Goal: Task Accomplishment & Management: Manage account settings

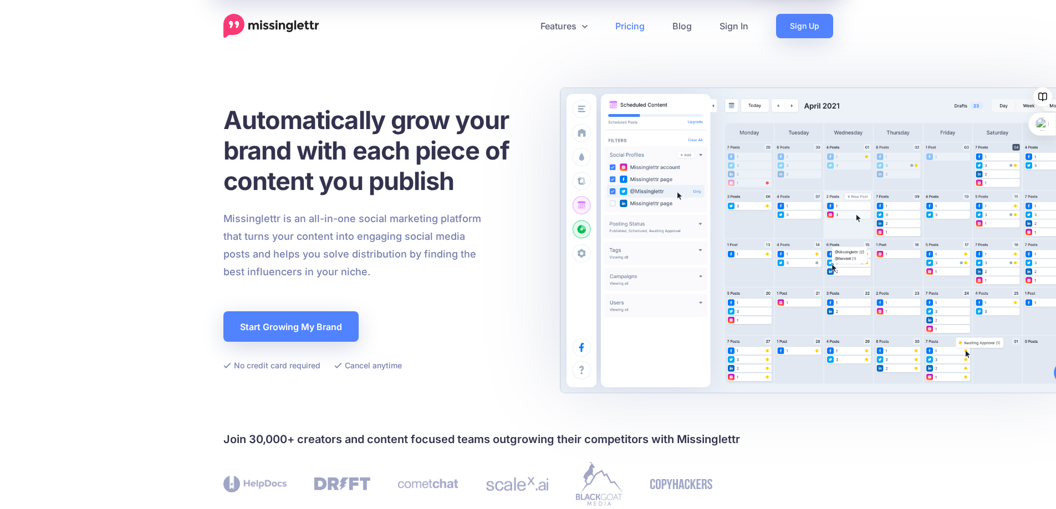
click at [624, 28] on link "Pricing" at bounding box center [629, 26] width 57 height 24
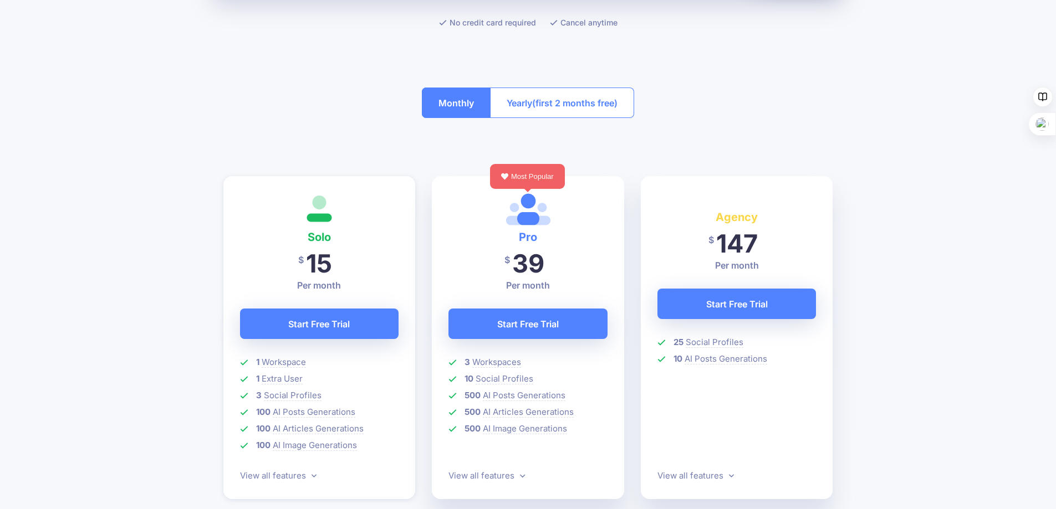
scroll to position [277, 0]
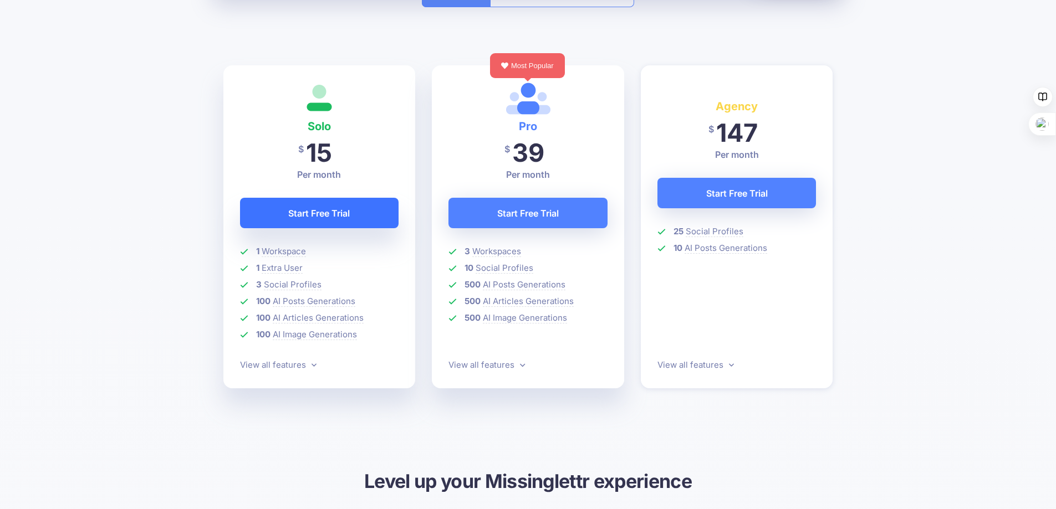
click at [304, 209] on link "Start Free Trial" at bounding box center [319, 213] width 159 height 30
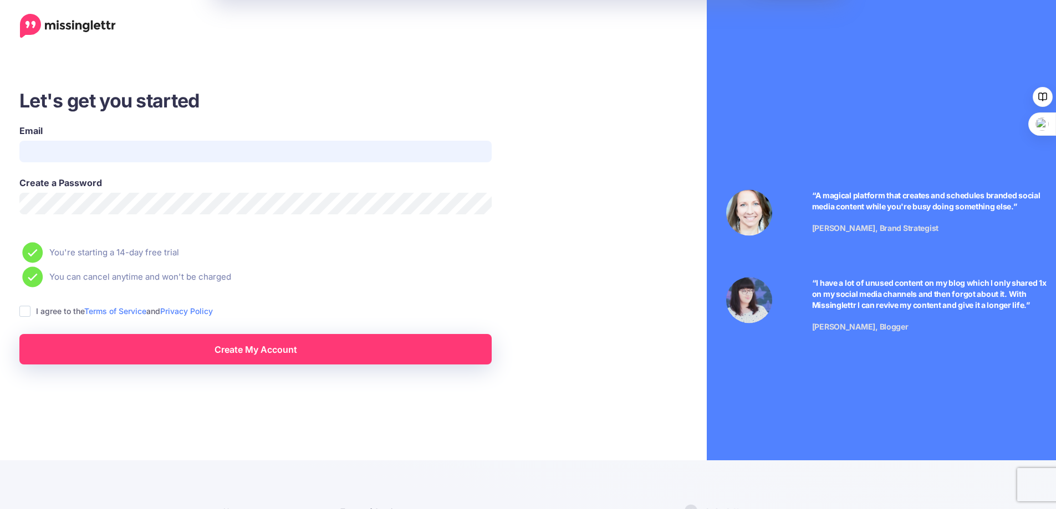
click at [165, 151] on input "Email" at bounding box center [255, 152] width 472 height 22
type input "**********"
click at [27, 313] on ins at bounding box center [24, 311] width 11 height 11
click at [239, 352] on link "Create My Account" at bounding box center [255, 349] width 472 height 30
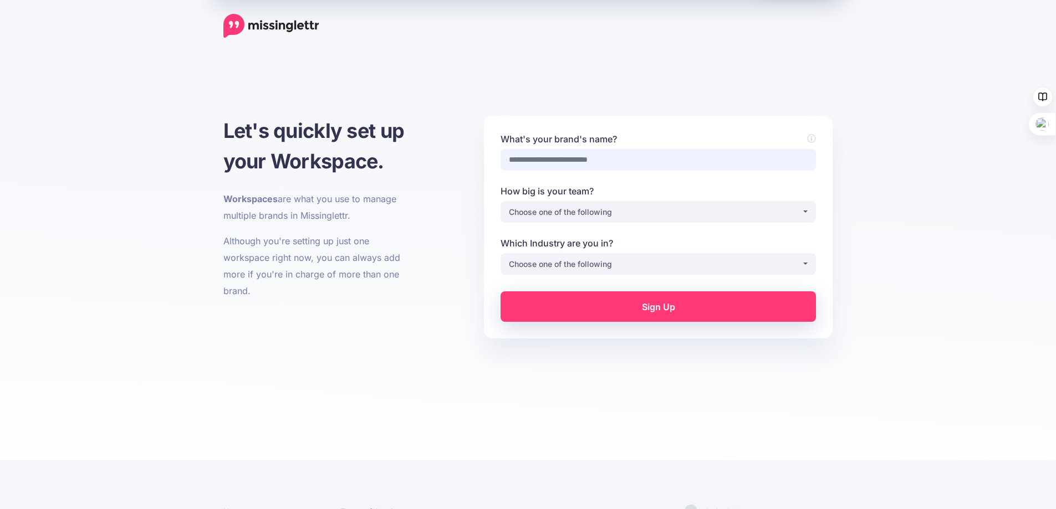
click at [704, 162] on input "What's your brand's name?" at bounding box center [658, 160] width 315 height 22
click at [774, 271] on div "Choose one of the following" at bounding box center [655, 264] width 293 height 13
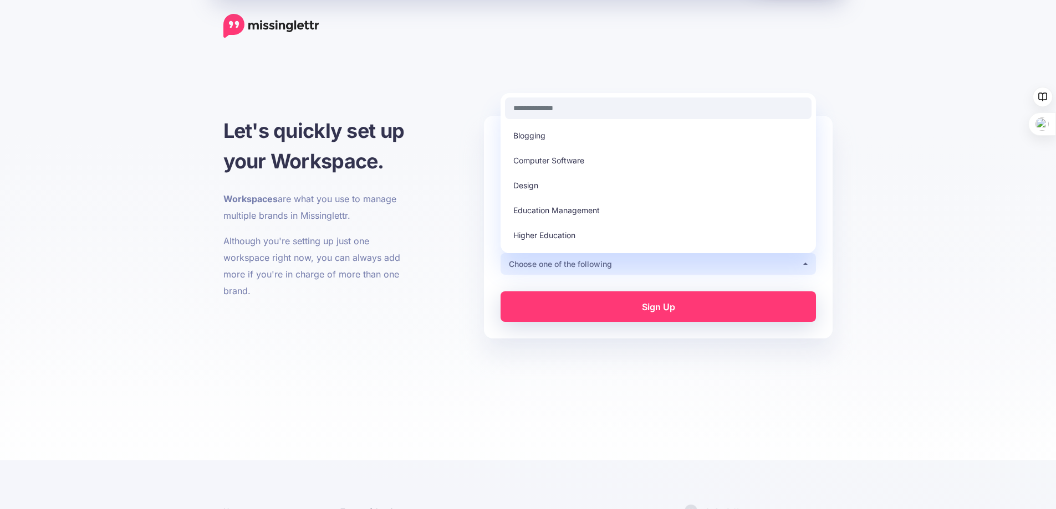
click at [949, 242] on div "**********" at bounding box center [528, 285] width 1056 height 395
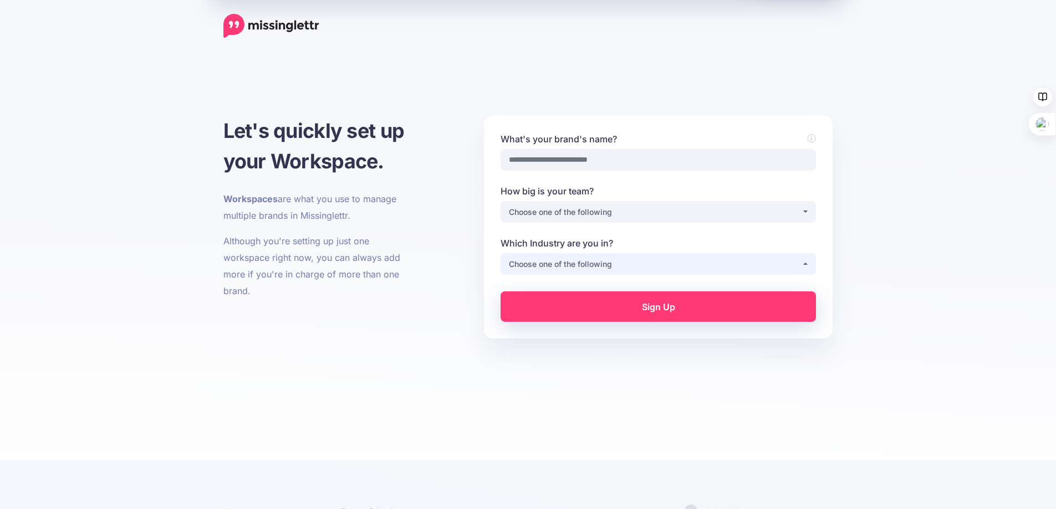
click at [769, 262] on div "Choose one of the following" at bounding box center [655, 264] width 293 height 13
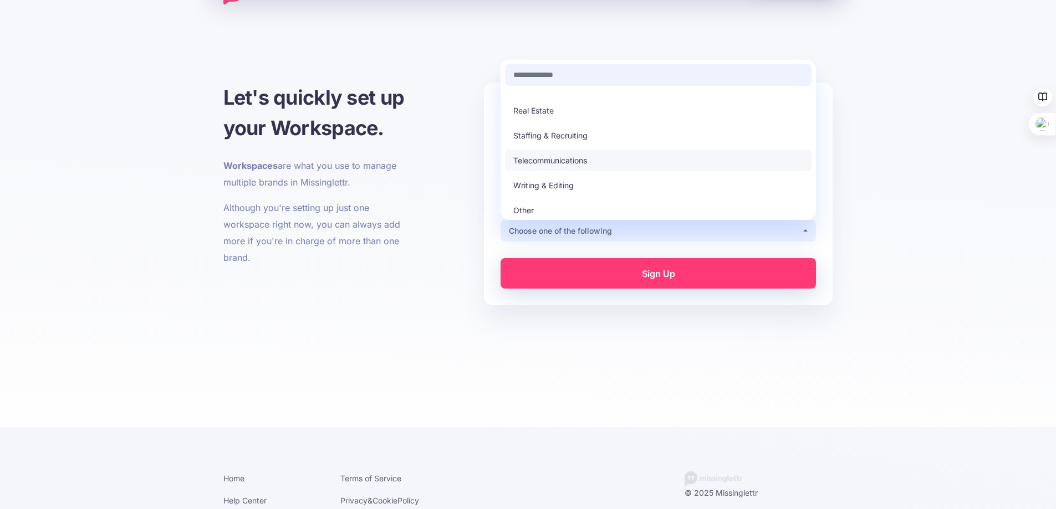
scroll to position [51, 0]
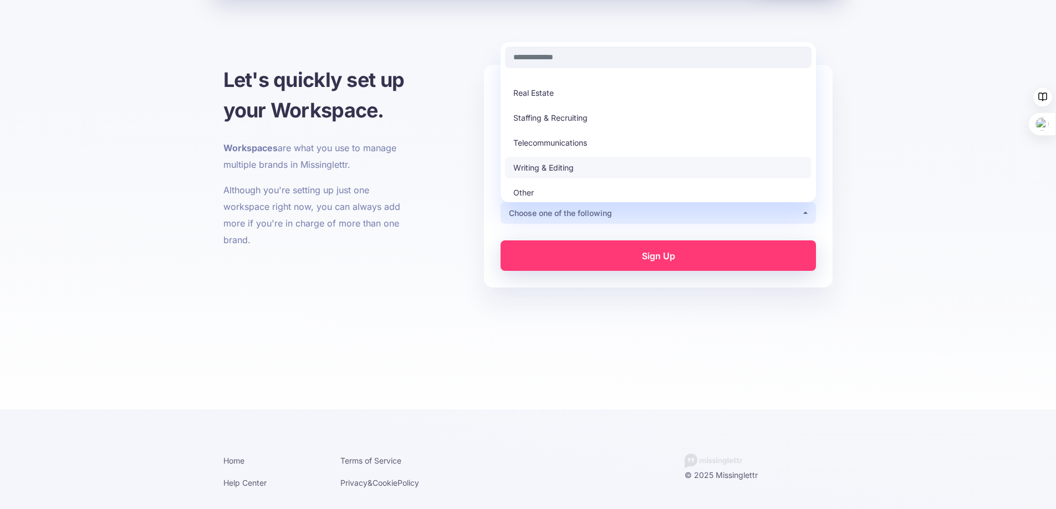
click at [562, 170] on span "Writing & Editing" at bounding box center [543, 167] width 60 height 13
select select "**********"
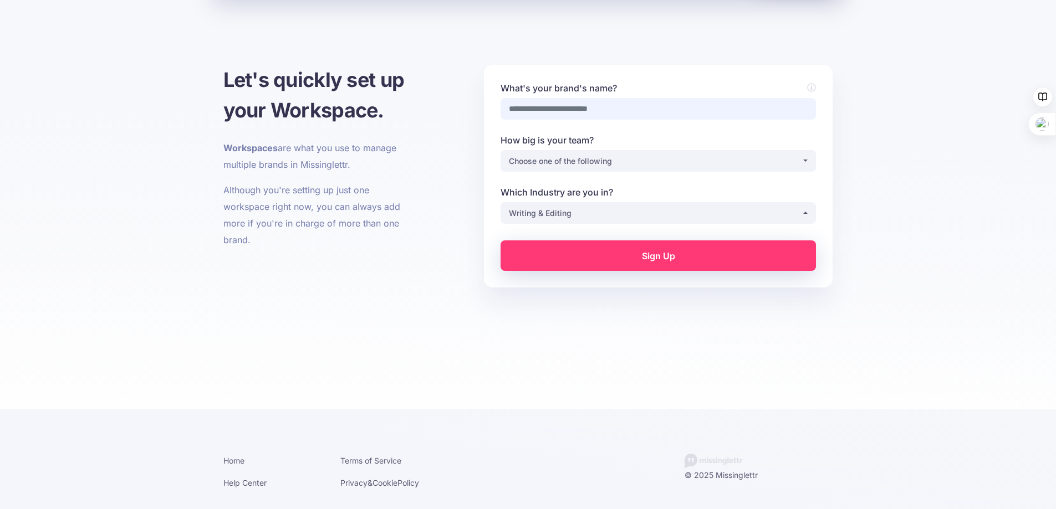
click at [523, 111] on input "What's your brand's name?" at bounding box center [658, 109] width 315 height 22
type input "*"
type input "**********"
click at [614, 162] on div "Choose one of the following" at bounding box center [655, 161] width 293 height 13
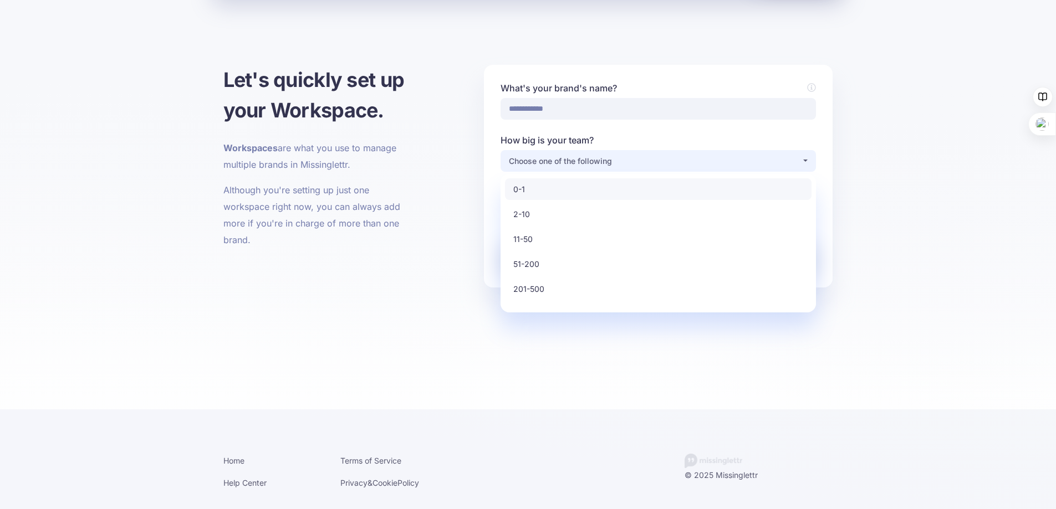
click at [539, 188] on link "0-1" at bounding box center [658, 190] width 307 height 22
select select "*"
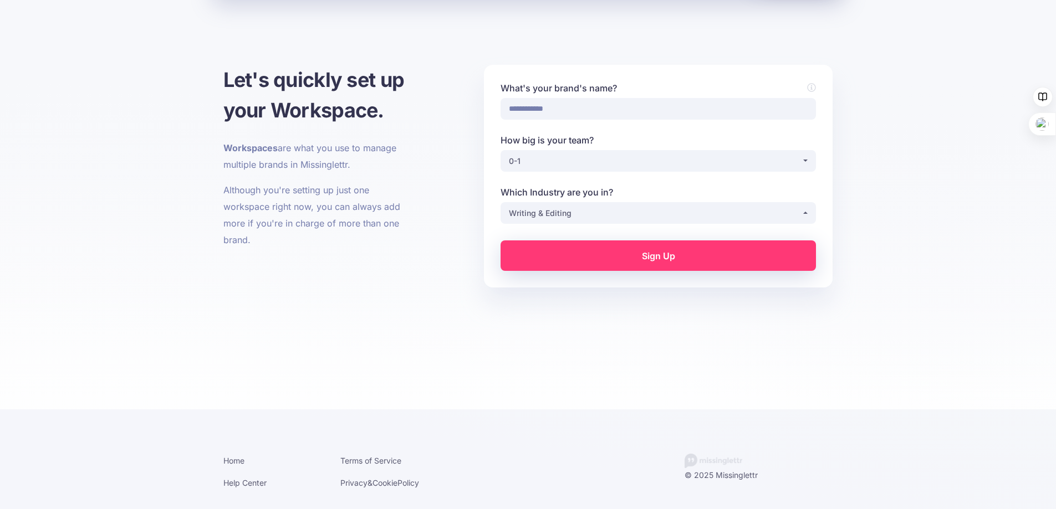
click at [654, 250] on link "Sign Up" at bounding box center [658, 256] width 315 height 30
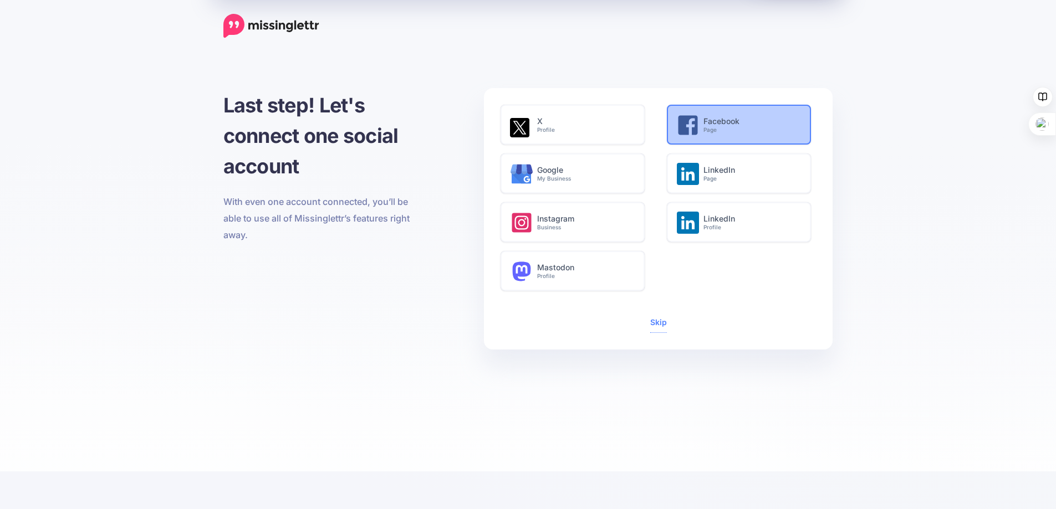
click at [696, 118] on icon at bounding box center [687, 125] width 19 height 19
click at [713, 124] on h6 "Facebook Page" at bounding box center [750, 125] width 95 height 17
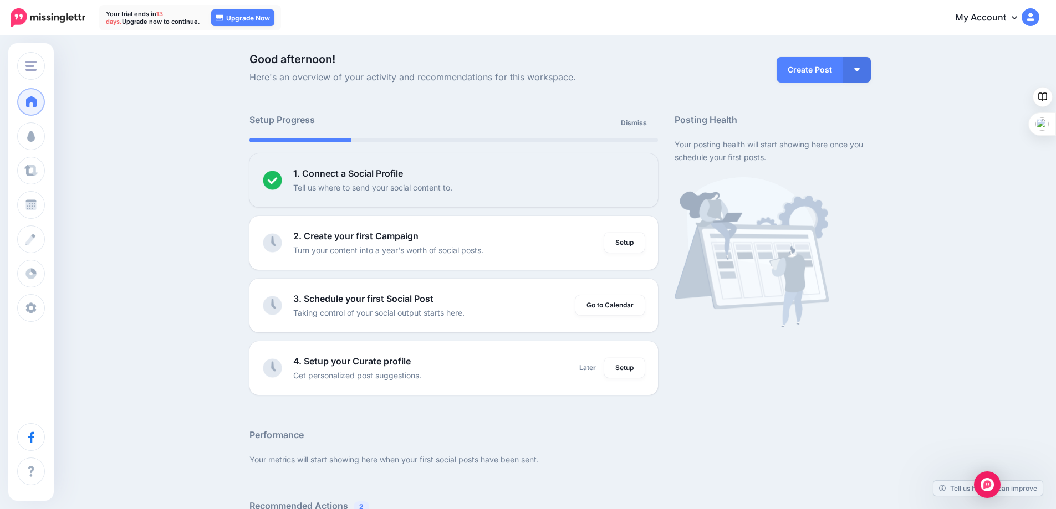
click at [1018, 17] on link "My Account" at bounding box center [991, 17] width 95 height 27
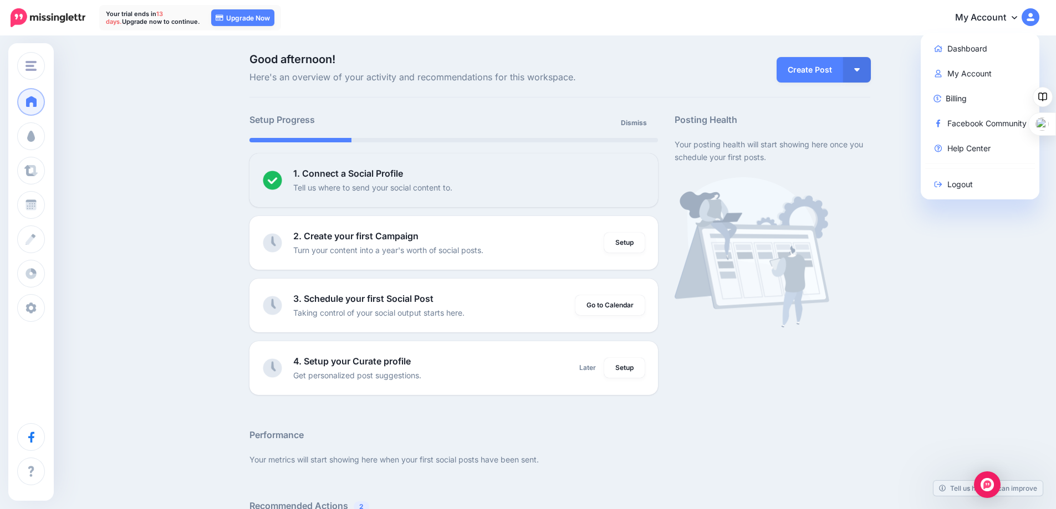
click at [931, 319] on div "Good afternoon! Here's an overview of your activity and recommendations for thi…" at bounding box center [528, 491] width 1056 height 909
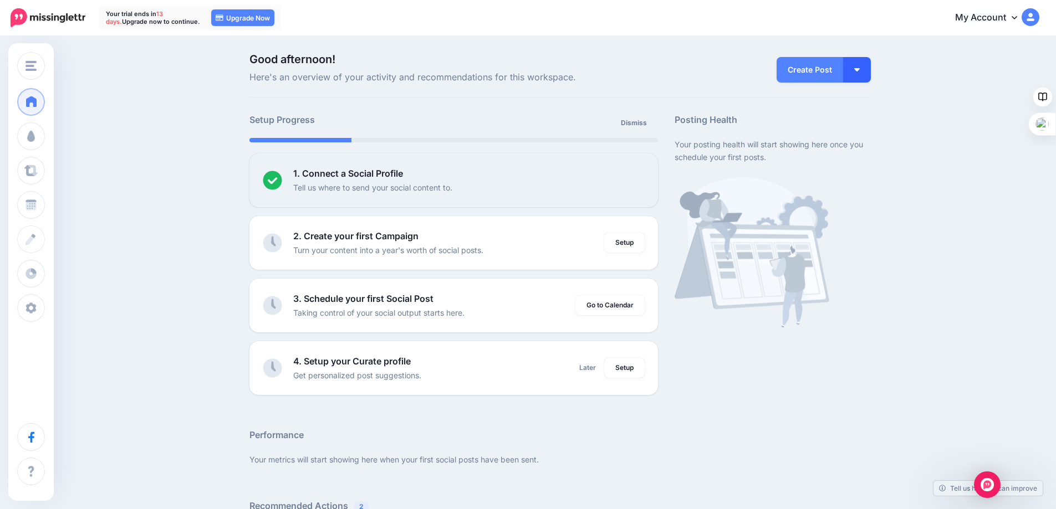
click at [865, 69] on button "button" at bounding box center [857, 70] width 28 height 26
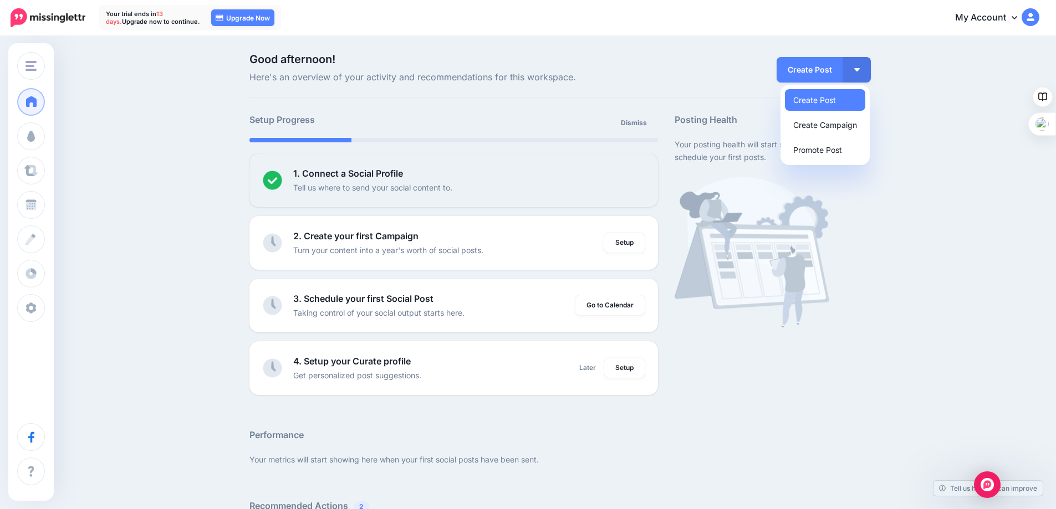
click at [966, 245] on div "Good afternoon! Here's an overview of your activity and recommendations for thi…" at bounding box center [528, 491] width 1056 height 909
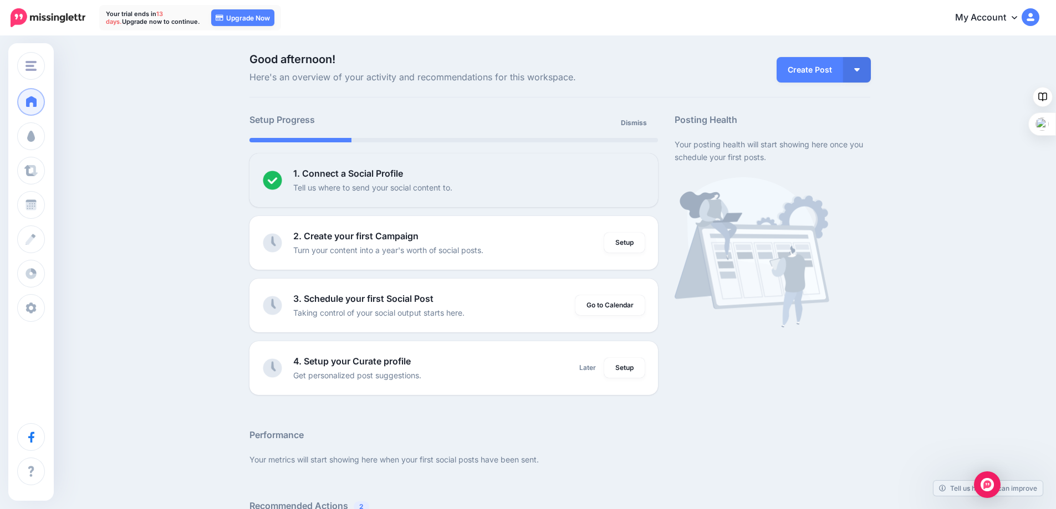
click at [1012, 18] on link "My Account" at bounding box center [991, 17] width 95 height 27
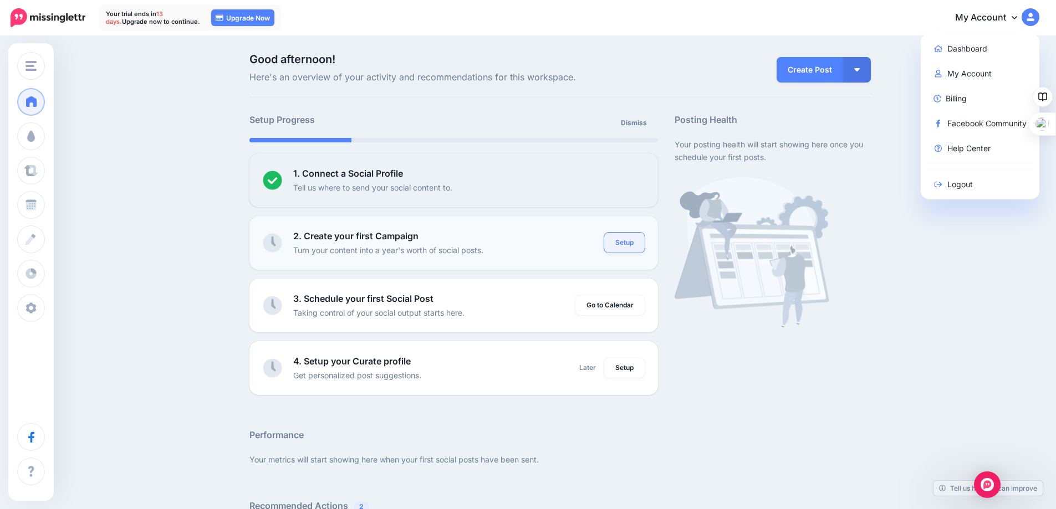
click at [624, 239] on link "Setup" at bounding box center [624, 243] width 40 height 20
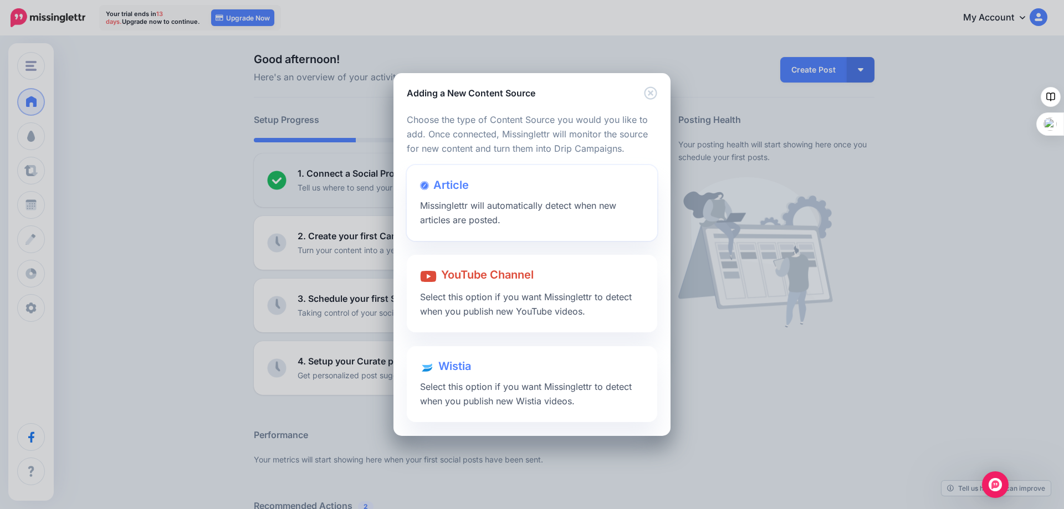
click at [526, 201] on span "Missinglettr will automatically detect when new articles are posted." at bounding box center [518, 213] width 196 height 26
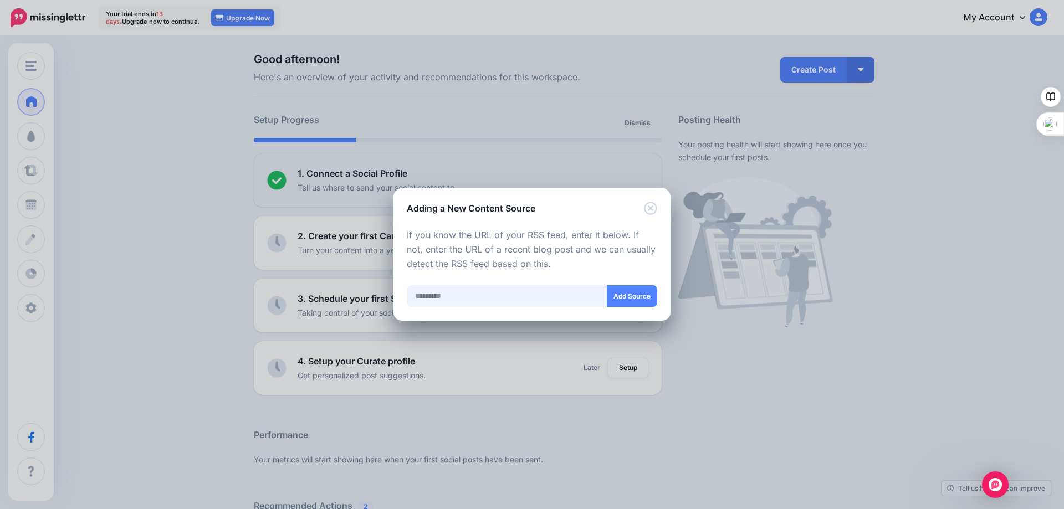
click at [431, 300] on input "text" at bounding box center [507, 297] width 201 height 22
paste input "**********"
type input "**********"
click at [630, 295] on button "Add Source" at bounding box center [632, 297] width 50 height 22
click at [655, 208] on icon "Close" at bounding box center [650, 208] width 13 height 13
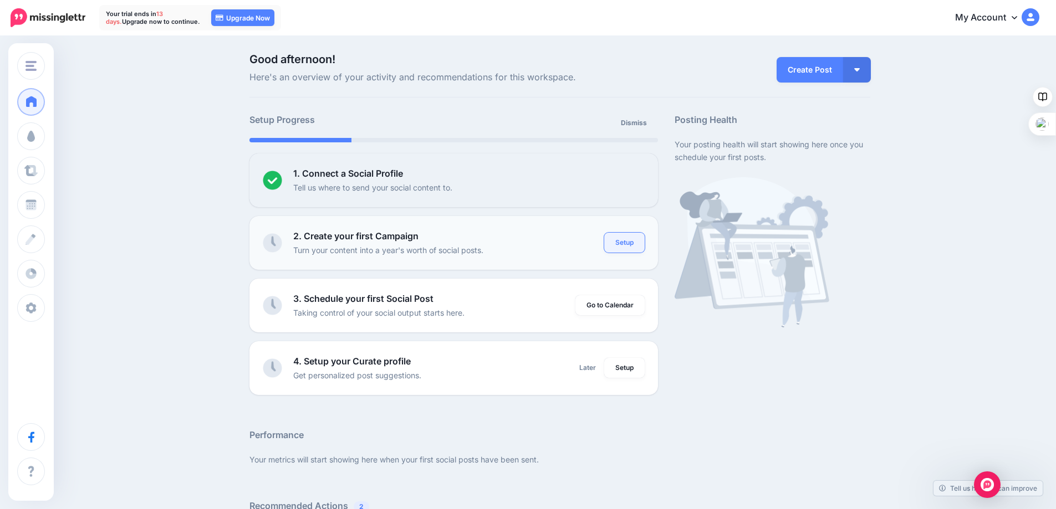
click at [624, 244] on link "Setup" at bounding box center [624, 243] width 40 height 20
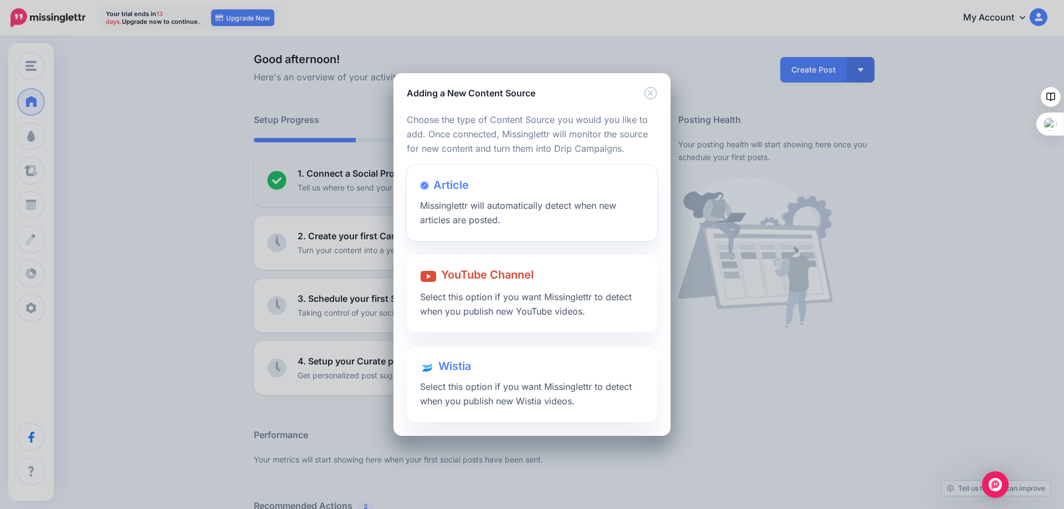
click at [474, 206] on span "Missinglettr will automatically detect when new articles are posted." at bounding box center [518, 213] width 196 height 26
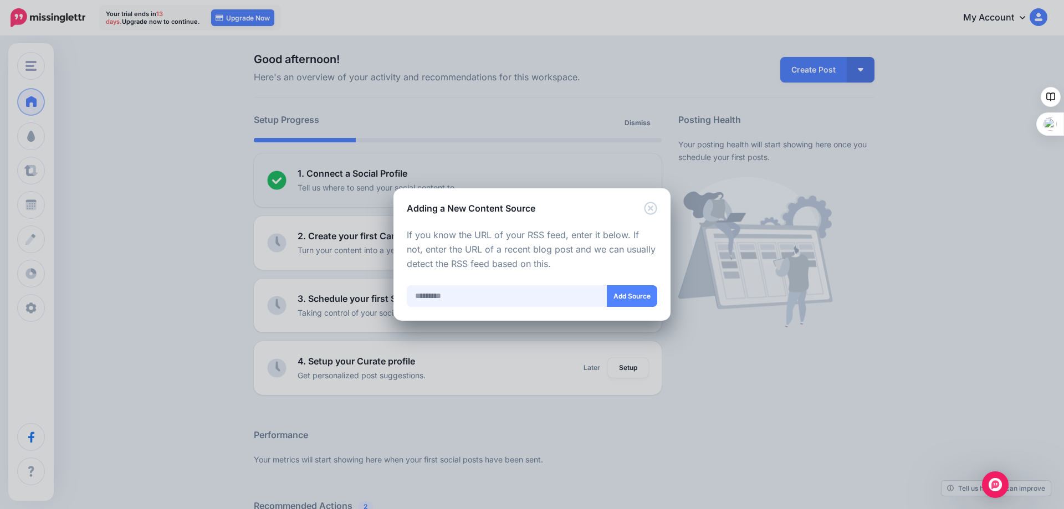
click at [437, 293] on input "text" at bounding box center [507, 297] width 201 height 22
paste input "**********"
type input "**********"
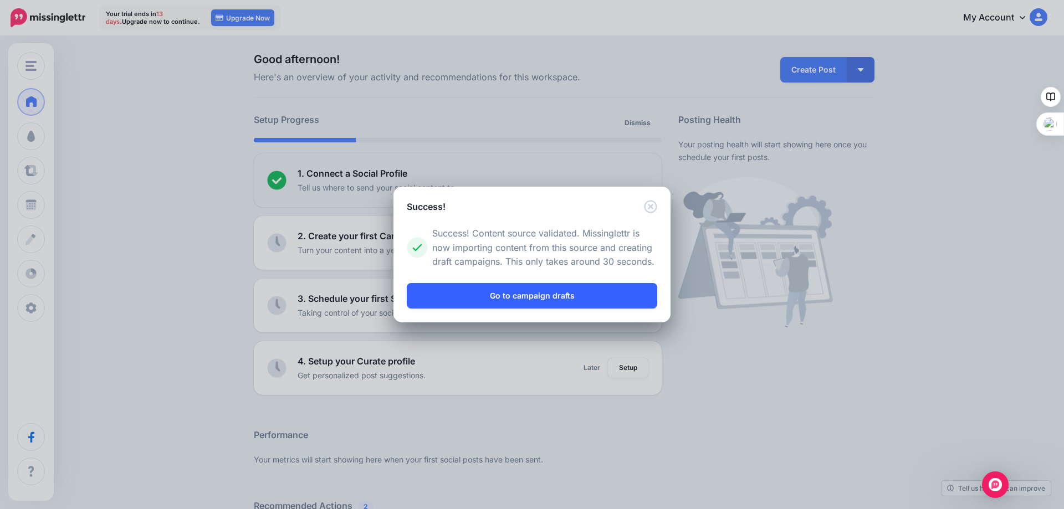
click at [525, 289] on link "Go to campaign drafts" at bounding box center [532, 296] width 251 height 26
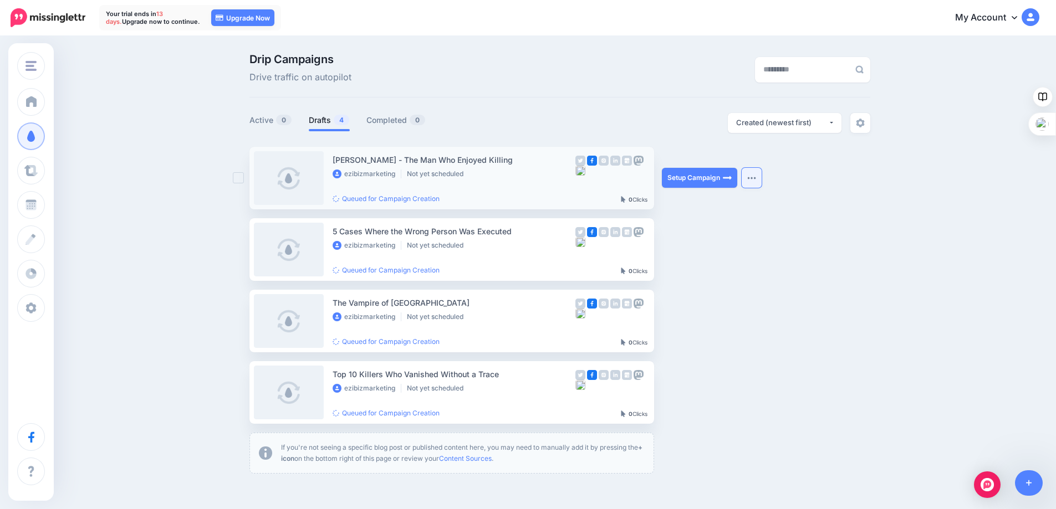
click at [756, 177] on img "button" at bounding box center [751, 177] width 9 height 3
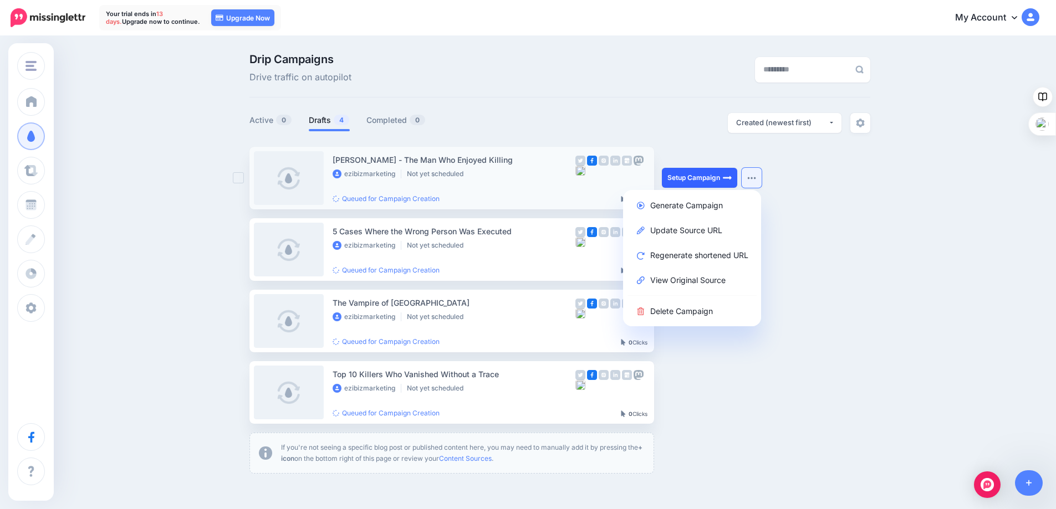
click at [701, 172] on link "Setup Campaign" at bounding box center [699, 178] width 75 height 20
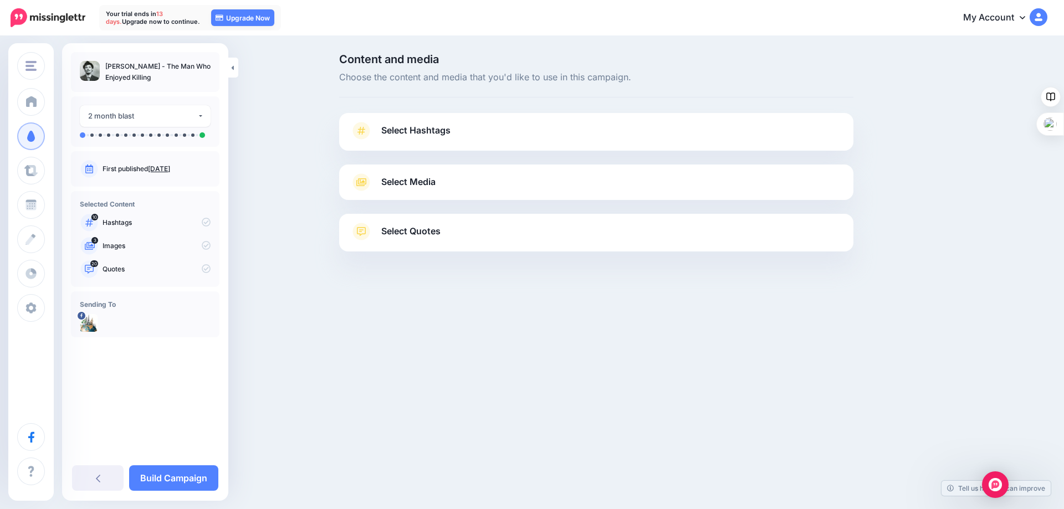
click at [405, 130] on span "Select Hashtags" at bounding box center [415, 130] width 69 height 15
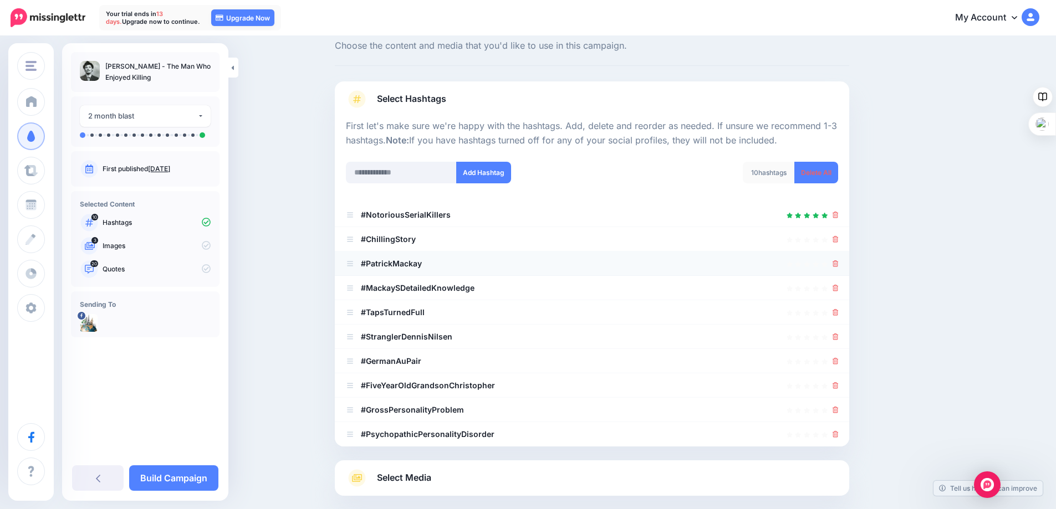
scroll to position [31, 0]
click at [837, 240] on icon at bounding box center [836, 240] width 6 height 7
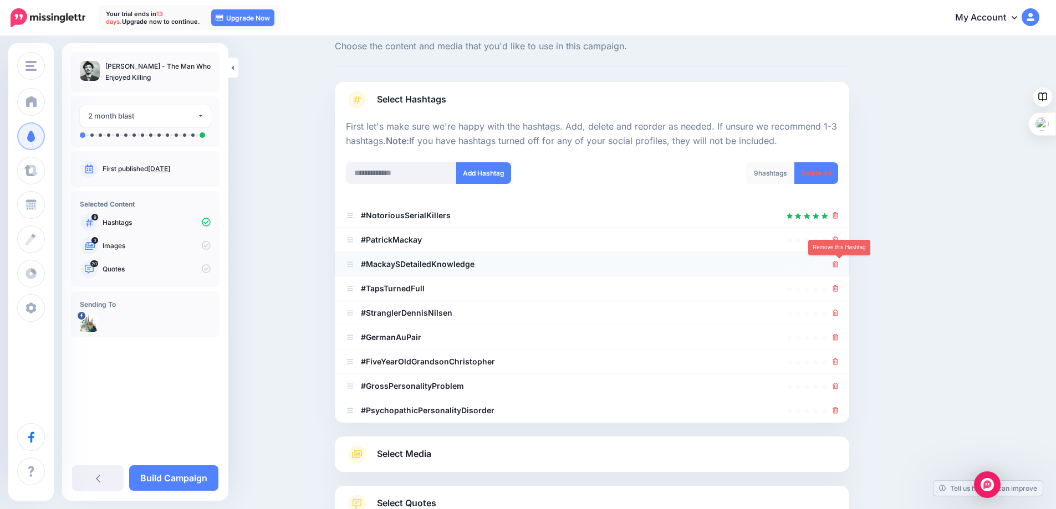
click at [838, 266] on icon at bounding box center [836, 264] width 6 height 7
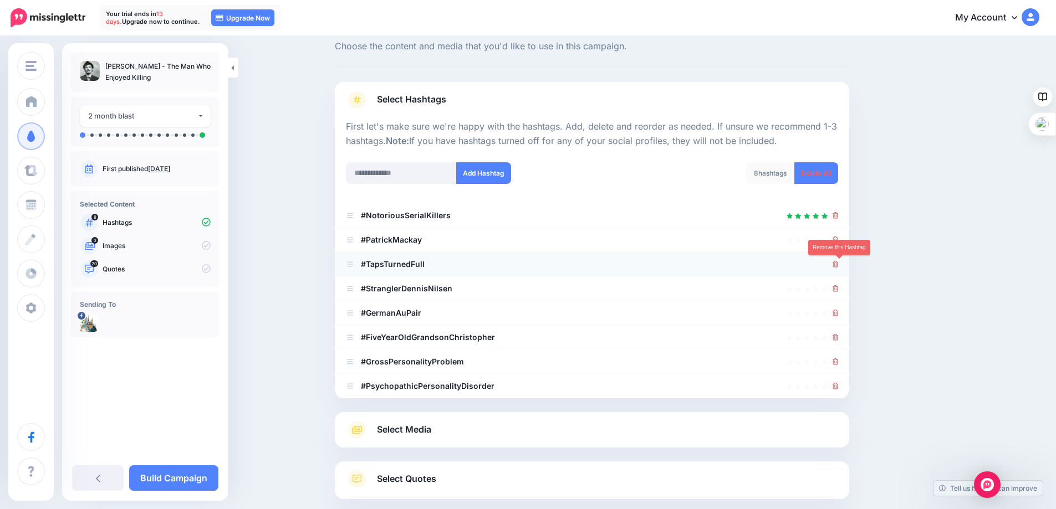
click at [838, 266] on icon at bounding box center [836, 264] width 6 height 7
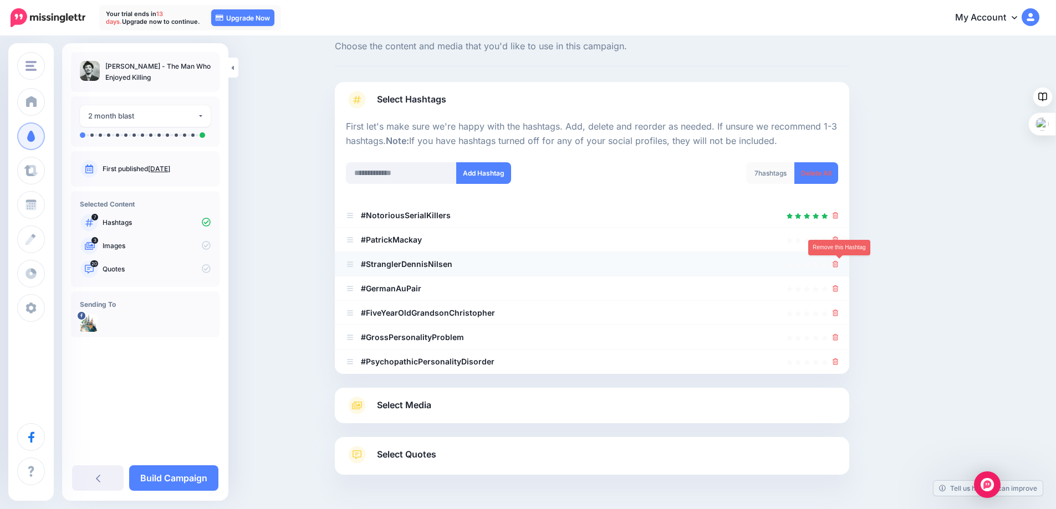
click at [839, 265] on icon at bounding box center [836, 264] width 6 height 7
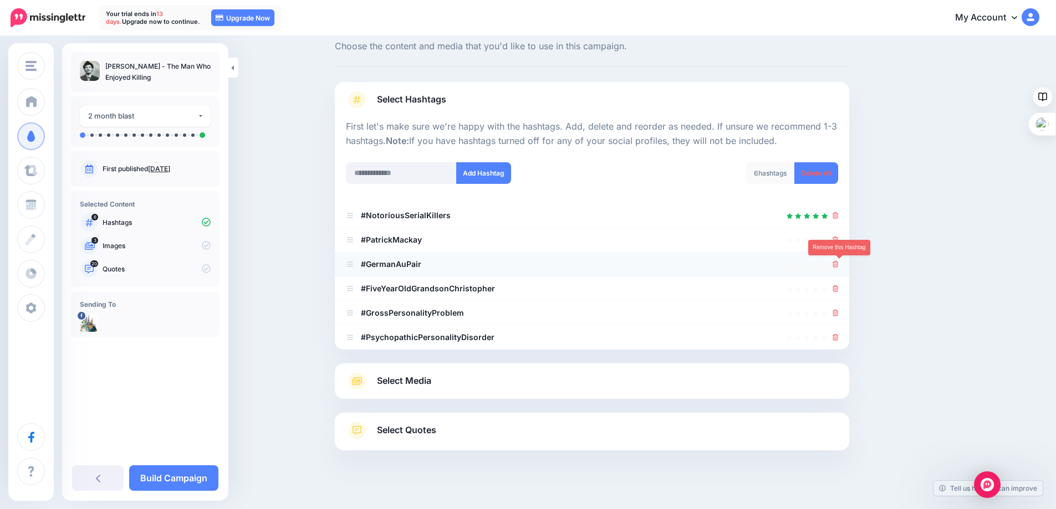
click at [839, 265] on icon at bounding box center [836, 264] width 6 height 7
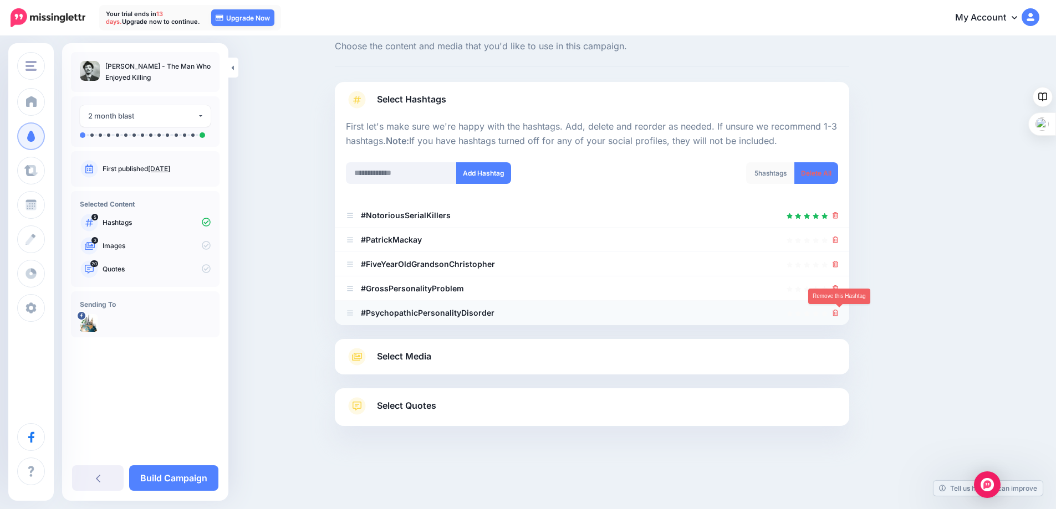
click at [839, 313] on icon at bounding box center [836, 313] width 6 height 7
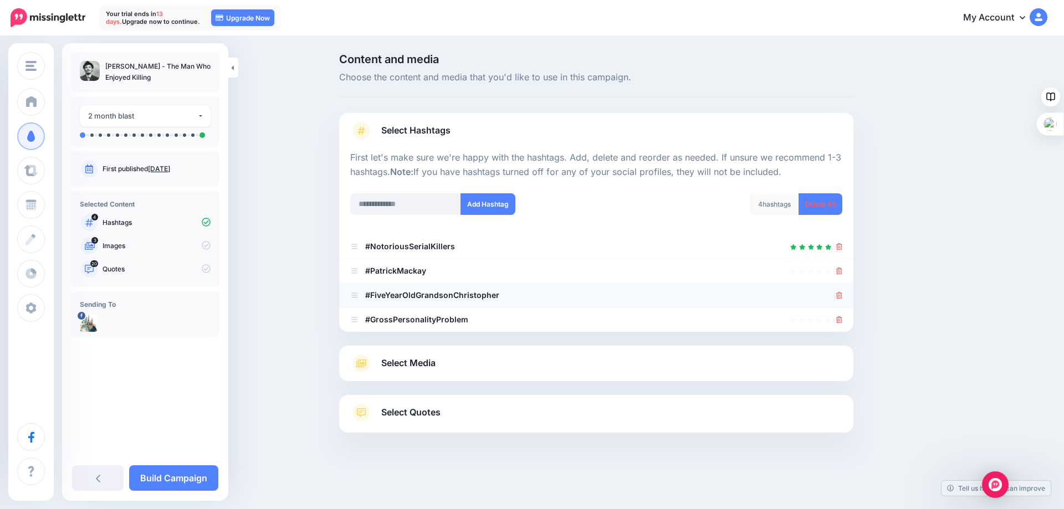
click at [839, 287] on li "#FiveYearOldGrandsonChristopher" at bounding box center [596, 295] width 514 height 24
click at [840, 320] on icon at bounding box center [840, 320] width 6 height 7
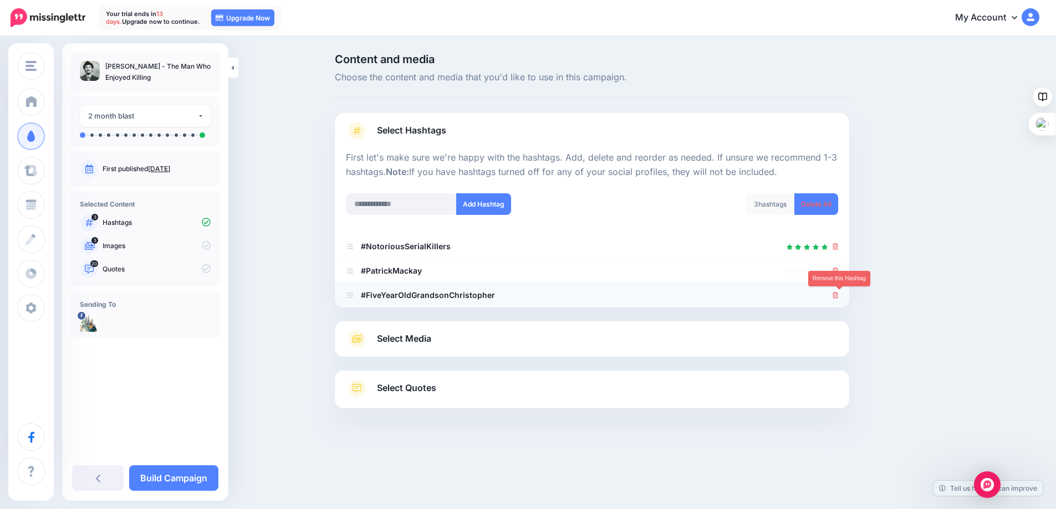
click at [838, 294] on icon at bounding box center [836, 295] width 6 height 7
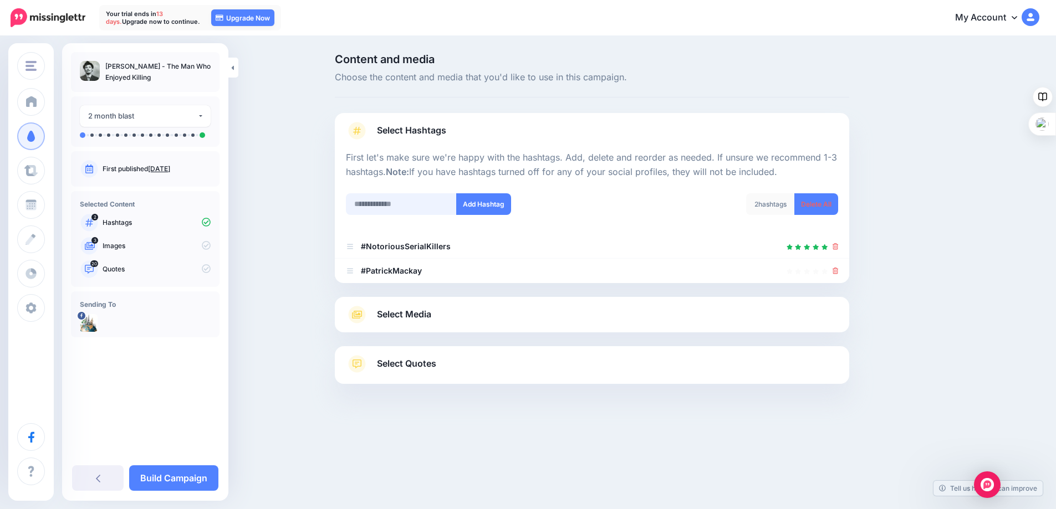
click at [384, 205] on input "text" at bounding box center [401, 204] width 111 height 22
type input "********"
click at [483, 203] on button "Add Hashtag" at bounding box center [483, 204] width 55 height 22
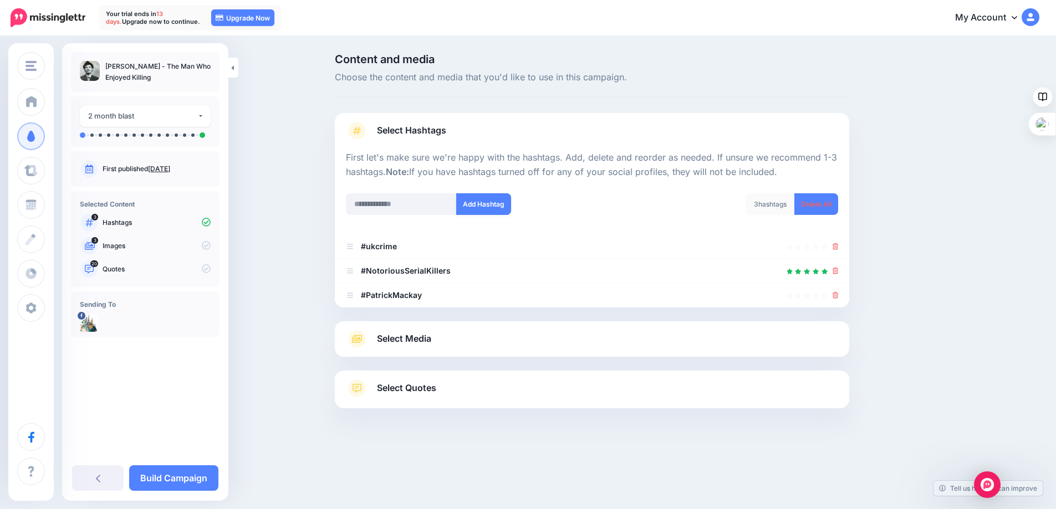
scroll to position [16, 0]
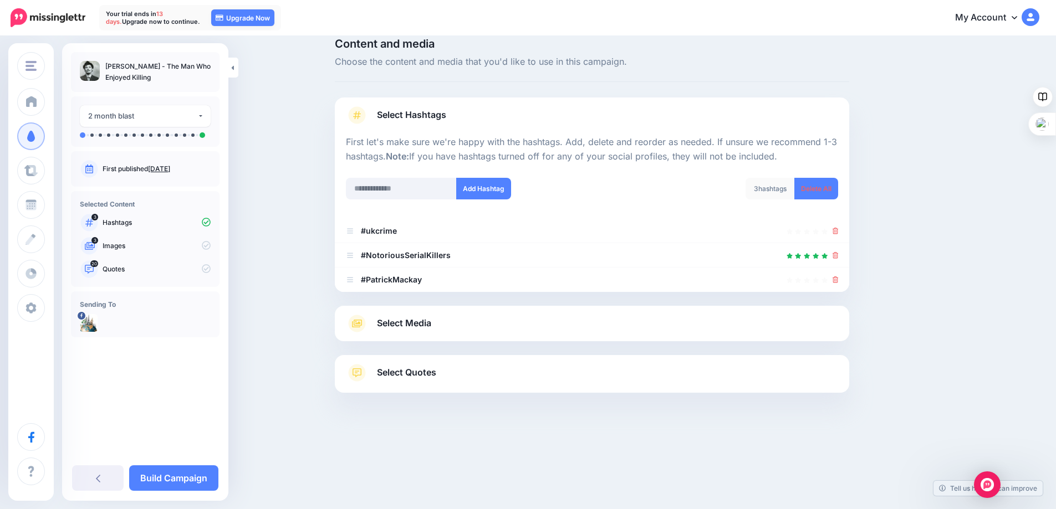
click at [416, 324] on span "Select Media" at bounding box center [404, 323] width 54 height 15
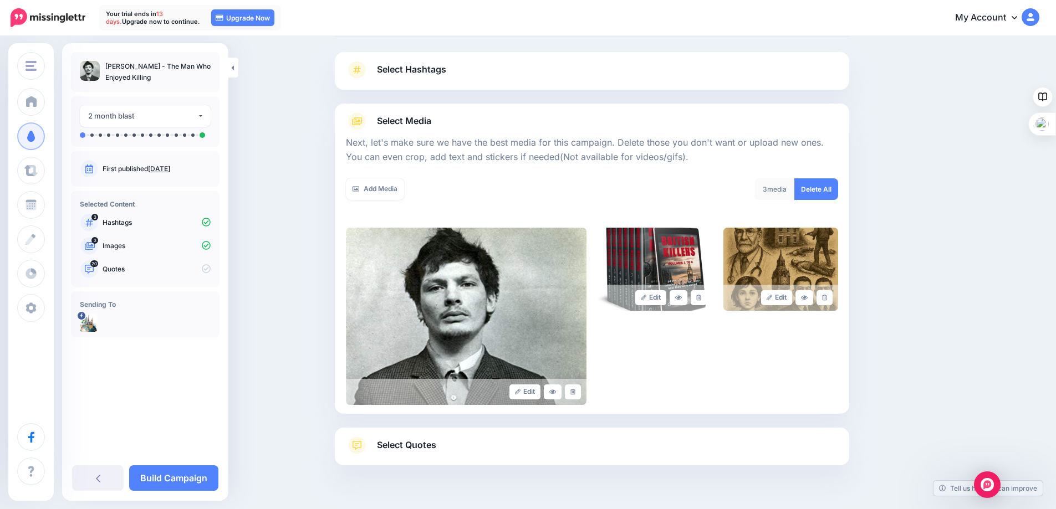
scroll to position [105, 0]
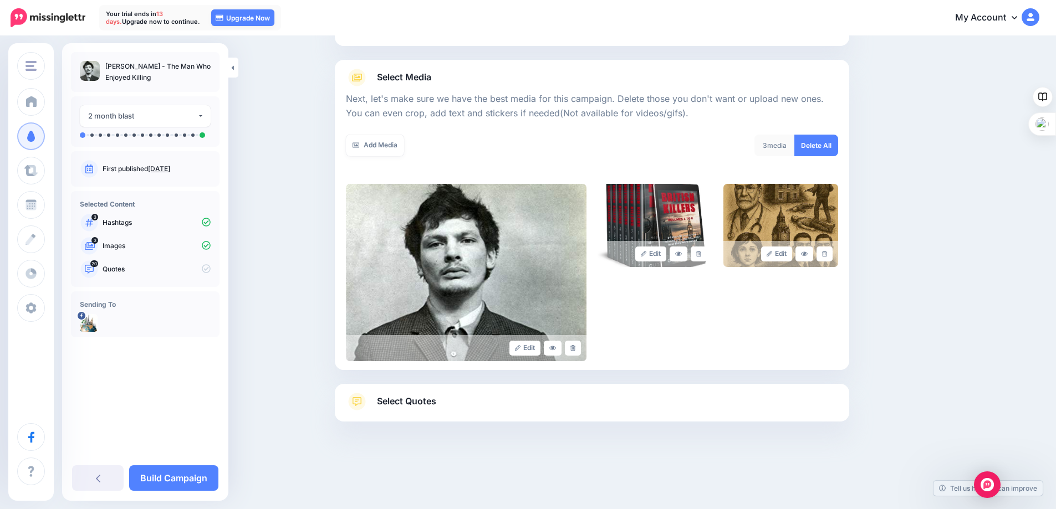
click at [420, 399] on span "Select Quotes" at bounding box center [406, 401] width 59 height 15
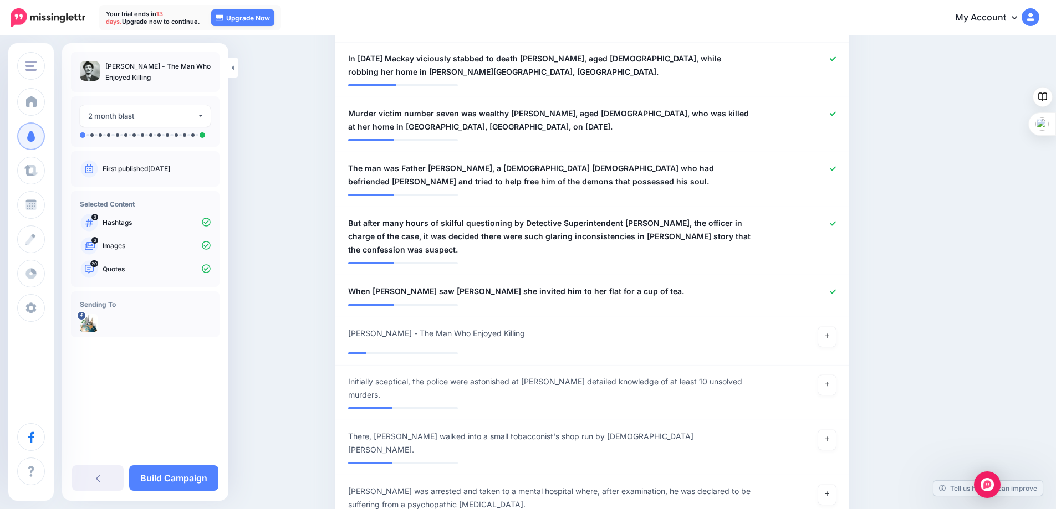
scroll to position [1214, 0]
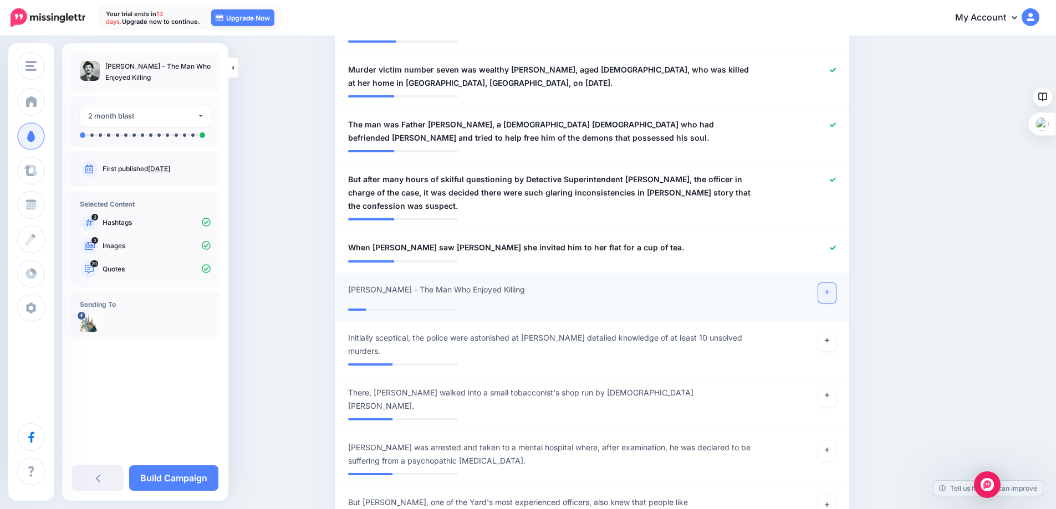
click at [829, 289] on icon at bounding box center [827, 292] width 4 height 6
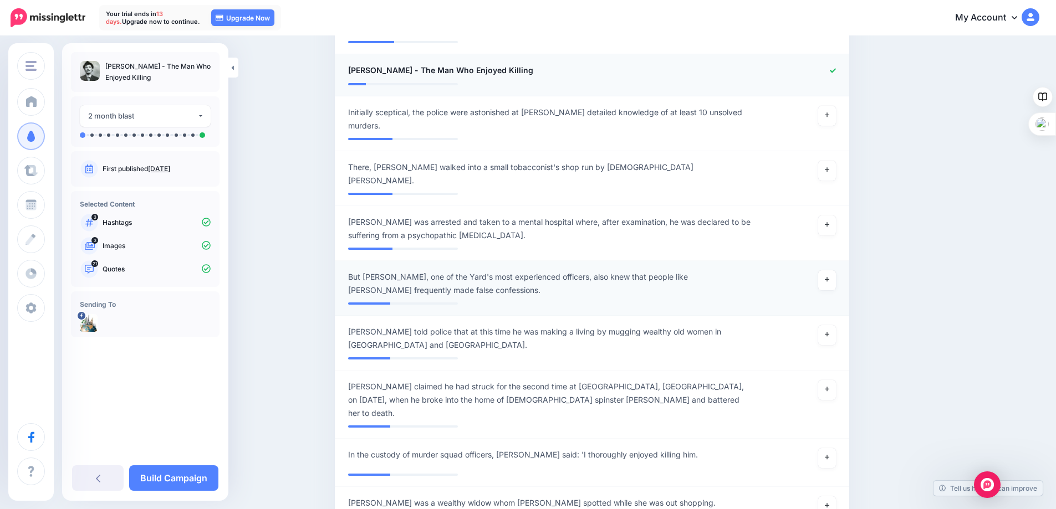
scroll to position [1435, 0]
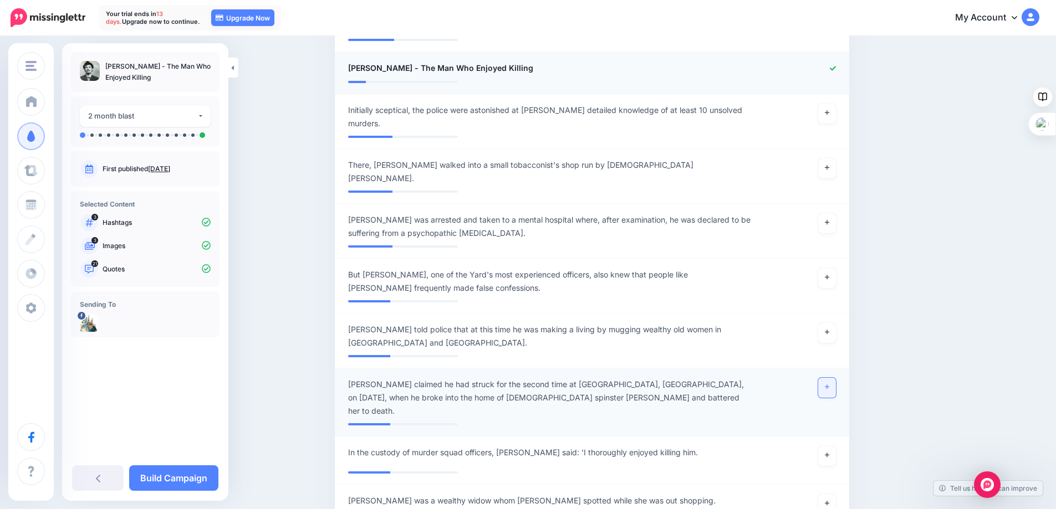
click at [828, 378] on link at bounding box center [827, 388] width 18 height 20
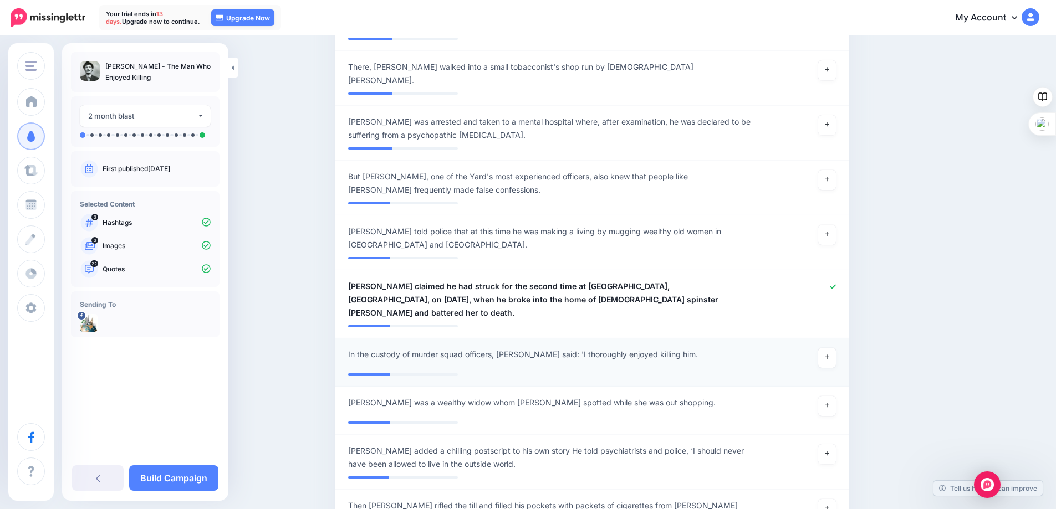
scroll to position [1546, 0]
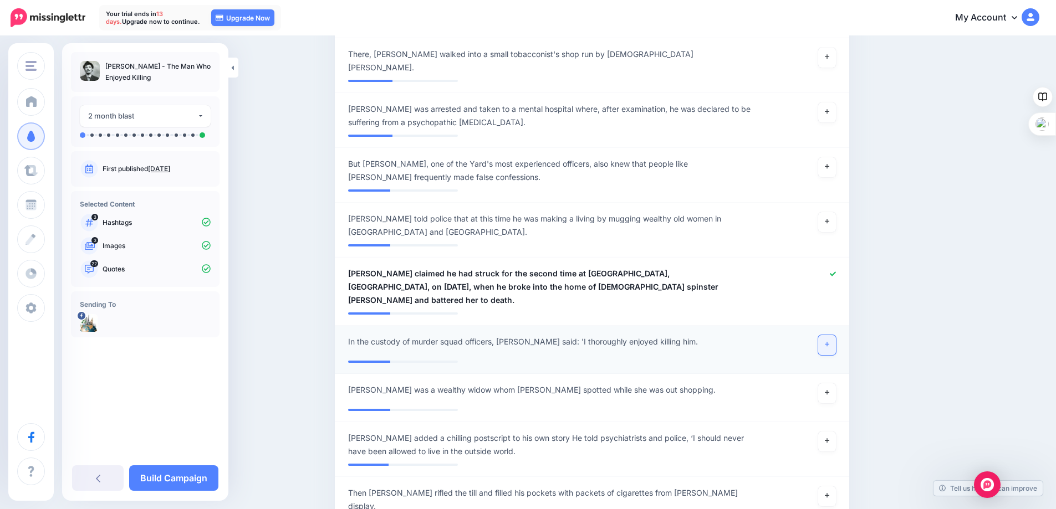
click at [828, 335] on link at bounding box center [827, 345] width 18 height 20
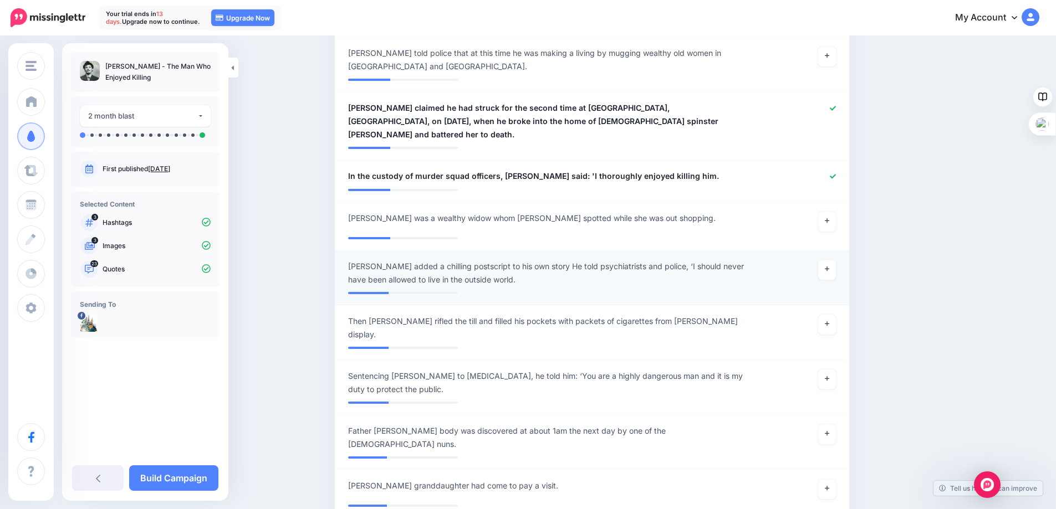
scroll to position [1712, 0]
click at [829, 375] on icon at bounding box center [827, 378] width 4 height 6
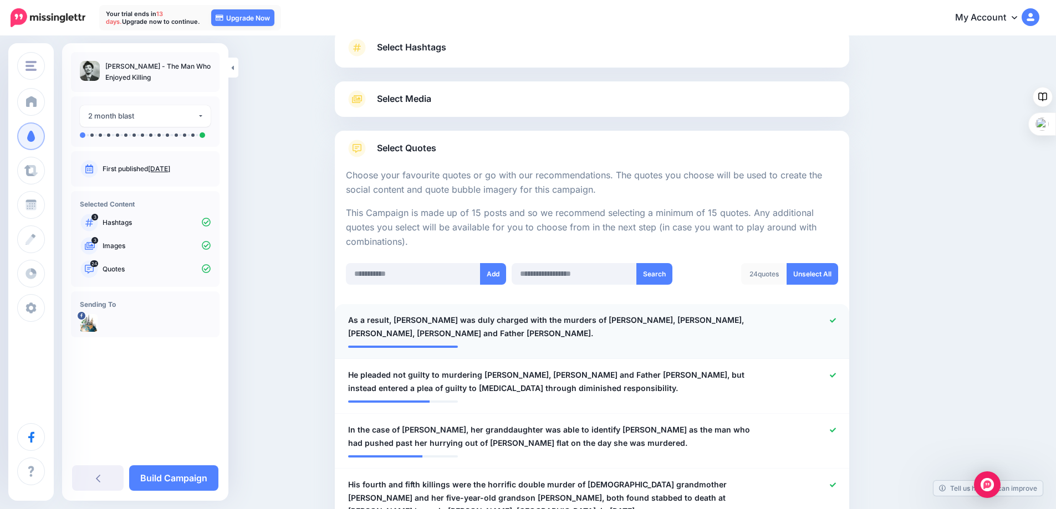
scroll to position [160, 0]
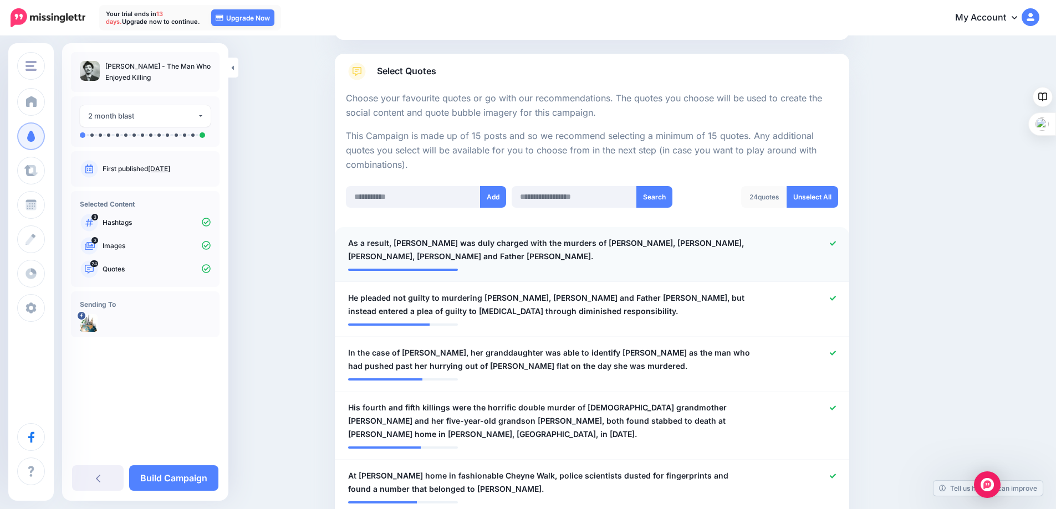
click at [836, 243] on icon at bounding box center [833, 244] width 6 height 6
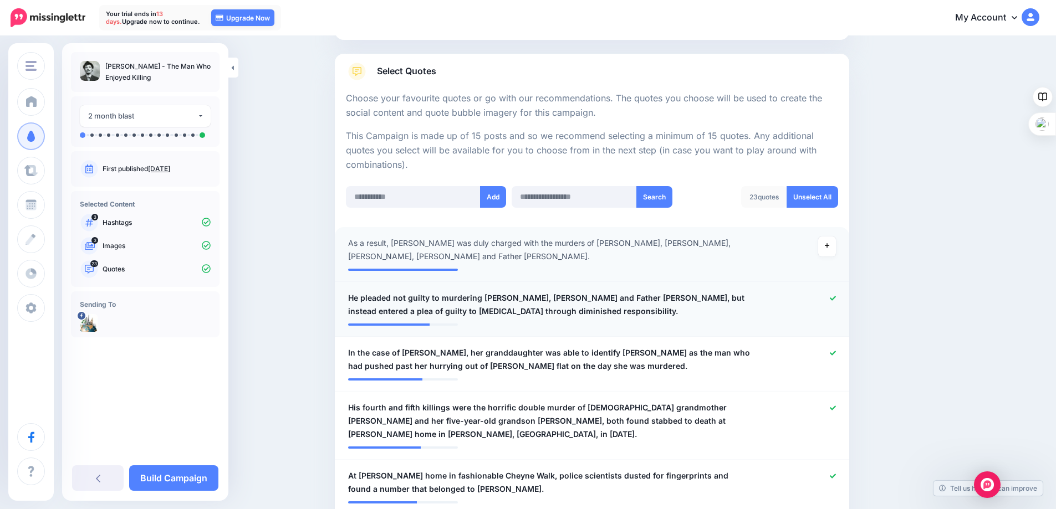
click at [835, 299] on icon at bounding box center [833, 298] width 6 height 4
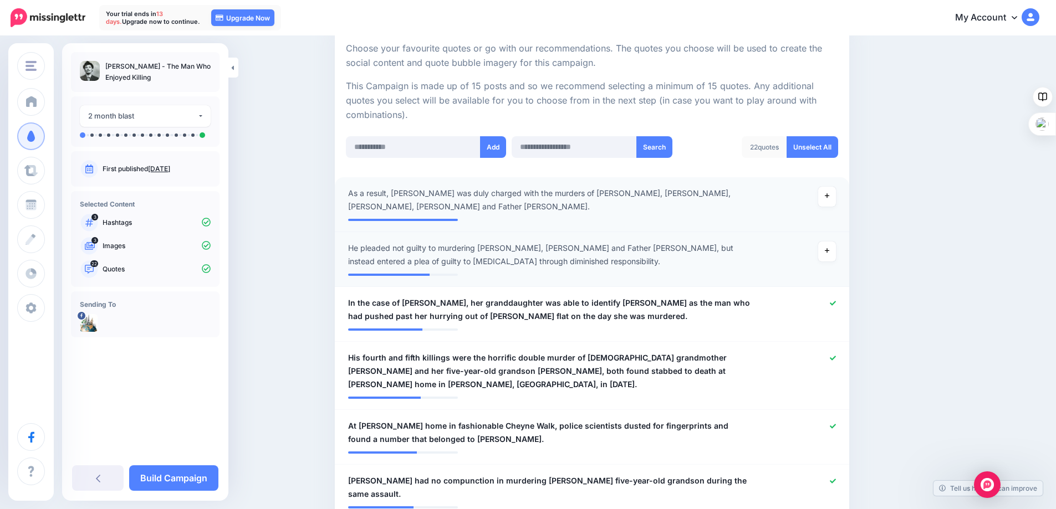
scroll to position [327, 0]
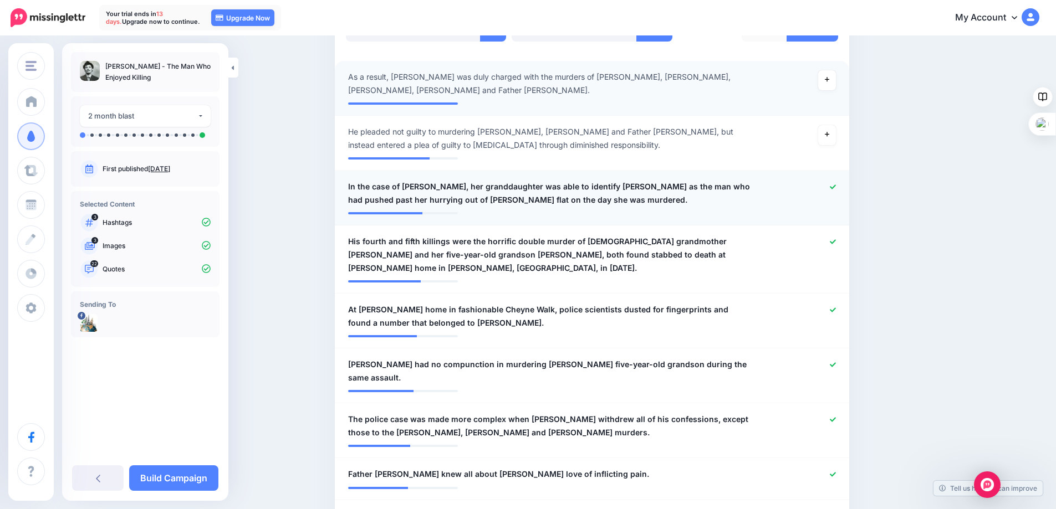
click at [836, 186] on icon at bounding box center [833, 187] width 6 height 6
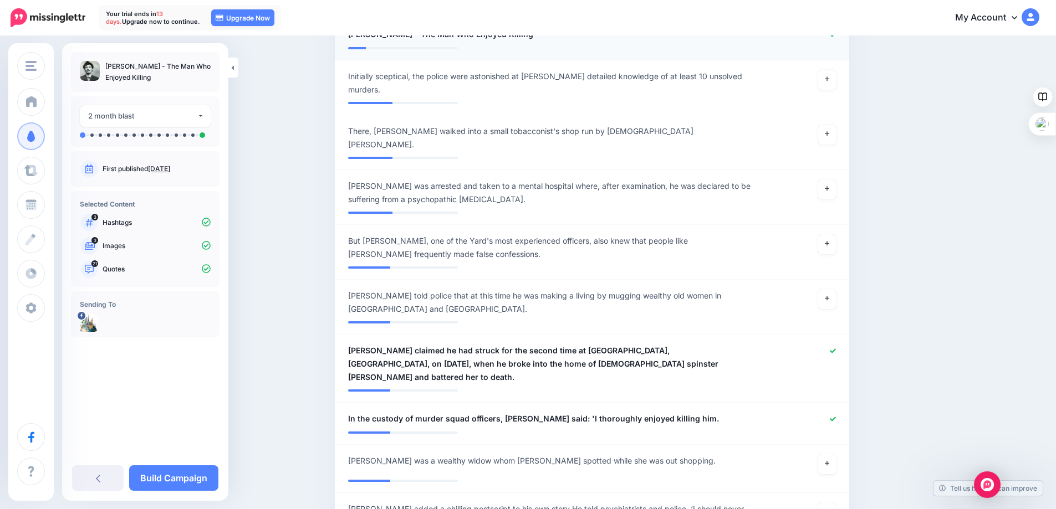
scroll to position [1491, 0]
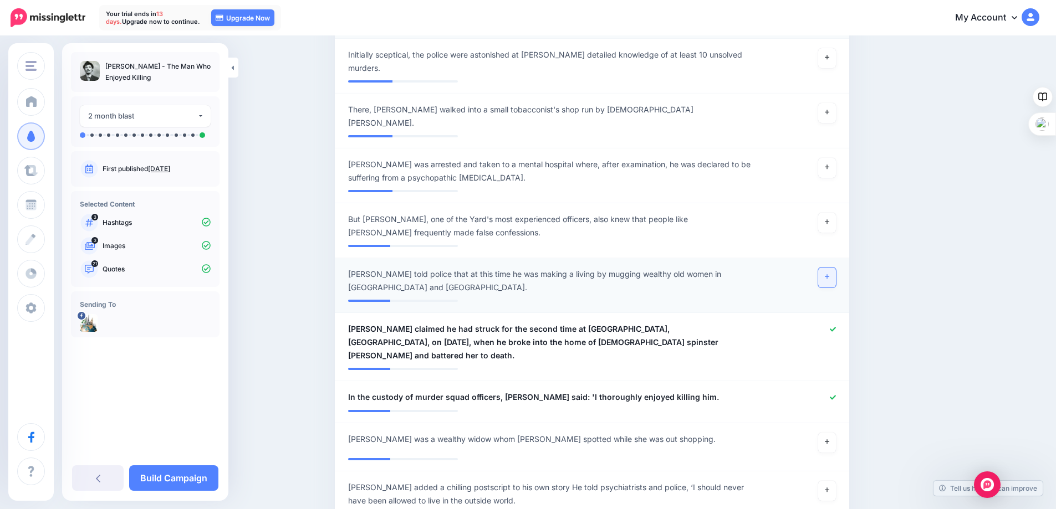
click at [829, 274] on icon at bounding box center [827, 277] width 4 height 6
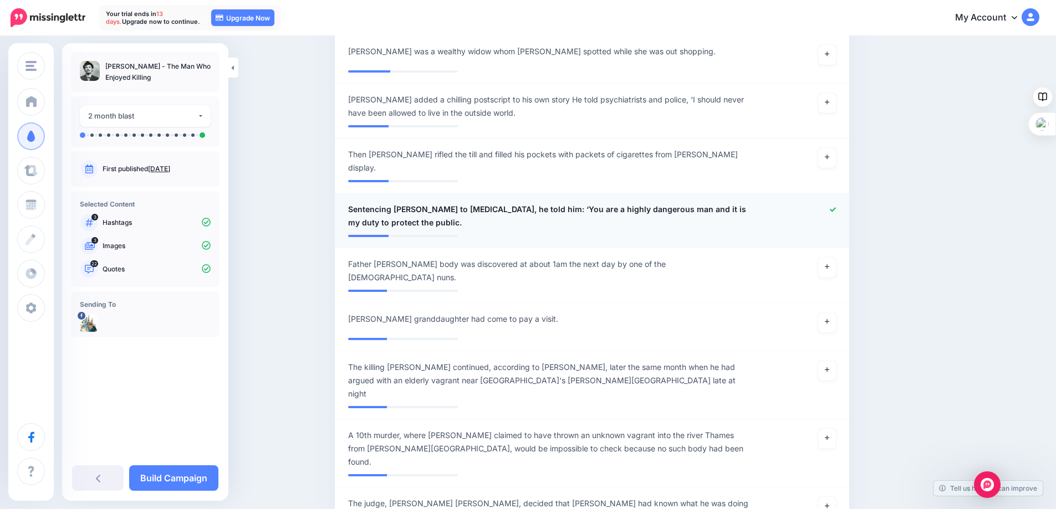
scroll to position [2045, 0]
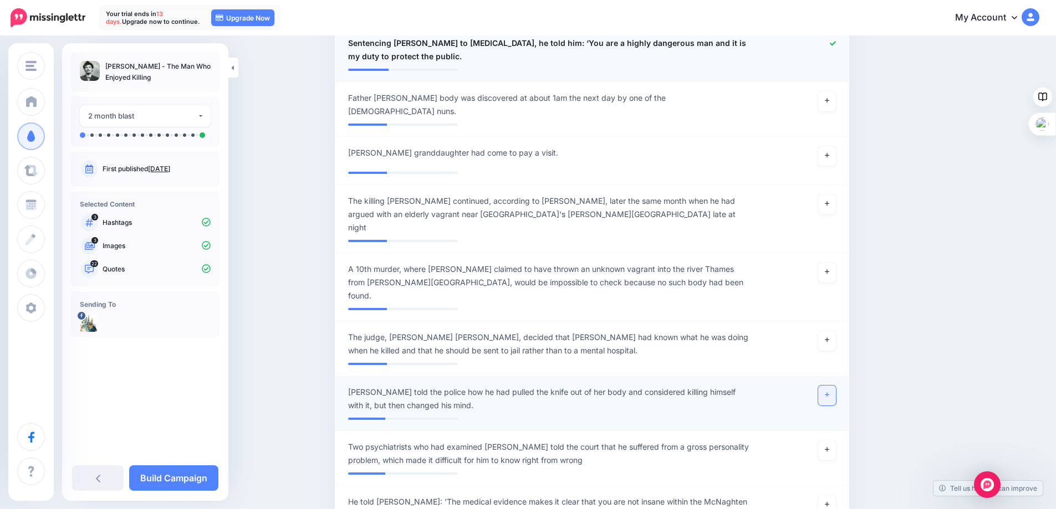
click at [829, 393] on icon at bounding box center [827, 395] width 4 height 4
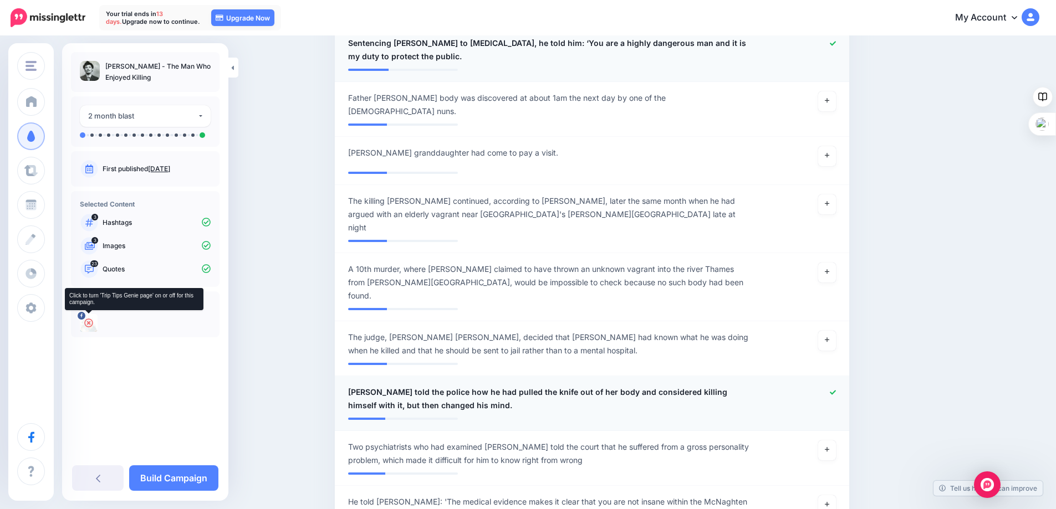
click at [91, 323] on icon at bounding box center [88, 323] width 9 height 9
click at [87, 320] on img at bounding box center [89, 323] width 18 height 18
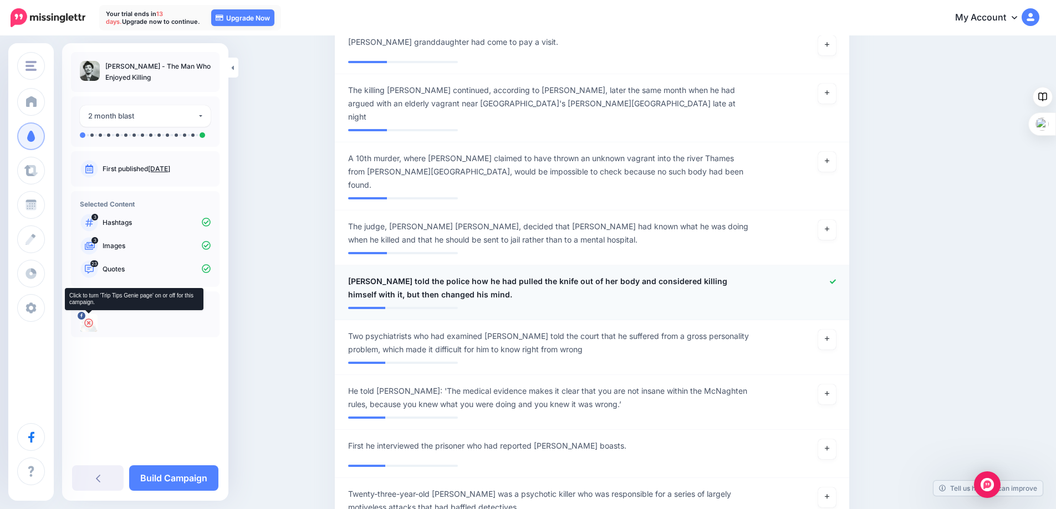
click at [87, 322] on icon at bounding box center [88, 323] width 9 height 9
click at [106, 304] on h4 "Sending To" at bounding box center [145, 304] width 131 height 8
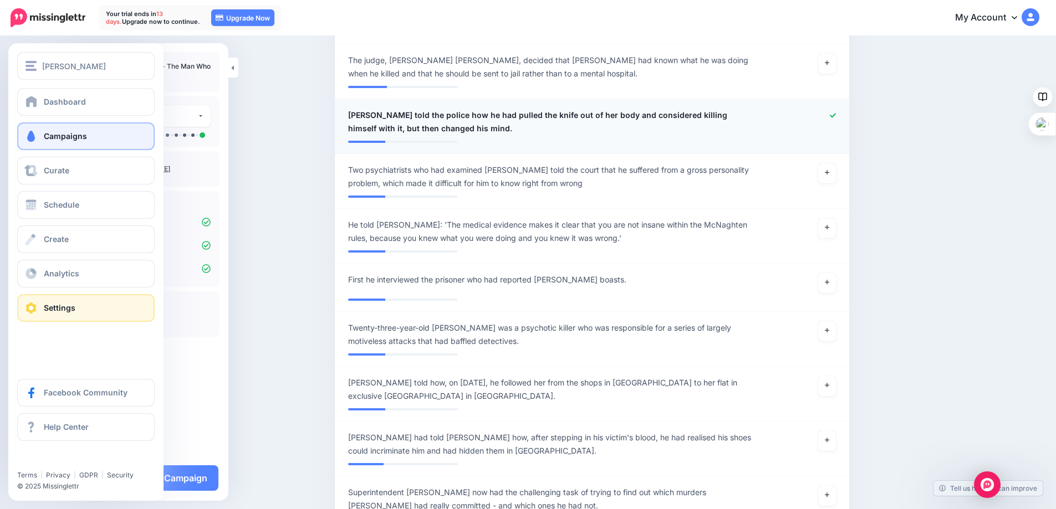
click at [50, 311] on span "Settings" at bounding box center [60, 307] width 32 height 9
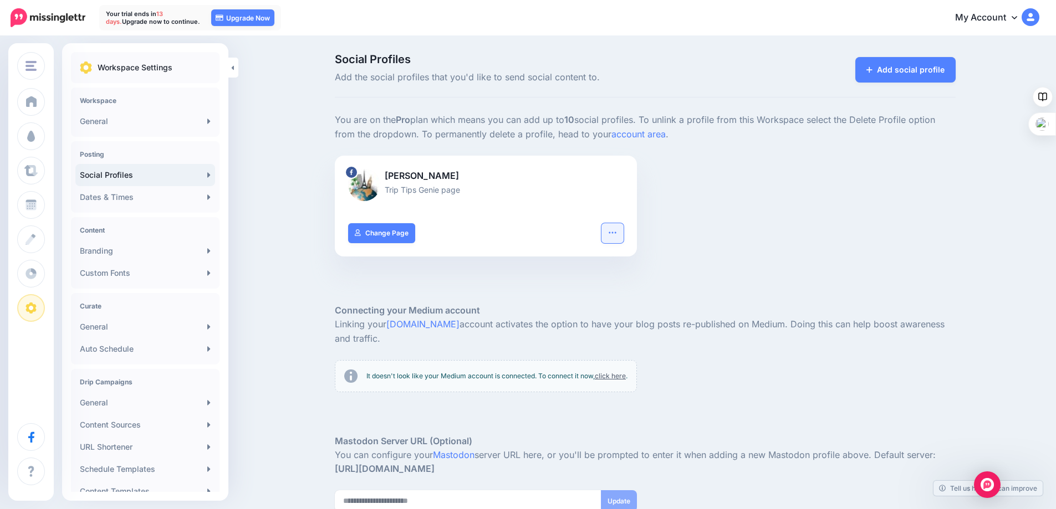
click at [617, 233] on icon "button" at bounding box center [612, 232] width 9 height 9
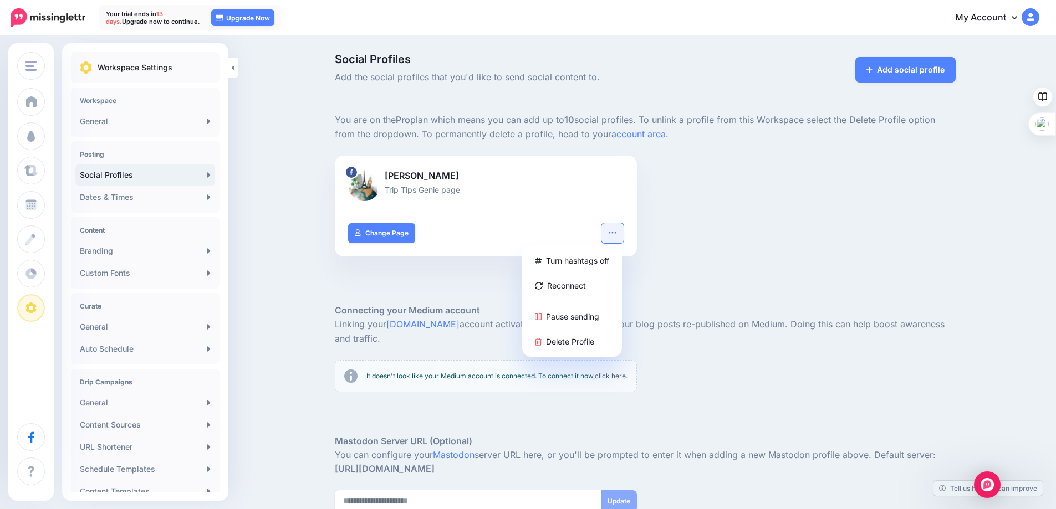
click at [716, 234] on div "Alan Richardson Trip Tips Genie page Turn hashtags off Reconnect Pause sending …" at bounding box center [646, 213] width 638 height 115
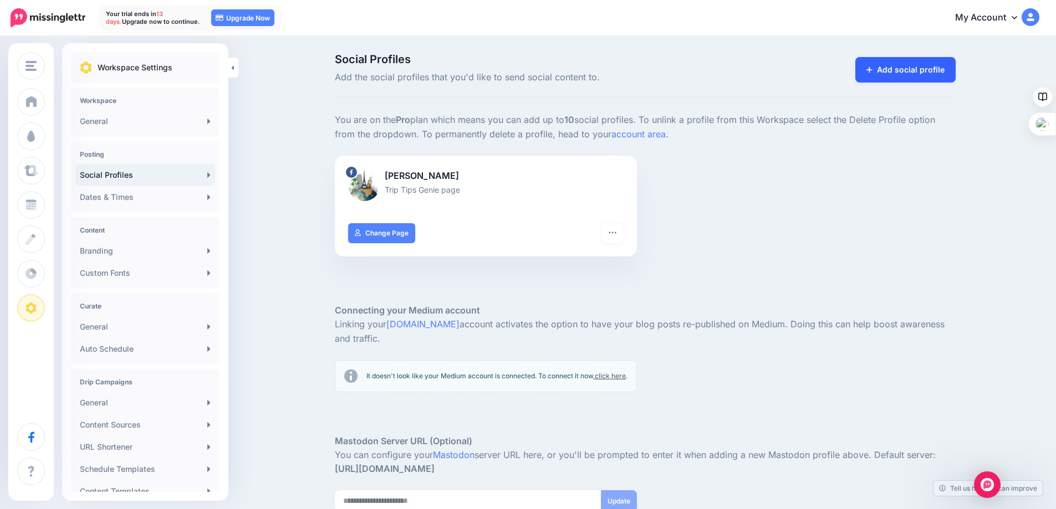
click at [873, 66] on icon at bounding box center [869, 70] width 6 height 8
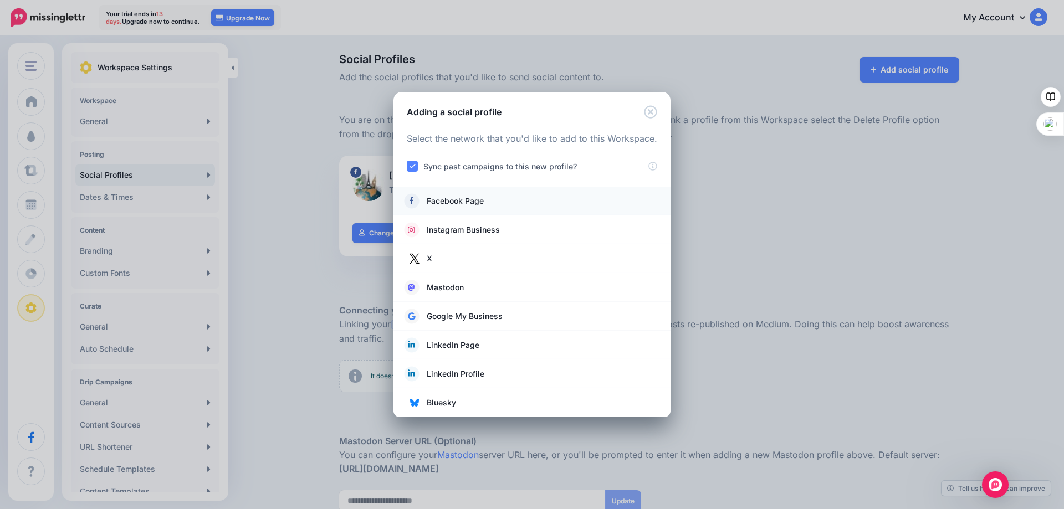
click at [443, 200] on span "Facebook Page" at bounding box center [455, 201] width 57 height 13
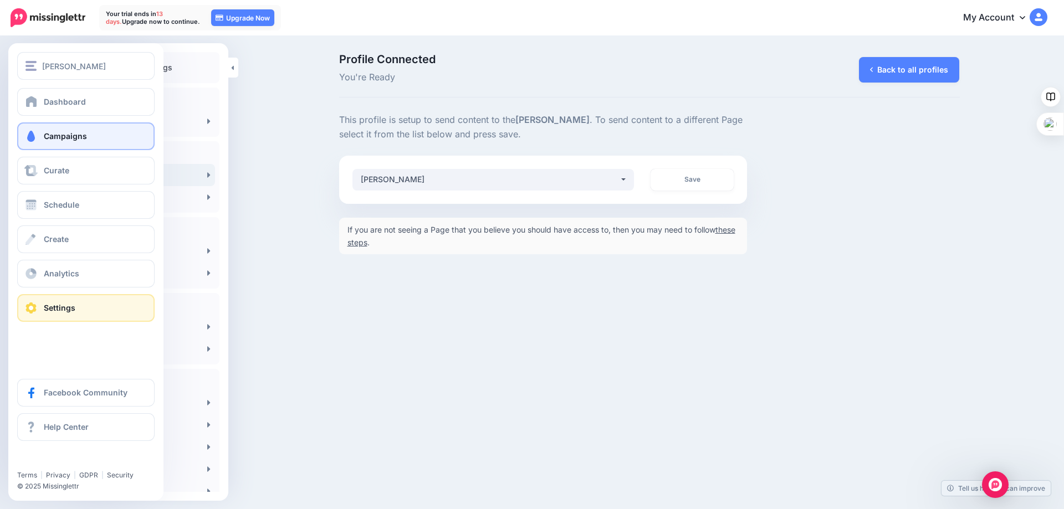
click at [50, 139] on span "Campaigns" at bounding box center [65, 135] width 43 height 9
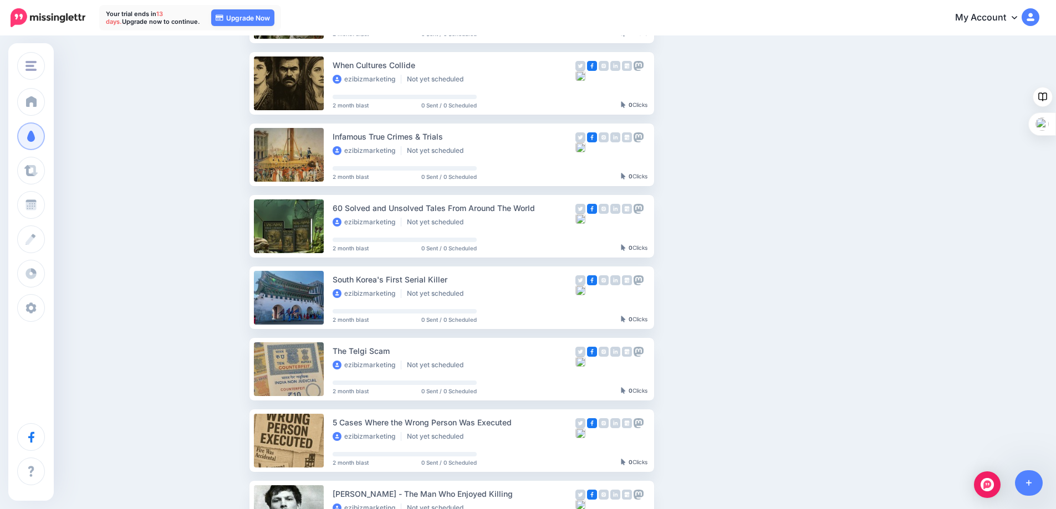
scroll to position [277, 0]
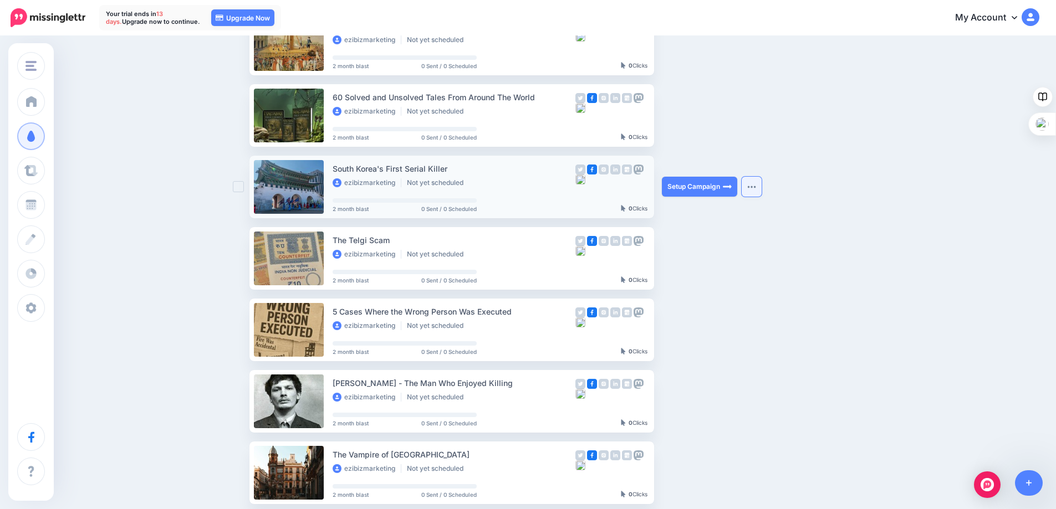
click at [756, 186] on img "button" at bounding box center [751, 186] width 9 height 3
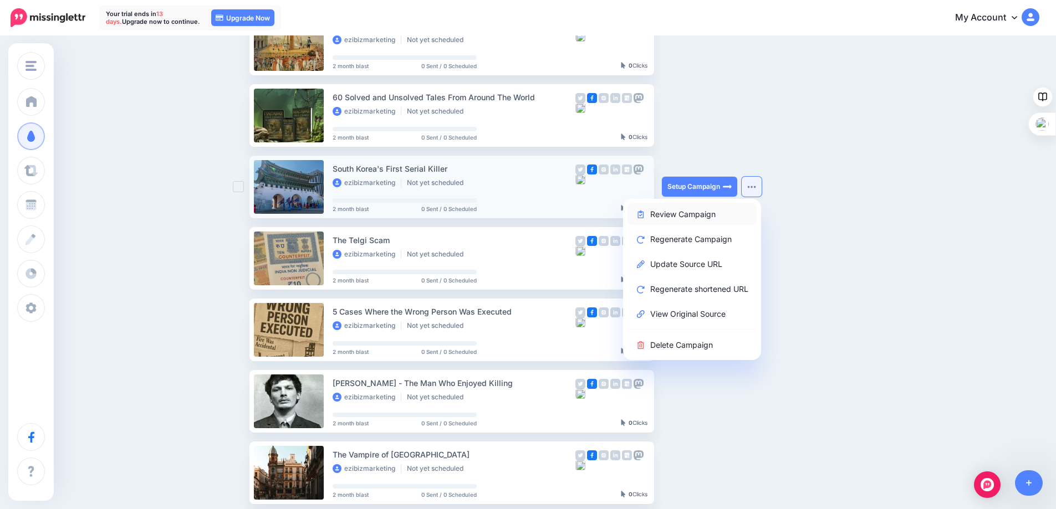
click at [689, 212] on link "Review Campaign" at bounding box center [692, 214] width 129 height 22
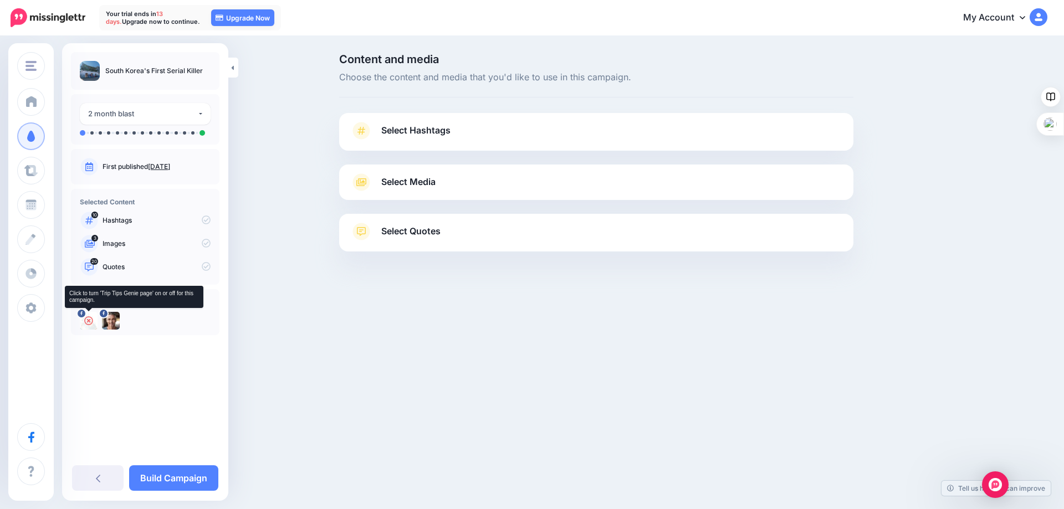
click at [86, 320] on icon at bounding box center [88, 321] width 9 height 9
click at [400, 177] on span "Select Media" at bounding box center [408, 182] width 54 height 15
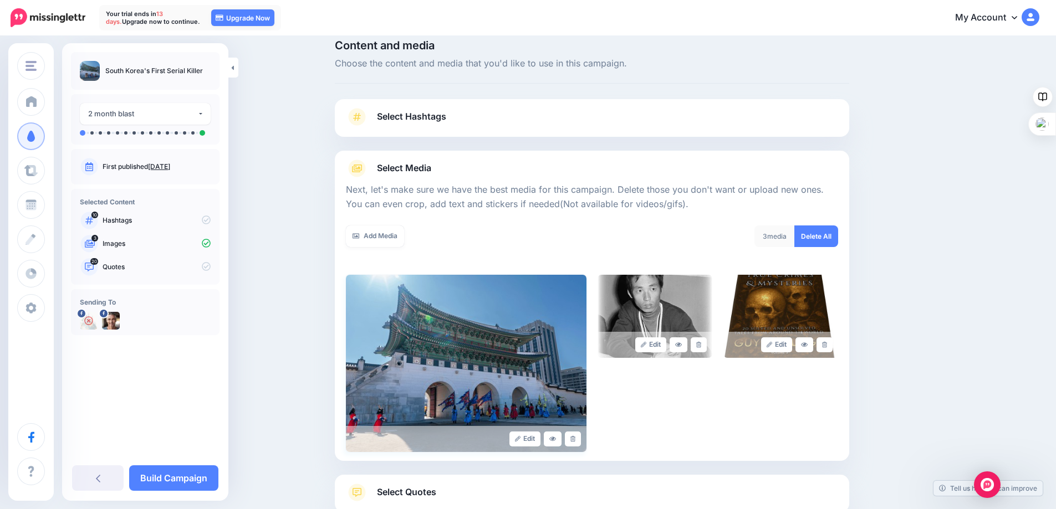
scroll to position [89, 0]
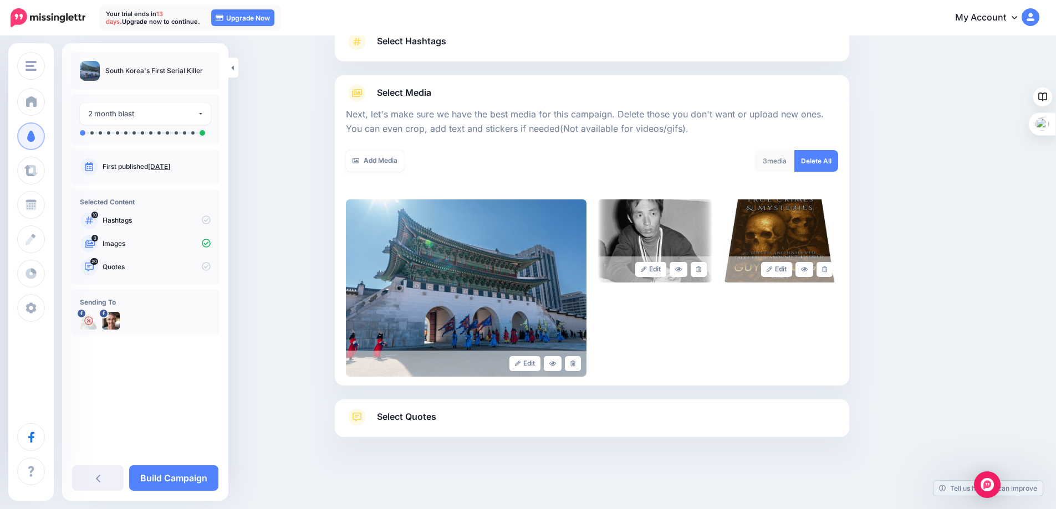
click at [431, 415] on span "Select Quotes" at bounding box center [406, 417] width 59 height 15
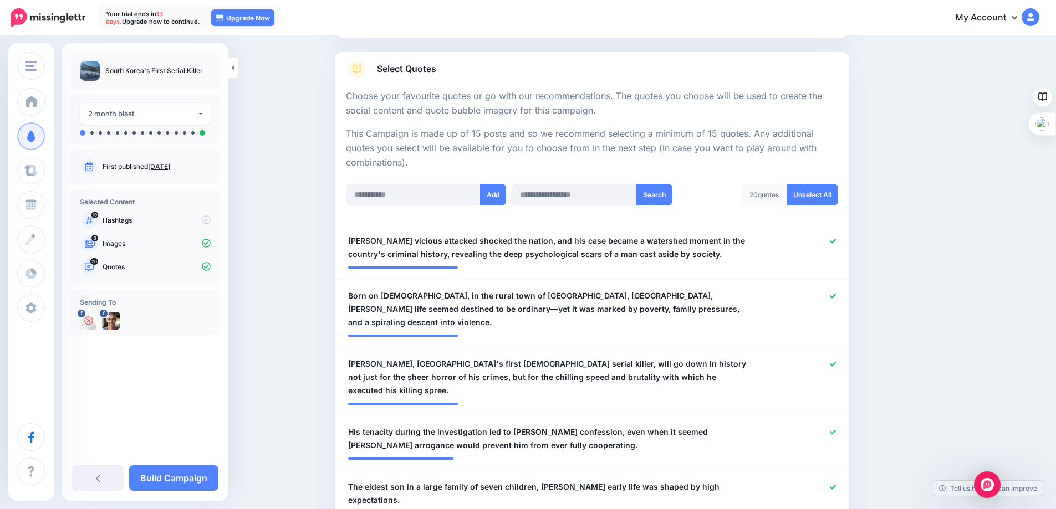
scroll to position [166, 0]
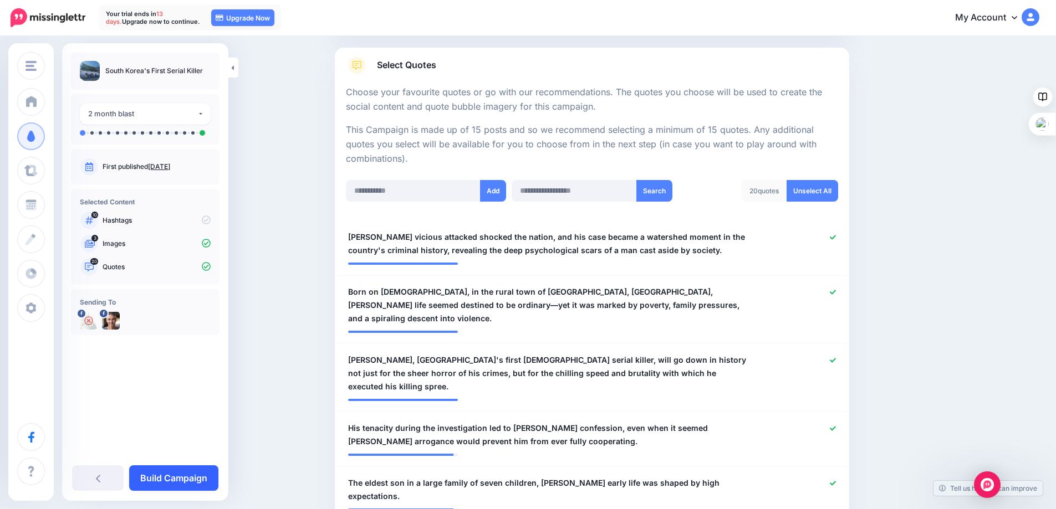
click at [166, 477] on link "Build Campaign" at bounding box center [173, 479] width 89 height 26
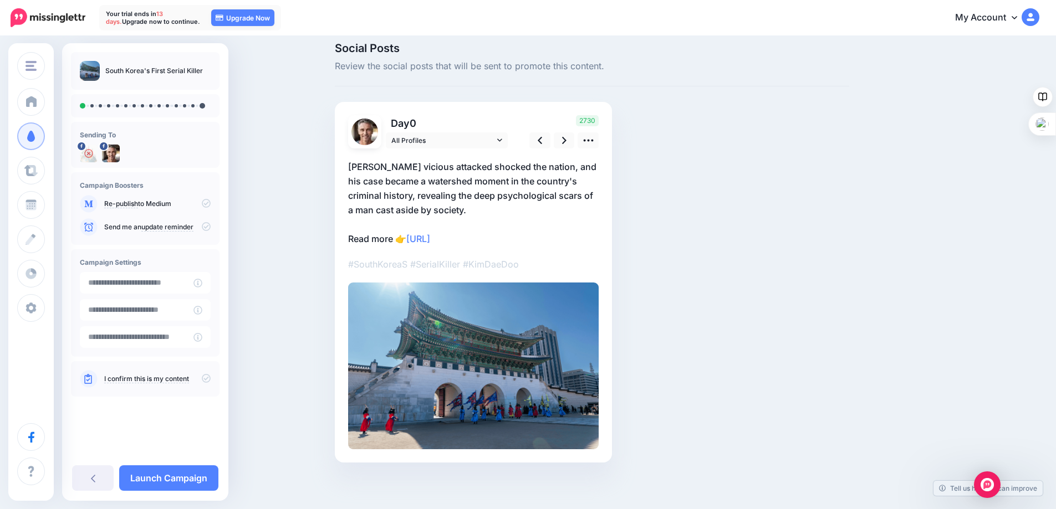
scroll to position [14, 0]
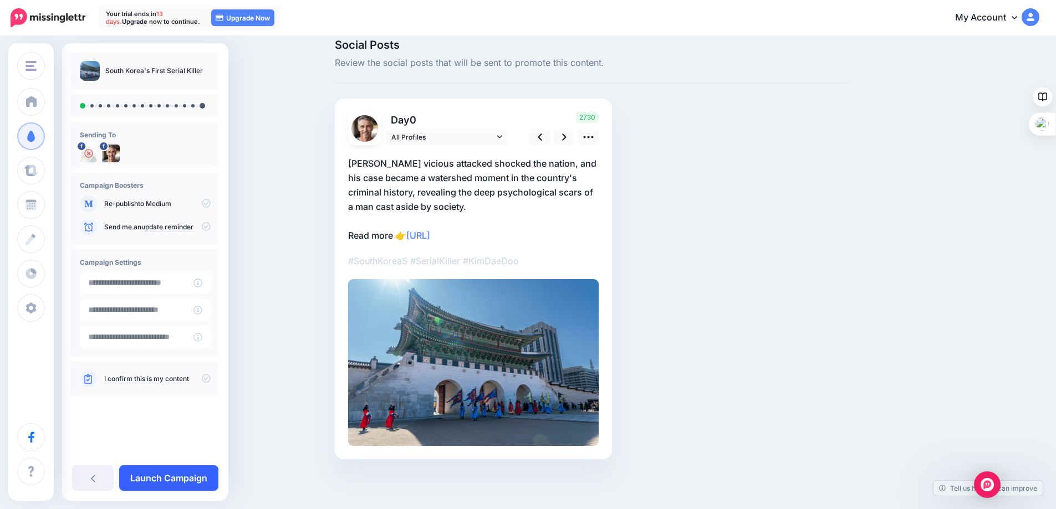
click at [177, 472] on link "Launch Campaign" at bounding box center [168, 479] width 99 height 26
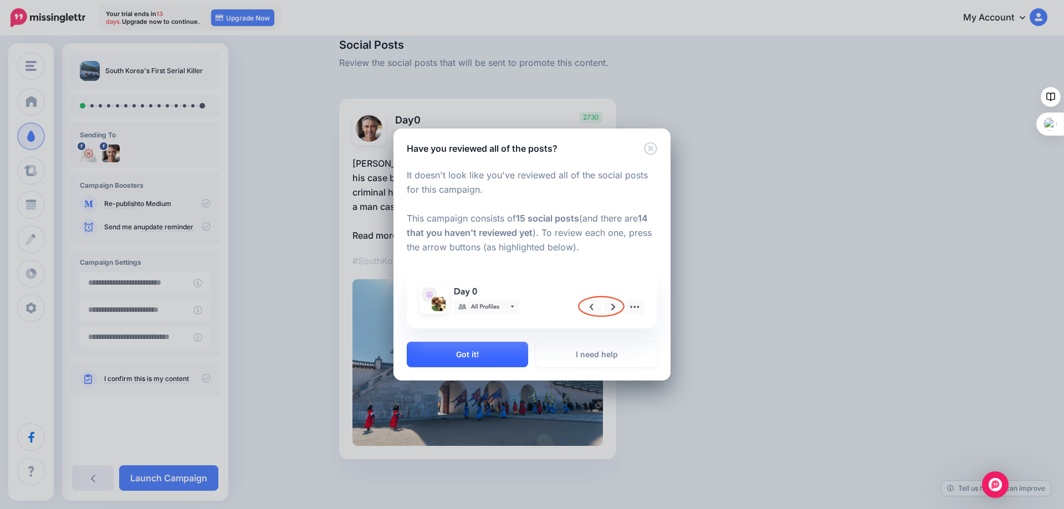
click at [467, 353] on button "Got it!" at bounding box center [467, 355] width 121 height 26
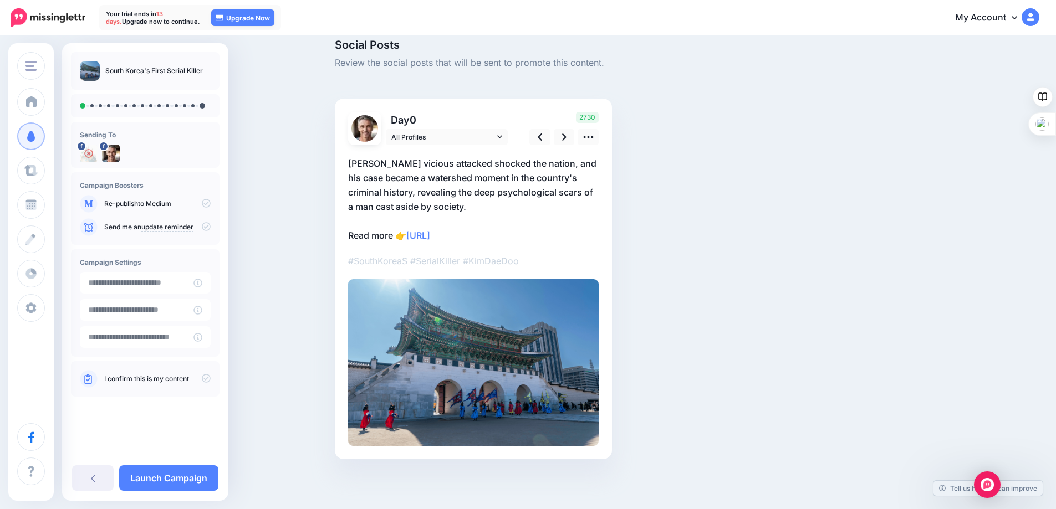
click at [125, 379] on link "I confirm this is my content" at bounding box center [146, 379] width 85 height 9
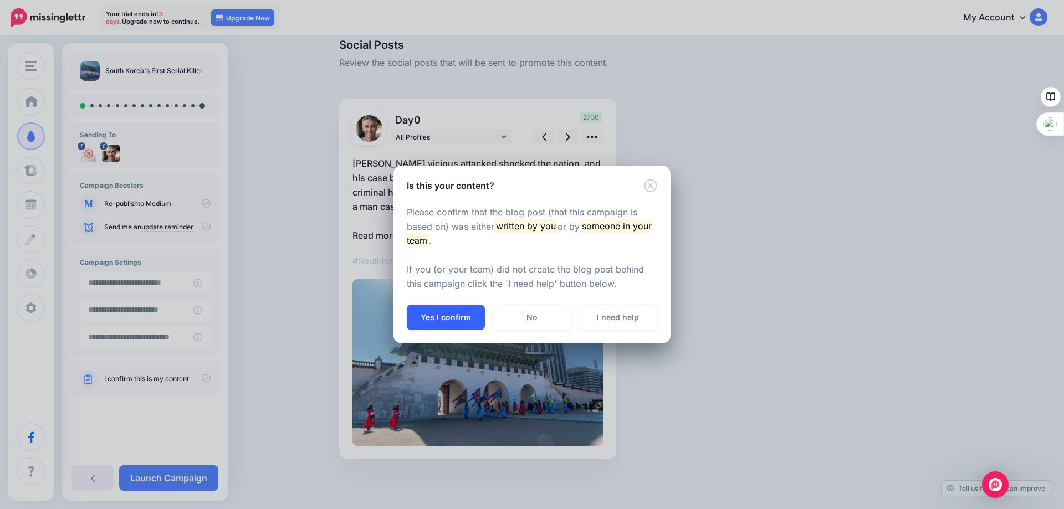
click at [437, 313] on button "Yes I confirm" at bounding box center [446, 318] width 78 height 26
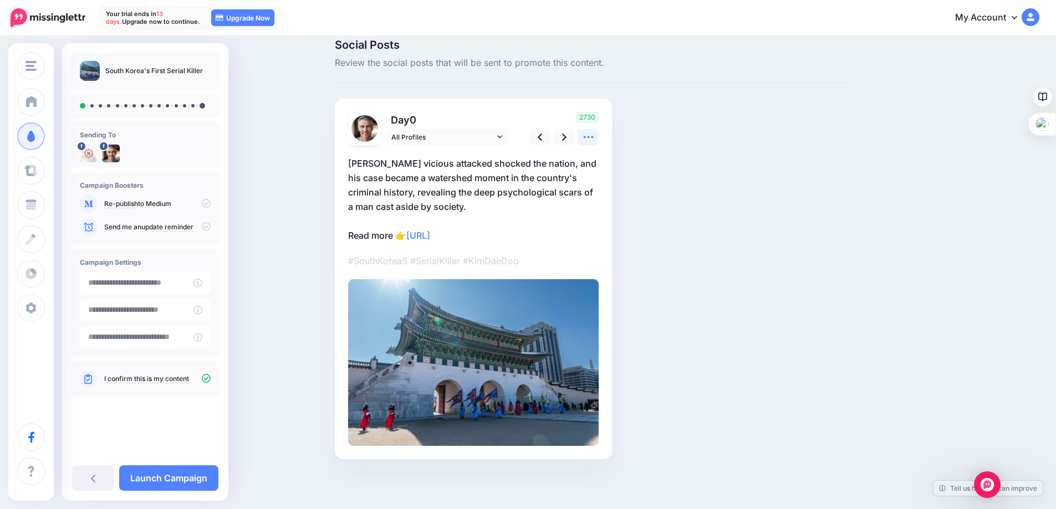
click at [590, 137] on icon at bounding box center [589, 137] width 12 height 12
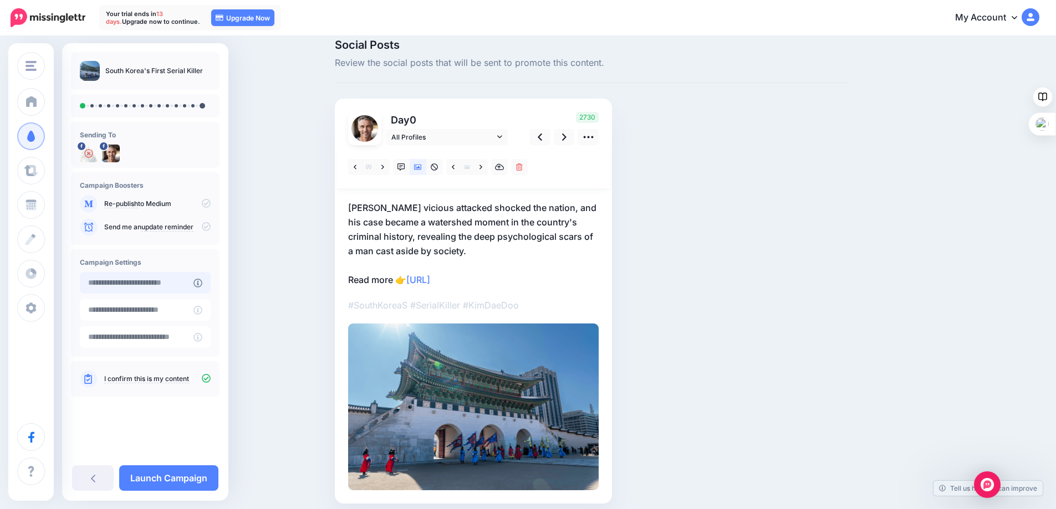
type input "**********"
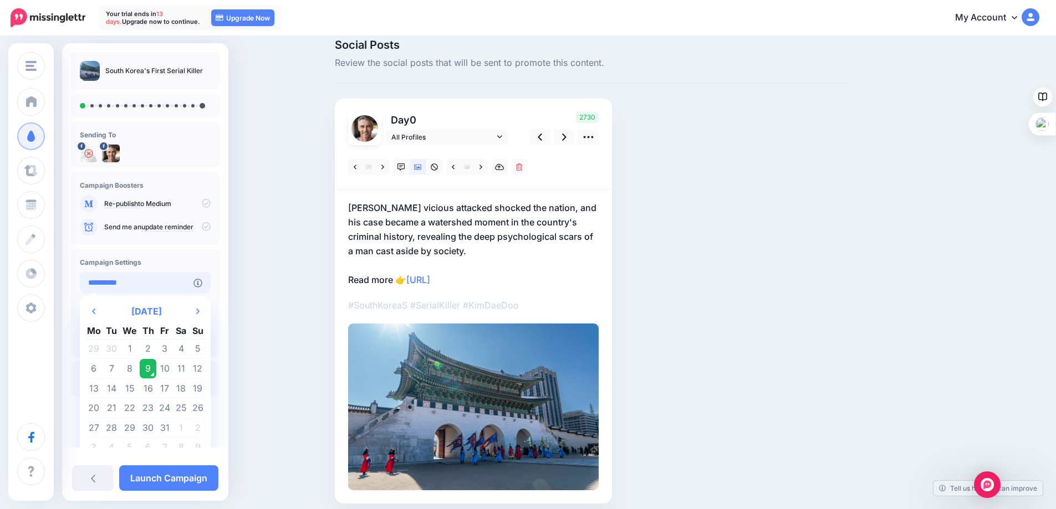
click at [159, 281] on input "**********" at bounding box center [137, 283] width 114 height 22
click at [293, 271] on div "Social Posts Review the social posts that will be sent to promote this content.…" at bounding box center [528, 288] width 1056 height 531
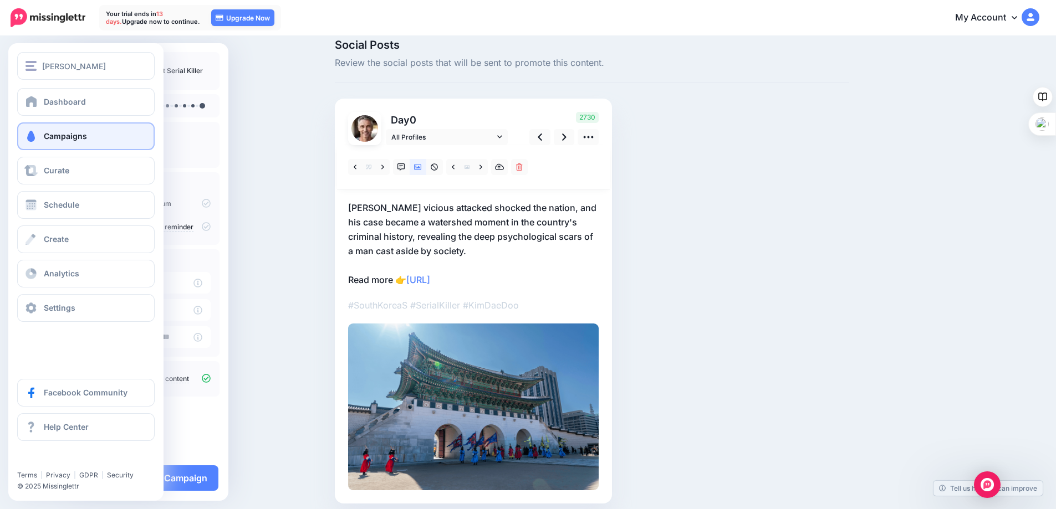
click at [53, 139] on span "Campaigns" at bounding box center [65, 135] width 43 height 9
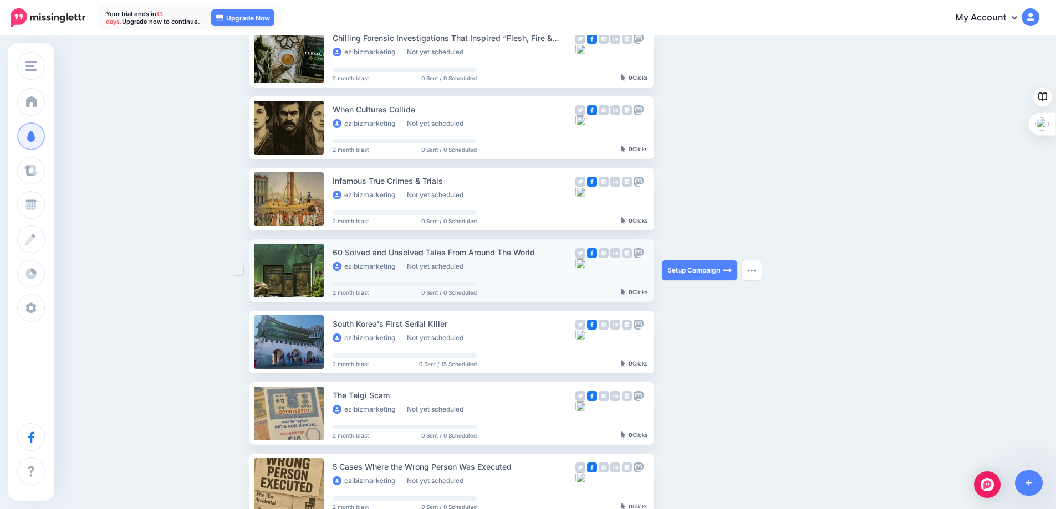
scroll to position [166, 0]
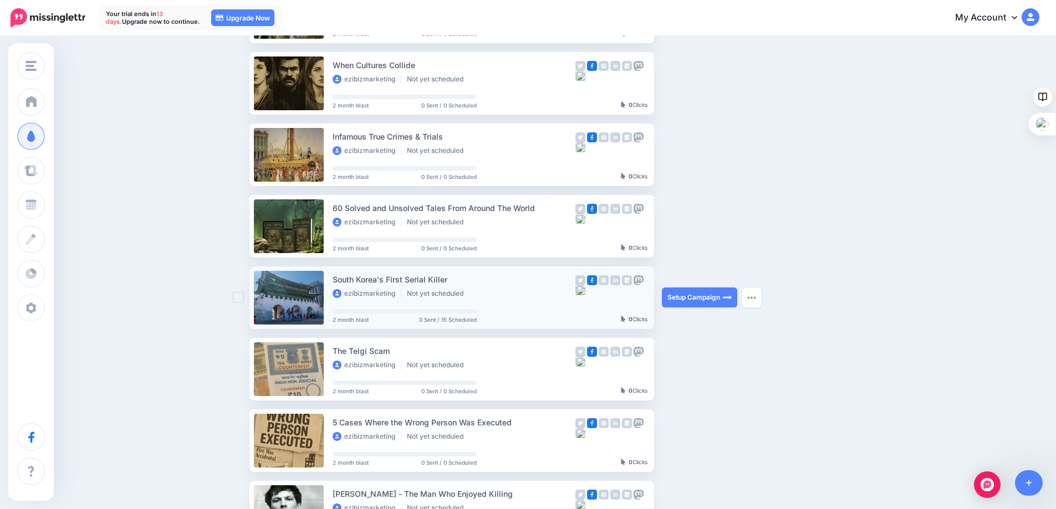
click at [460, 284] on div "South Korea's First Serial Killer" at bounding box center [454, 279] width 243 height 13
click at [304, 294] on link at bounding box center [289, 298] width 70 height 54
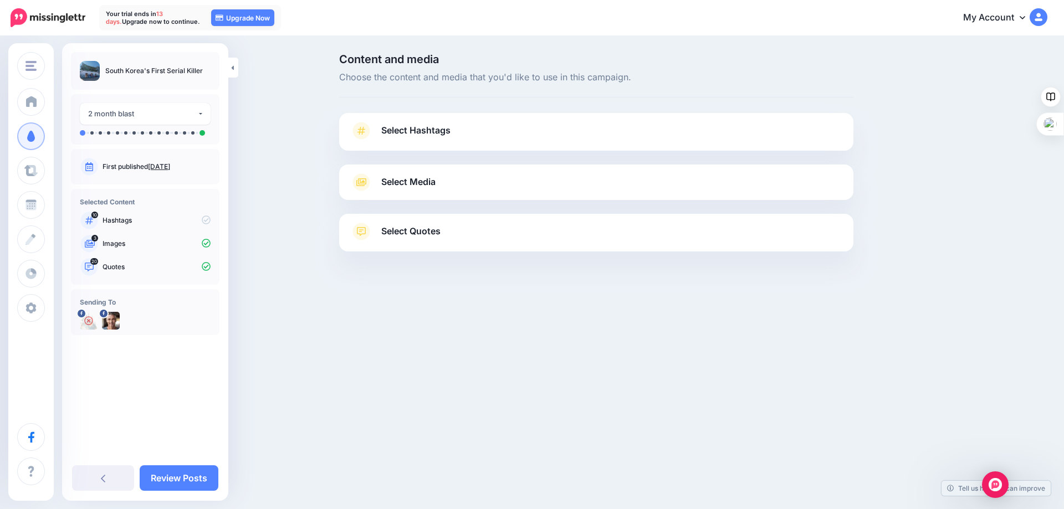
click at [400, 129] on span "Select Hashtags" at bounding box center [415, 130] width 69 height 15
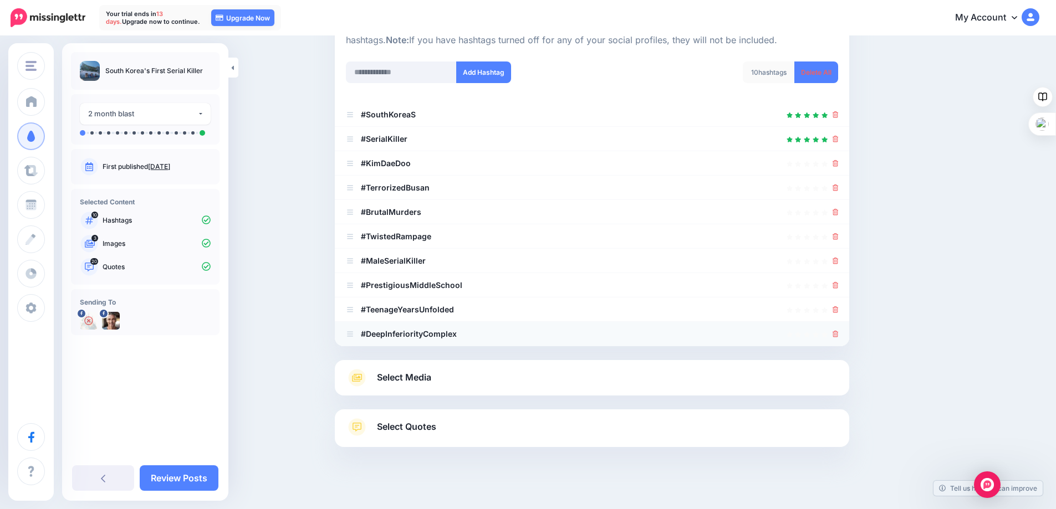
scroll to position [142, 0]
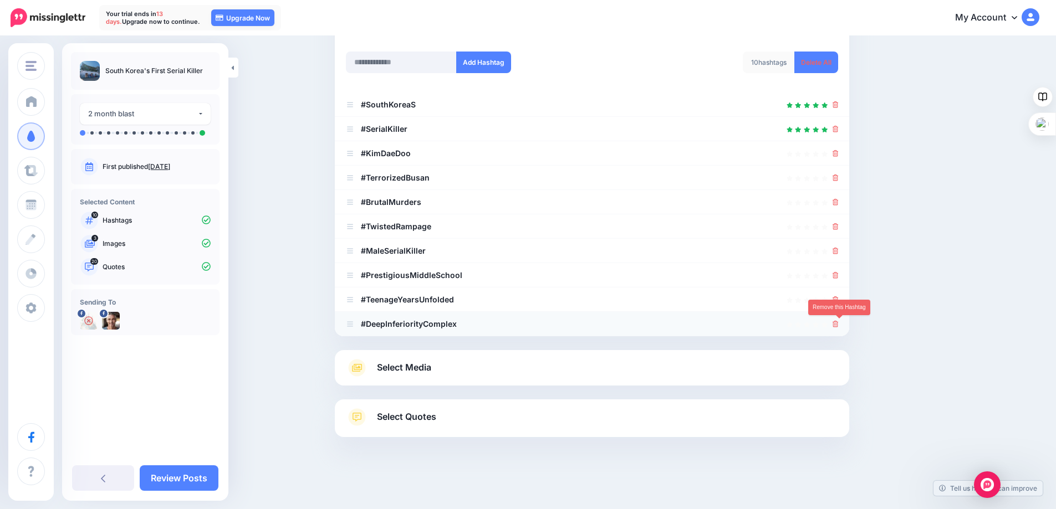
click at [838, 324] on icon at bounding box center [836, 324] width 6 height 7
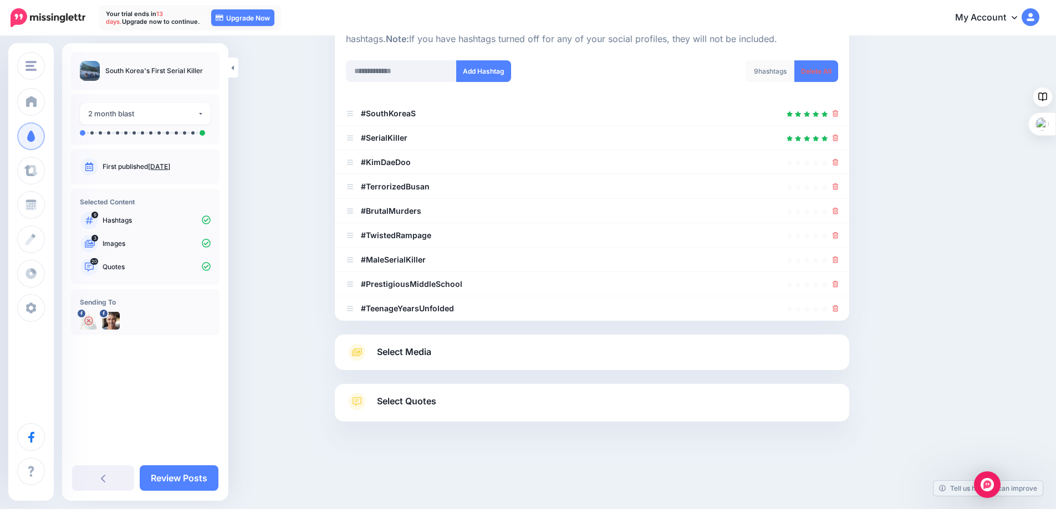
scroll to position [133, 0]
click at [839, 309] on icon at bounding box center [836, 308] width 6 height 7
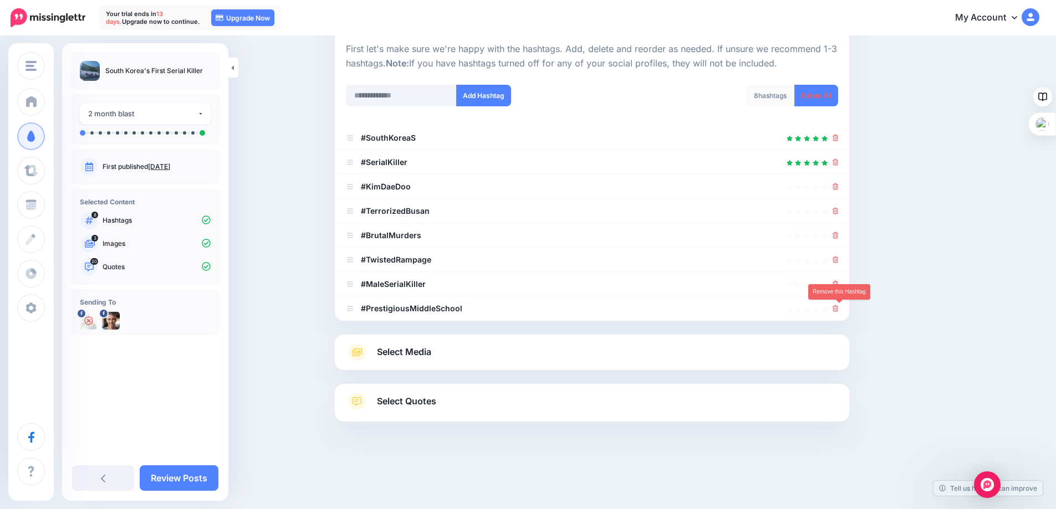
scroll to position [109, 0]
click at [839, 308] on icon at bounding box center [836, 308] width 6 height 7
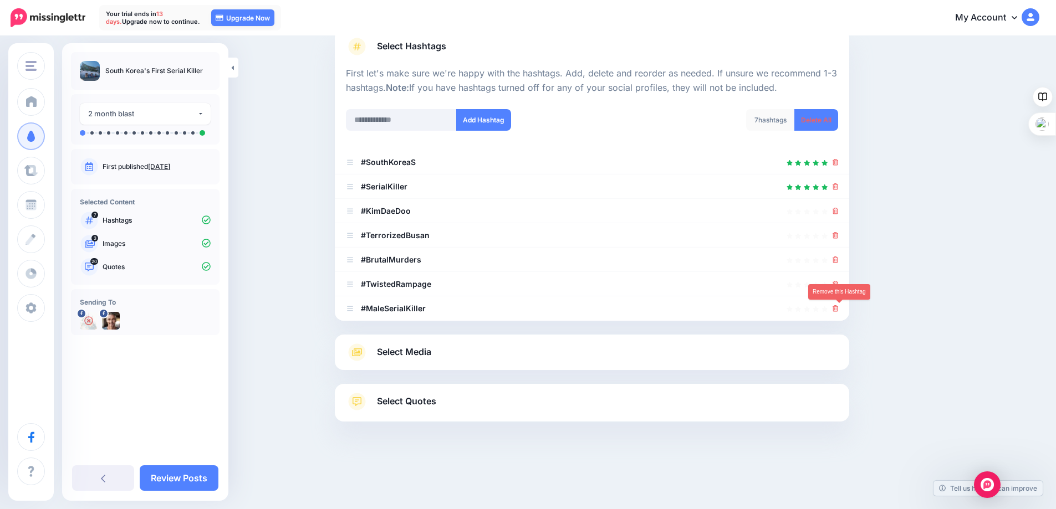
scroll to position [84, 0]
click at [416, 163] on b "#SouthKoreaS" at bounding box center [388, 161] width 55 height 9
click at [839, 164] on icon at bounding box center [836, 162] width 6 height 7
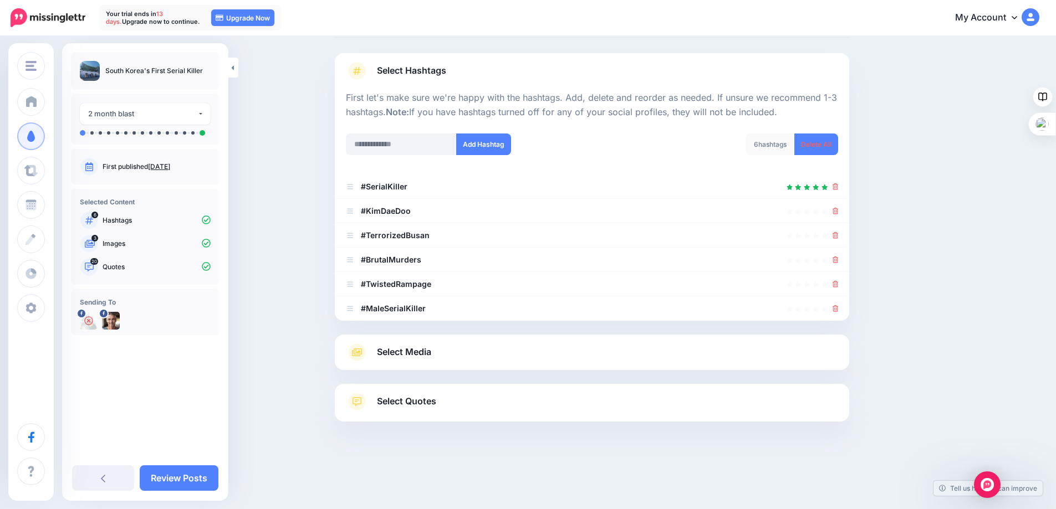
scroll to position [60, 0]
click at [400, 140] on input "text" at bounding box center [401, 145] width 111 height 22
click at [528, 347] on link "Select Media" at bounding box center [592, 353] width 492 height 18
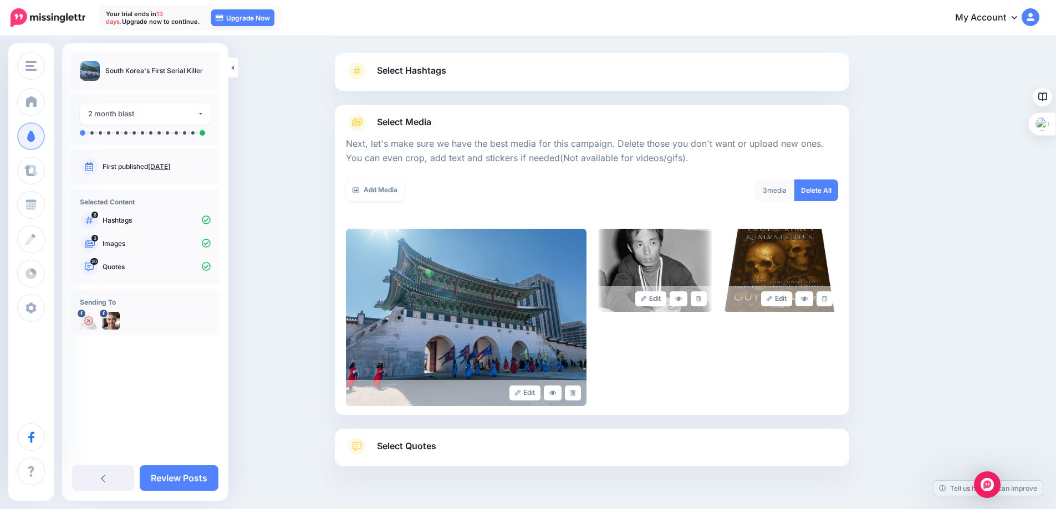
click at [435, 445] on span "Select Quotes" at bounding box center [406, 446] width 59 height 15
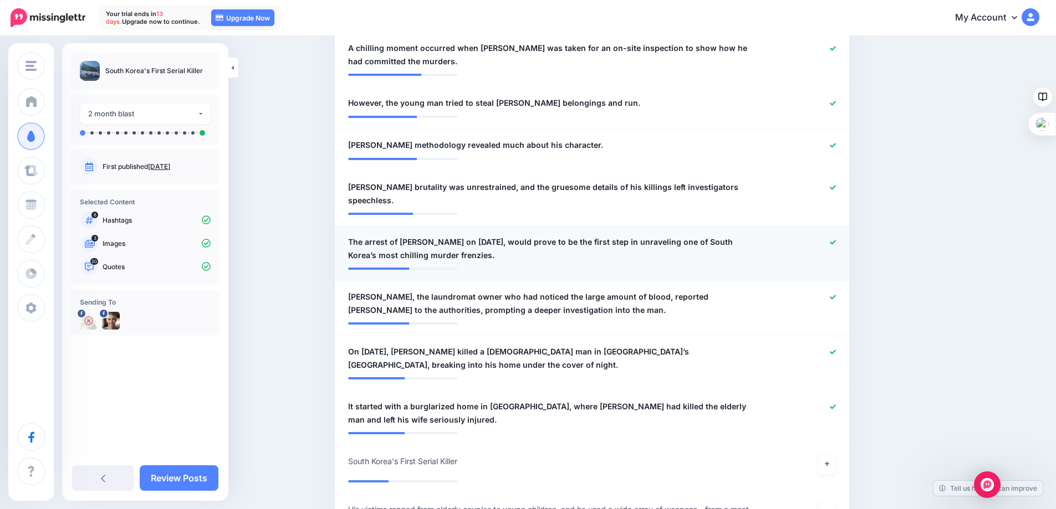
scroll to position [1113, 0]
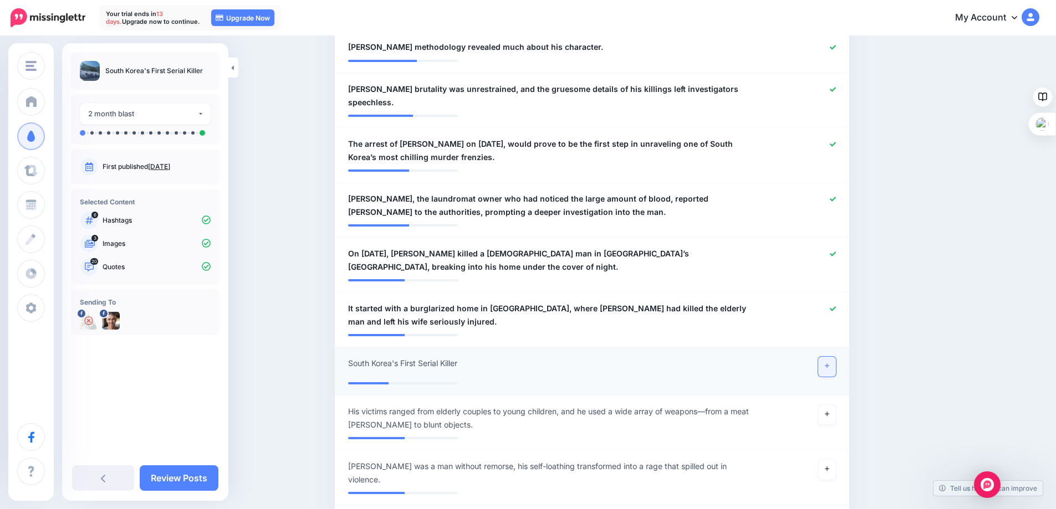
click at [829, 363] on icon at bounding box center [827, 366] width 4 height 6
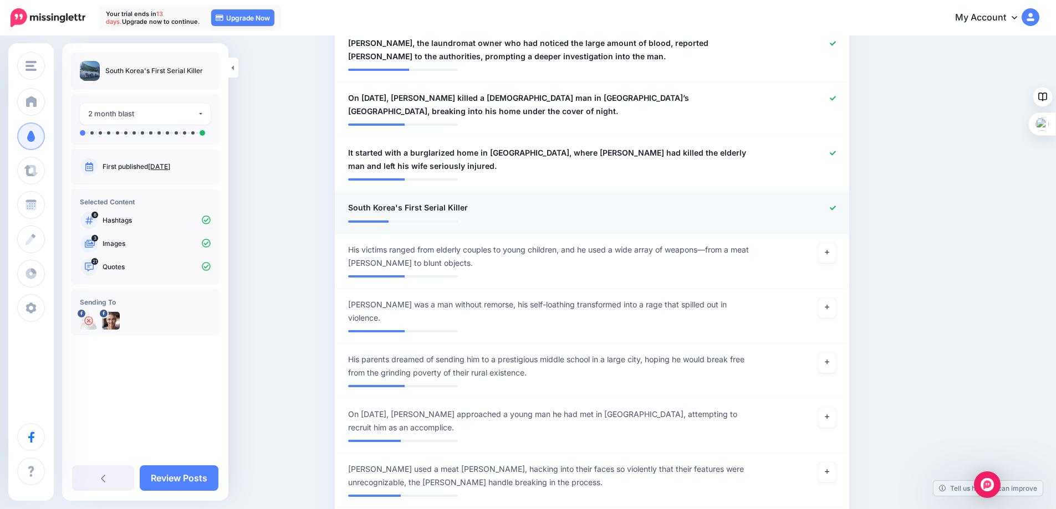
scroll to position [1279, 0]
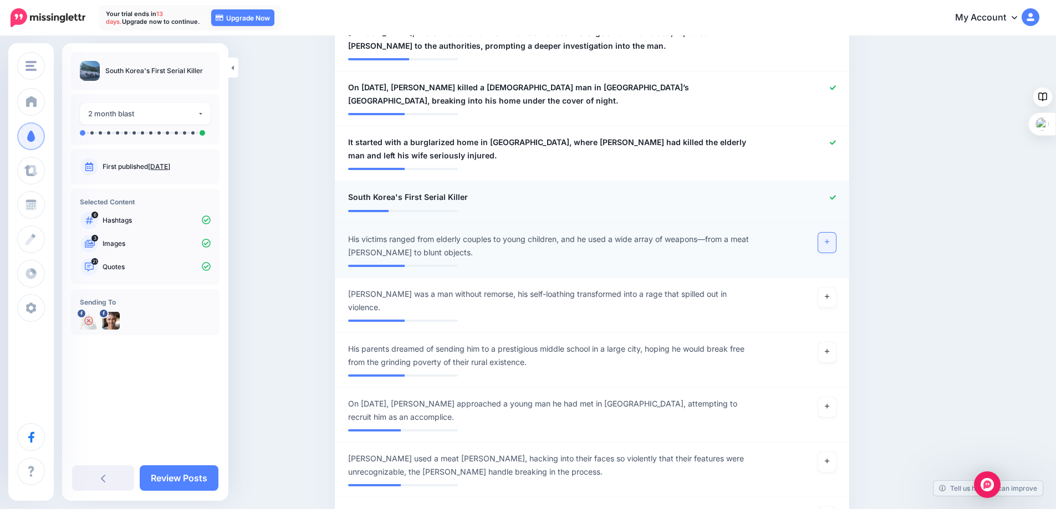
click at [830, 233] on link at bounding box center [827, 243] width 18 height 20
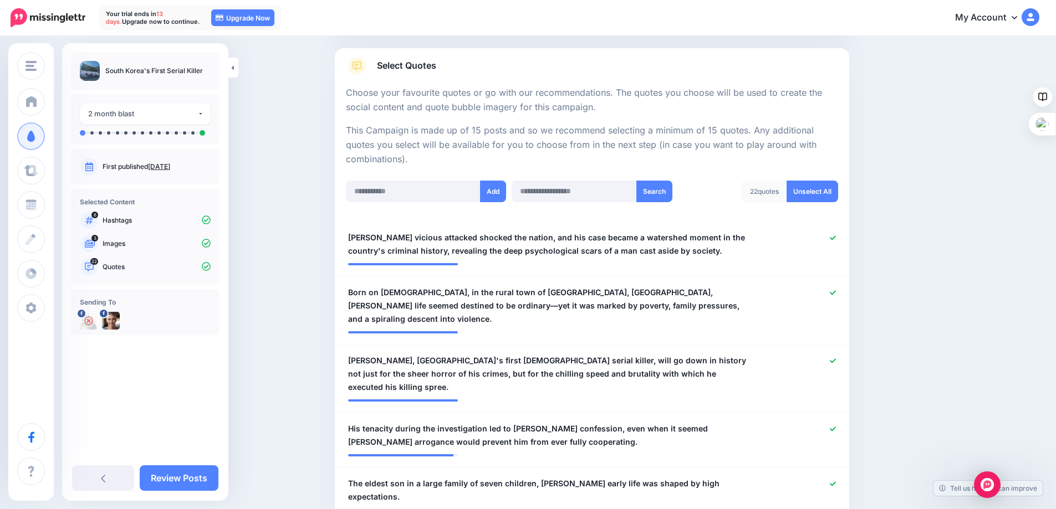
scroll to position [166, 0]
click at [170, 476] on link "Review Posts" at bounding box center [179, 479] width 79 height 26
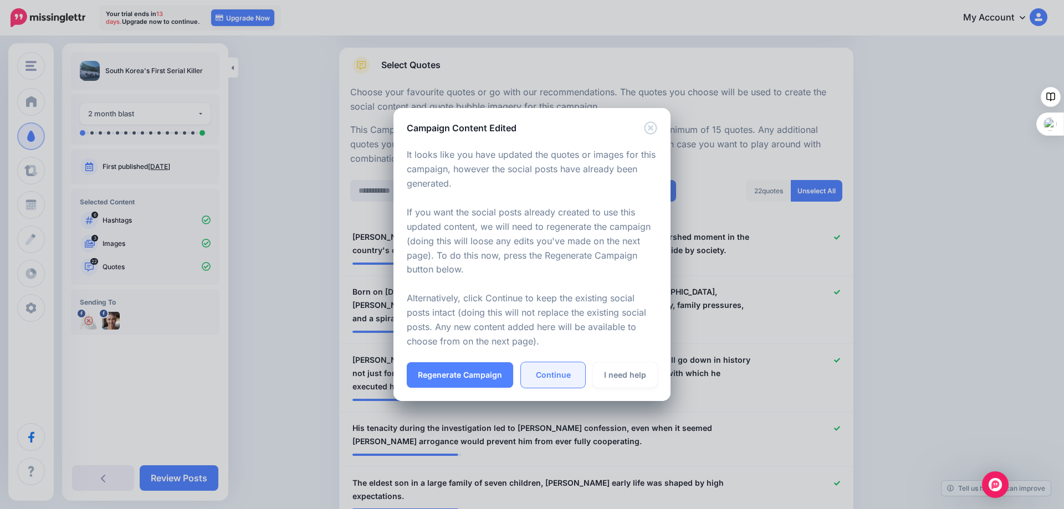
click at [550, 376] on link "Continue" at bounding box center [553, 376] width 64 height 26
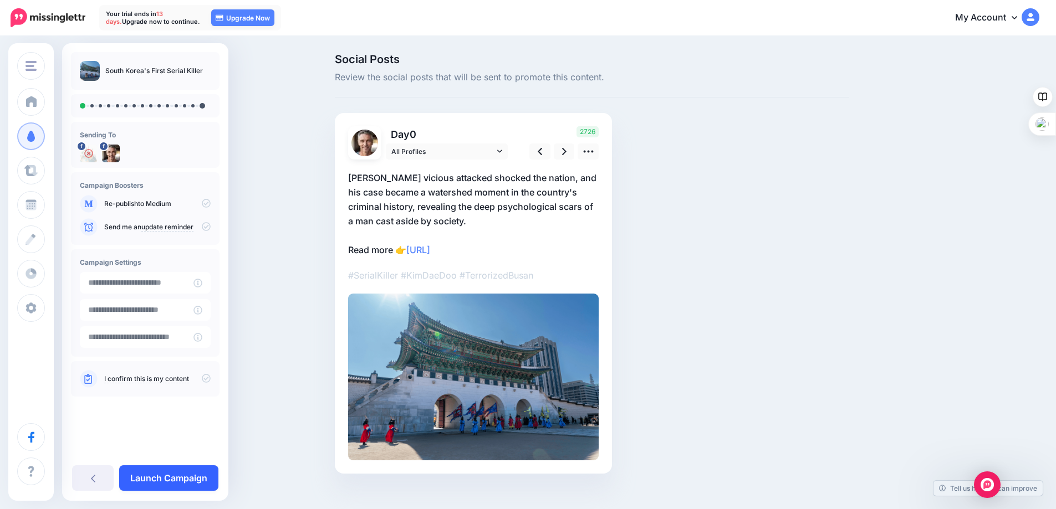
click at [167, 477] on link "Launch Campaign" at bounding box center [168, 479] width 99 height 26
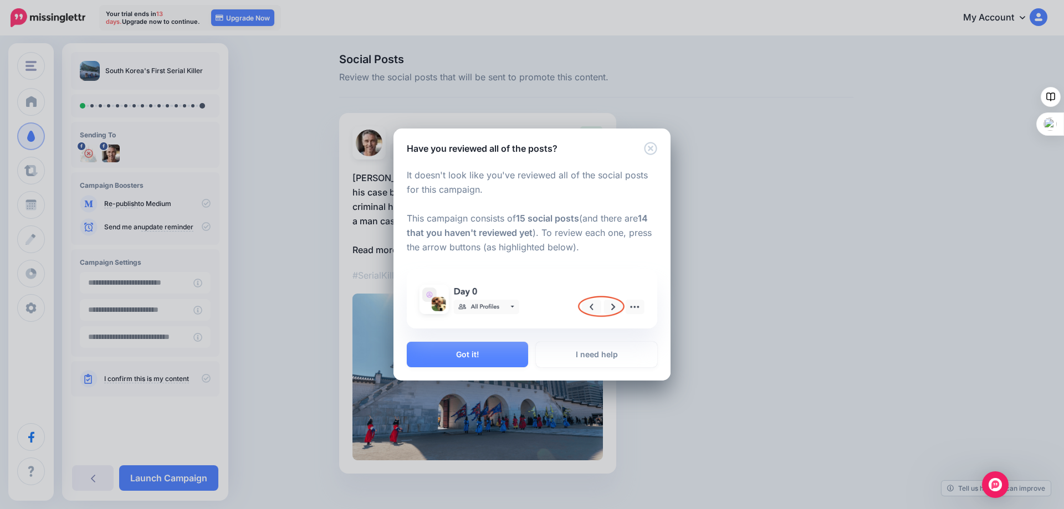
click at [614, 307] on img at bounding box center [532, 299] width 237 height 46
click at [462, 354] on button "Got it!" at bounding box center [467, 355] width 121 height 26
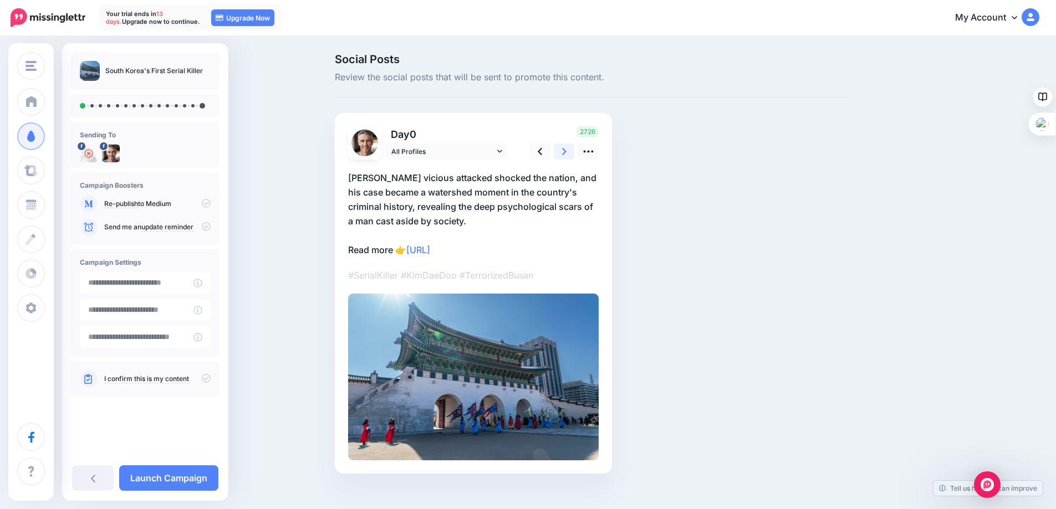
click at [567, 148] on icon at bounding box center [564, 152] width 4 height 12
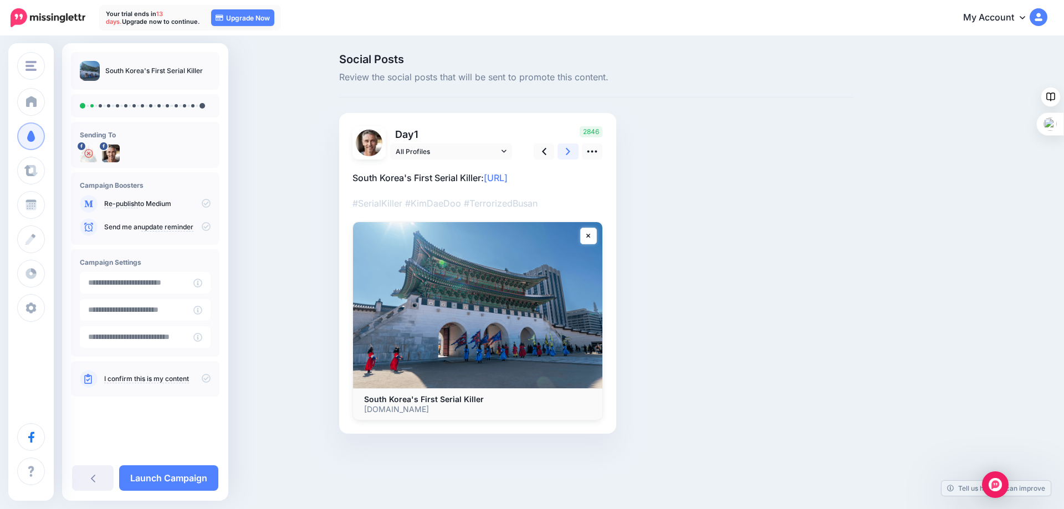
click at [568, 148] on icon at bounding box center [568, 152] width 4 height 12
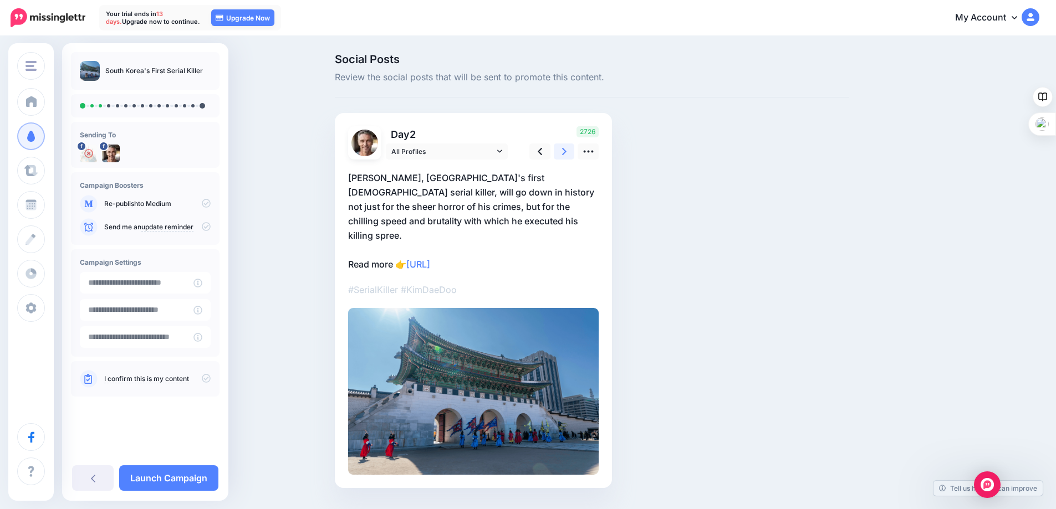
click at [567, 148] on icon at bounding box center [564, 152] width 4 height 12
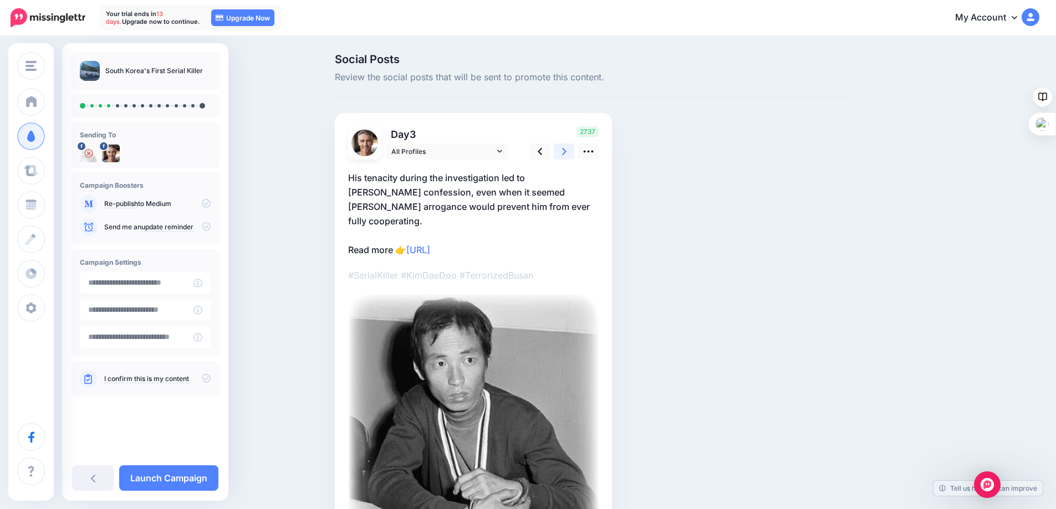
click at [567, 148] on icon at bounding box center [564, 152] width 4 height 12
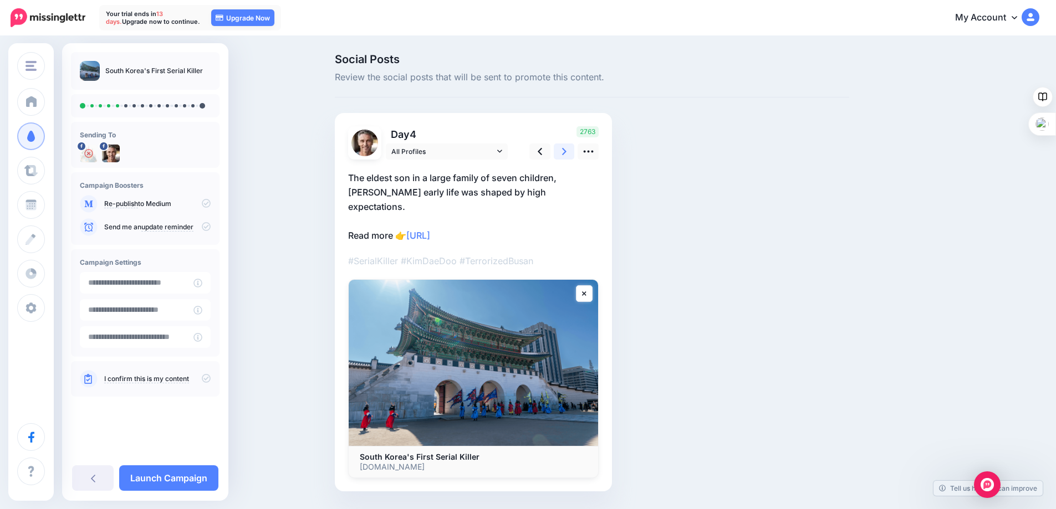
click at [567, 148] on icon at bounding box center [564, 152] width 4 height 12
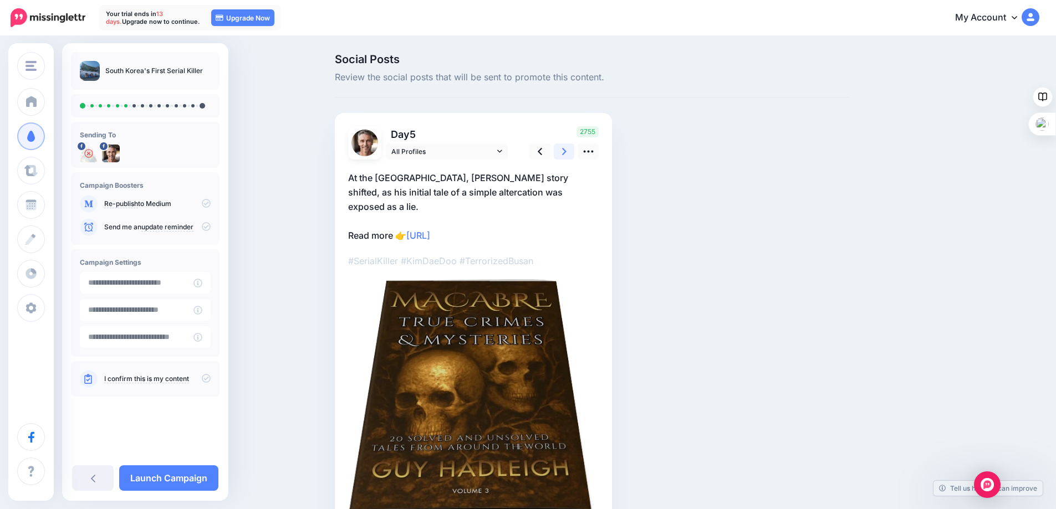
click at [567, 148] on icon at bounding box center [564, 152] width 4 height 12
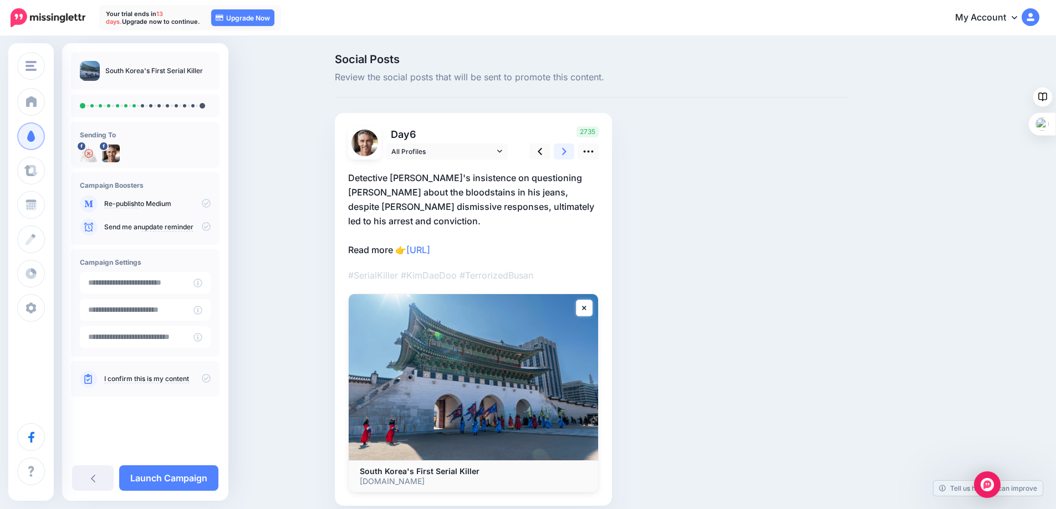
click at [567, 148] on icon at bounding box center [564, 152] width 4 height 12
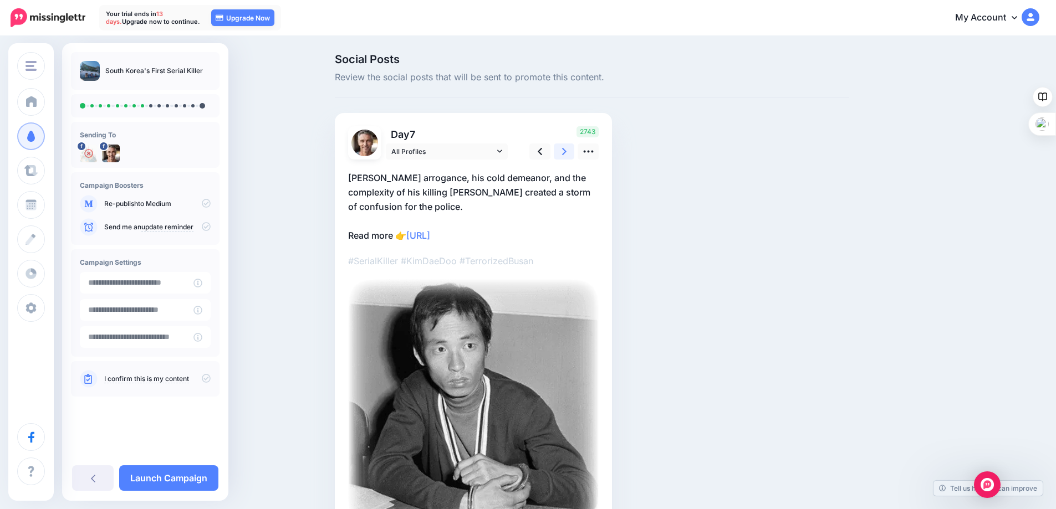
click at [567, 148] on icon at bounding box center [564, 152] width 4 height 12
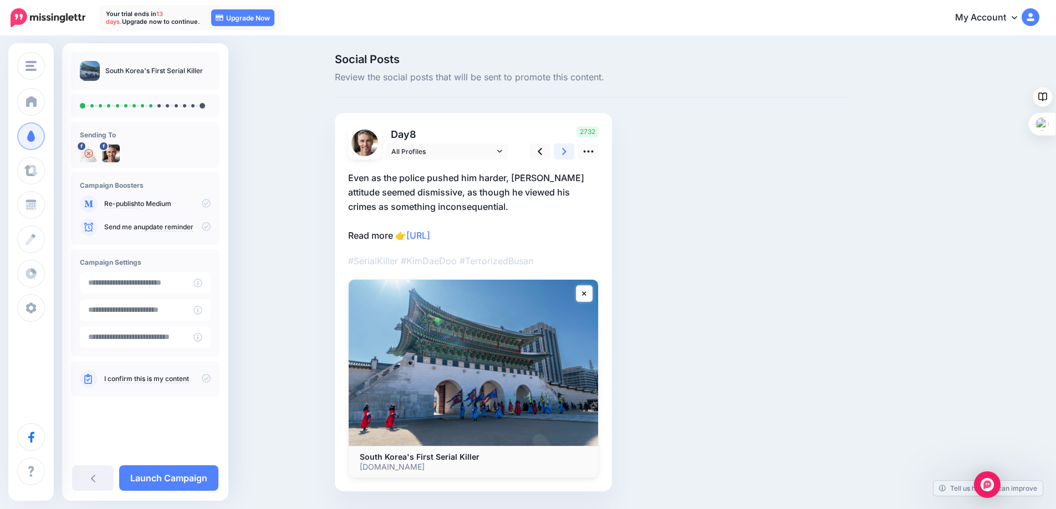
click at [567, 148] on icon at bounding box center [564, 152] width 4 height 12
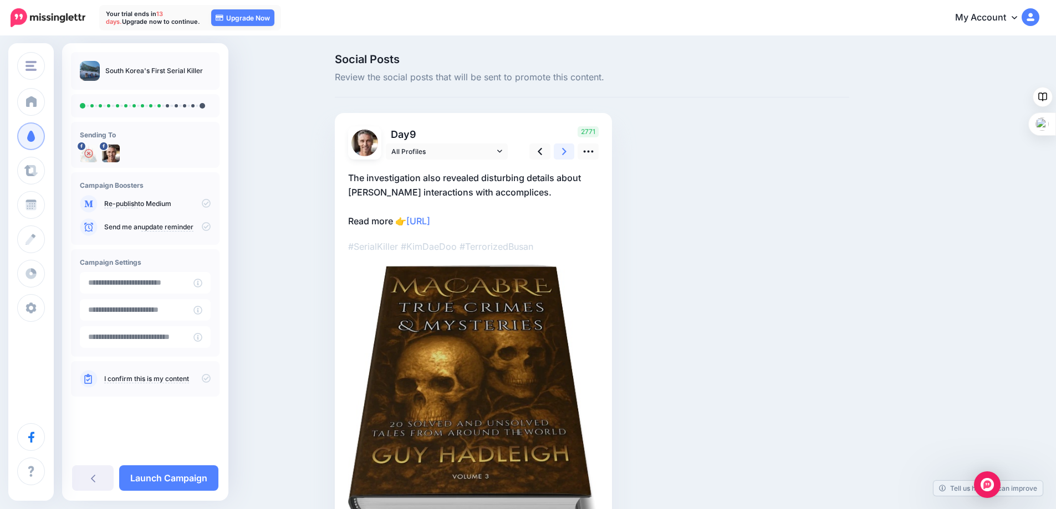
click at [567, 148] on icon at bounding box center [564, 152] width 4 height 12
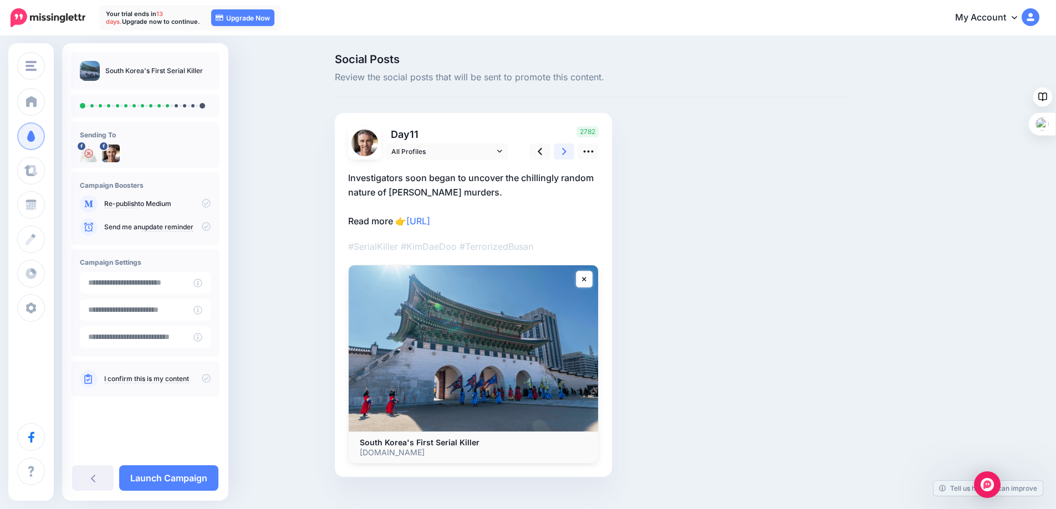
click at [567, 148] on icon at bounding box center [564, 152] width 4 height 12
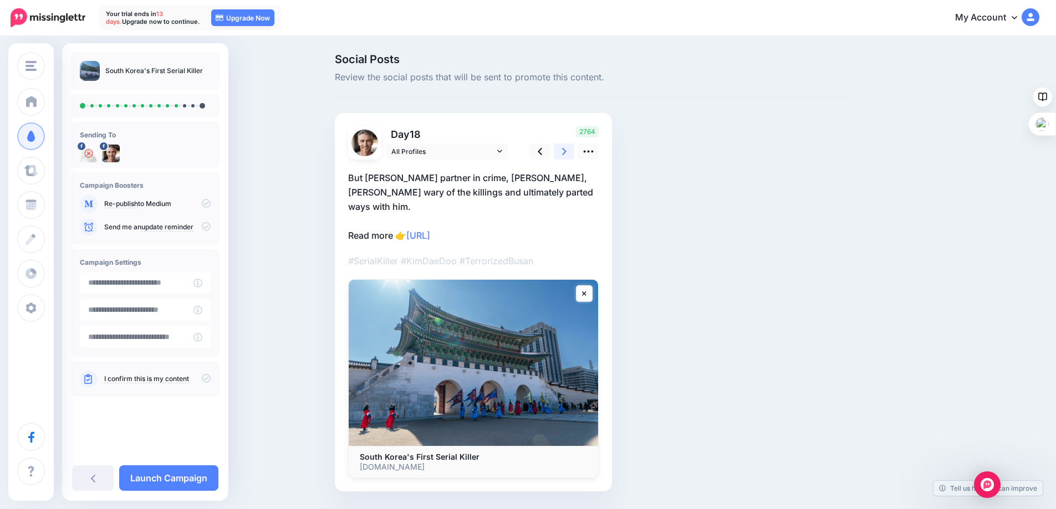
click at [567, 148] on icon at bounding box center [564, 152] width 4 height 12
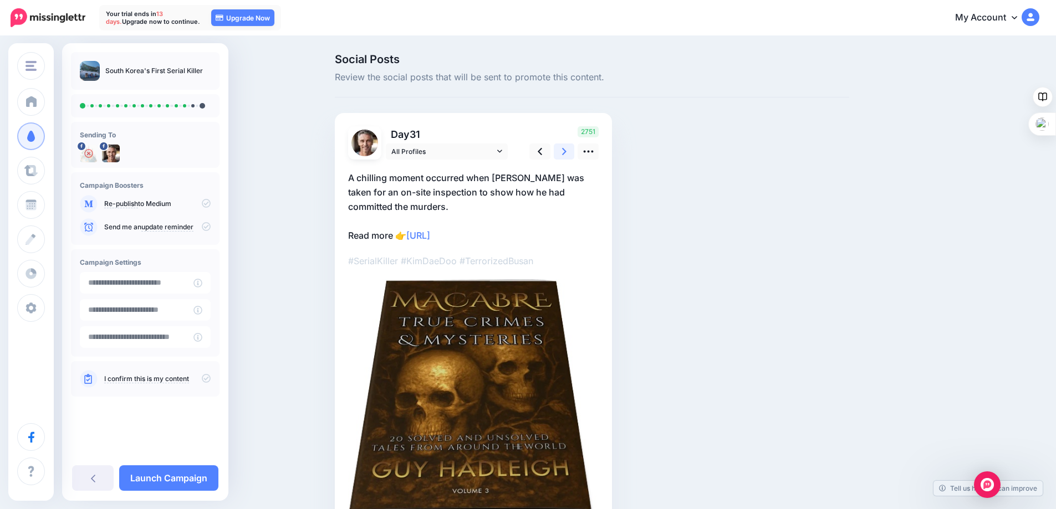
click at [567, 148] on icon at bounding box center [564, 152] width 4 height 12
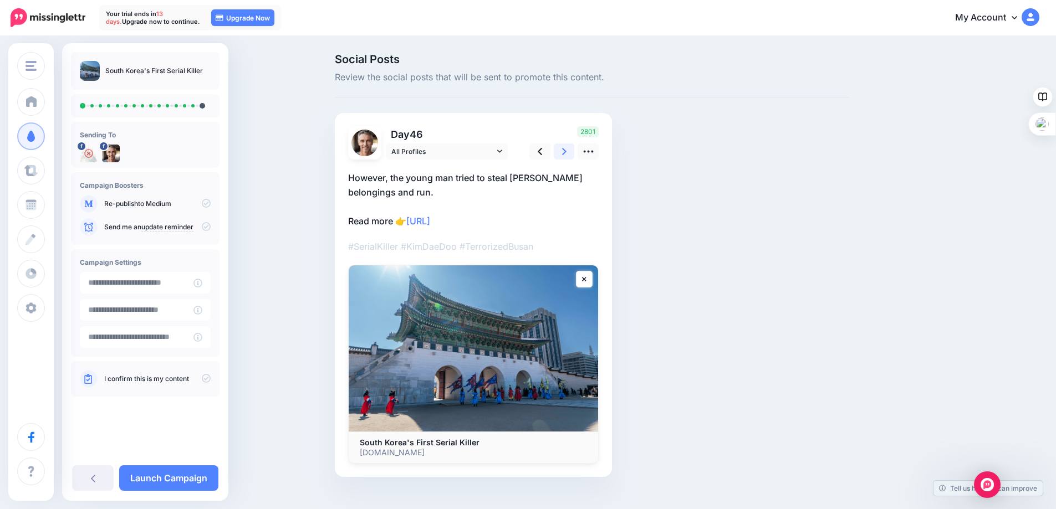
click at [567, 148] on icon at bounding box center [564, 152] width 4 height 12
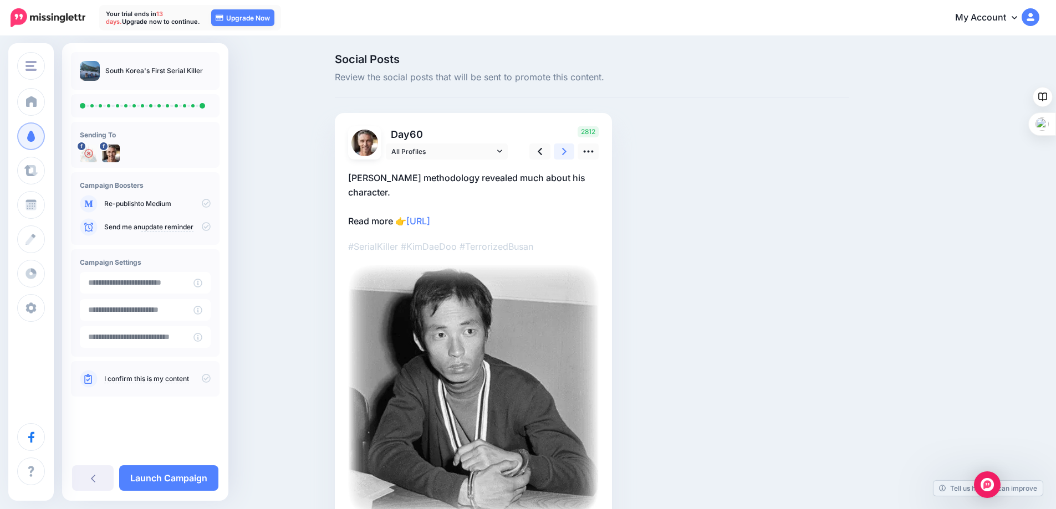
click at [567, 148] on icon at bounding box center [564, 152] width 4 height 12
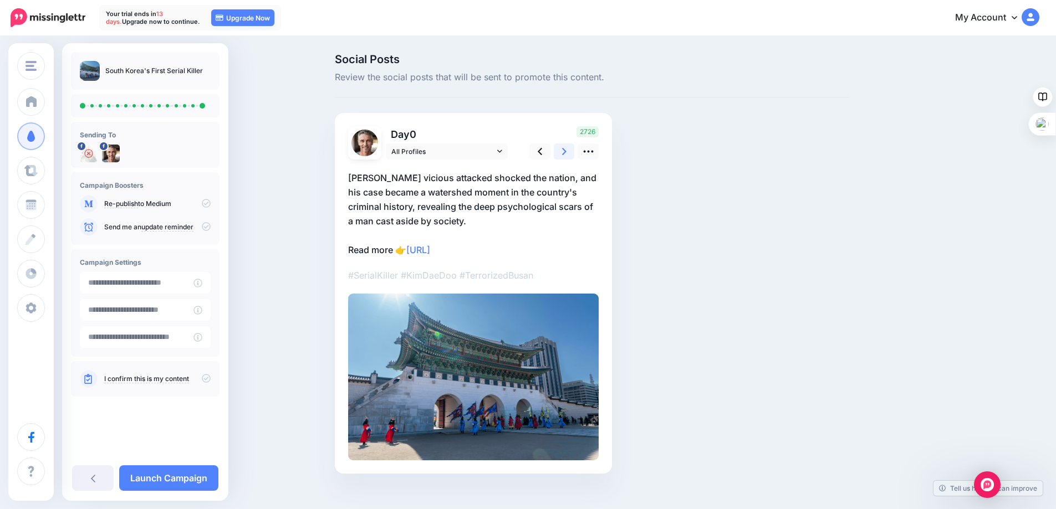
click at [567, 148] on icon at bounding box center [564, 152] width 4 height 12
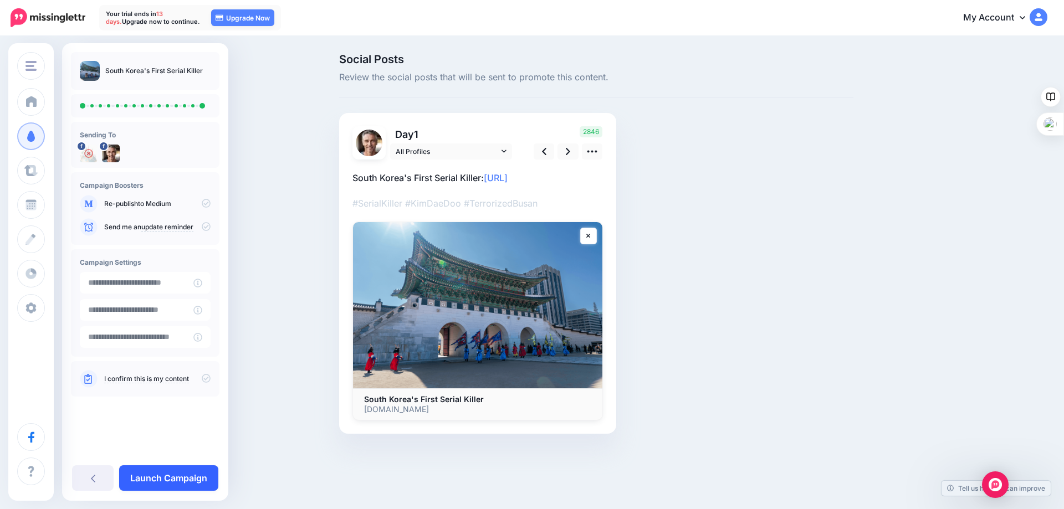
click at [166, 475] on link "Launch Campaign" at bounding box center [168, 479] width 99 height 26
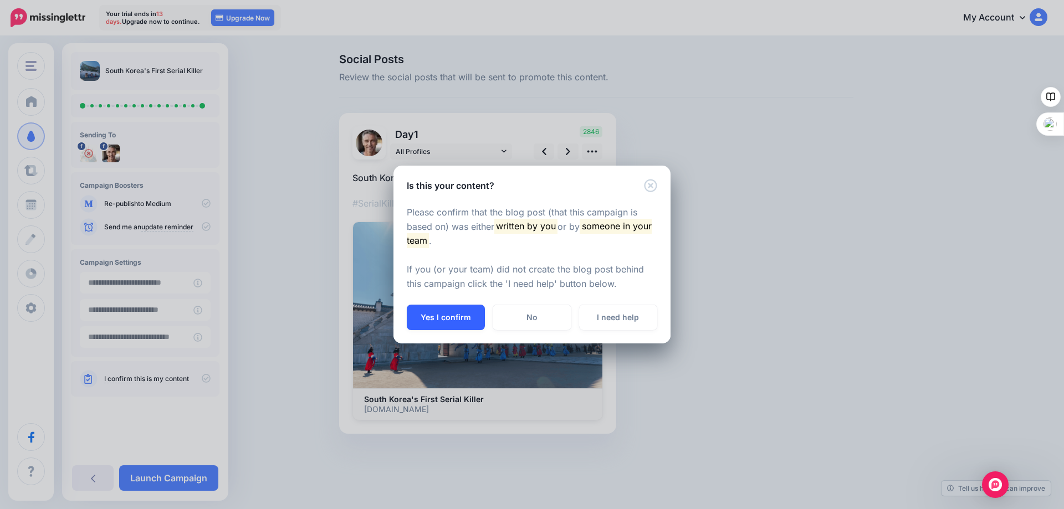
click at [430, 318] on button "Yes I confirm" at bounding box center [446, 318] width 78 height 26
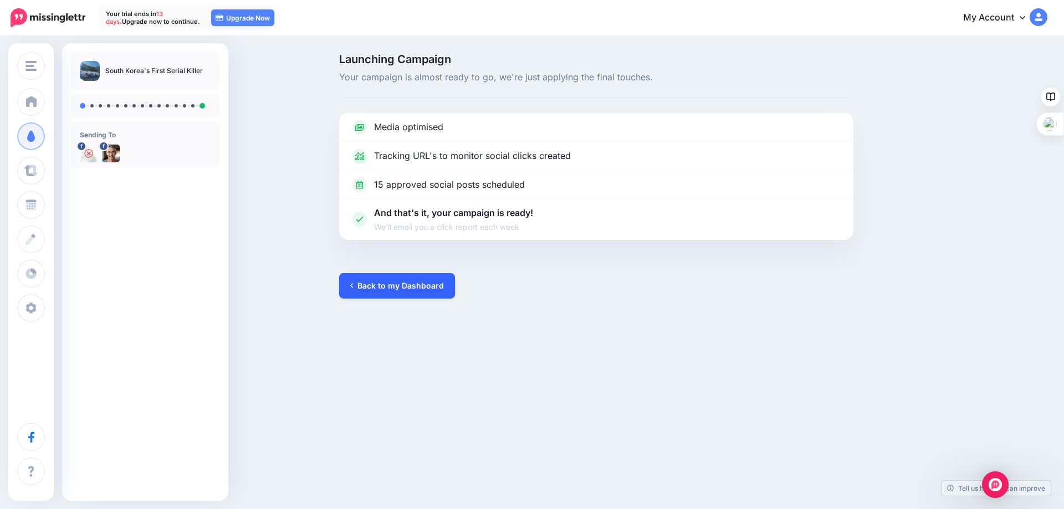
click at [386, 287] on link "Back to my Dashboard" at bounding box center [397, 286] width 116 height 26
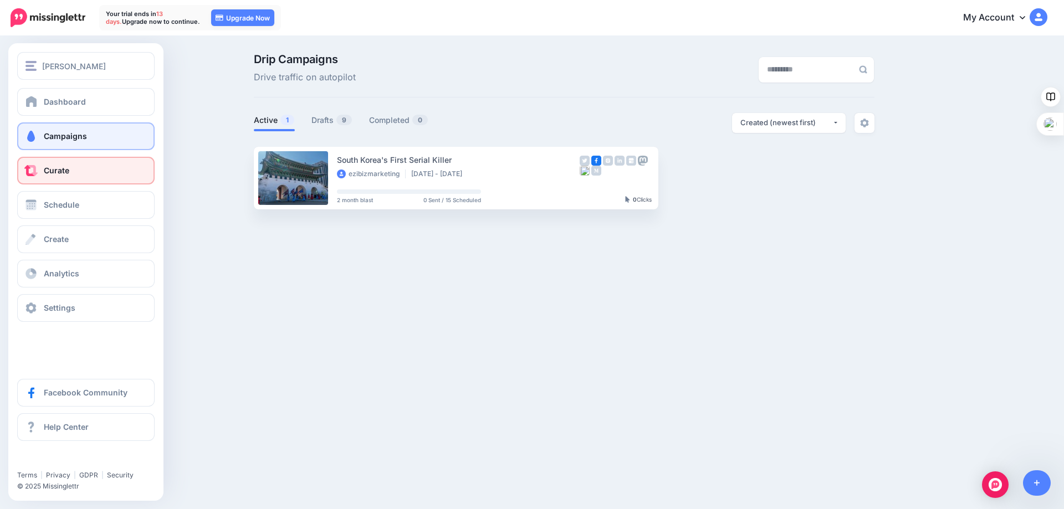
click at [53, 167] on span "Curate" at bounding box center [57, 170] width 26 height 9
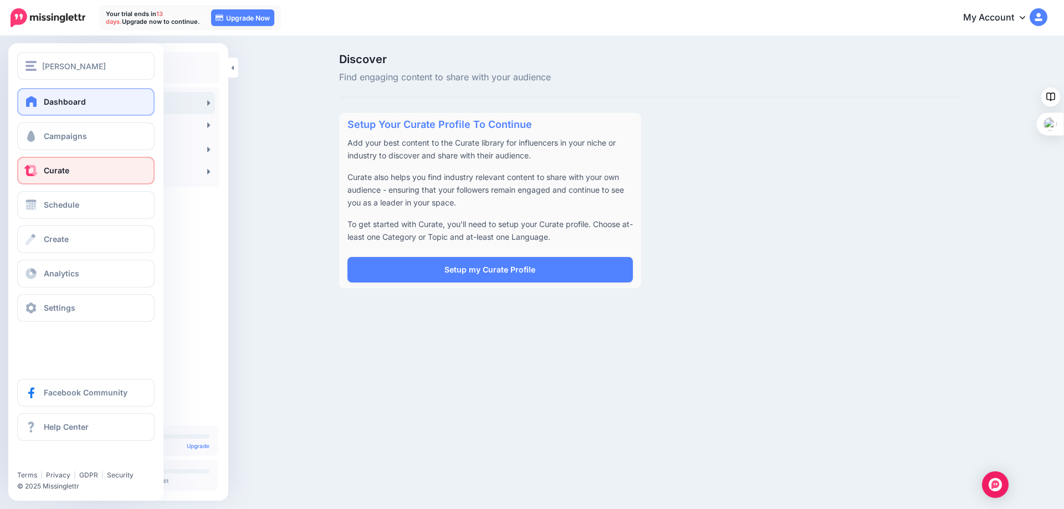
click at [46, 106] on link "Dashboard" at bounding box center [85, 102] width 137 height 28
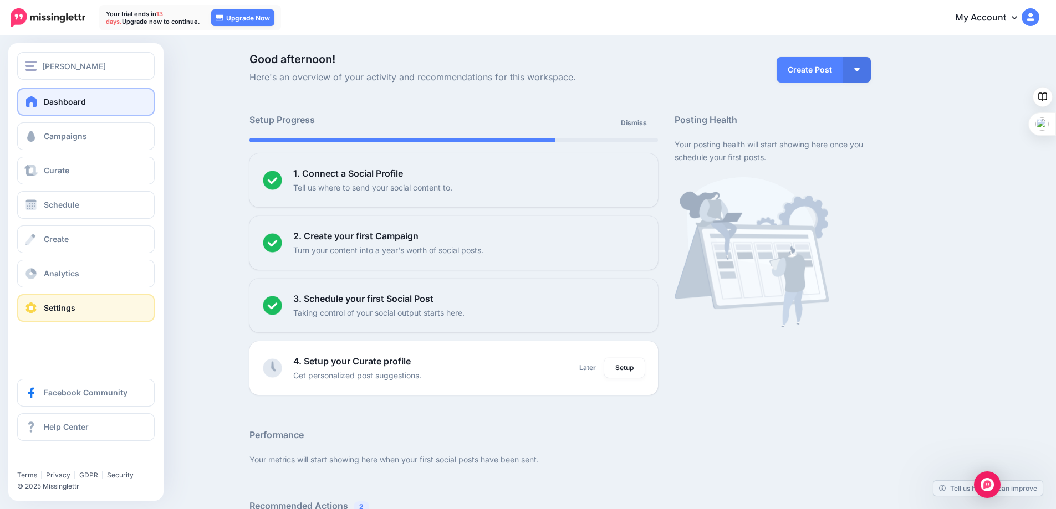
click at [36, 307] on span at bounding box center [31, 308] width 14 height 11
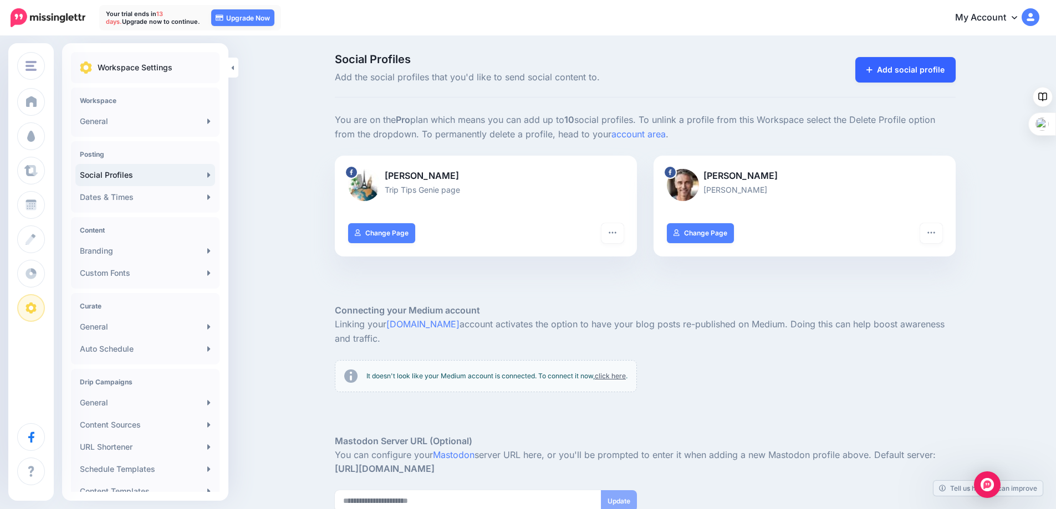
click at [894, 67] on link "Add social profile" at bounding box center [905, 70] width 100 height 26
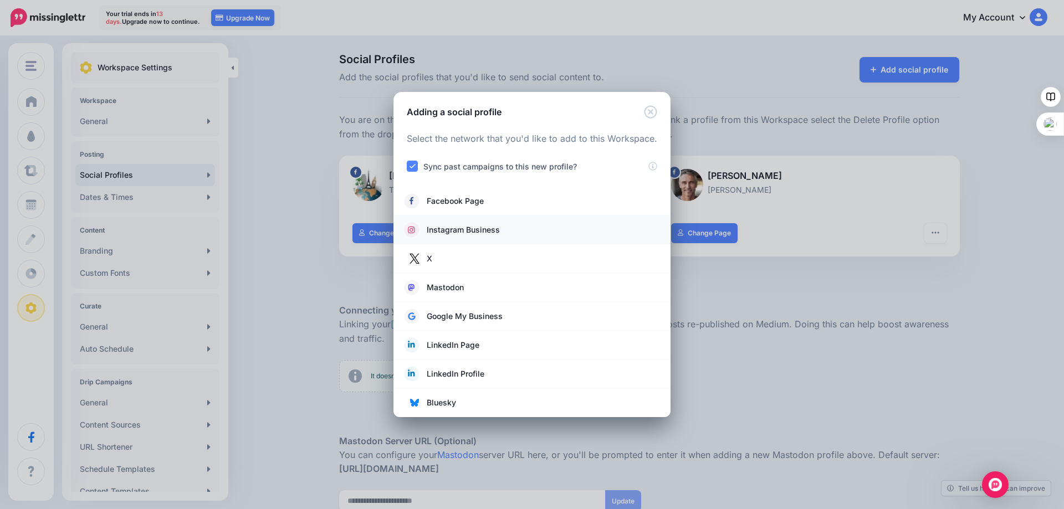
click at [451, 228] on span "Instagram Business" at bounding box center [463, 229] width 73 height 13
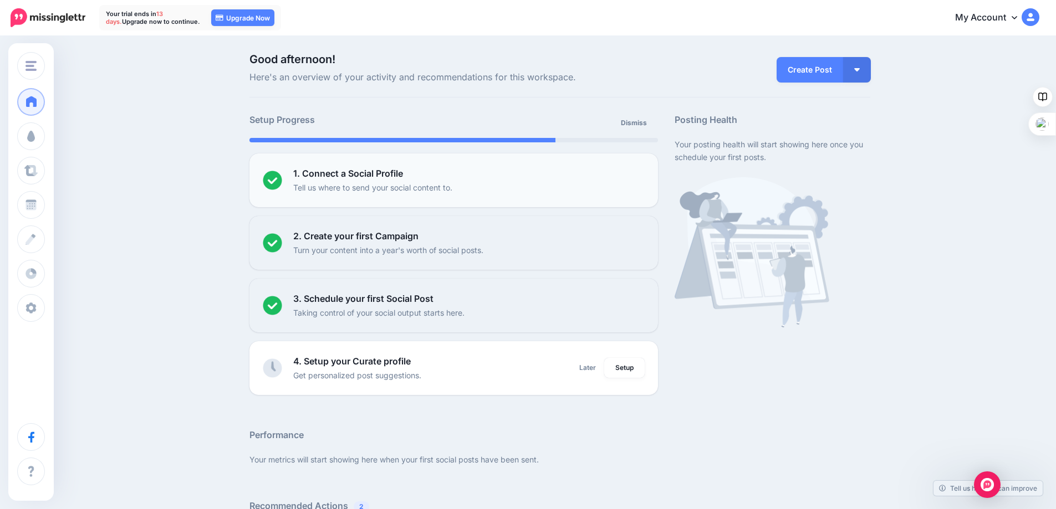
click at [343, 181] on p "Tell us where to send your social content to." at bounding box center [372, 187] width 159 height 13
click at [488, 178] on div "1. Connect a Social Profile Tell us where to send your social content to." at bounding box center [468, 180] width 351 height 27
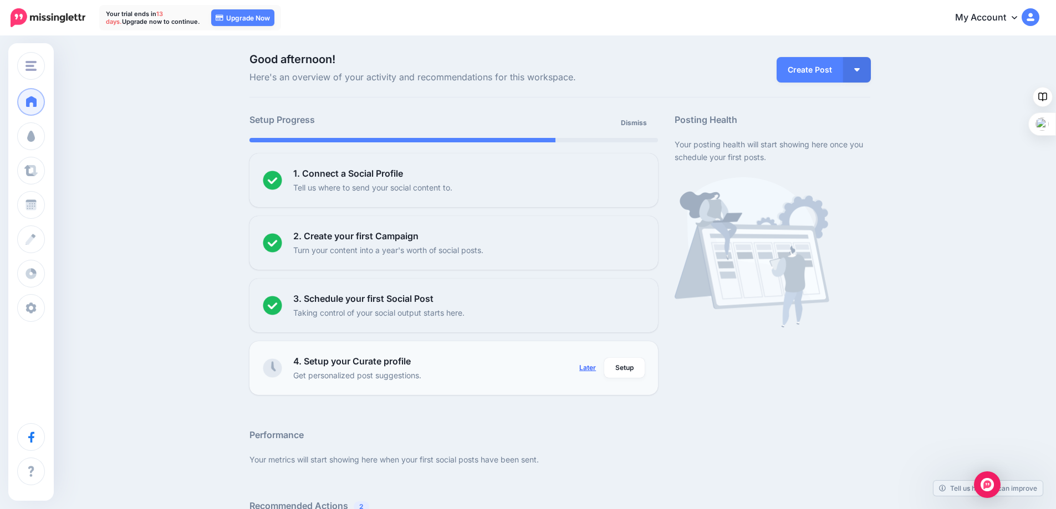
click at [589, 370] on link "Later" at bounding box center [588, 368] width 30 height 20
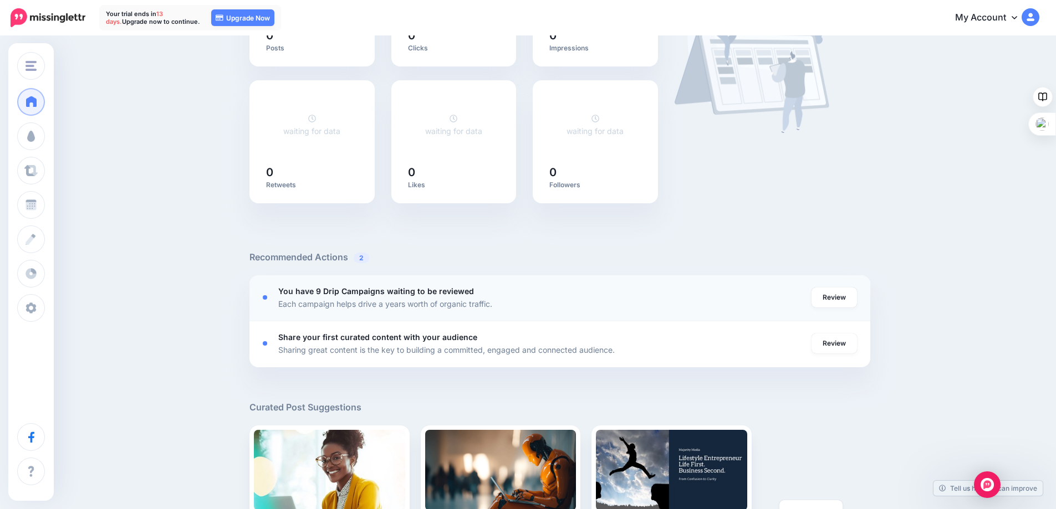
scroll to position [277, 0]
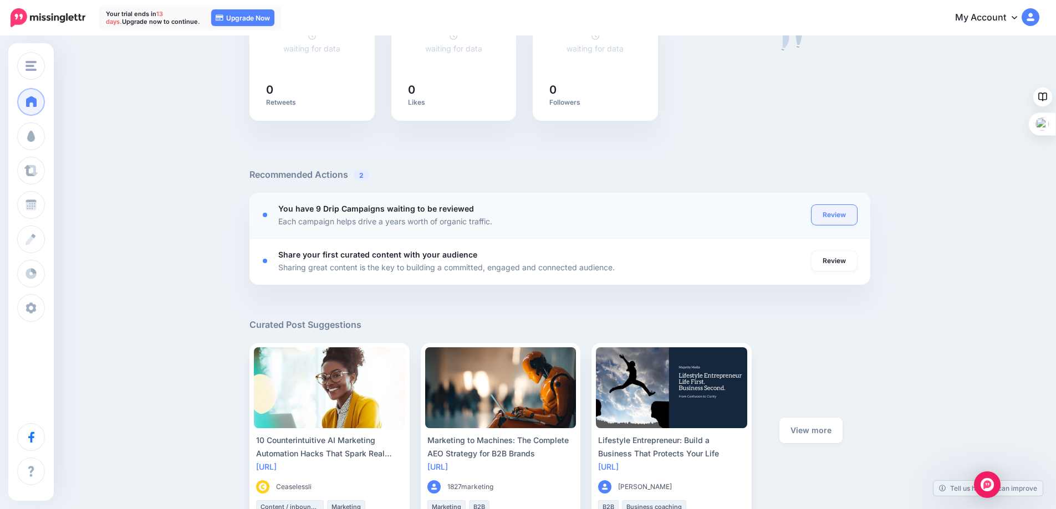
click at [828, 212] on link "Review" at bounding box center [834, 215] width 45 height 20
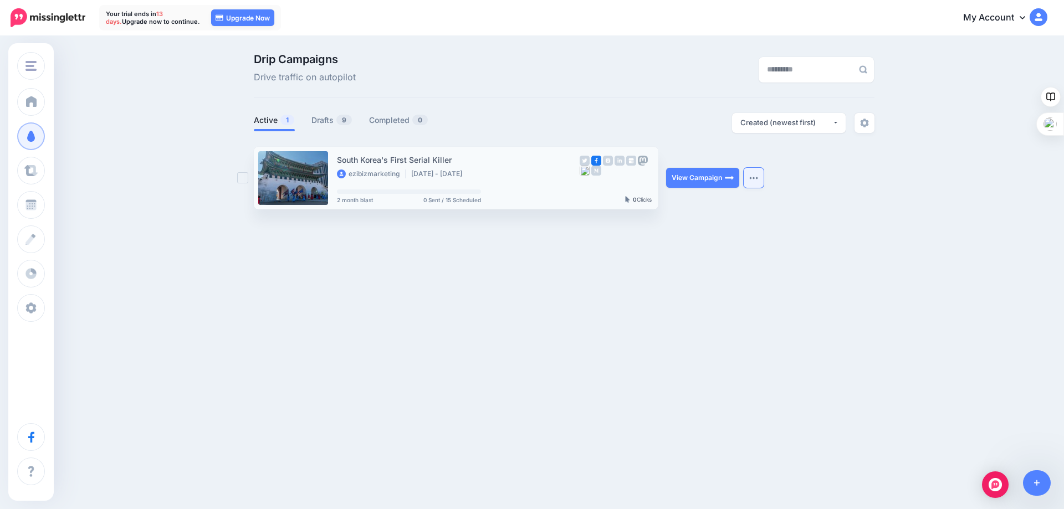
click at [753, 179] on img "button" at bounding box center [754, 177] width 9 height 3
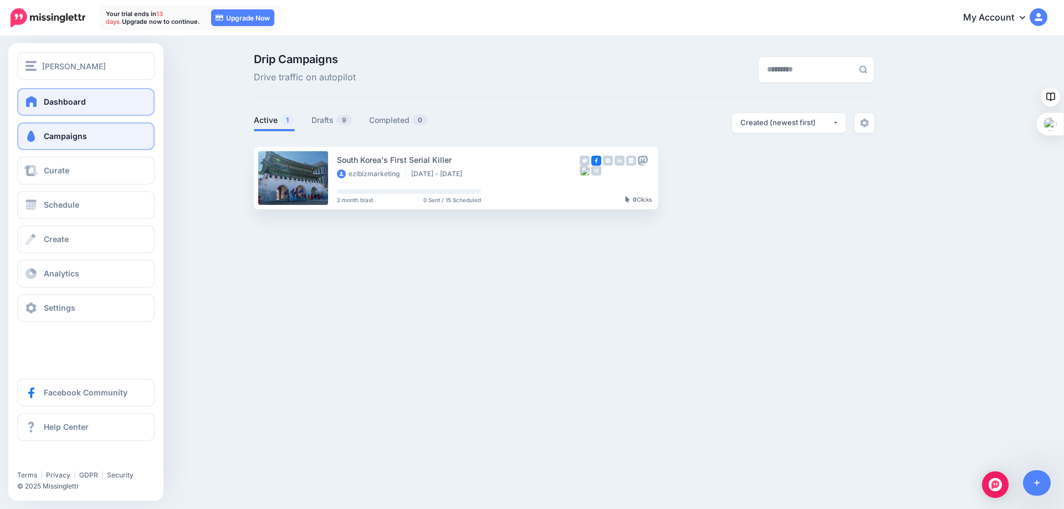
click at [59, 105] on span "Dashboard" at bounding box center [65, 101] width 42 height 9
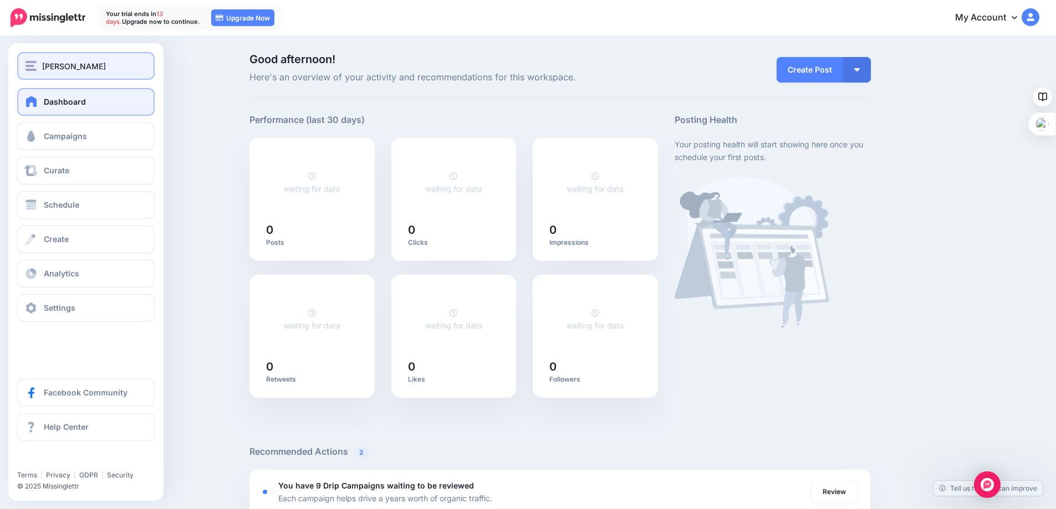
click at [38, 68] on div "[PERSON_NAME]" at bounding box center [86, 66] width 121 height 13
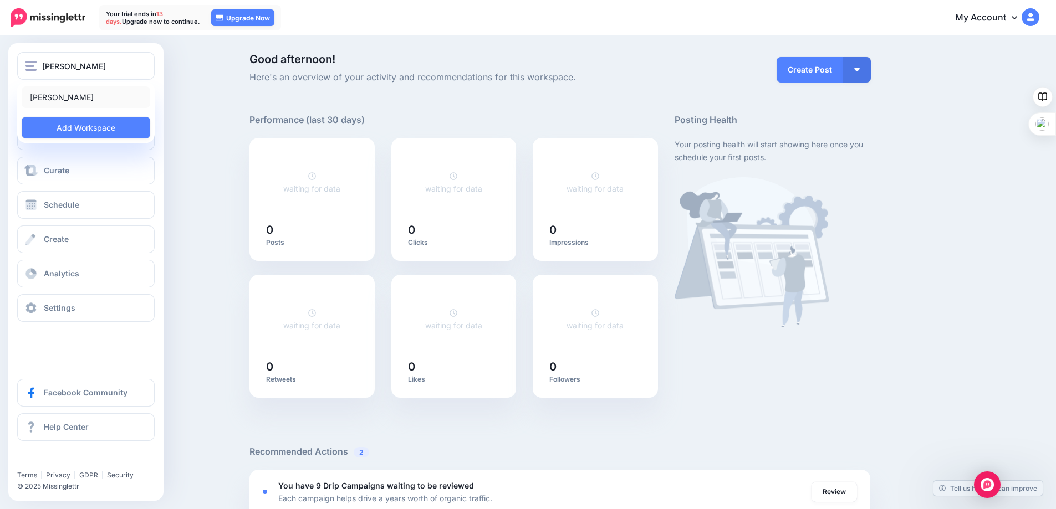
click at [53, 94] on link "[PERSON_NAME]" at bounding box center [86, 97] width 129 height 22
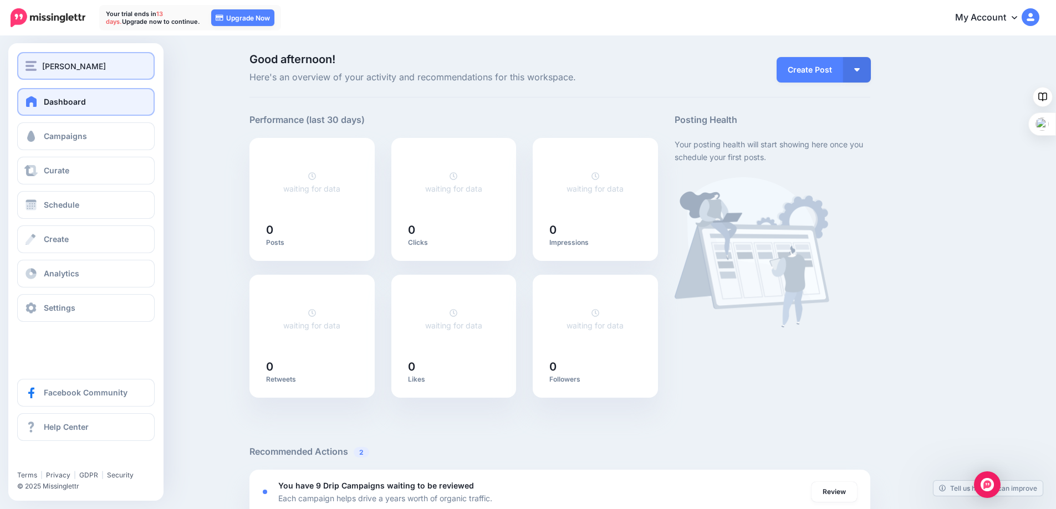
click at [61, 67] on span "[PERSON_NAME]" at bounding box center [74, 66] width 64 height 13
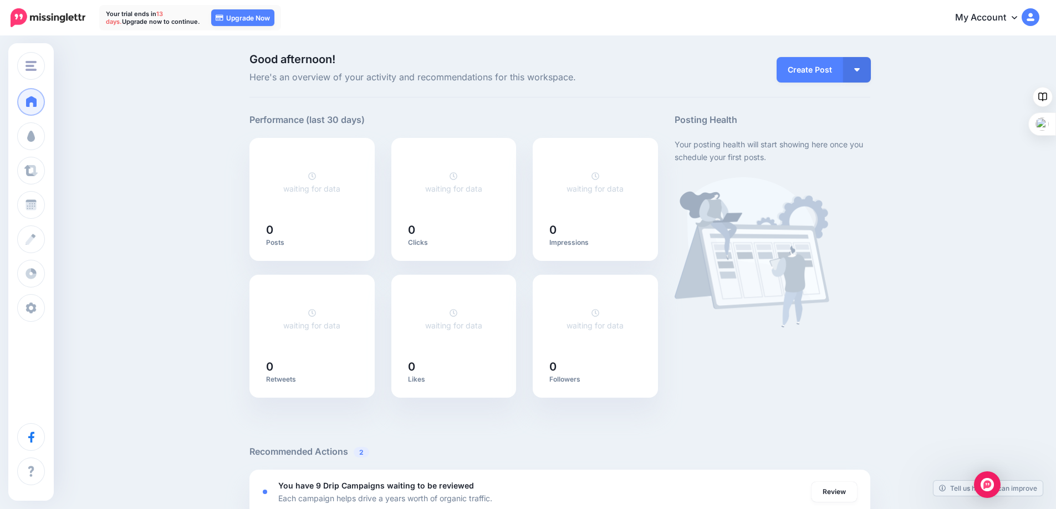
click at [1010, 18] on link "My Account" at bounding box center [991, 17] width 95 height 27
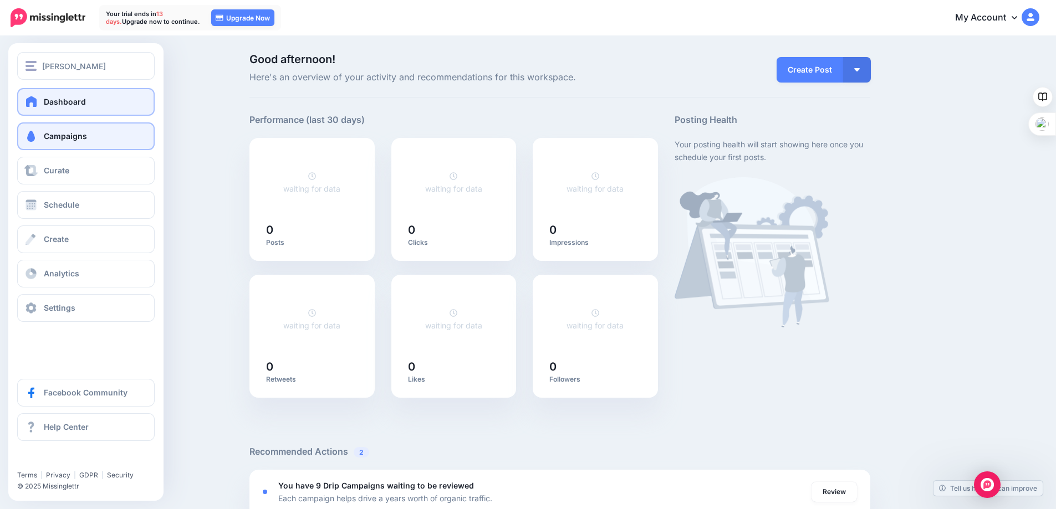
click at [44, 140] on span "Campaigns" at bounding box center [65, 135] width 43 height 9
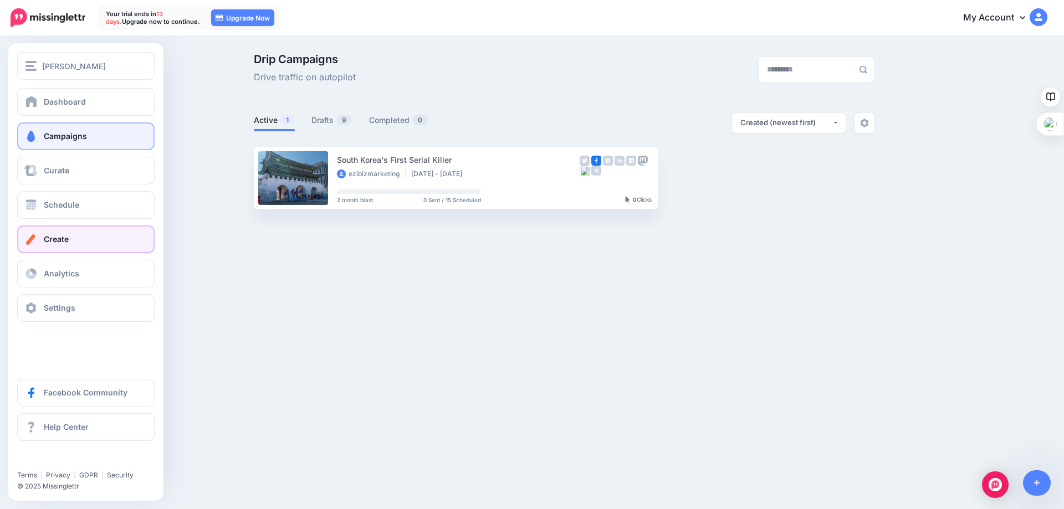
click at [64, 236] on span "Create" at bounding box center [56, 238] width 25 height 9
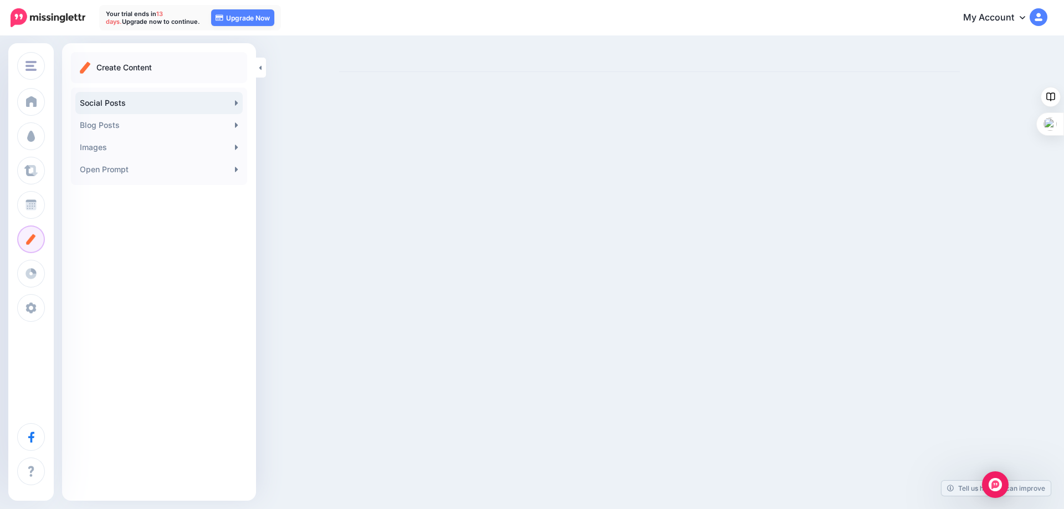
click at [207, 106] on link "Social Posts" at bounding box center [158, 103] width 167 height 22
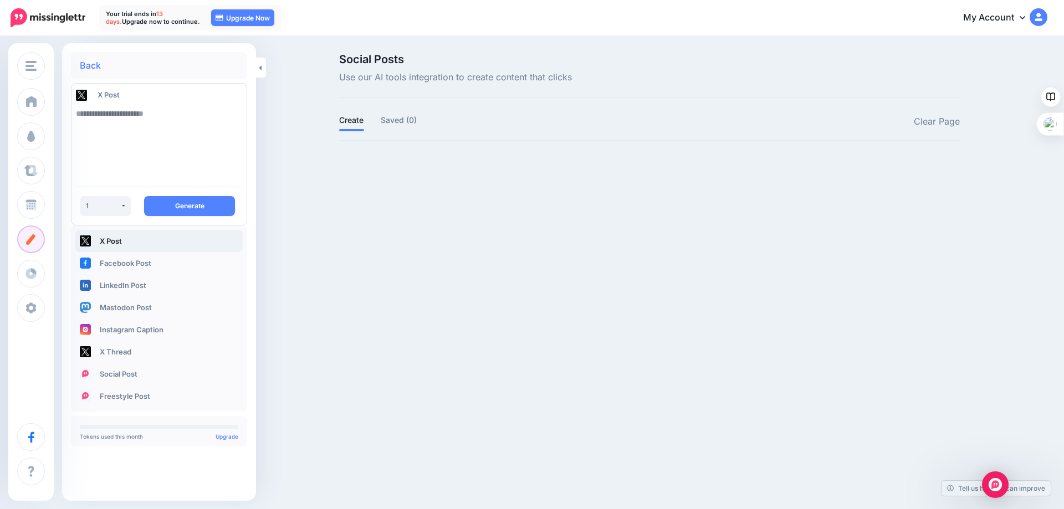
click at [349, 271] on div "Guy Hadleigh Guy Hadleigh Add Workspace Dashboard Campaigns Curate Schedule Cre…" at bounding box center [532, 254] width 1064 height 509
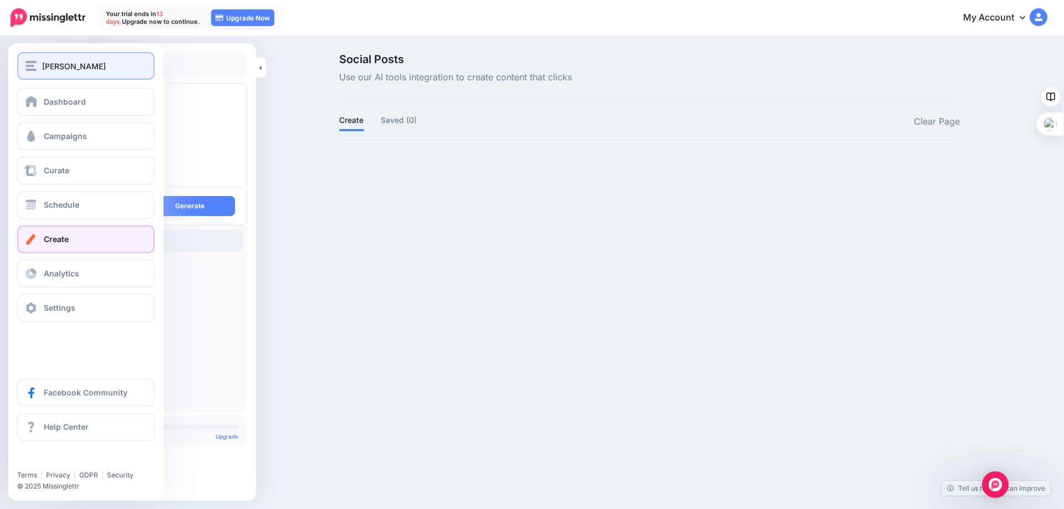
click at [27, 65] on img "button" at bounding box center [31, 66] width 11 height 10
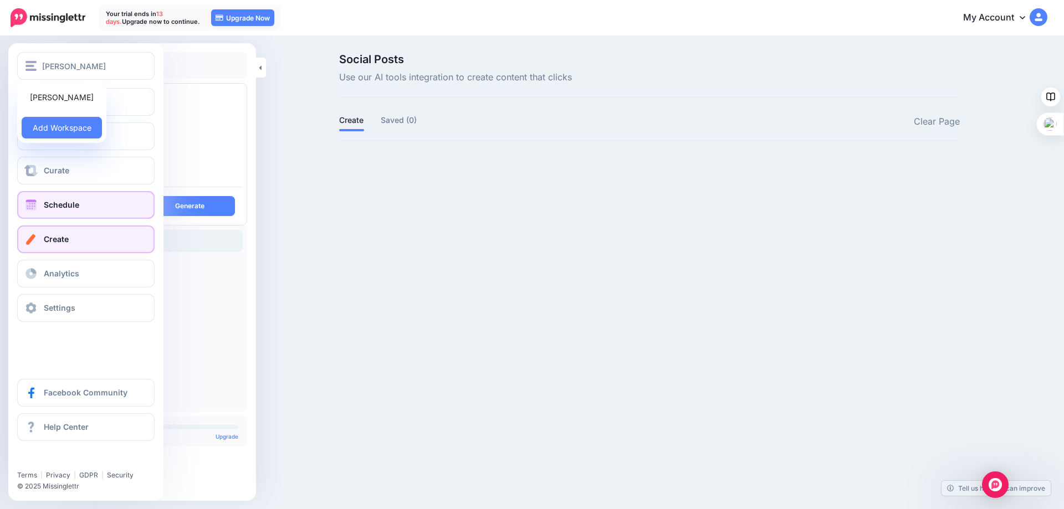
click at [57, 202] on span "Schedule" at bounding box center [61, 204] width 35 height 9
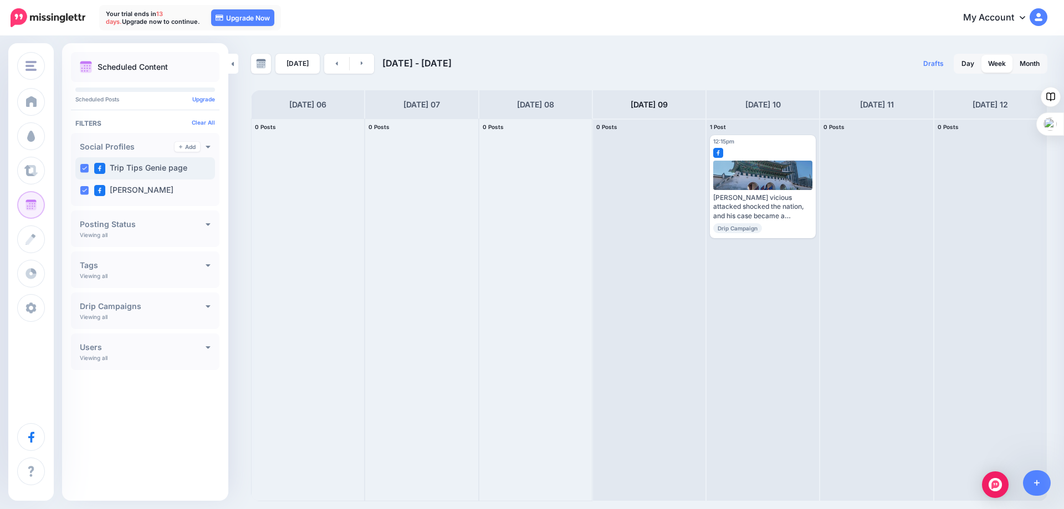
click at [86, 166] on ins at bounding box center [84, 168] width 9 height 9
click at [181, 146] on icon at bounding box center [180, 147] width 3 height 4
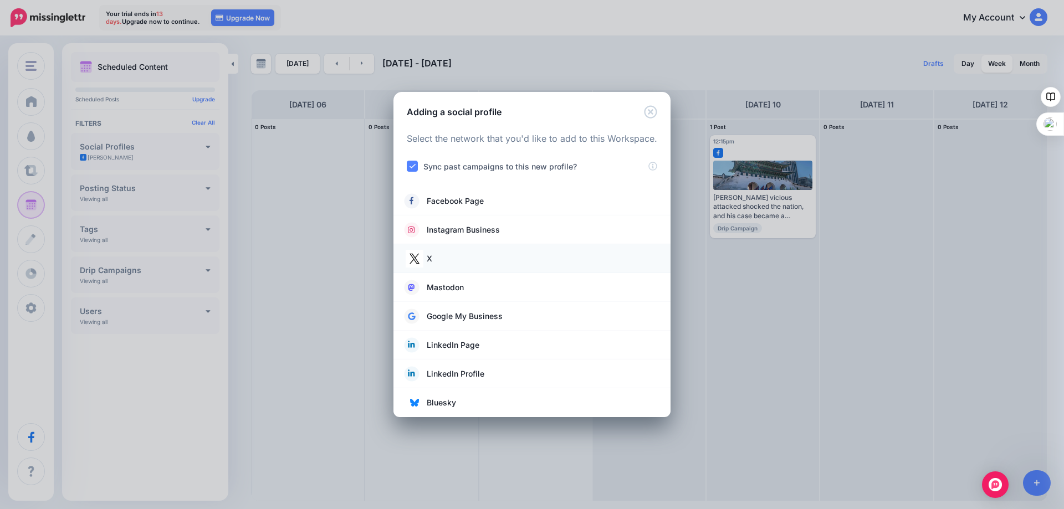
click at [420, 259] on img at bounding box center [415, 259] width 18 height 18
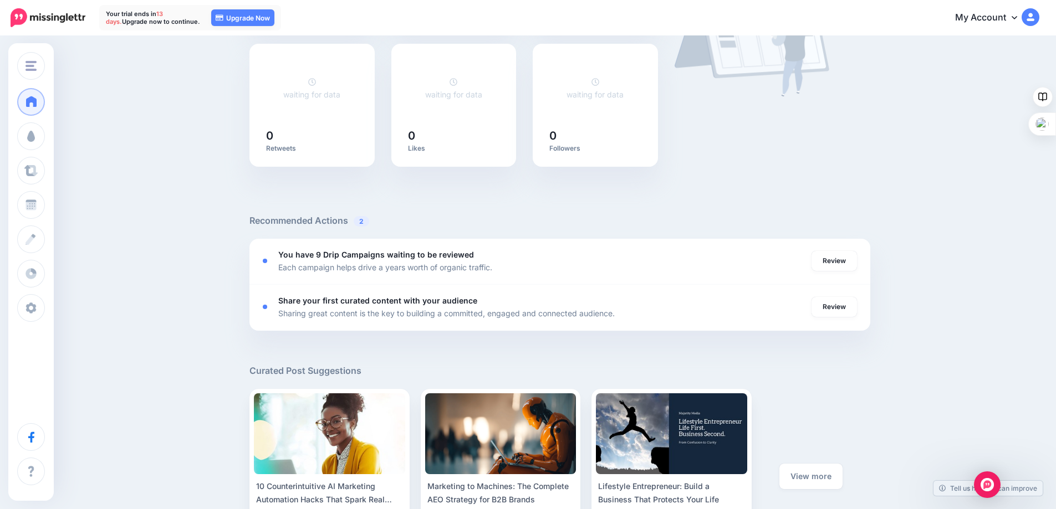
scroll to position [388, 0]
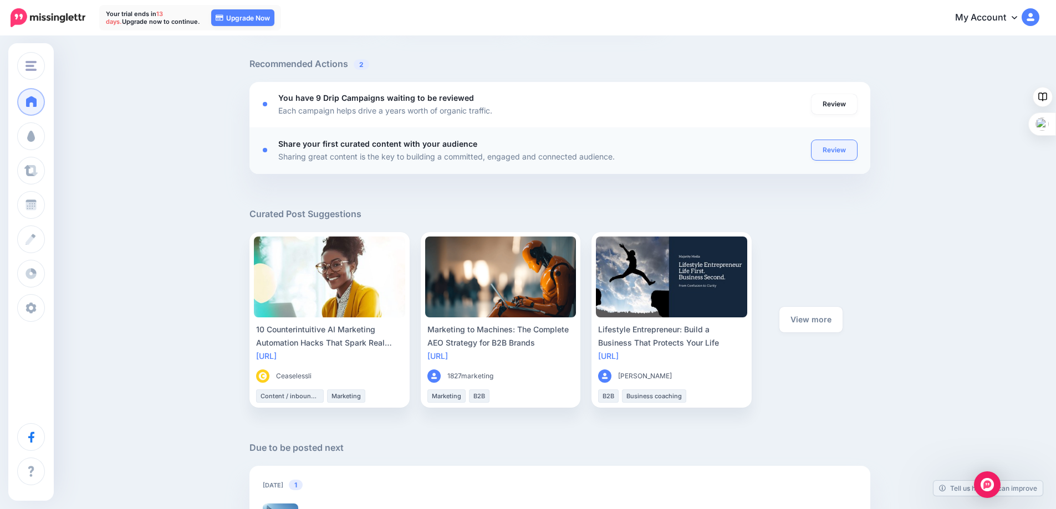
click at [833, 149] on link "Review" at bounding box center [834, 150] width 45 height 20
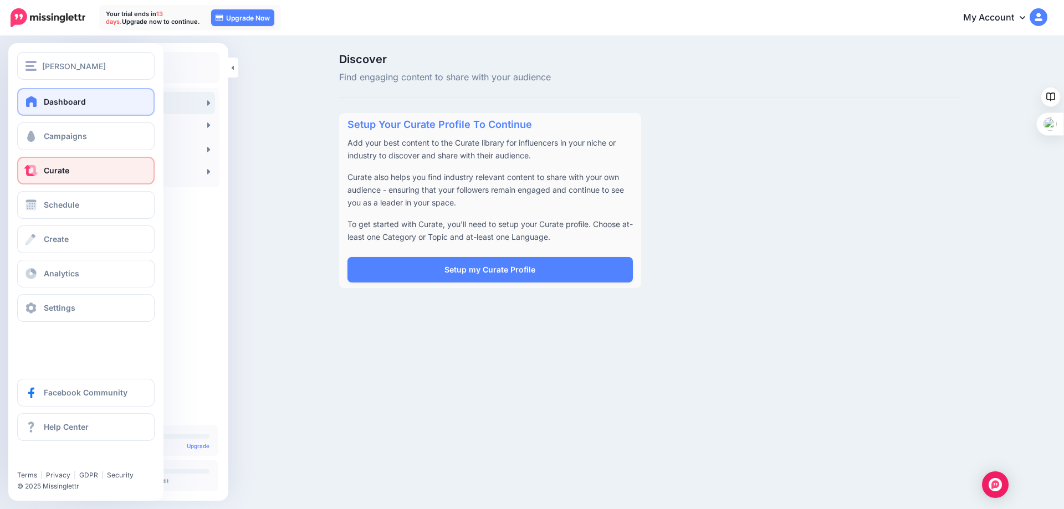
click at [45, 100] on span "Dashboard" at bounding box center [65, 101] width 42 height 9
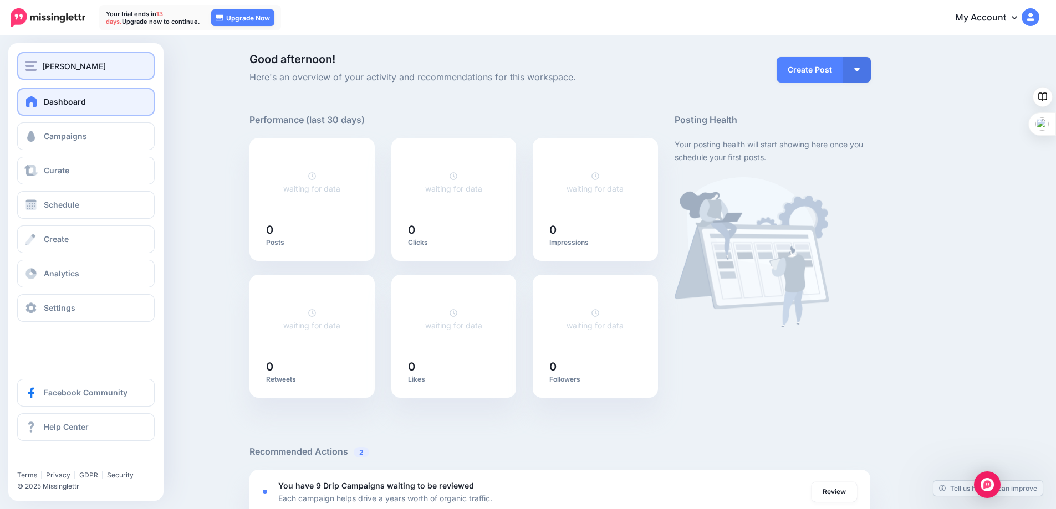
click at [35, 70] on img "button" at bounding box center [31, 66] width 11 height 10
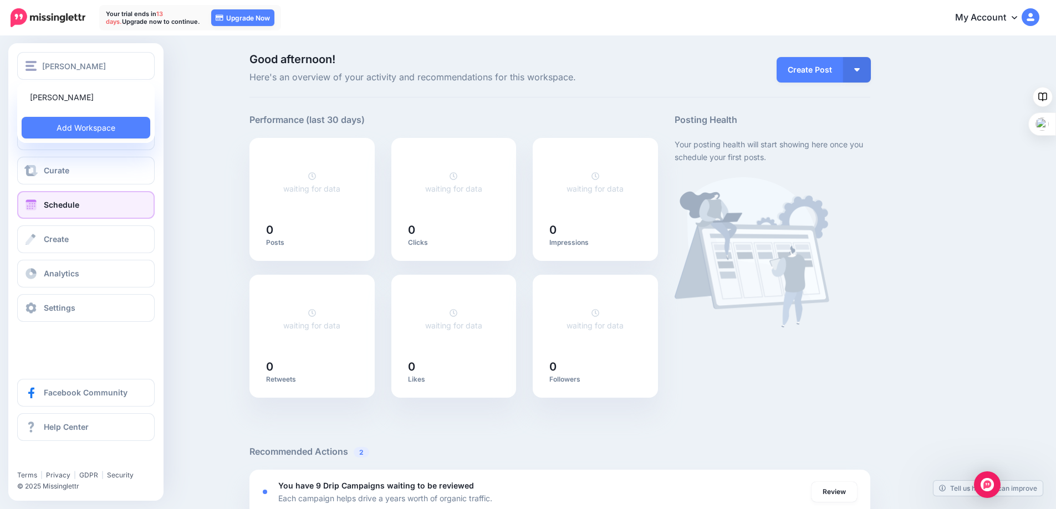
click at [54, 201] on span "Schedule" at bounding box center [61, 204] width 35 height 9
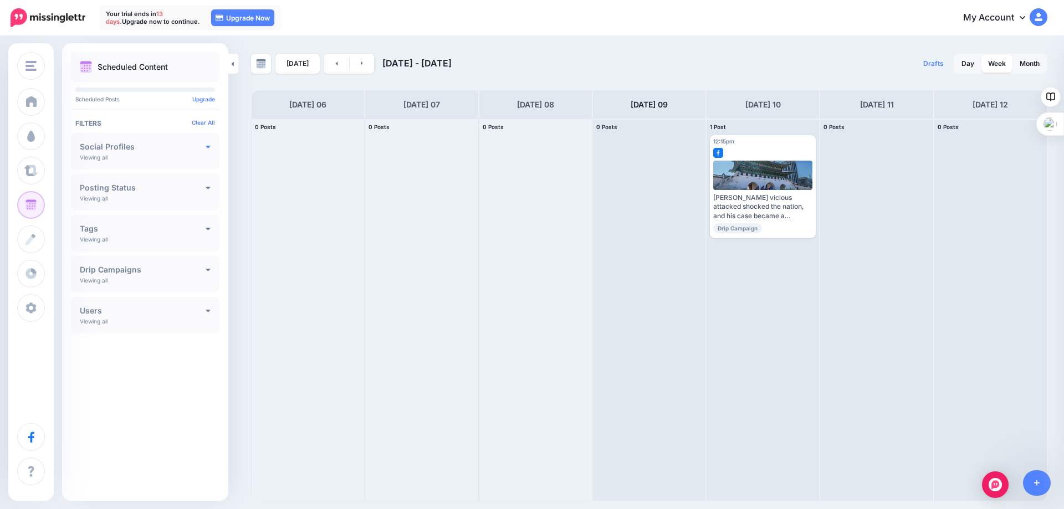
click at [210, 148] on icon at bounding box center [208, 146] width 5 height 8
click at [84, 193] on ins at bounding box center [84, 190] width 9 height 9
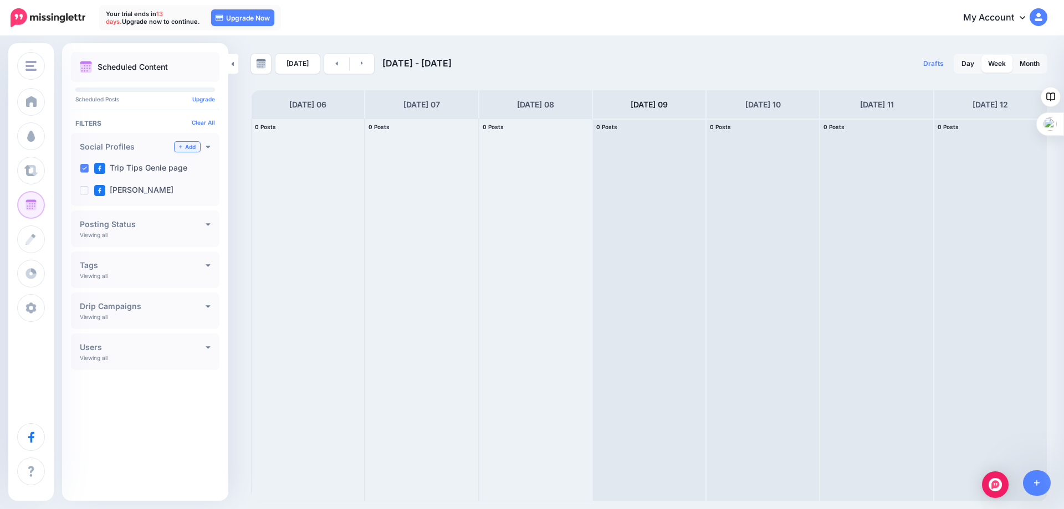
click at [186, 144] on link "Add" at bounding box center [188, 147] width 26 height 10
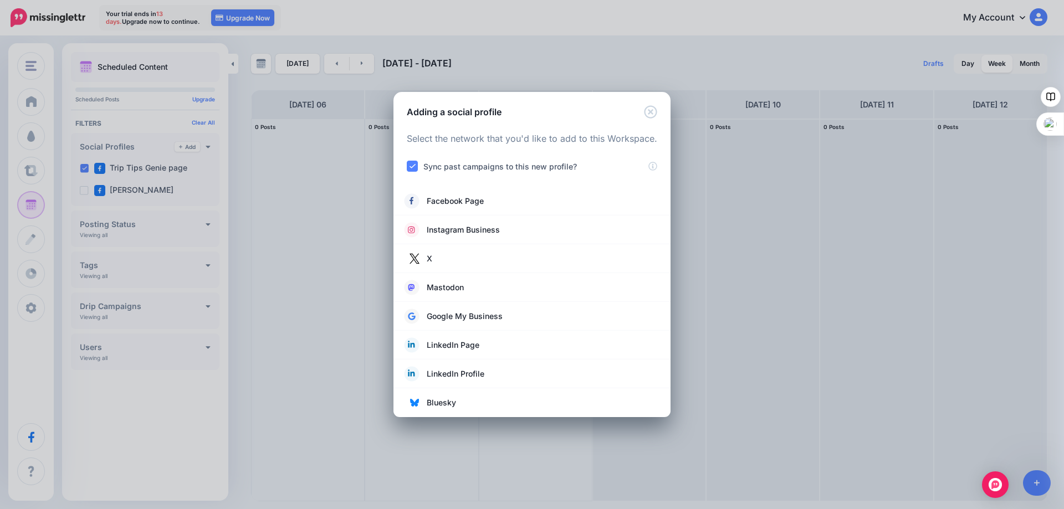
click at [82, 169] on div "Adding a social profile Loading Select the network that you'd like to add to th…" at bounding box center [532, 254] width 1064 height 509
click at [293, 205] on div "Adding a social profile Loading Select the network that you'd like to add to th…" at bounding box center [532, 254] width 1064 height 509
click at [649, 111] on icon "Close" at bounding box center [650, 111] width 13 height 13
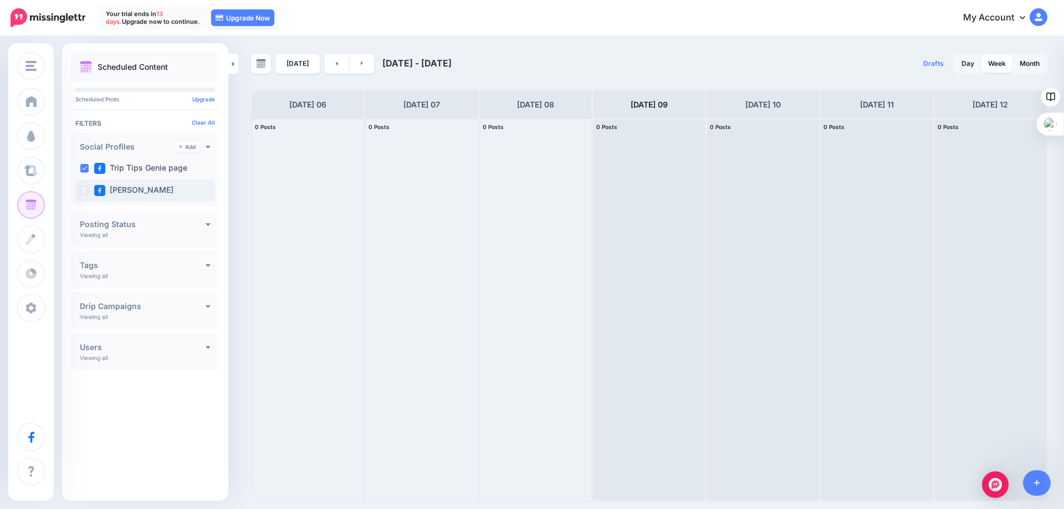
click at [85, 188] on ins at bounding box center [84, 190] width 9 height 9
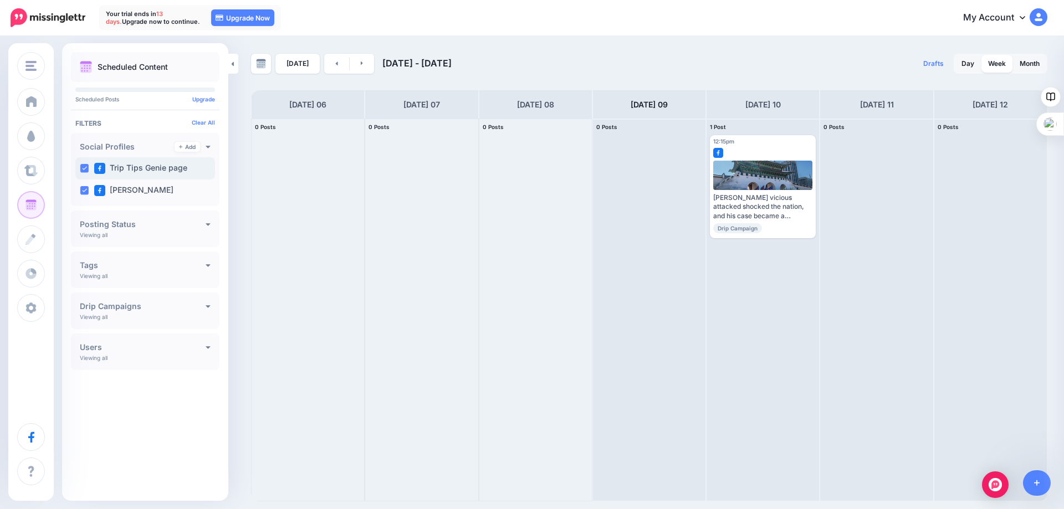
click at [84, 167] on ins at bounding box center [84, 168] width 9 height 9
click at [193, 146] on link "Add" at bounding box center [188, 147] width 26 height 10
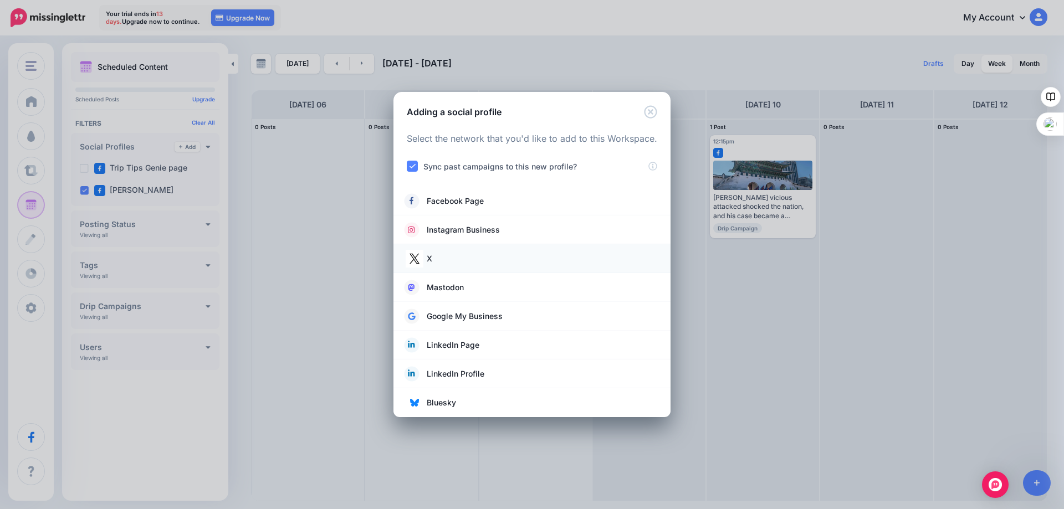
click at [421, 261] on img at bounding box center [415, 259] width 18 height 18
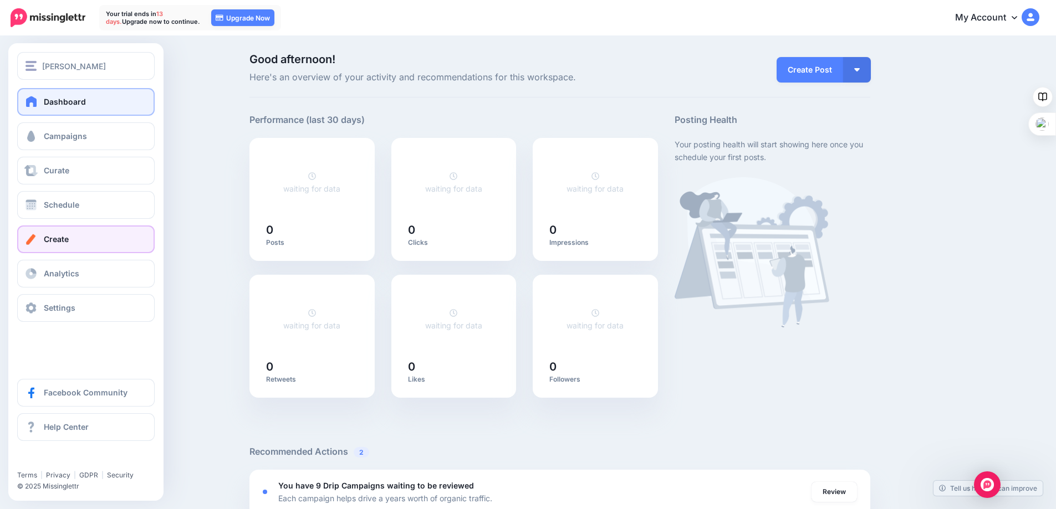
click at [55, 240] on span "Create" at bounding box center [56, 238] width 25 height 9
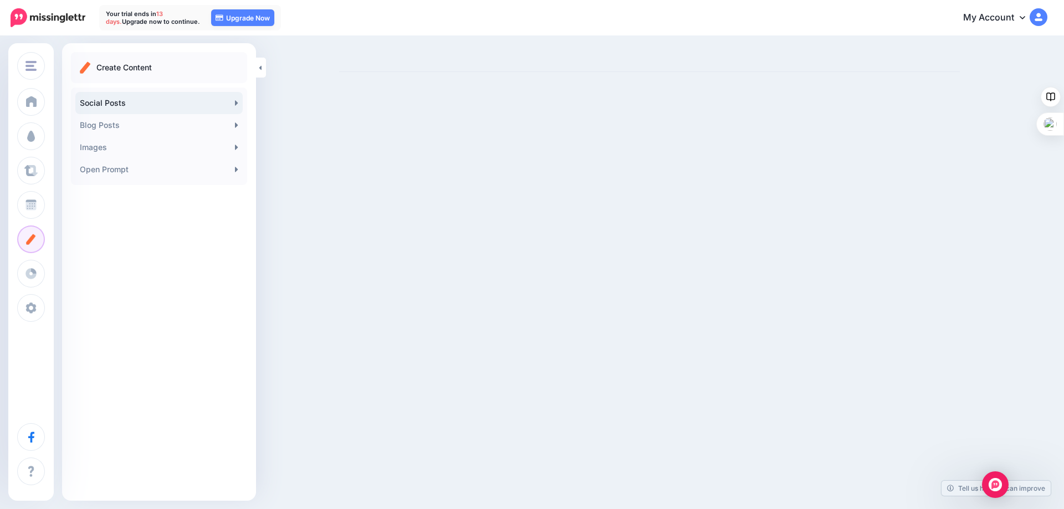
click at [146, 100] on link "Social Posts" at bounding box center [158, 103] width 167 height 22
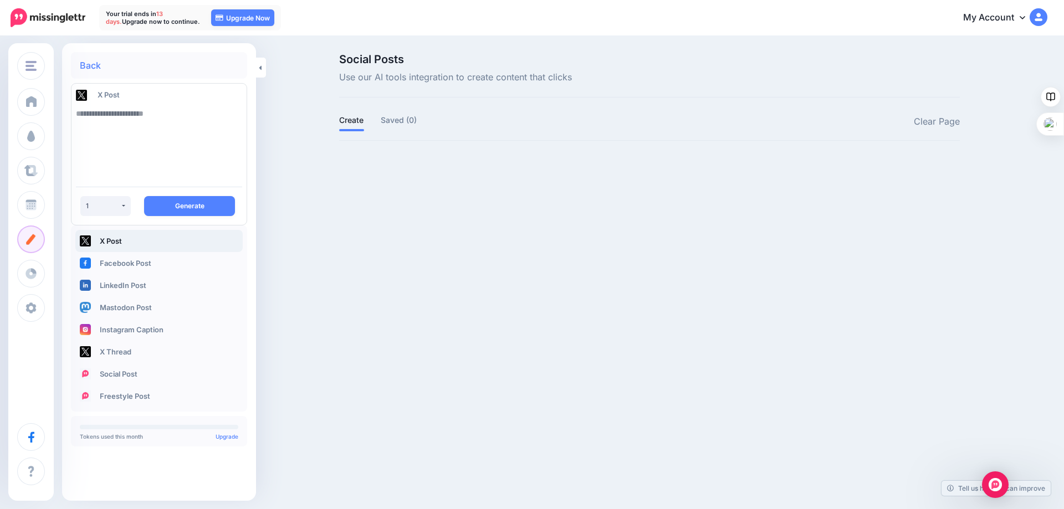
click at [170, 242] on link "X Post" at bounding box center [158, 241] width 167 height 22
click at [137, 119] on textarea at bounding box center [159, 140] width 166 height 75
type textarea "*"
type textarea "**********"
click at [180, 206] on button "Generate" at bounding box center [189, 206] width 91 height 20
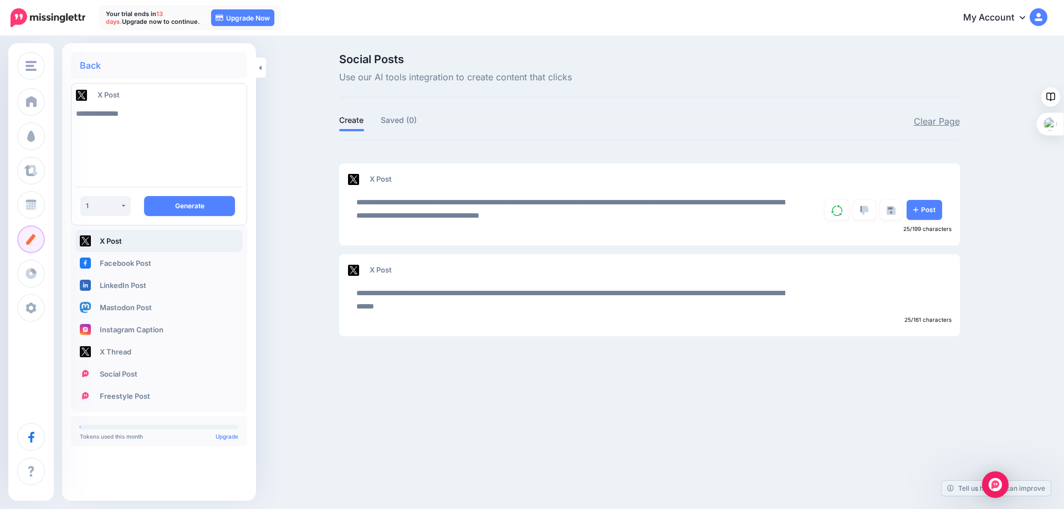
click at [929, 117] on link "Clear Page" at bounding box center [937, 122] width 46 height 14
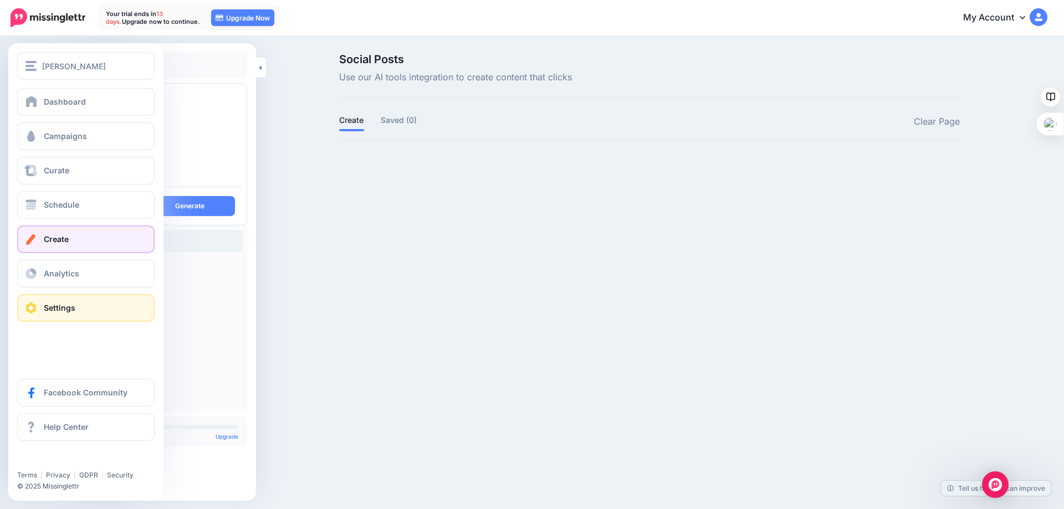
click at [38, 304] on span at bounding box center [31, 308] width 14 height 11
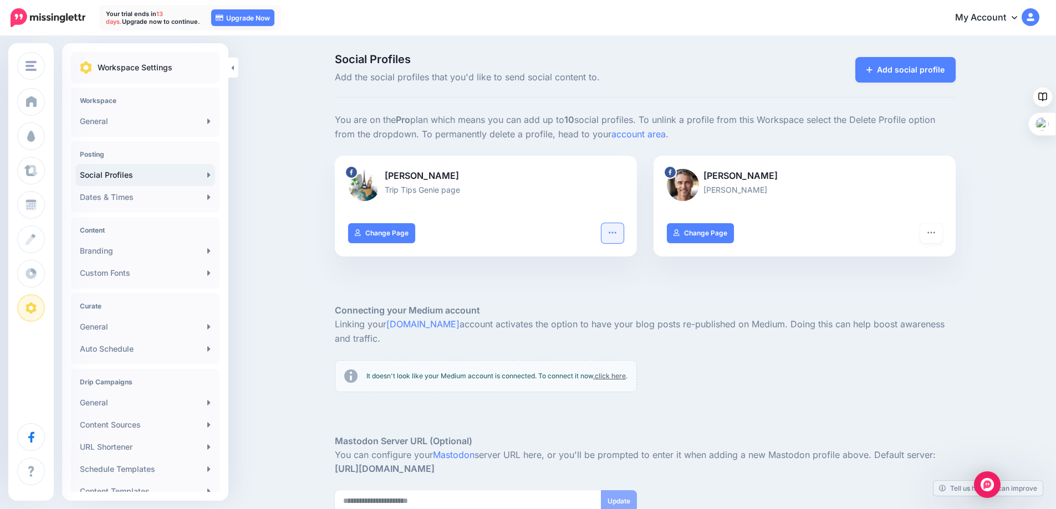
click at [616, 231] on icon "button" at bounding box center [612, 232] width 9 height 9
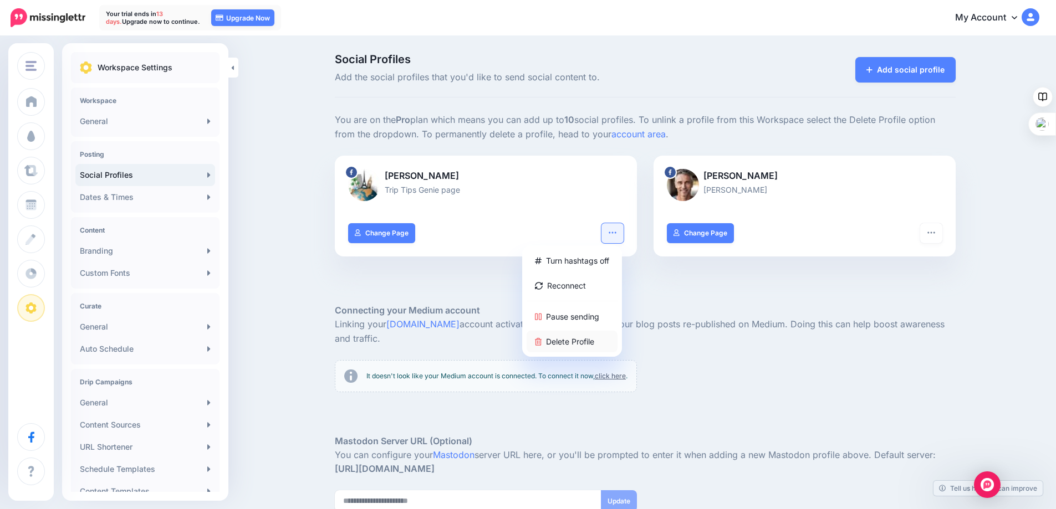
click at [559, 341] on link "Delete Profile" at bounding box center [572, 342] width 91 height 22
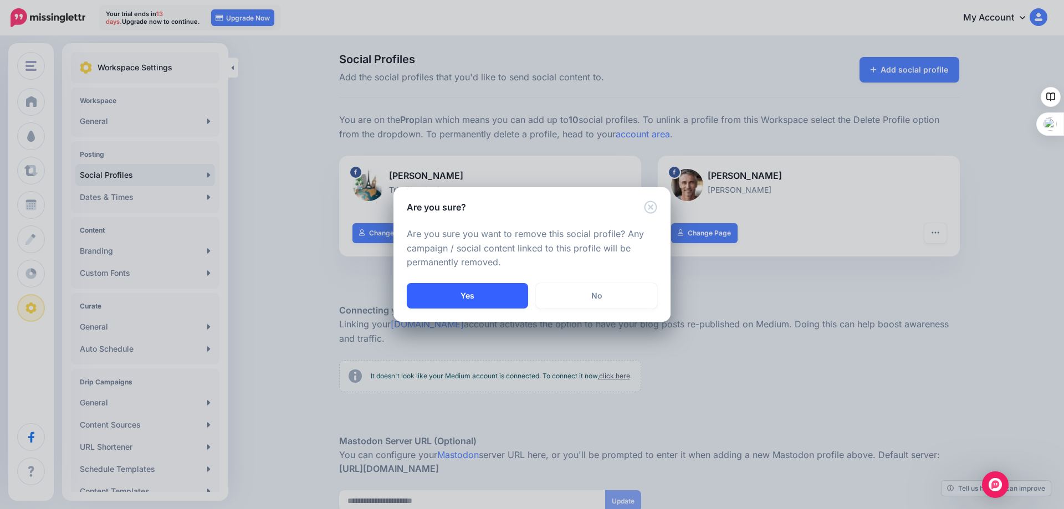
click at [460, 290] on button "Yes" at bounding box center [467, 296] width 121 height 26
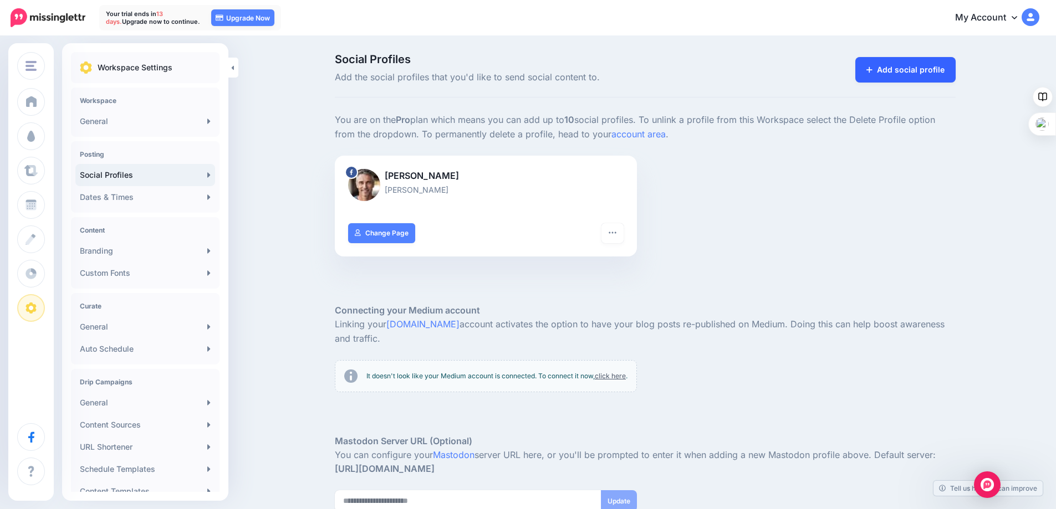
click at [883, 65] on link "Add social profile" at bounding box center [905, 70] width 100 height 26
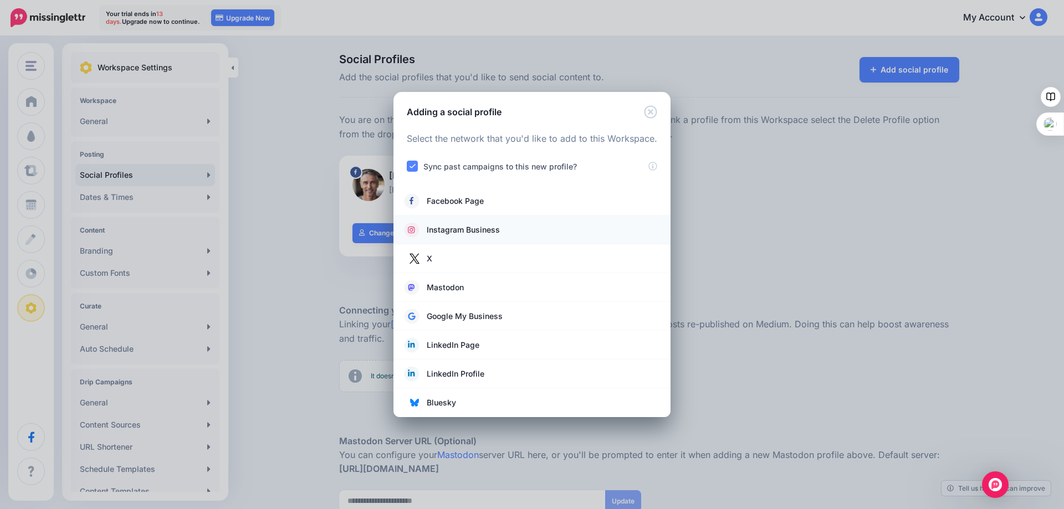
click at [443, 227] on span "Instagram Business" at bounding box center [463, 229] width 73 height 13
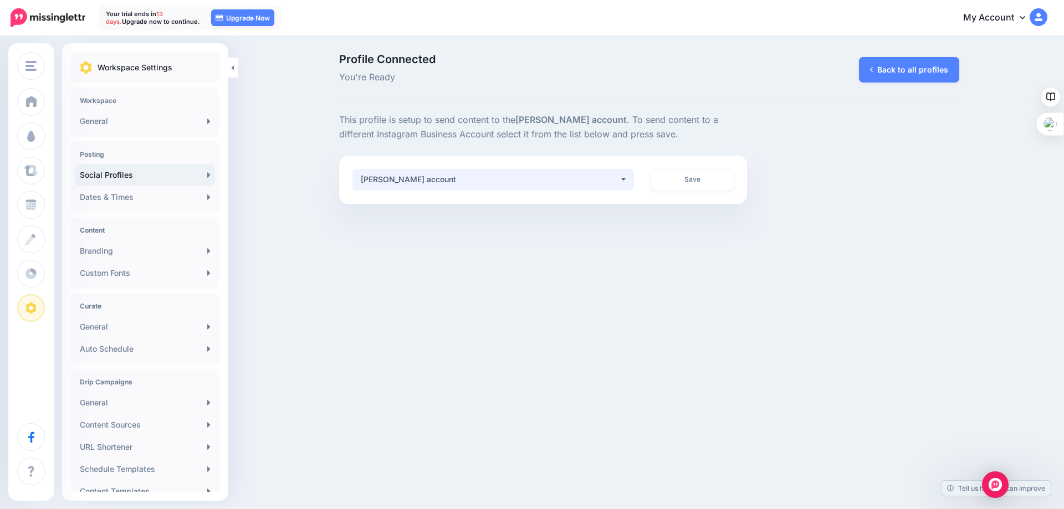
click at [617, 183] on div "Guy Hadleigh account" at bounding box center [490, 179] width 259 height 13
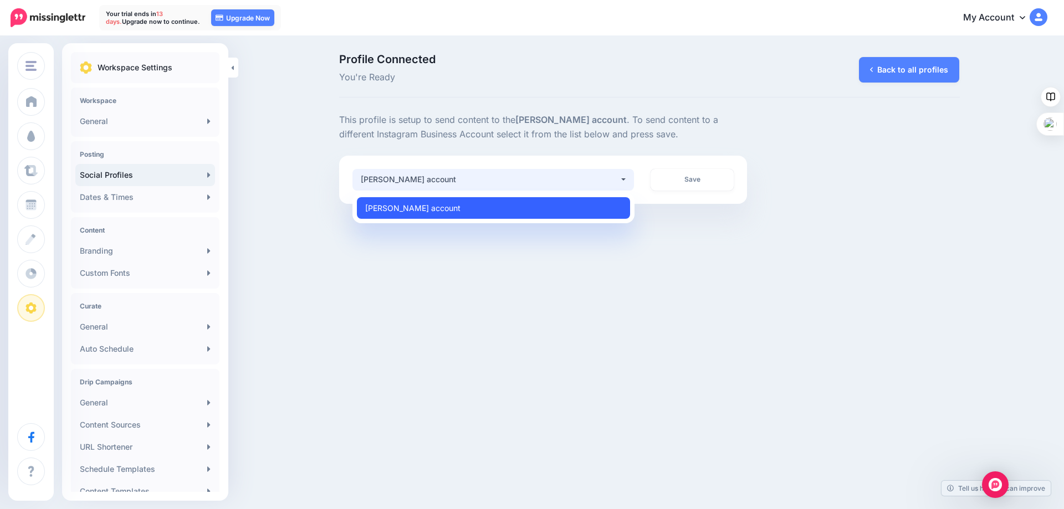
click at [565, 210] on link "[PERSON_NAME] account" at bounding box center [493, 208] width 273 height 22
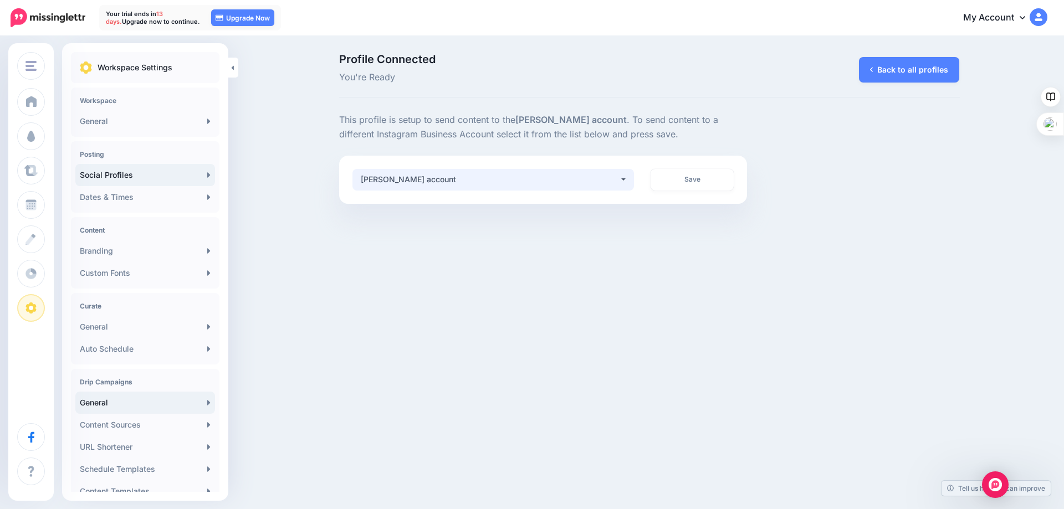
scroll to position [100, 0]
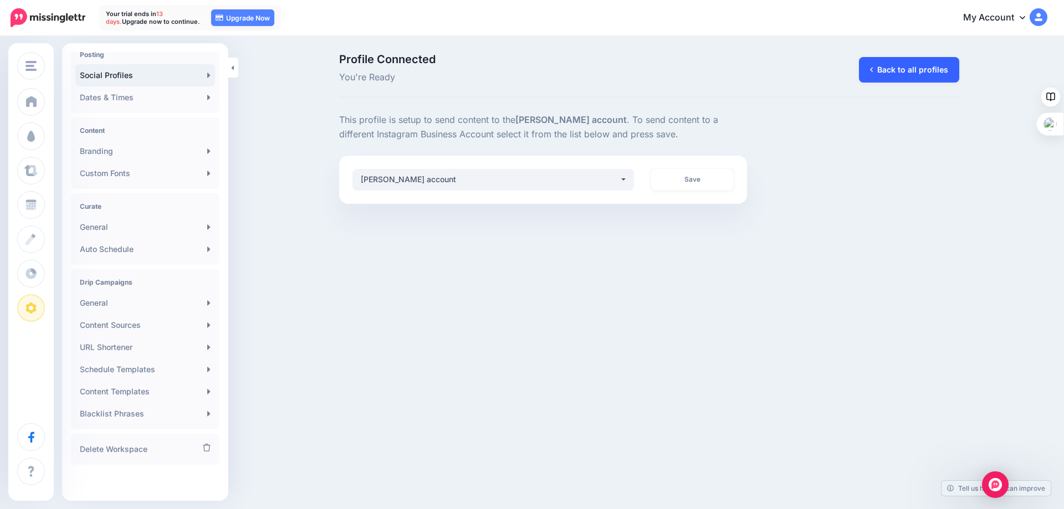
click at [877, 68] on link "Back to all profiles" at bounding box center [909, 70] width 100 height 26
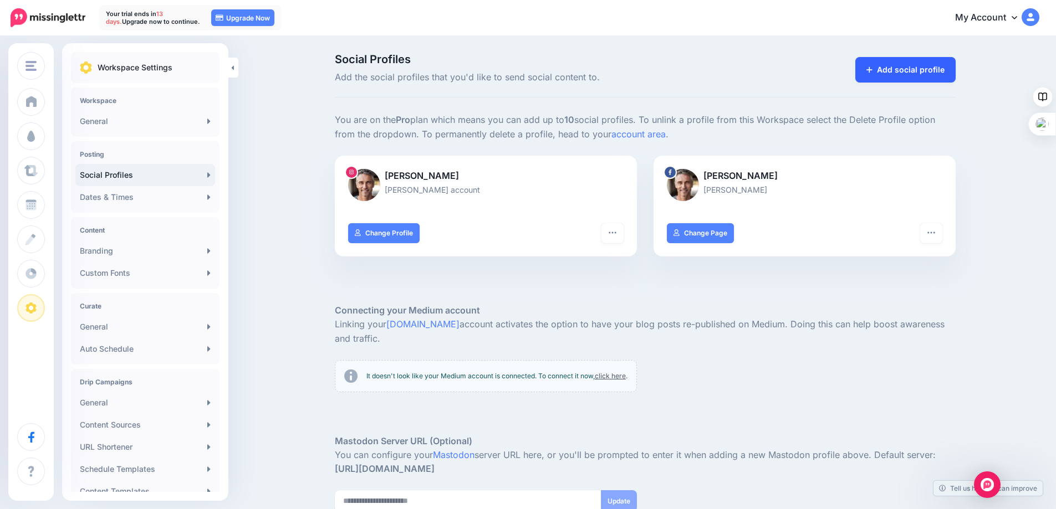
click at [893, 69] on link "Add social profile" at bounding box center [905, 70] width 100 height 26
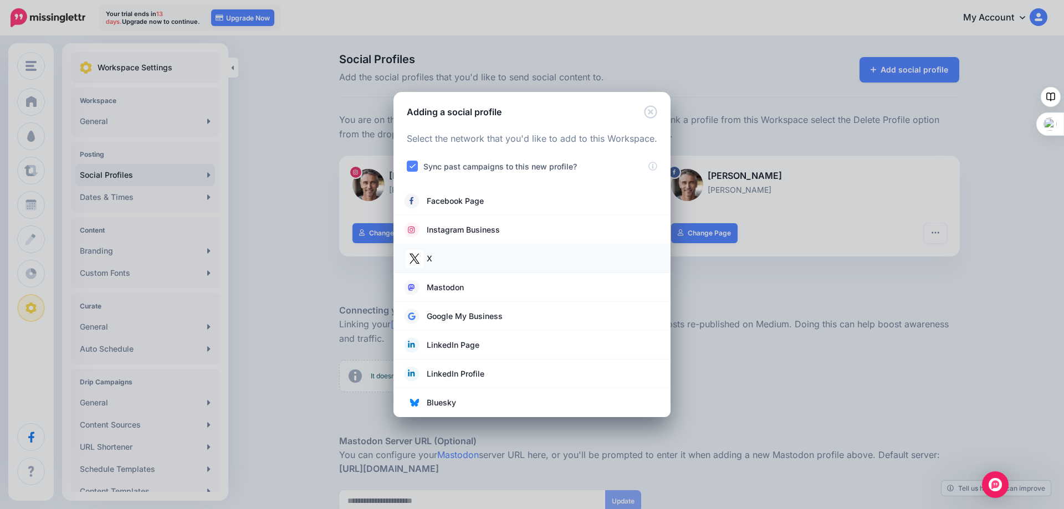
click at [422, 257] on img at bounding box center [415, 259] width 18 height 18
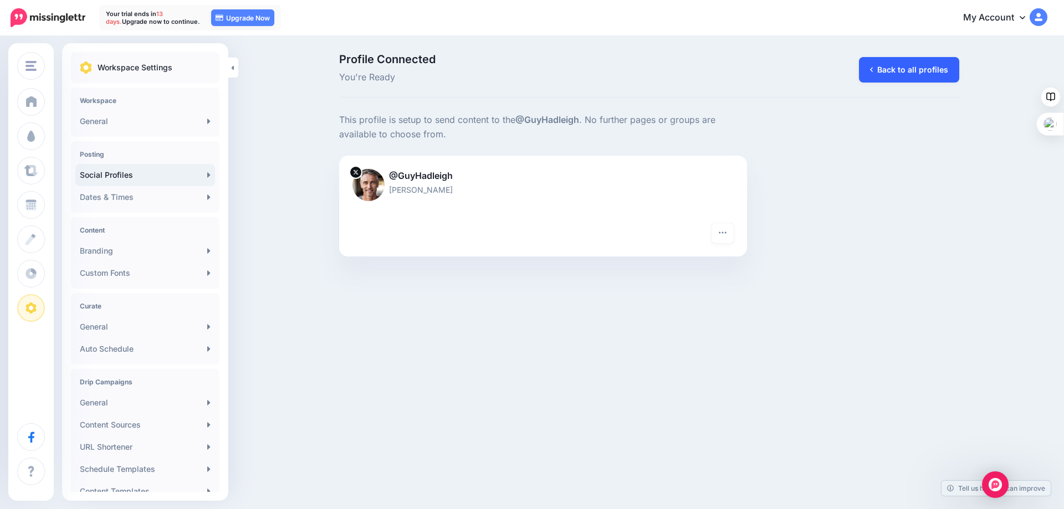
click at [894, 73] on link "Back to all profiles" at bounding box center [909, 70] width 100 height 26
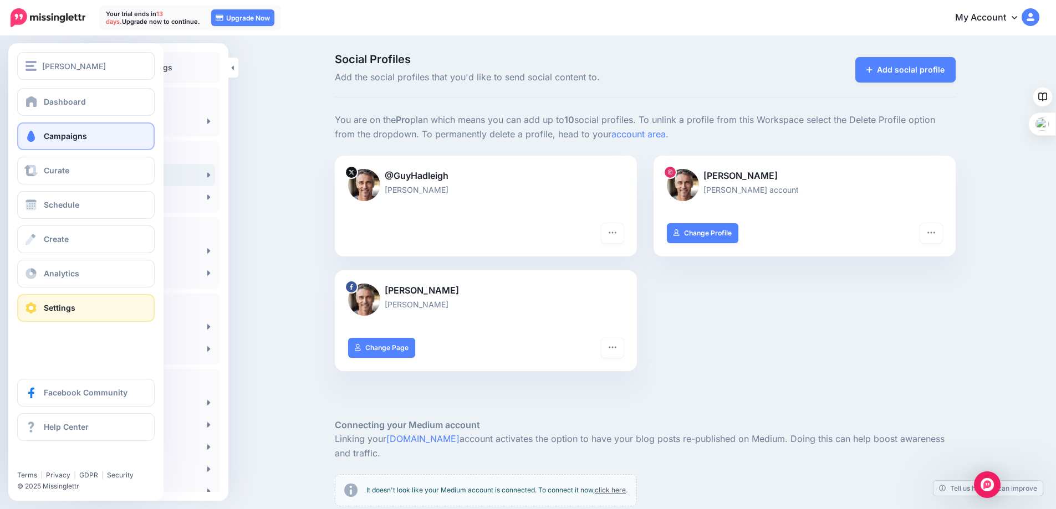
click at [53, 137] on span "Campaigns" at bounding box center [65, 135] width 43 height 9
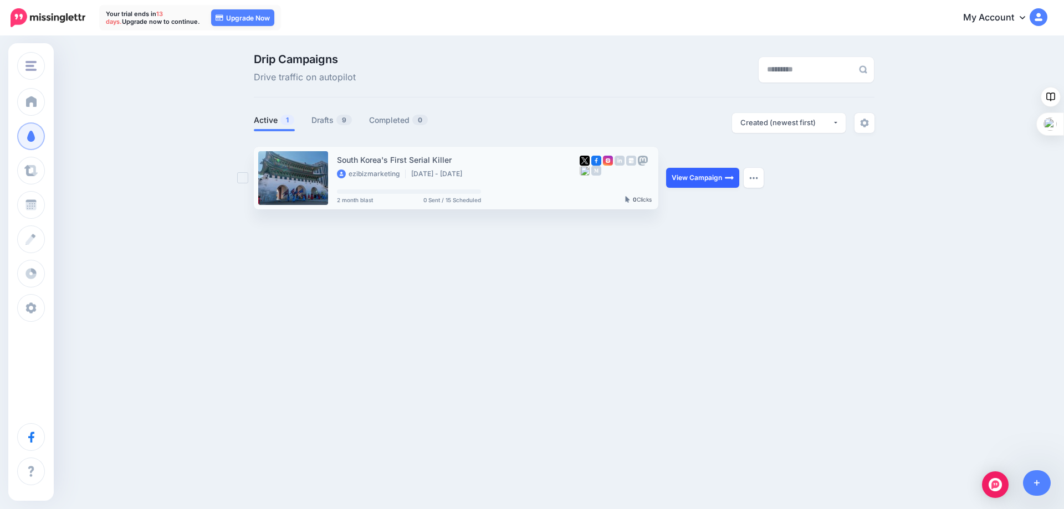
click at [713, 175] on link "View Campaign" at bounding box center [702, 178] width 73 height 20
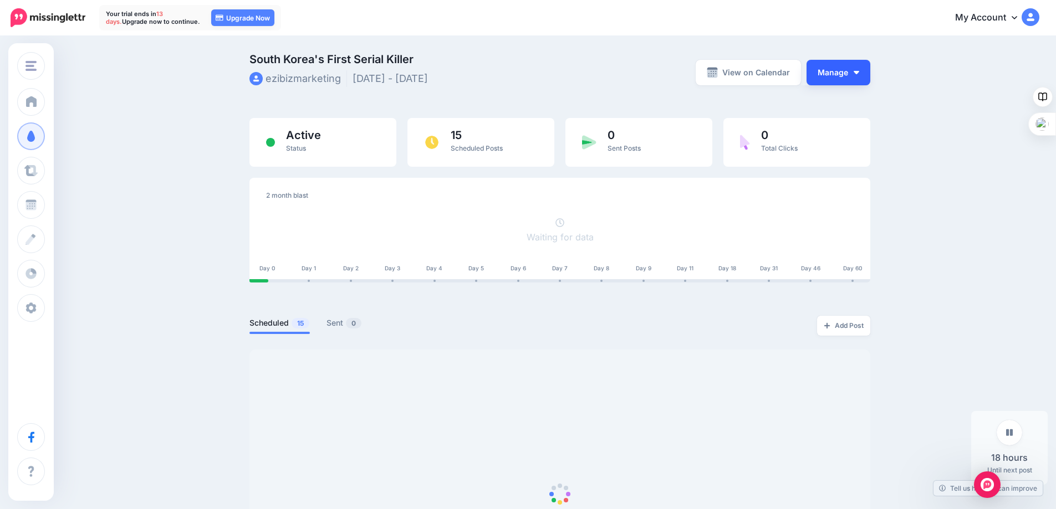
click at [844, 75] on button "Manage" at bounding box center [839, 73] width 64 height 26
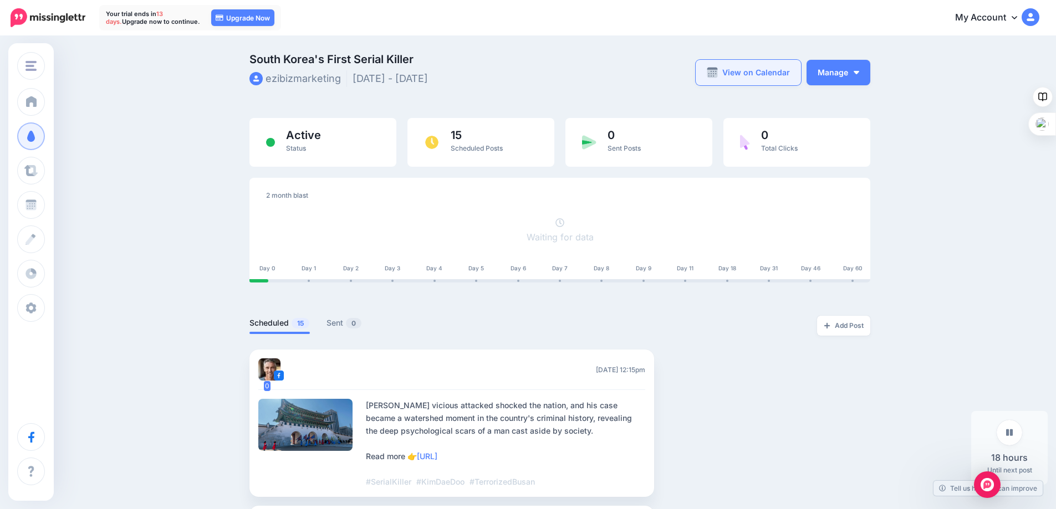
click at [747, 67] on link "View on Calendar" at bounding box center [748, 73] width 105 height 26
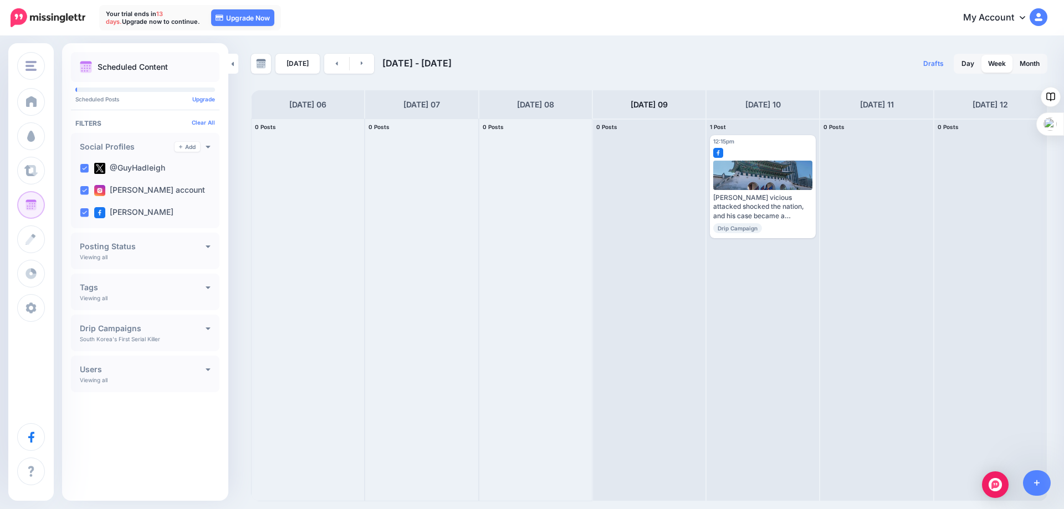
click at [202, 329] on h4 "Drip Campaigns" at bounding box center [143, 329] width 126 height 8
click at [162, 354] on div "South Korea's First Serial Killer" at bounding box center [142, 352] width 109 height 13
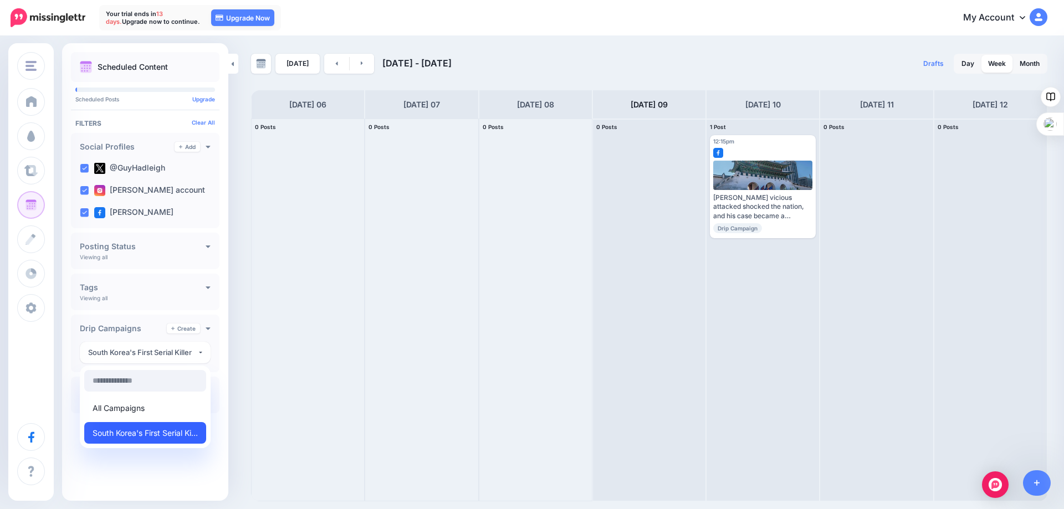
click at [124, 431] on span "South Korea's First Serial Killer" at bounding box center [145, 433] width 105 height 13
select select "********"
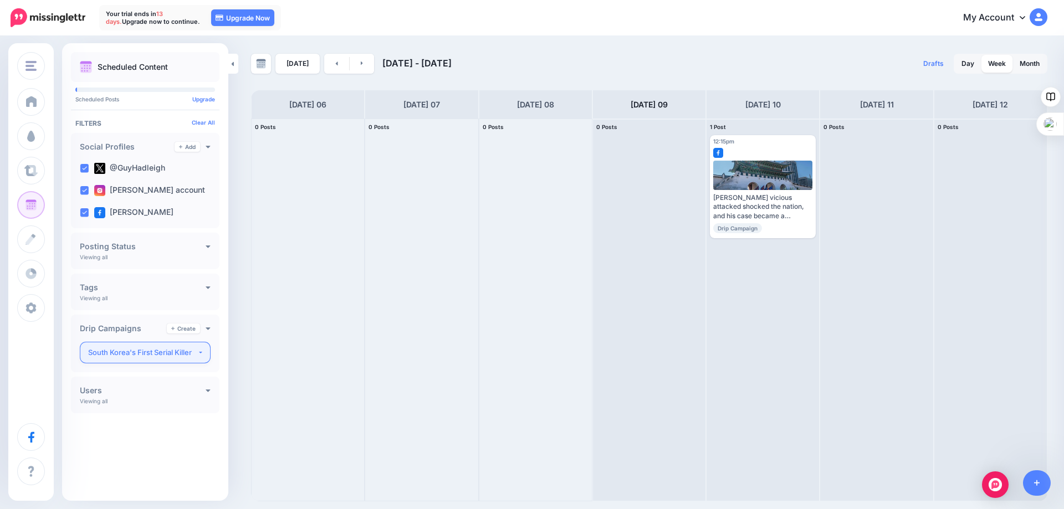
click at [197, 352] on div "South Korea's First Serial Killer" at bounding box center [142, 352] width 109 height 13
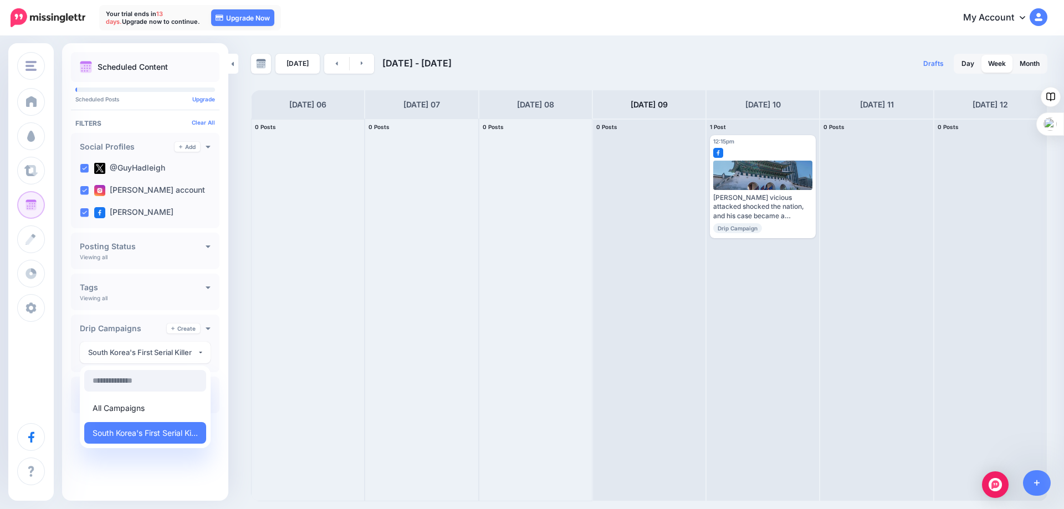
click at [354, 336] on div at bounding box center [308, 310] width 113 height 382
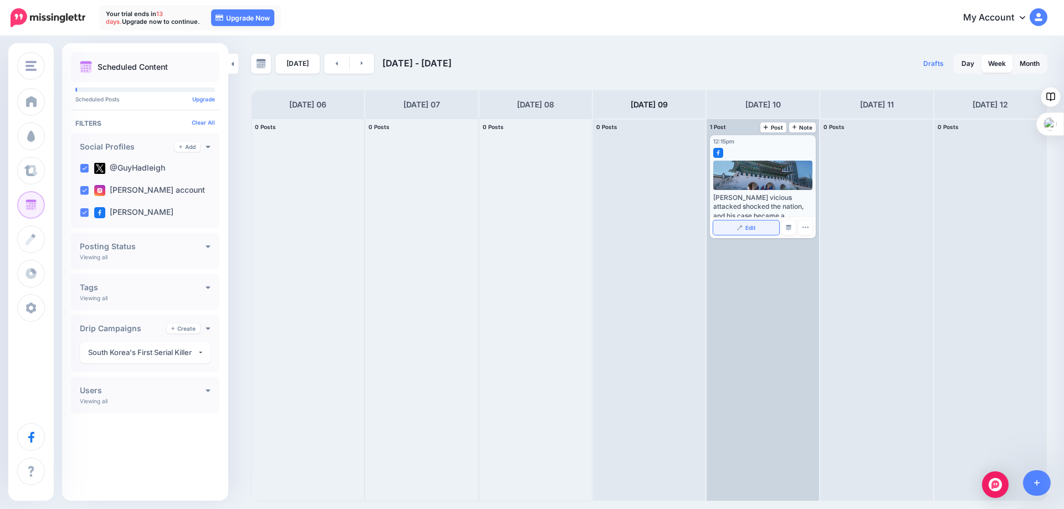
click at [751, 228] on span "Edit" at bounding box center [751, 228] width 11 height 6
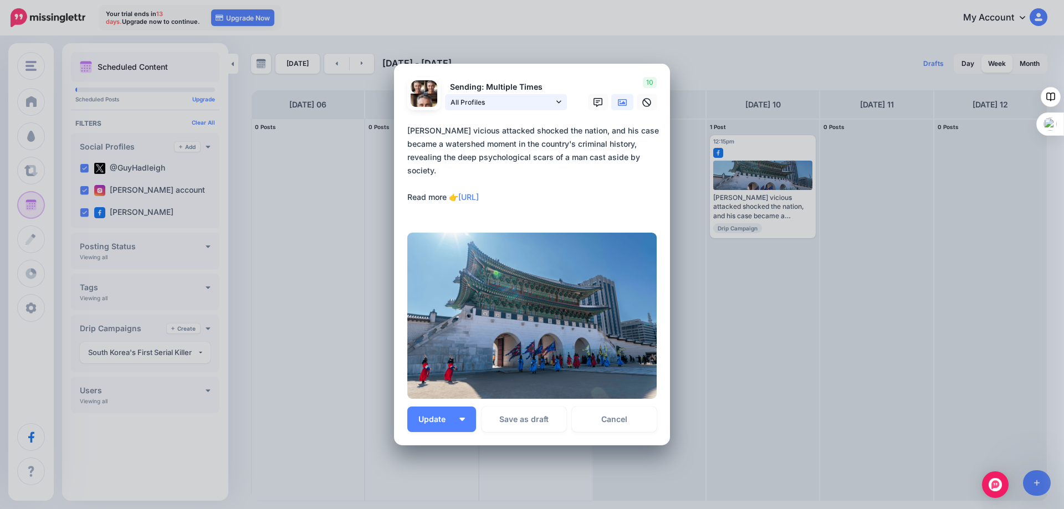
click at [557, 99] on icon at bounding box center [559, 102] width 5 height 8
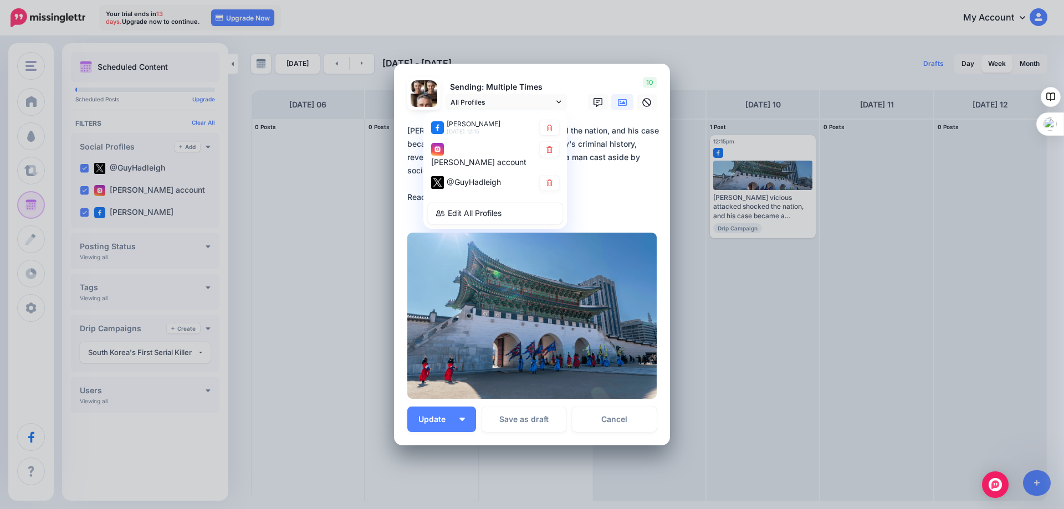
click at [702, 315] on div "Edit Post Loading Sending: Multiple Times All Profiles" at bounding box center [532, 254] width 1064 height 509
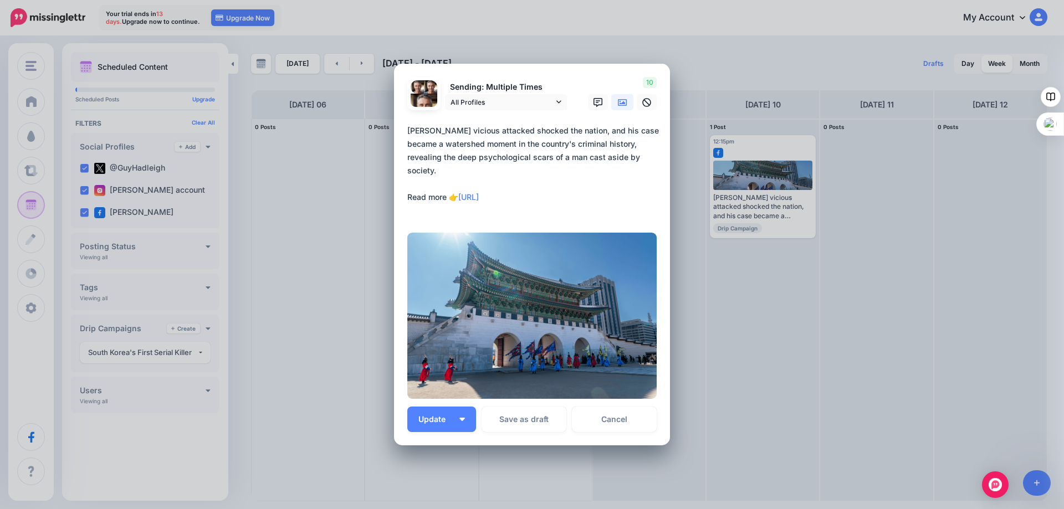
click at [724, 395] on div "Edit Post Loading Sending: Multiple Times All Profiles" at bounding box center [532, 254] width 1064 height 509
click at [636, 410] on link "Cancel" at bounding box center [614, 420] width 85 height 26
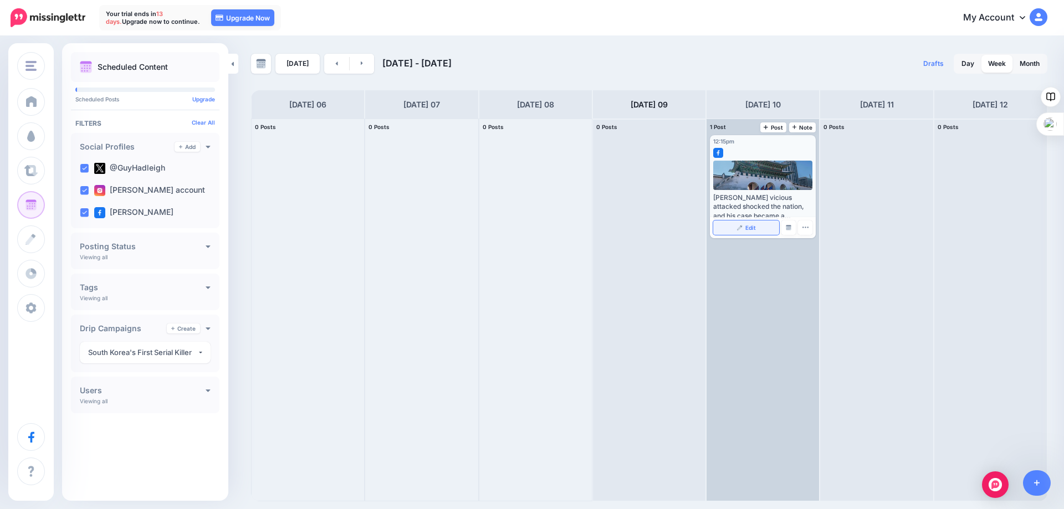
click at [752, 227] on span "Edit" at bounding box center [751, 228] width 11 height 6
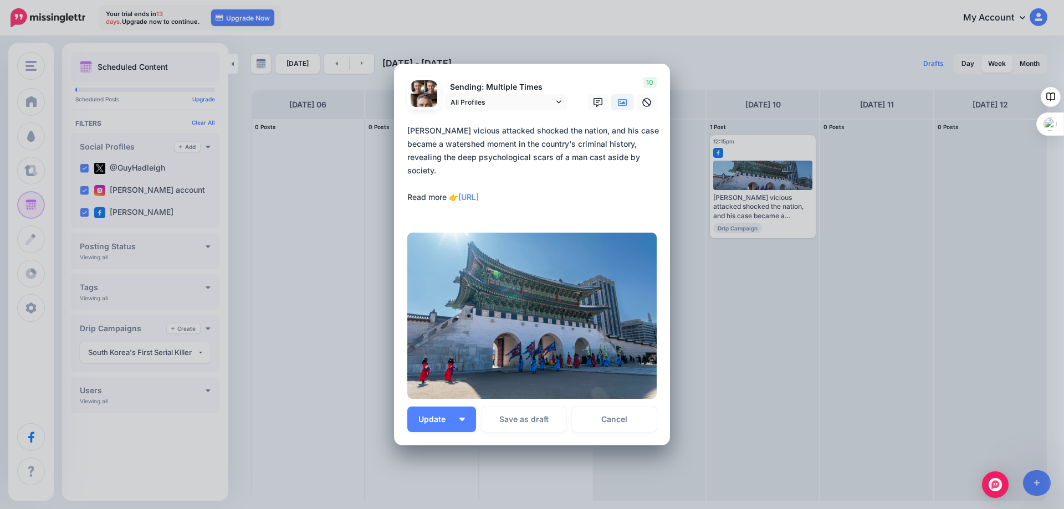
click at [723, 301] on div "Edit Post Loading Sending: Multiple Times All Profiles" at bounding box center [532, 254] width 1064 height 509
click at [610, 420] on link "Cancel" at bounding box center [614, 420] width 85 height 26
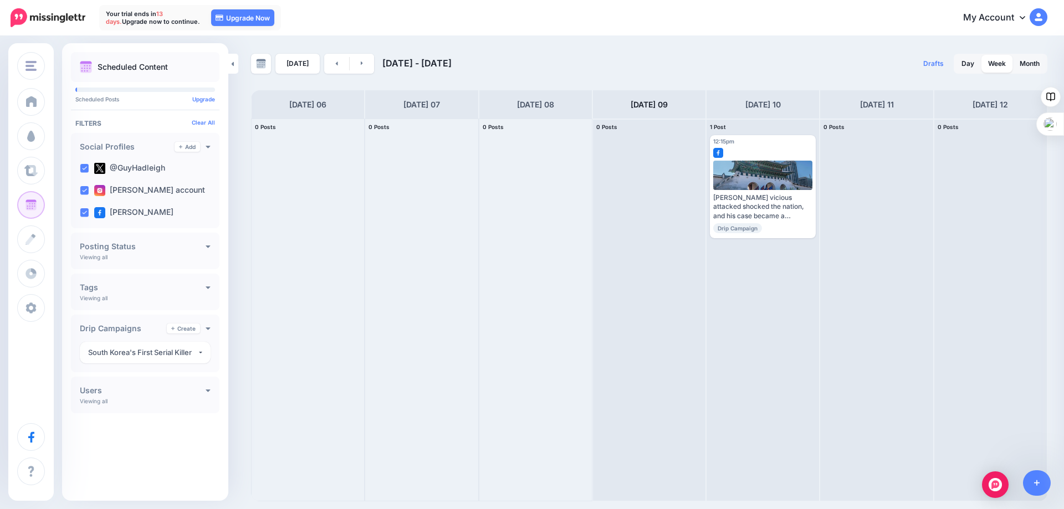
click at [195, 249] on h4 "Posting Status" at bounding box center [143, 247] width 126 height 8
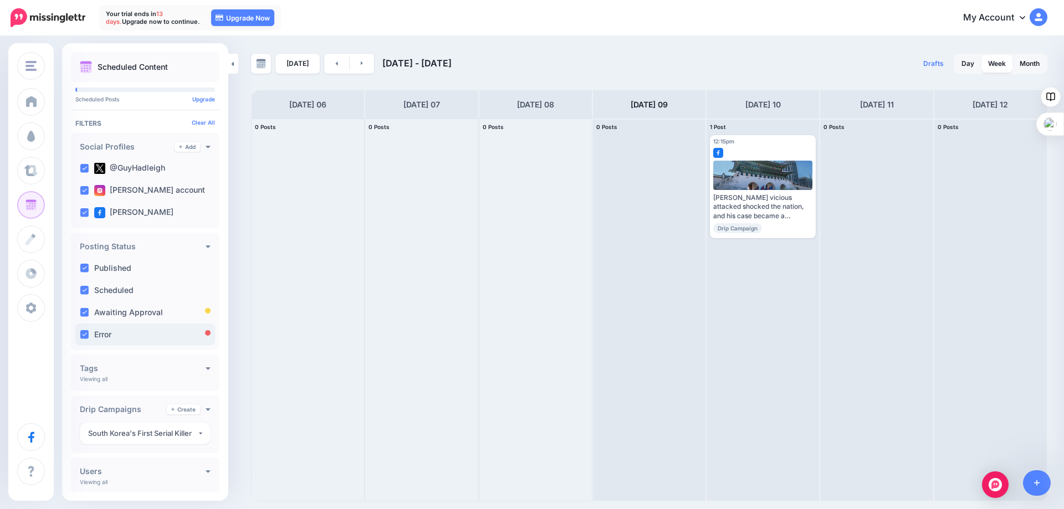
click at [111, 337] on label "Error" at bounding box center [102, 335] width 17 height 8
click at [116, 314] on label "Awaiting Approval" at bounding box center [128, 313] width 69 height 8
click at [313, 363] on div at bounding box center [308, 310] width 113 height 382
click at [193, 374] on div "Tags Add Viewing all Drip Campaign Curated Content AI Content No Label" at bounding box center [145, 373] width 149 height 37
click at [151, 370] on h4 "Tags" at bounding box center [143, 369] width 126 height 8
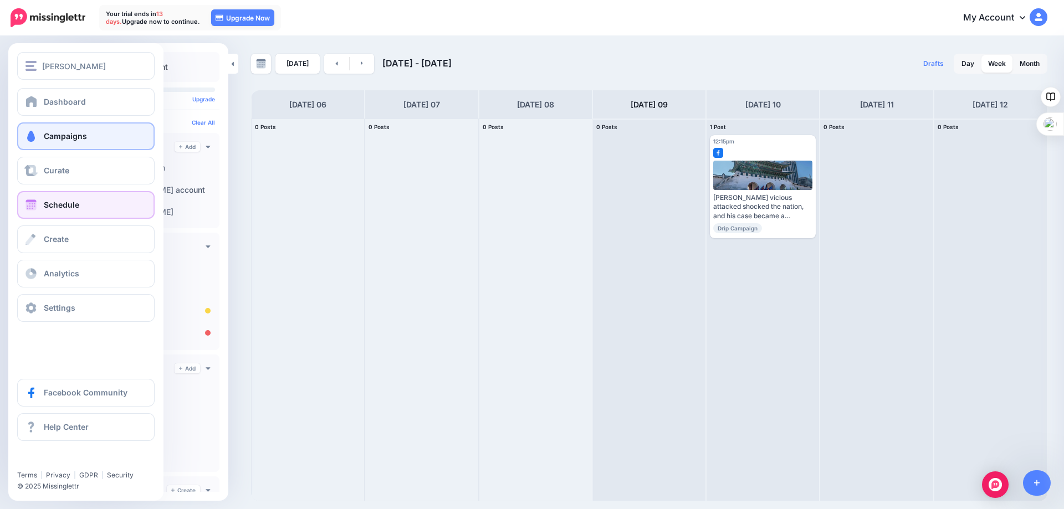
click at [37, 137] on span at bounding box center [31, 136] width 14 height 11
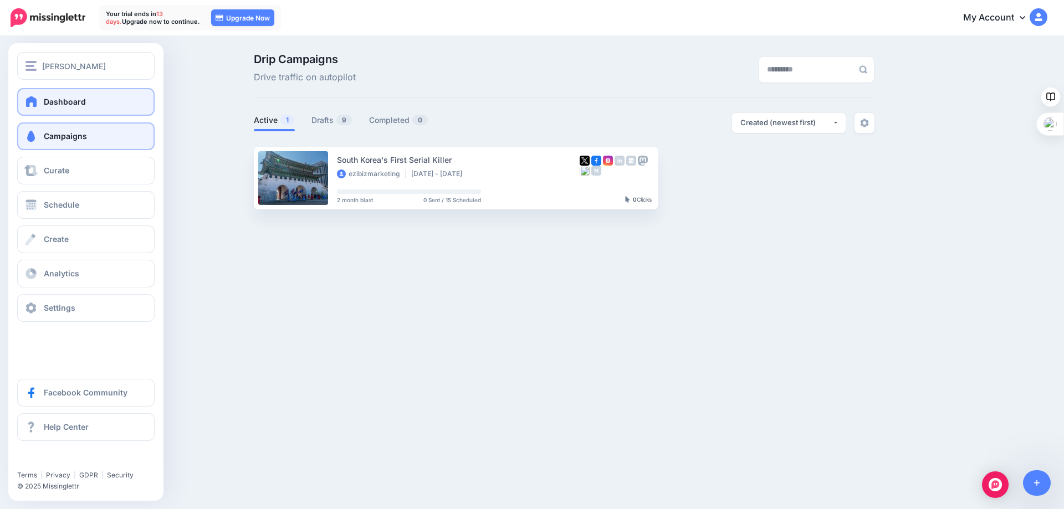
click at [59, 101] on span "Dashboard" at bounding box center [65, 101] width 42 height 9
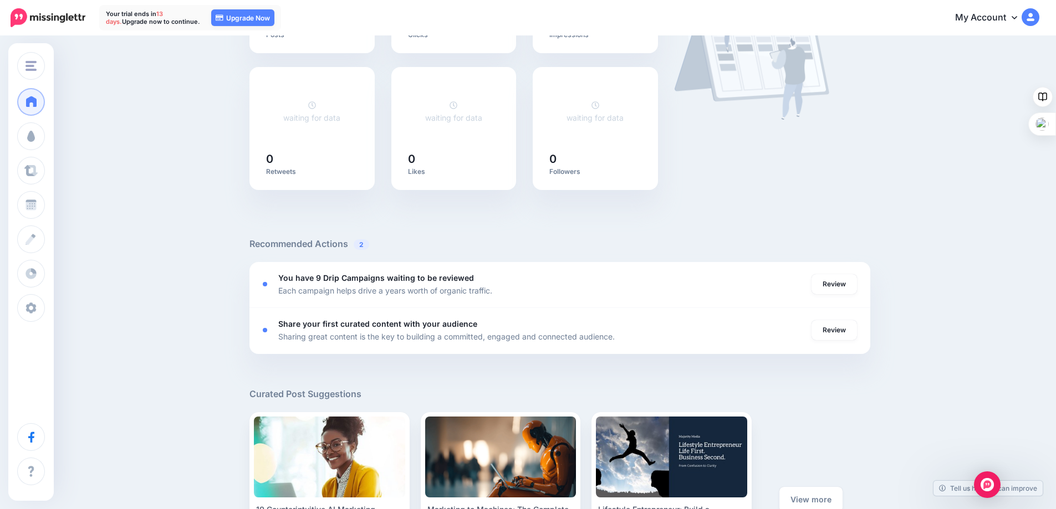
scroll to position [222, 0]
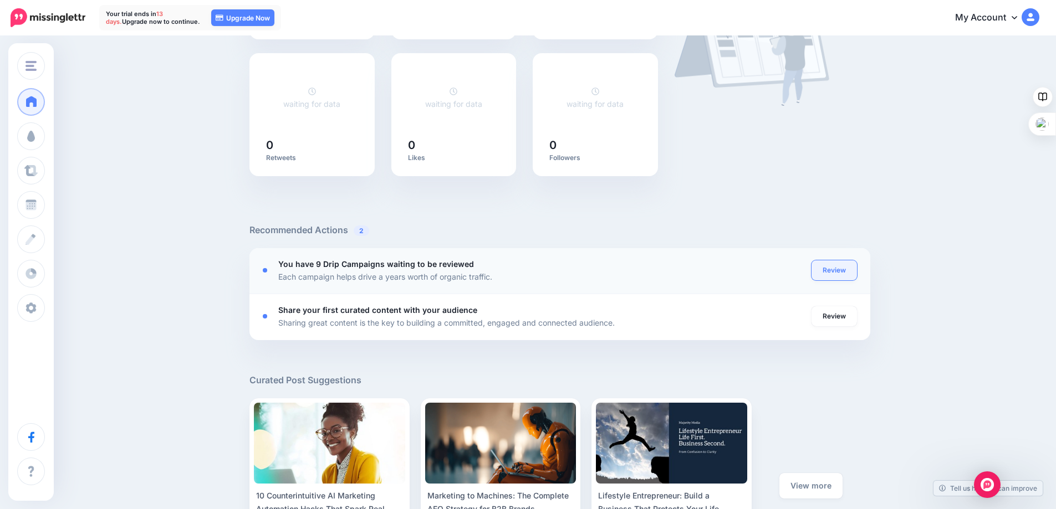
click at [827, 268] on link "Review" at bounding box center [834, 271] width 45 height 20
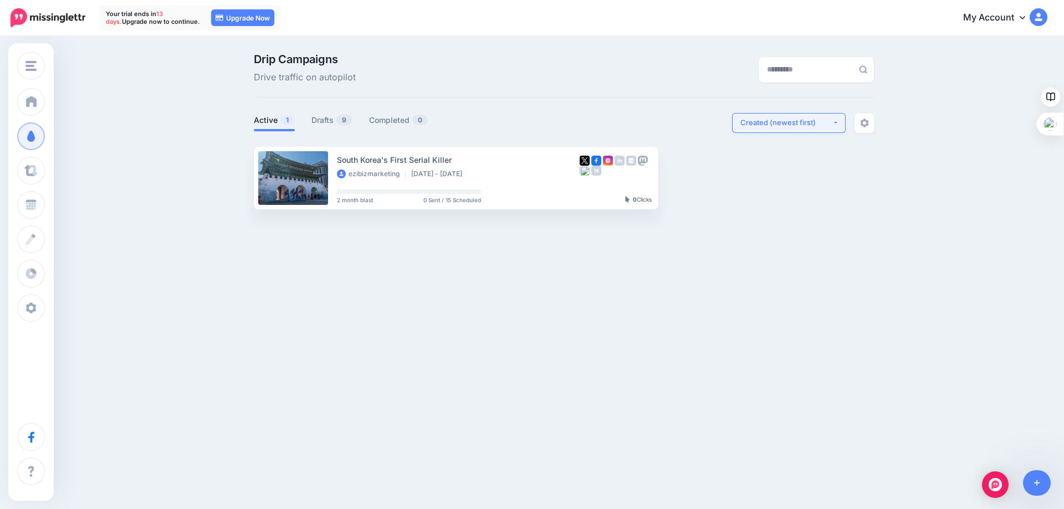
click at [823, 128] on button "Created (newest first)" at bounding box center [789, 123] width 114 height 20
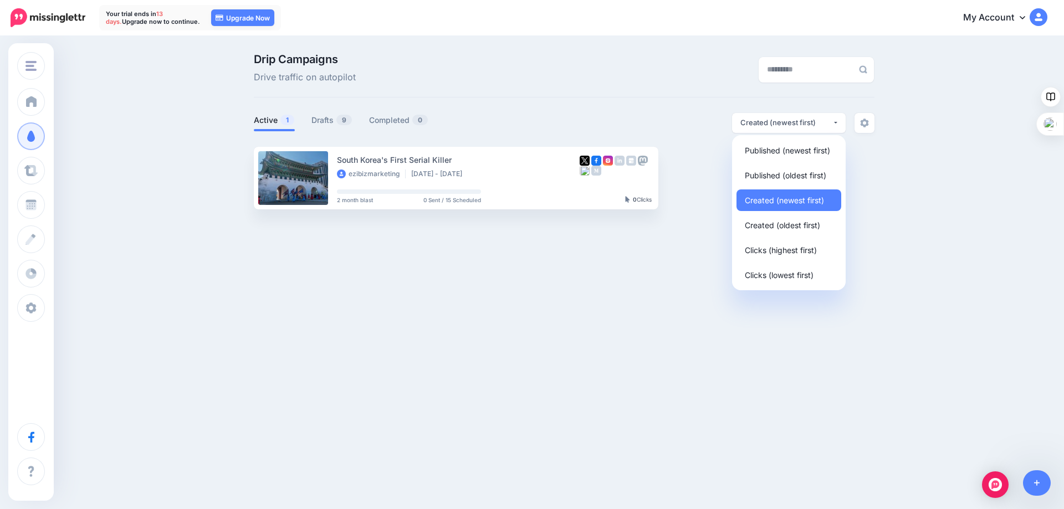
click at [537, 371] on div "[PERSON_NAME] [PERSON_NAME] Add Workspace Dashboard Campaigns Curate Schedule C…" at bounding box center [532, 254] width 1064 height 509
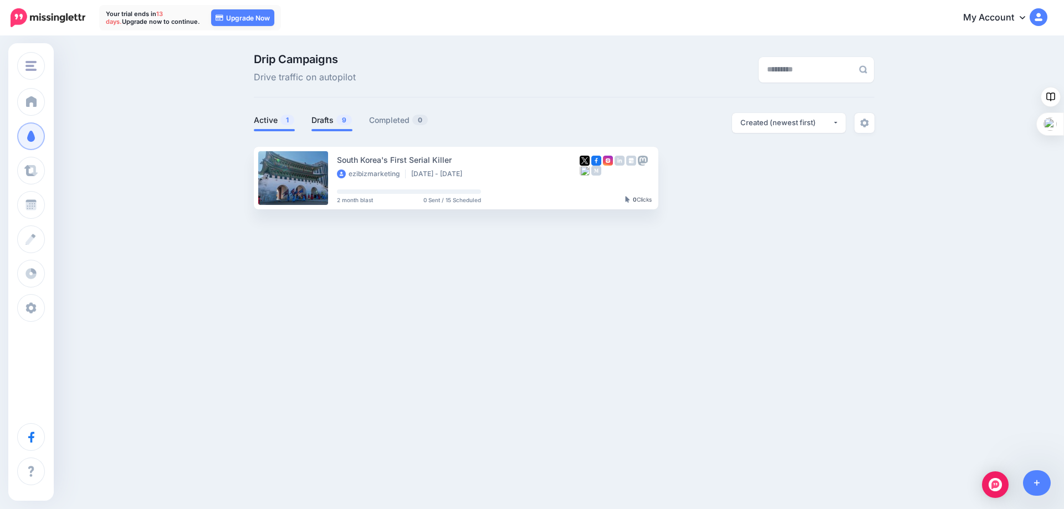
click at [330, 116] on link "Drafts 9" at bounding box center [332, 120] width 41 height 13
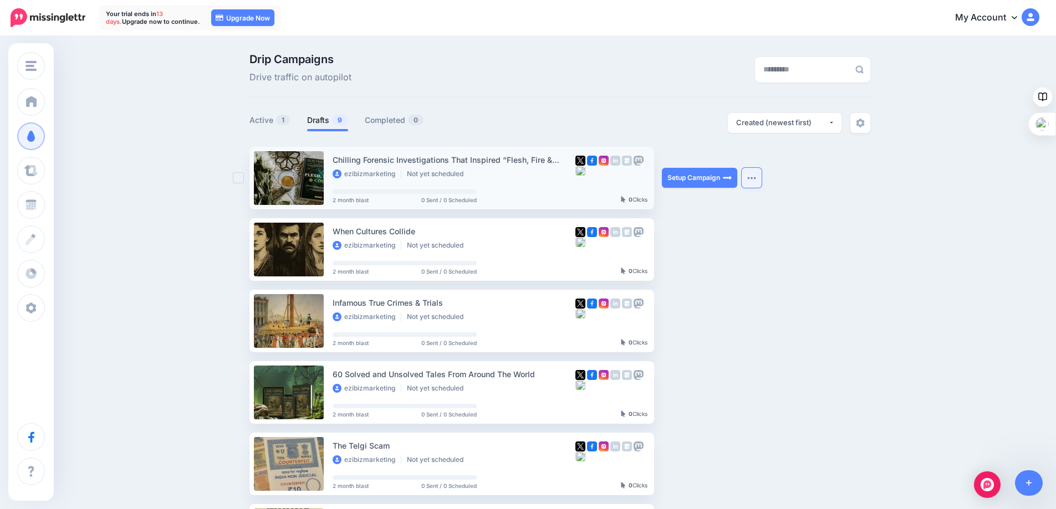
click at [755, 176] on img "button" at bounding box center [751, 177] width 9 height 3
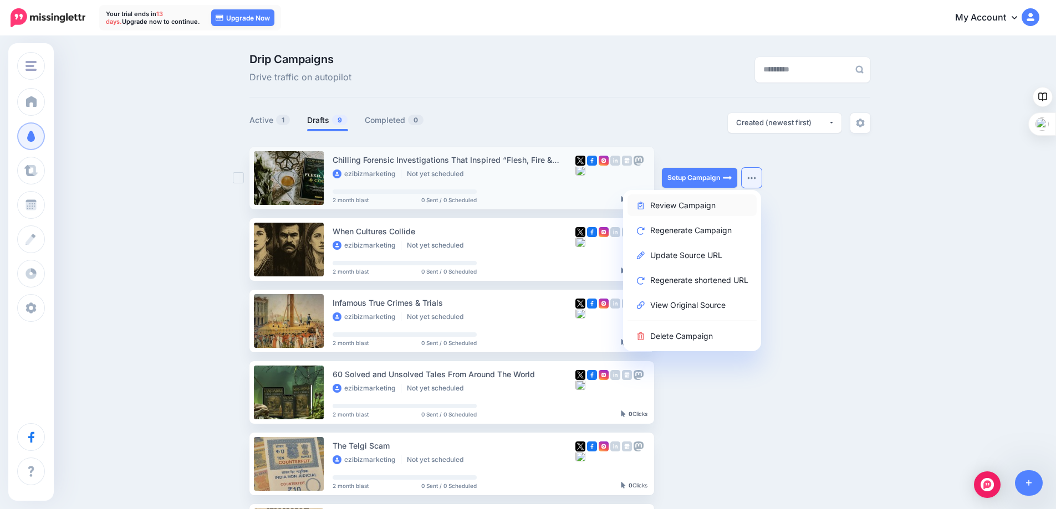
click at [674, 205] on link "Review Campaign" at bounding box center [692, 206] width 129 height 22
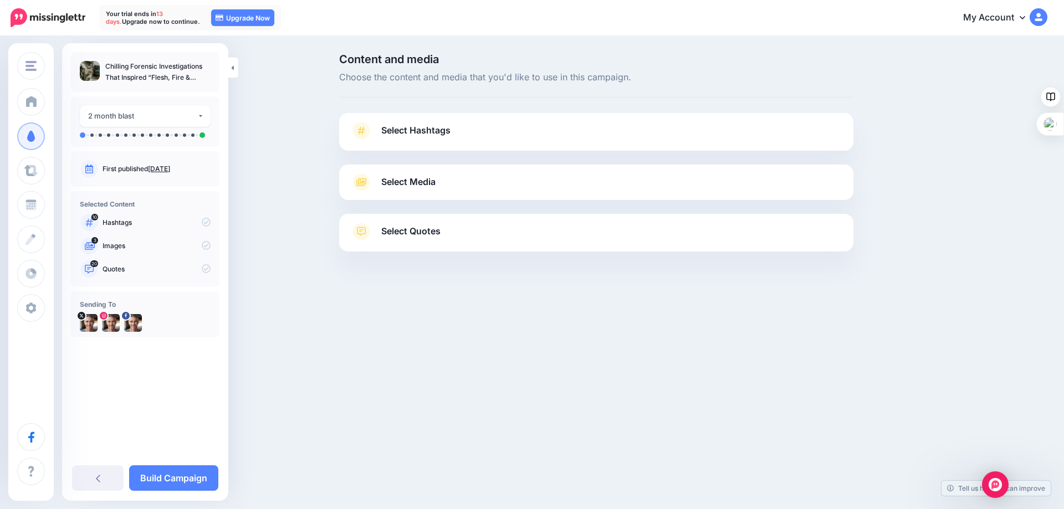
click at [530, 135] on link "Select Hashtags" at bounding box center [596, 136] width 492 height 29
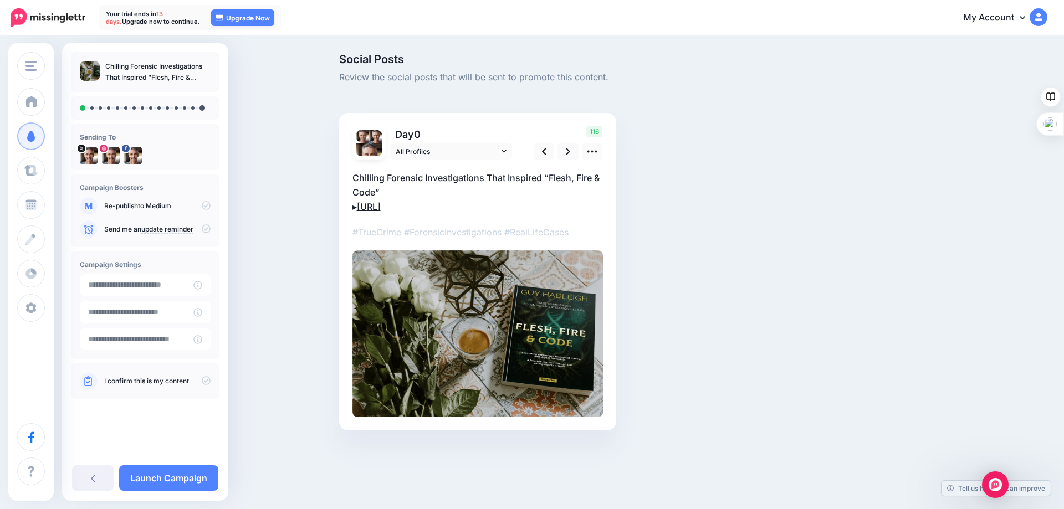
click at [381, 207] on link "[URL]" at bounding box center [369, 206] width 24 height 11
click at [435, 257] on img at bounding box center [478, 334] width 251 height 167
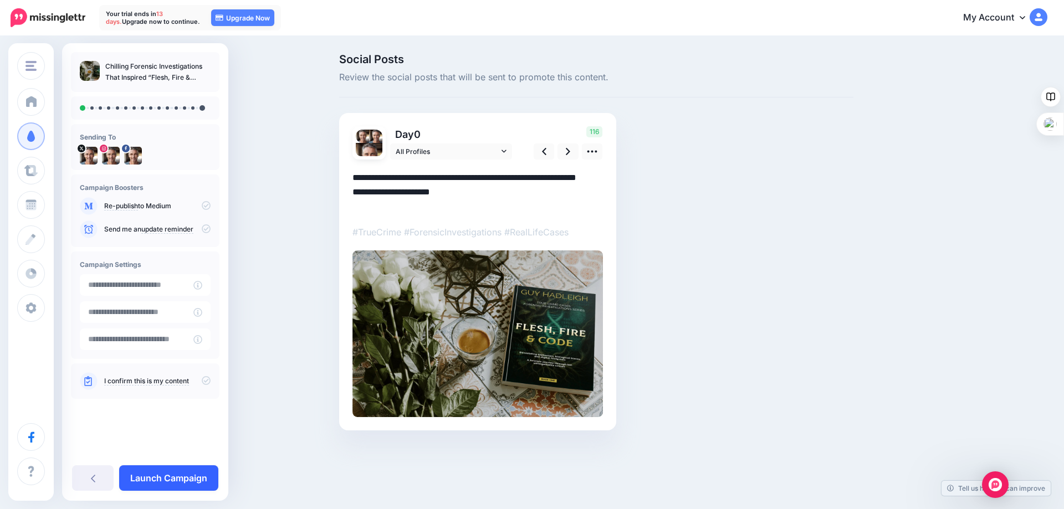
click at [172, 476] on link "Launch Campaign" at bounding box center [168, 479] width 99 height 26
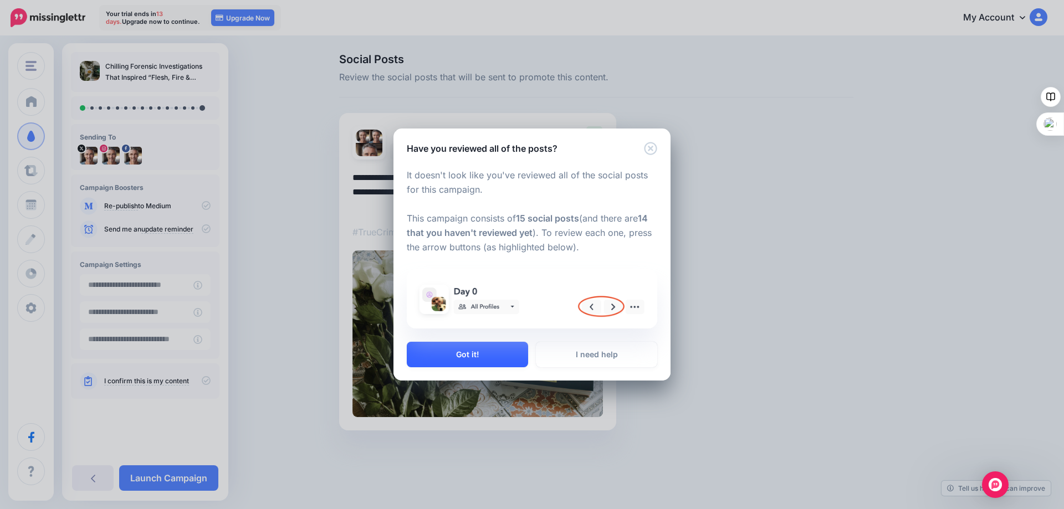
click at [463, 350] on button "Got it!" at bounding box center [467, 355] width 121 height 26
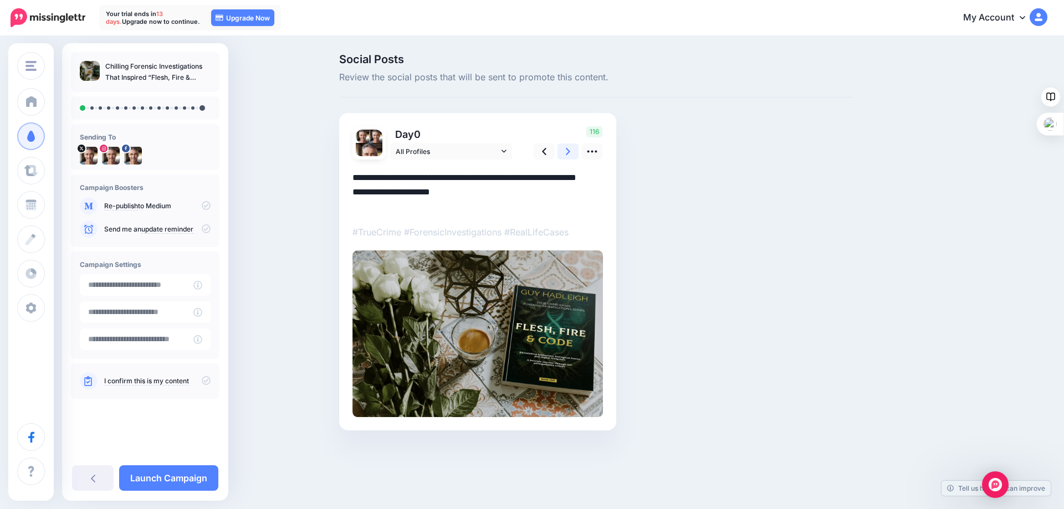
click at [568, 149] on icon at bounding box center [568, 151] width 4 height 7
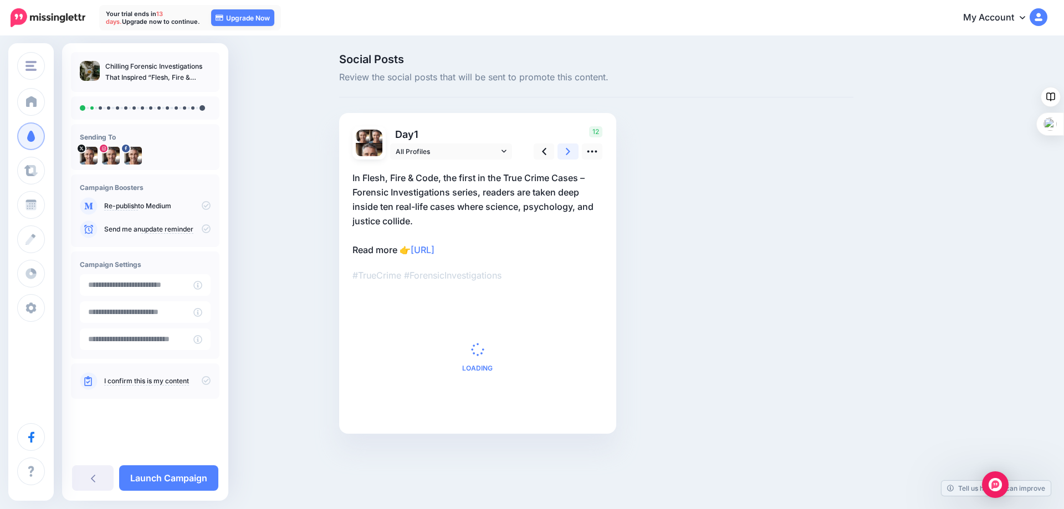
click at [568, 149] on icon at bounding box center [568, 151] width 4 height 7
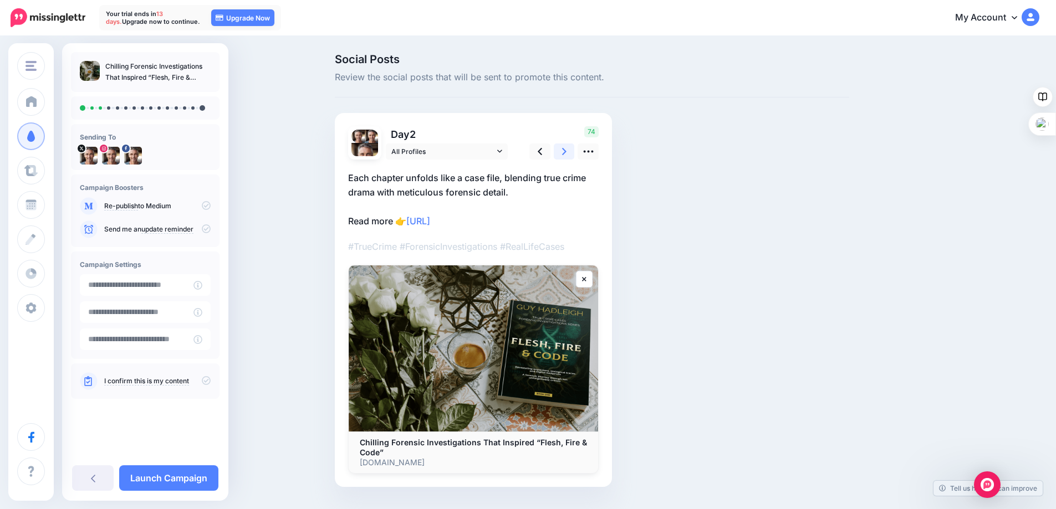
click at [567, 149] on icon at bounding box center [564, 151] width 4 height 7
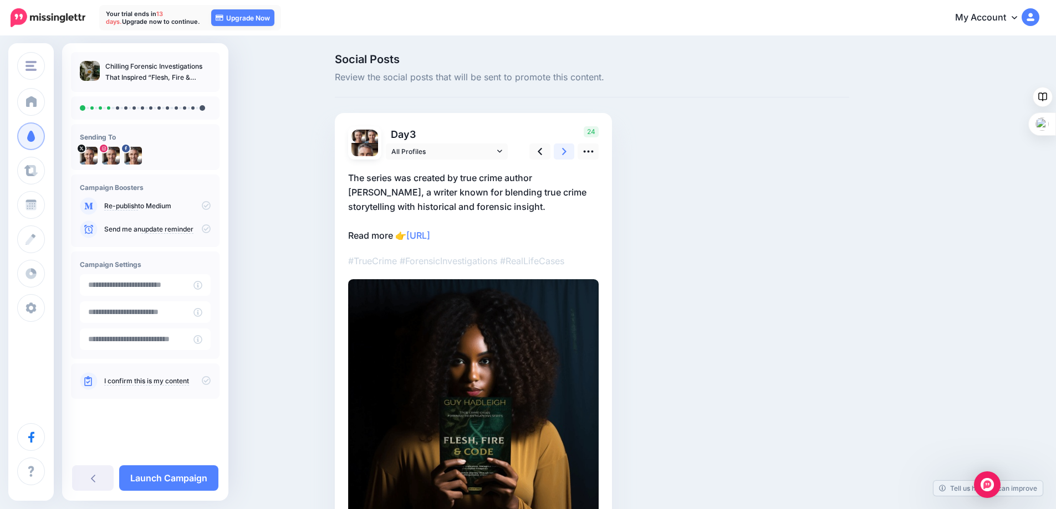
click at [567, 149] on icon at bounding box center [564, 151] width 4 height 7
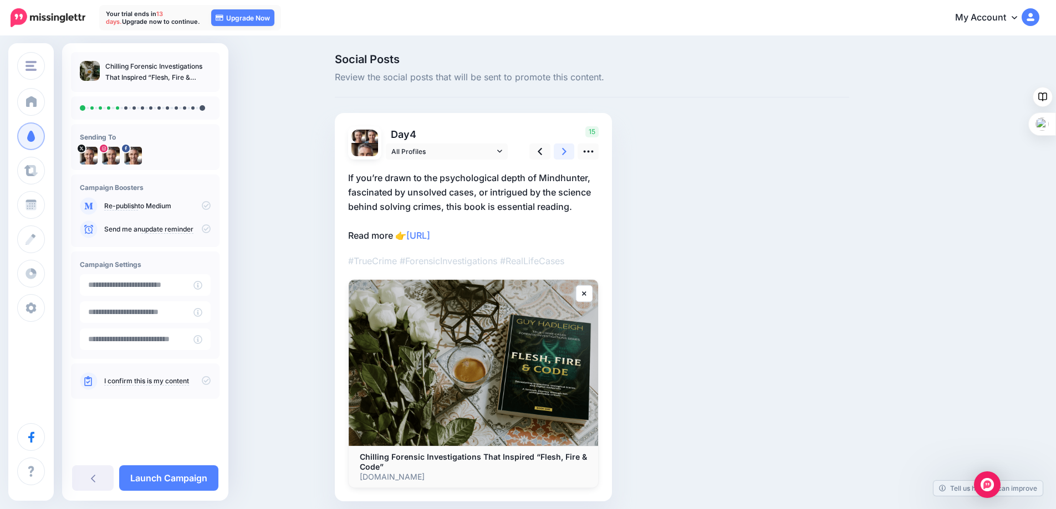
click at [567, 149] on icon at bounding box center [564, 151] width 4 height 7
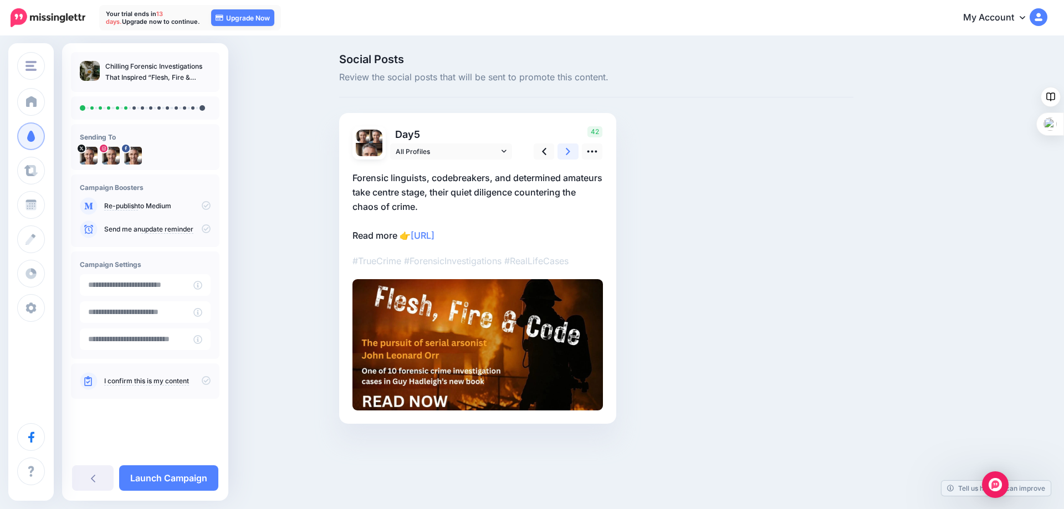
click at [568, 149] on icon at bounding box center [568, 151] width 4 height 7
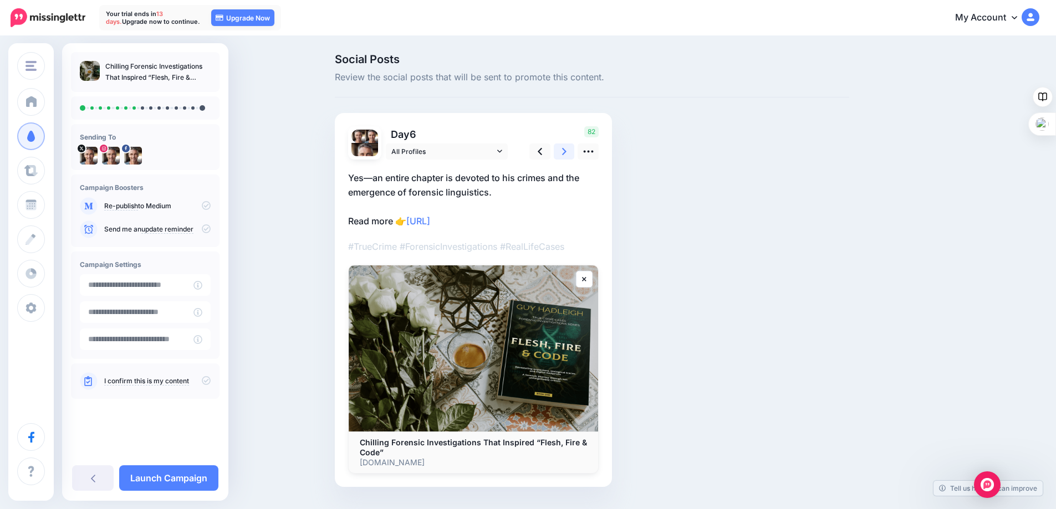
click at [567, 149] on icon at bounding box center [564, 151] width 4 height 7
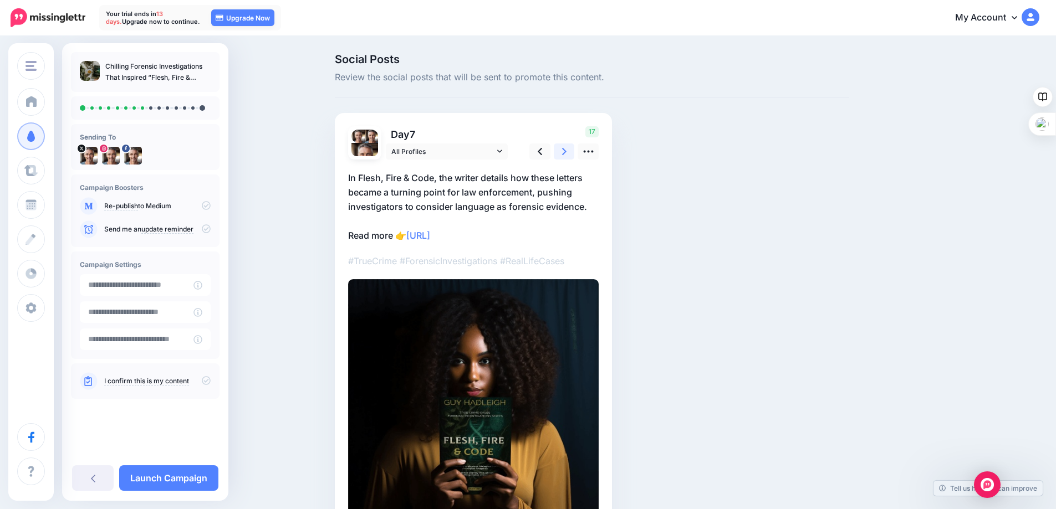
click at [567, 149] on icon at bounding box center [564, 151] width 4 height 7
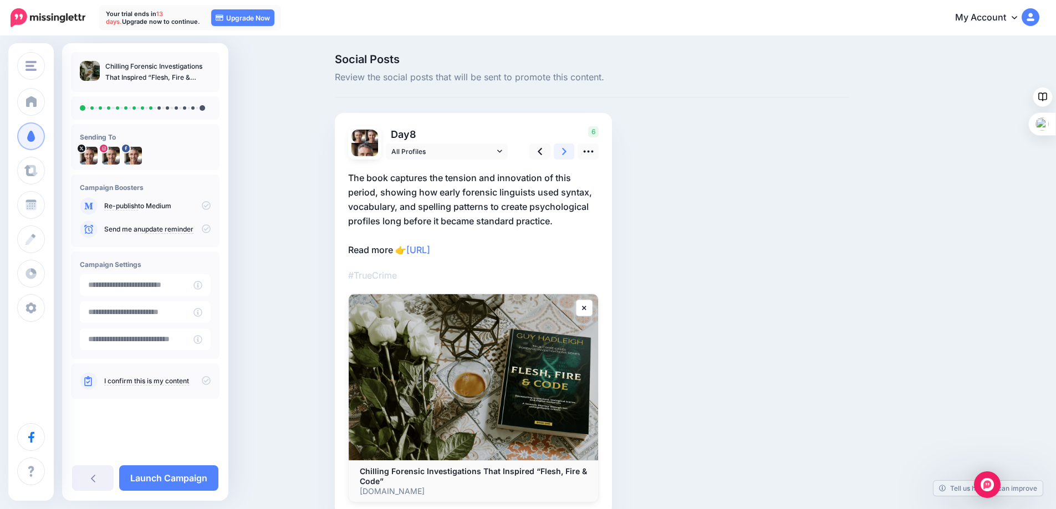
click at [567, 149] on icon at bounding box center [564, 151] width 4 height 7
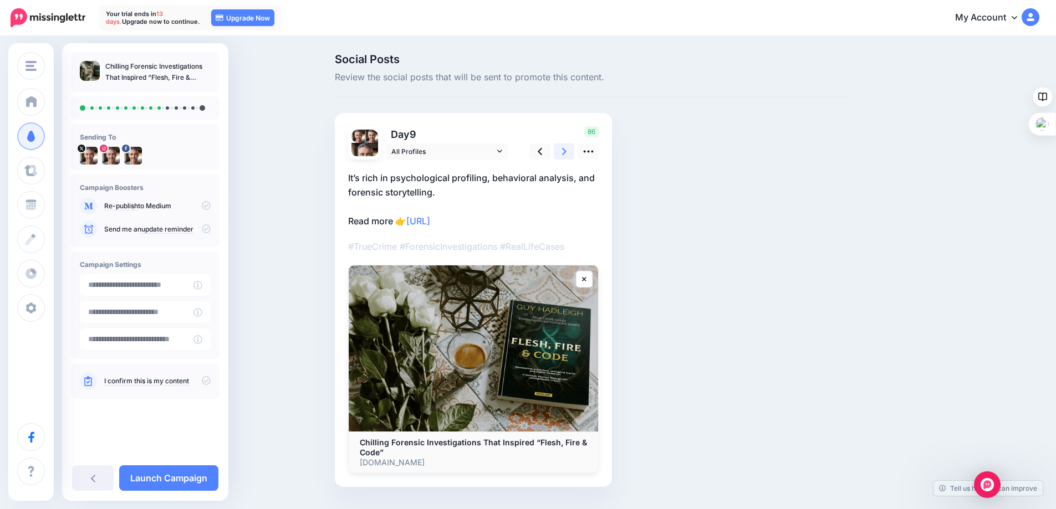
click at [567, 149] on icon at bounding box center [564, 151] width 4 height 7
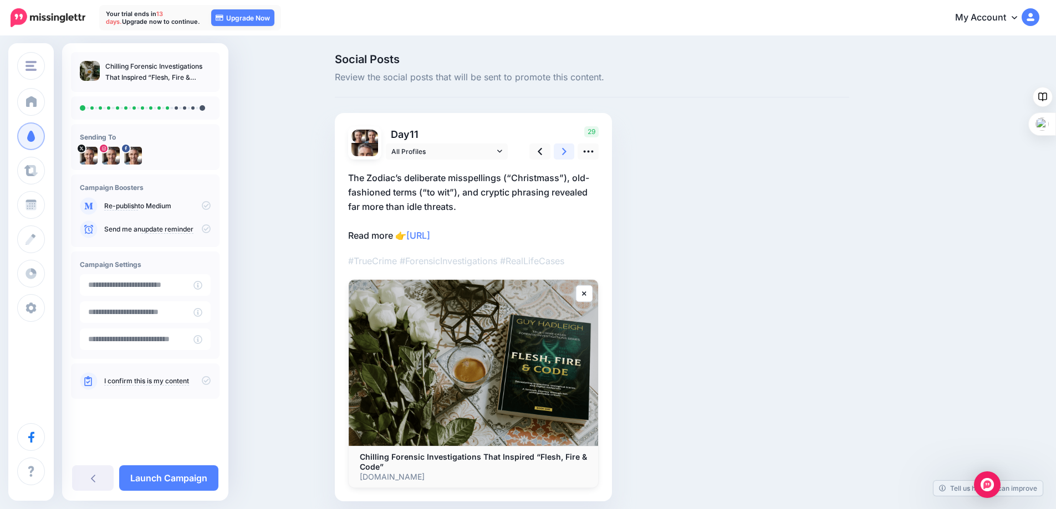
click at [567, 149] on icon at bounding box center [564, 151] width 4 height 7
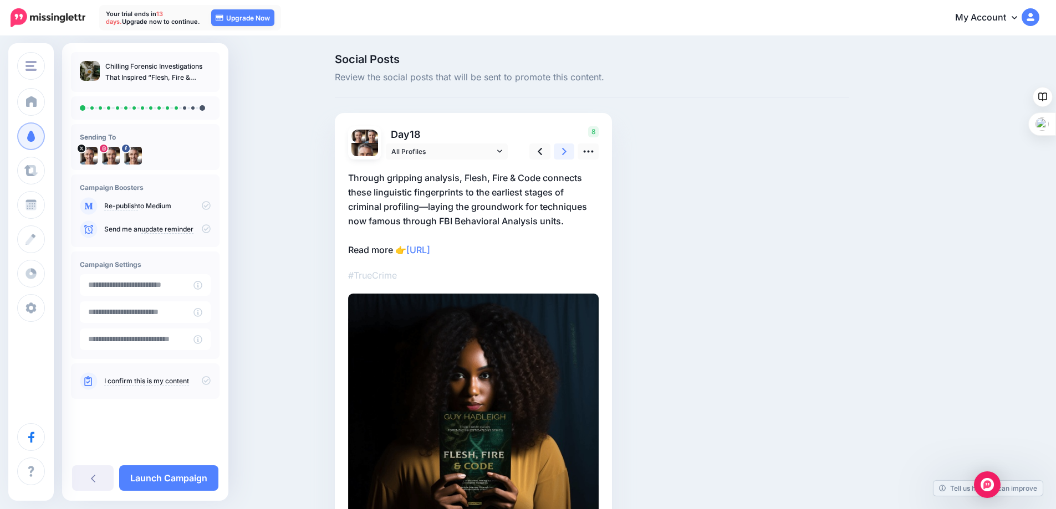
click at [567, 149] on icon at bounding box center [564, 151] width 4 height 7
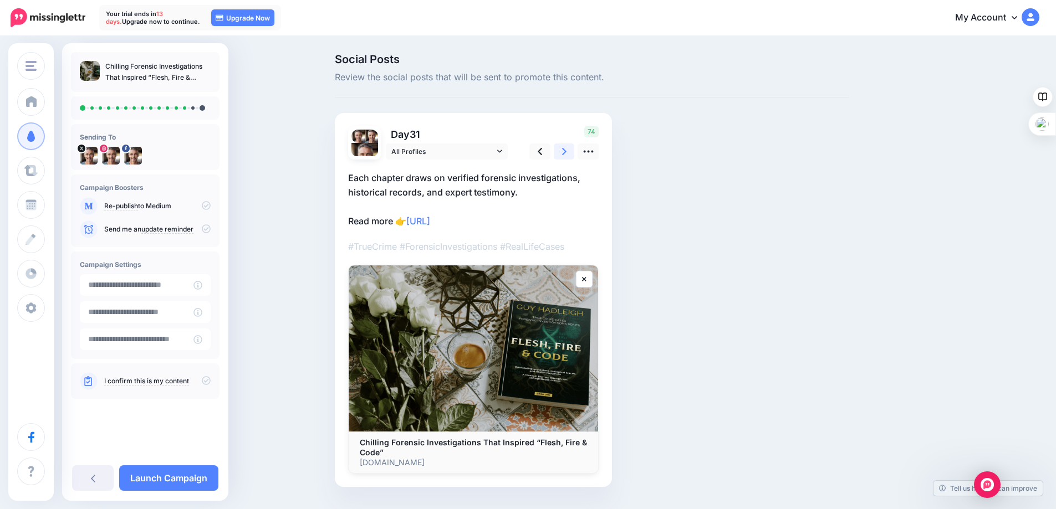
click at [567, 149] on icon at bounding box center [564, 151] width 4 height 7
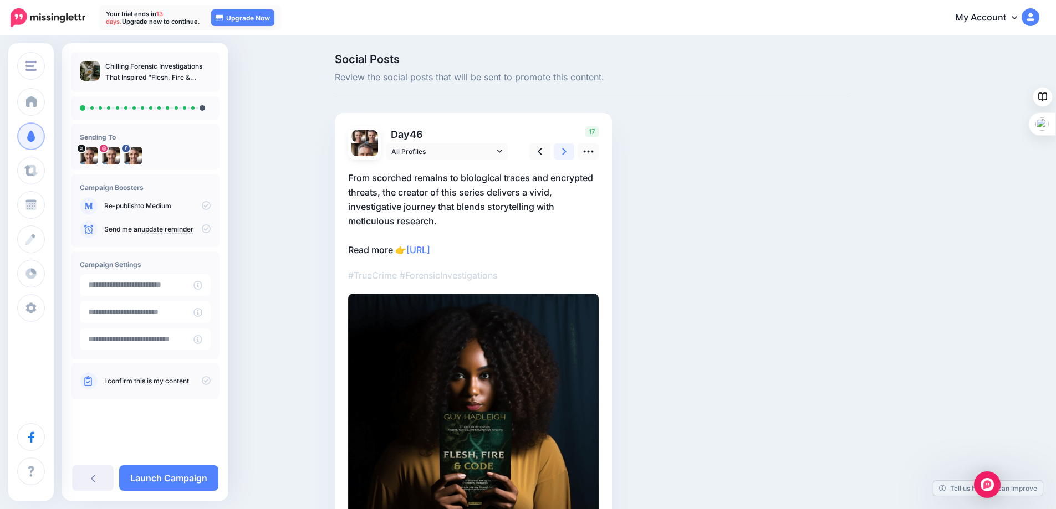
click at [567, 149] on icon at bounding box center [564, 151] width 4 height 7
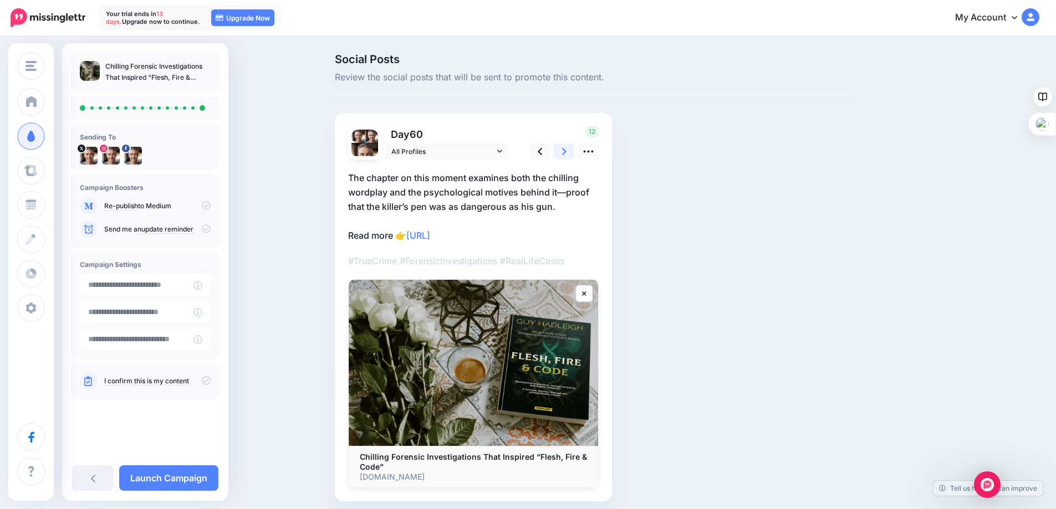
click at [567, 149] on icon at bounding box center [564, 151] width 4 height 7
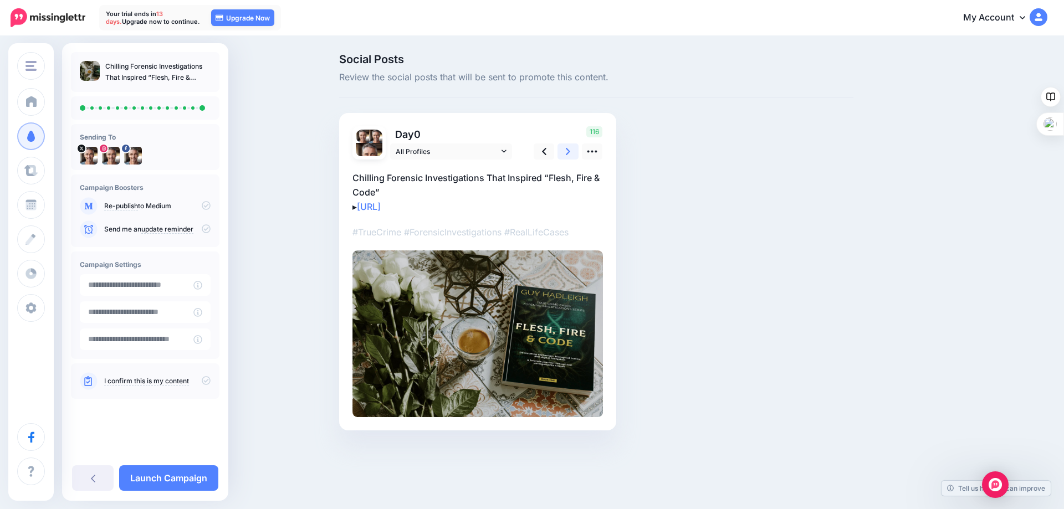
click at [568, 149] on icon at bounding box center [568, 151] width 4 height 7
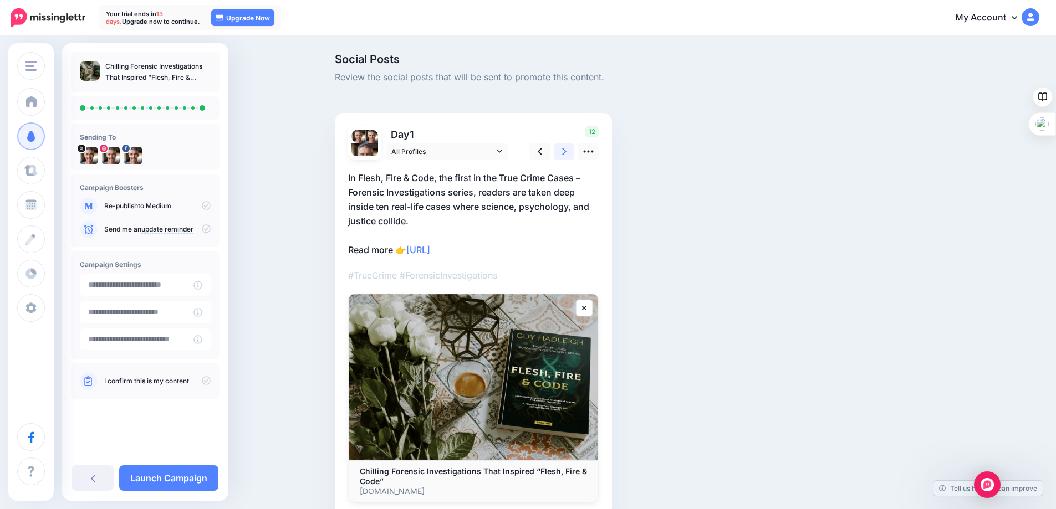
click at [567, 149] on icon at bounding box center [564, 151] width 4 height 7
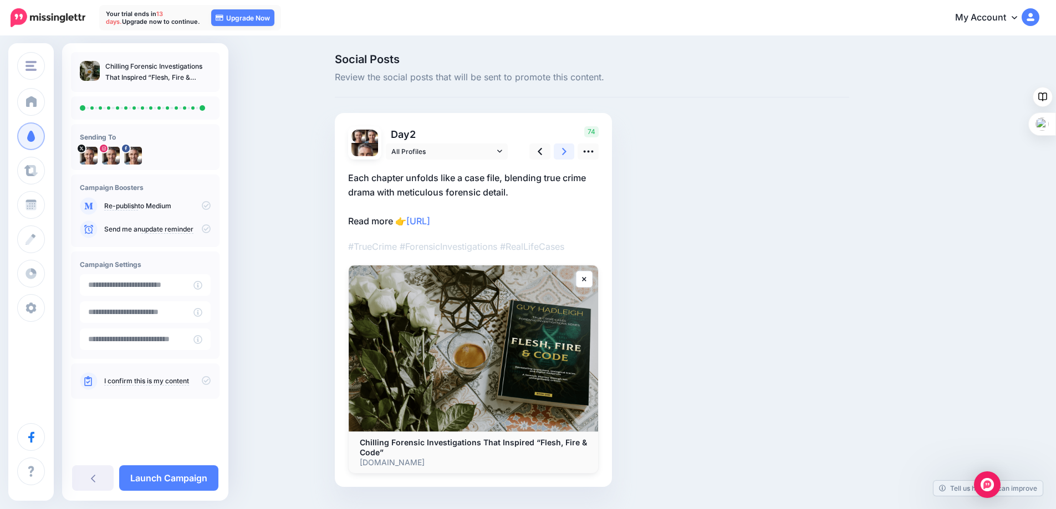
click at [567, 149] on icon at bounding box center [564, 151] width 4 height 7
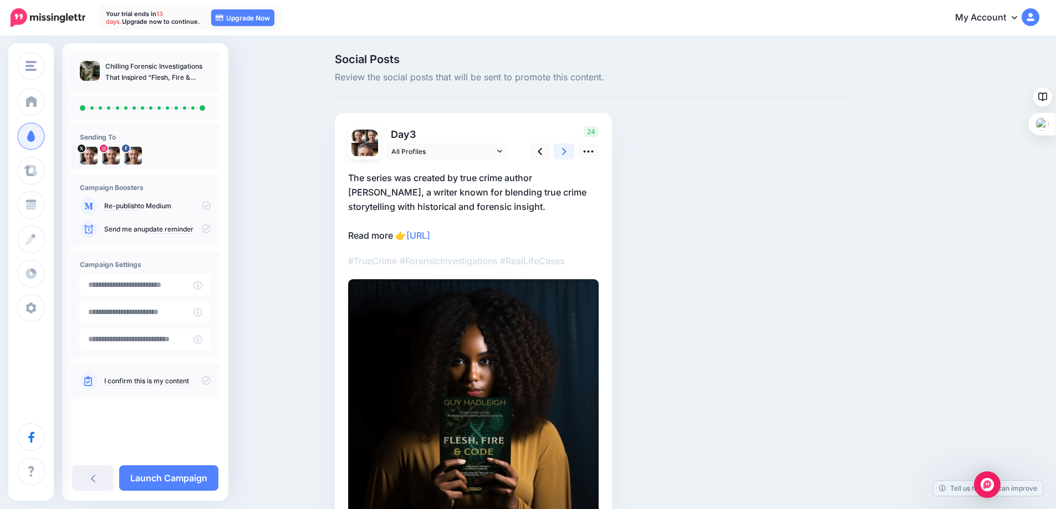
click at [567, 149] on icon at bounding box center [564, 151] width 4 height 7
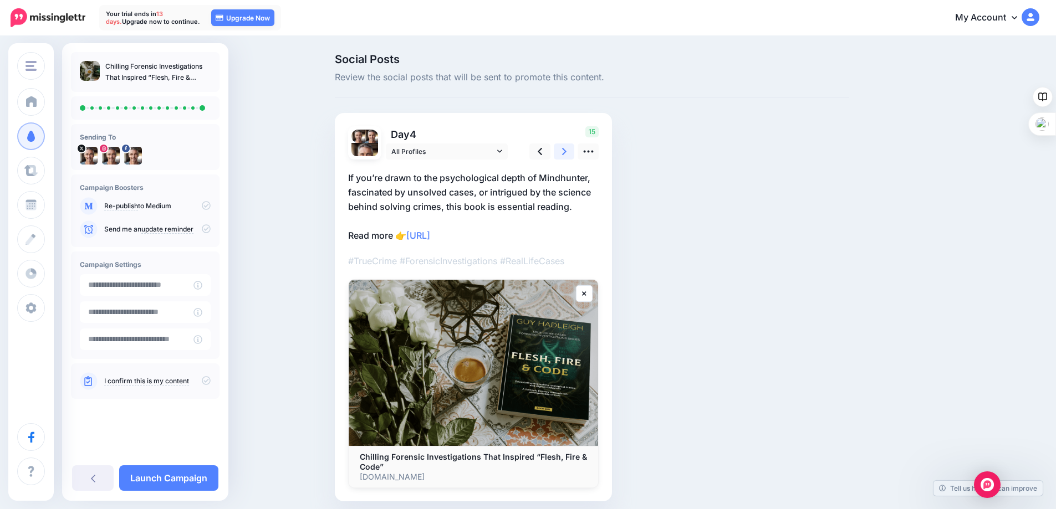
click at [567, 149] on icon at bounding box center [564, 151] width 4 height 7
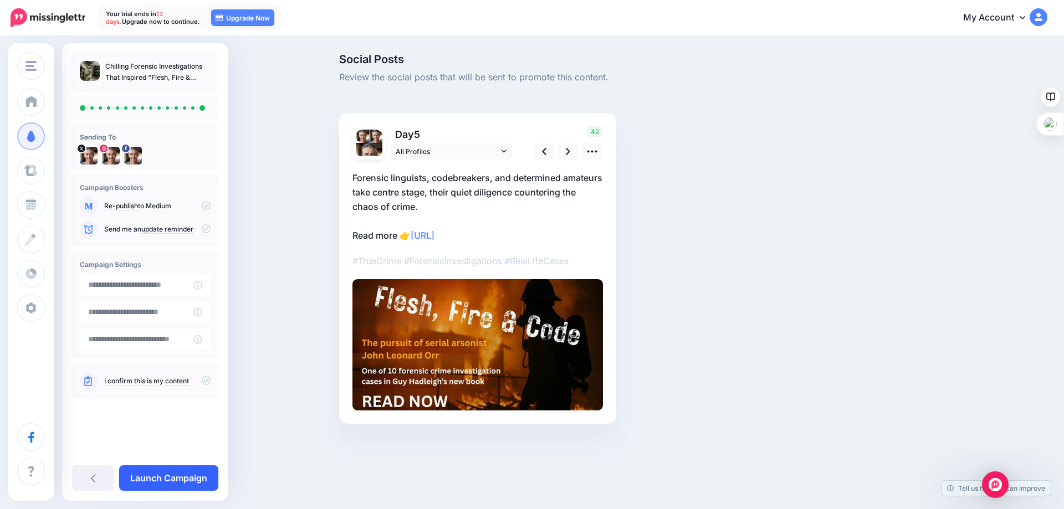
click at [176, 475] on link "Launch Campaign" at bounding box center [168, 479] width 99 height 26
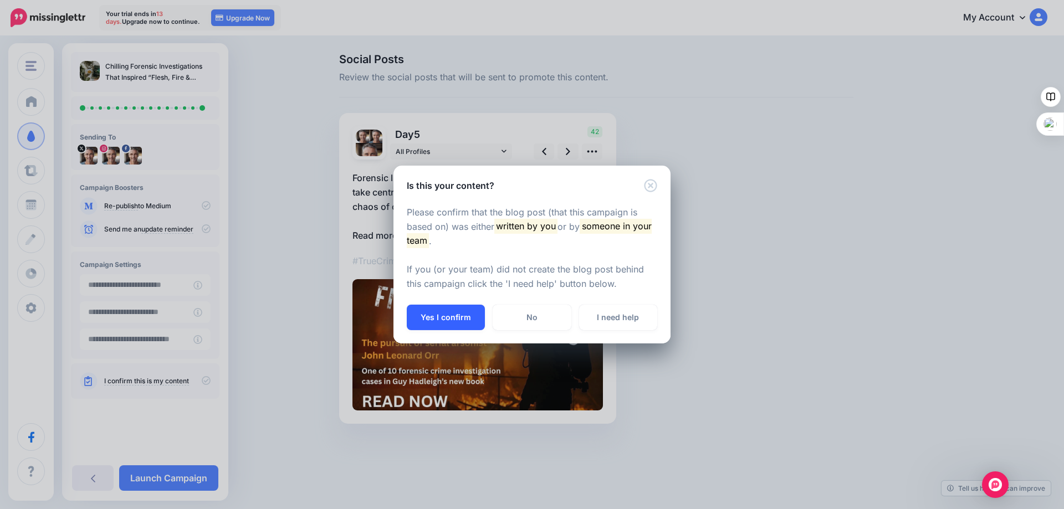
click at [449, 313] on button "Yes I confirm" at bounding box center [446, 318] width 78 height 26
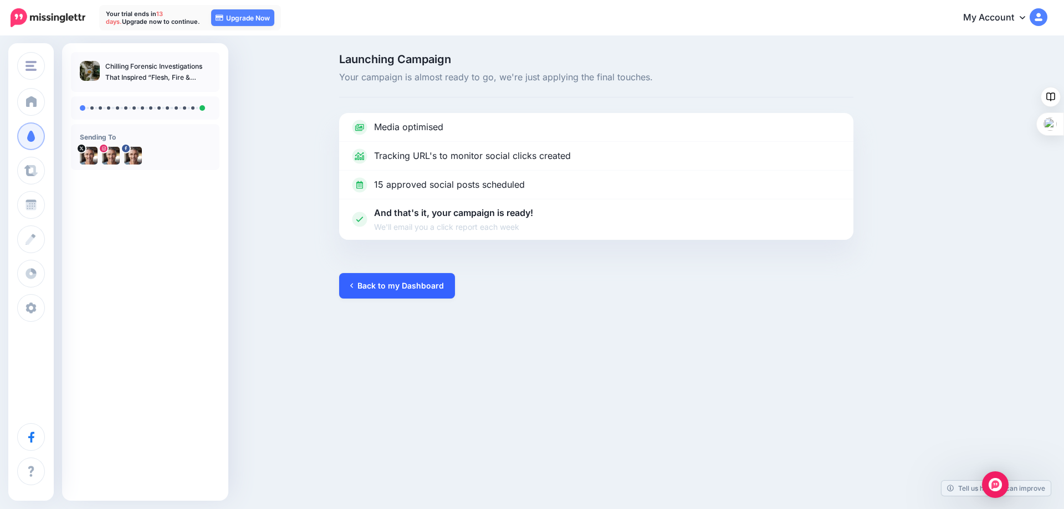
click at [406, 284] on link "Back to my Dashboard" at bounding box center [397, 286] width 116 height 26
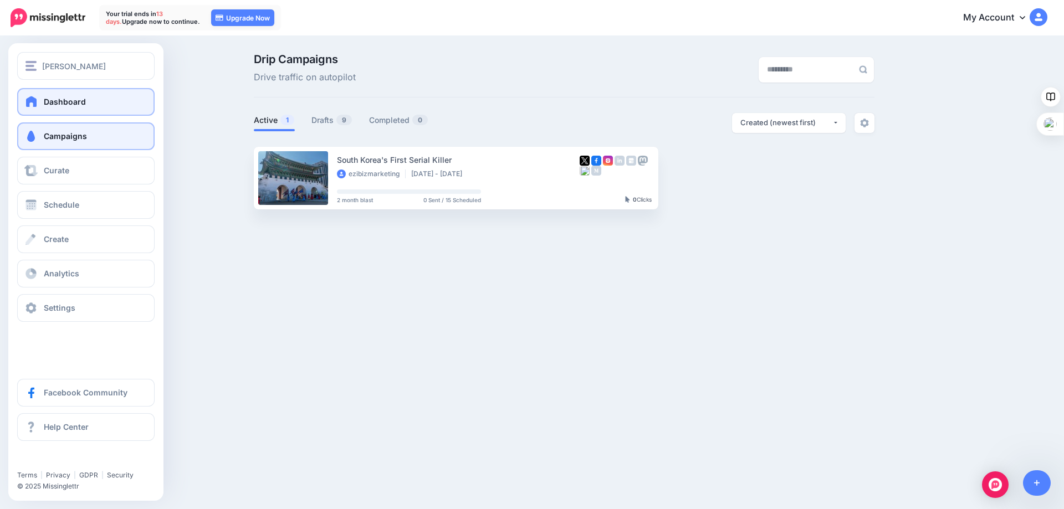
click at [42, 97] on link "Dashboard" at bounding box center [85, 102] width 137 height 28
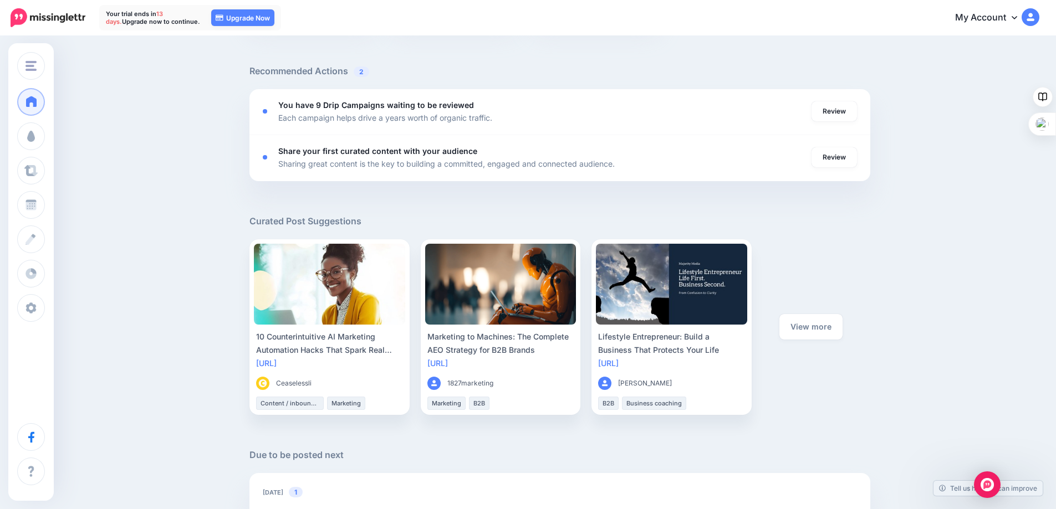
scroll to position [222, 0]
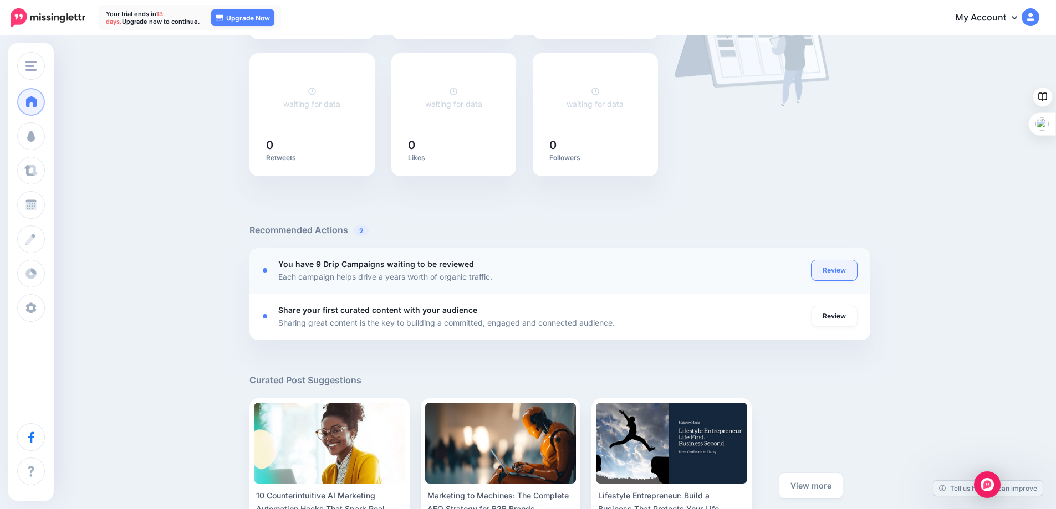
click at [843, 273] on link "Review" at bounding box center [834, 271] width 45 height 20
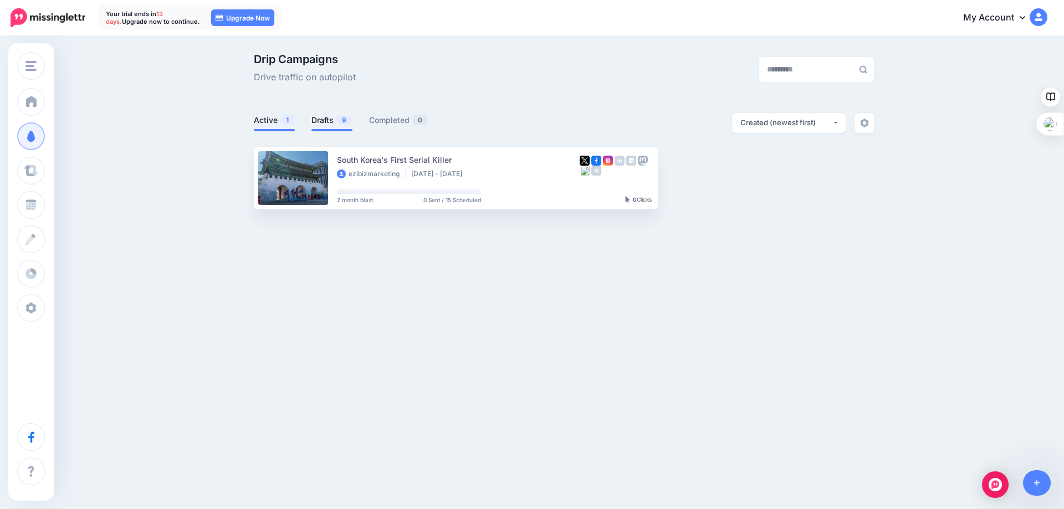
click at [327, 119] on link "Drafts 9" at bounding box center [332, 120] width 41 height 13
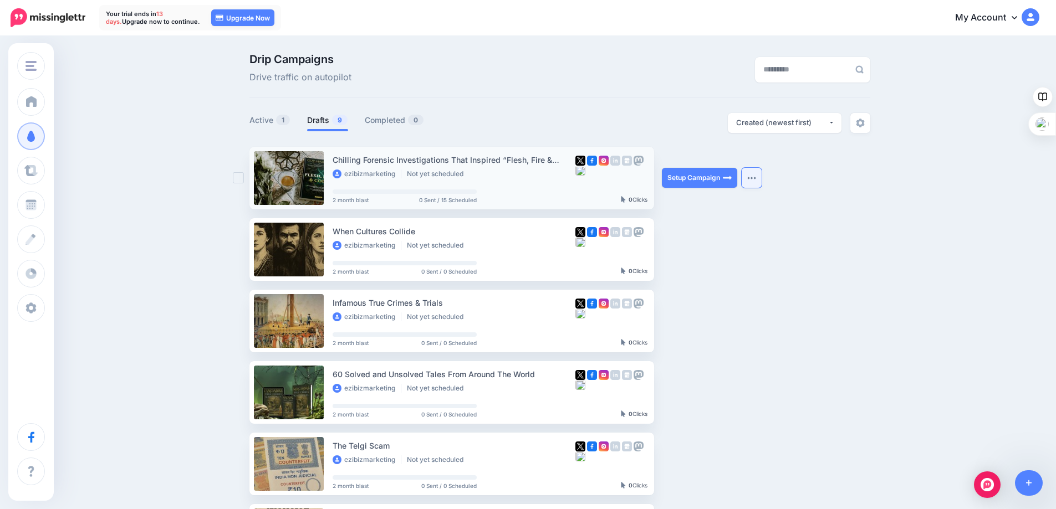
click at [753, 175] on button "button" at bounding box center [752, 178] width 20 height 20
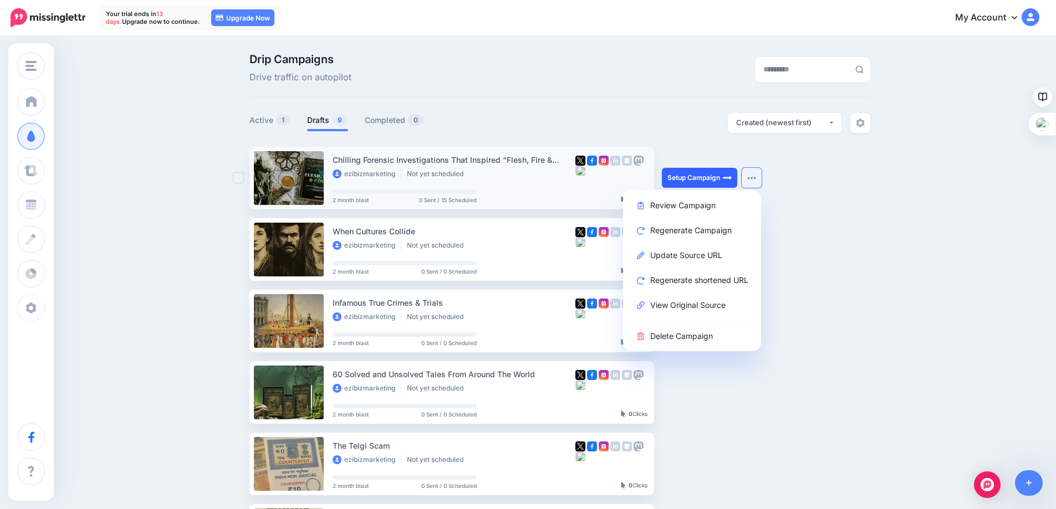
click at [706, 172] on link "Setup Campaign" at bounding box center [699, 178] width 75 height 20
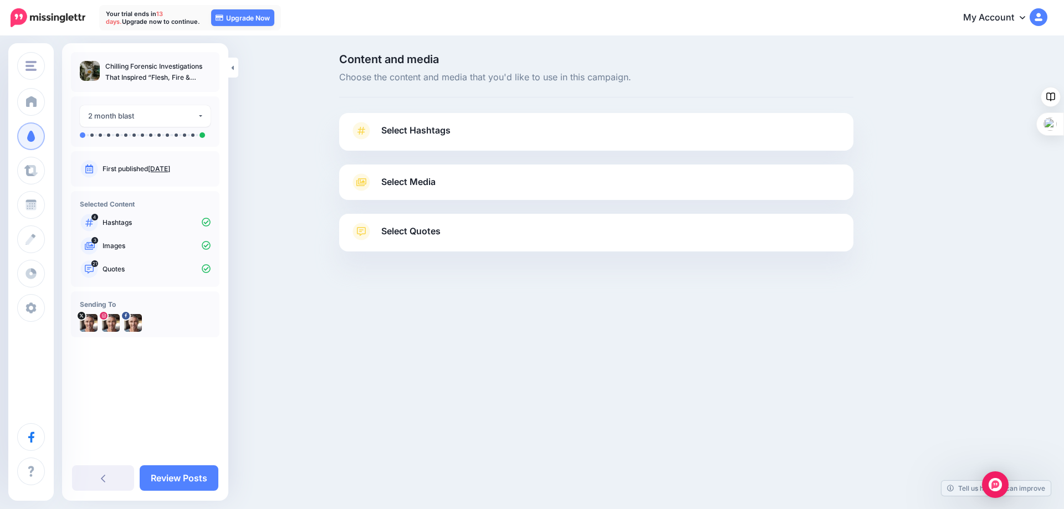
click at [431, 131] on span "Select Hashtags" at bounding box center [415, 130] width 69 height 15
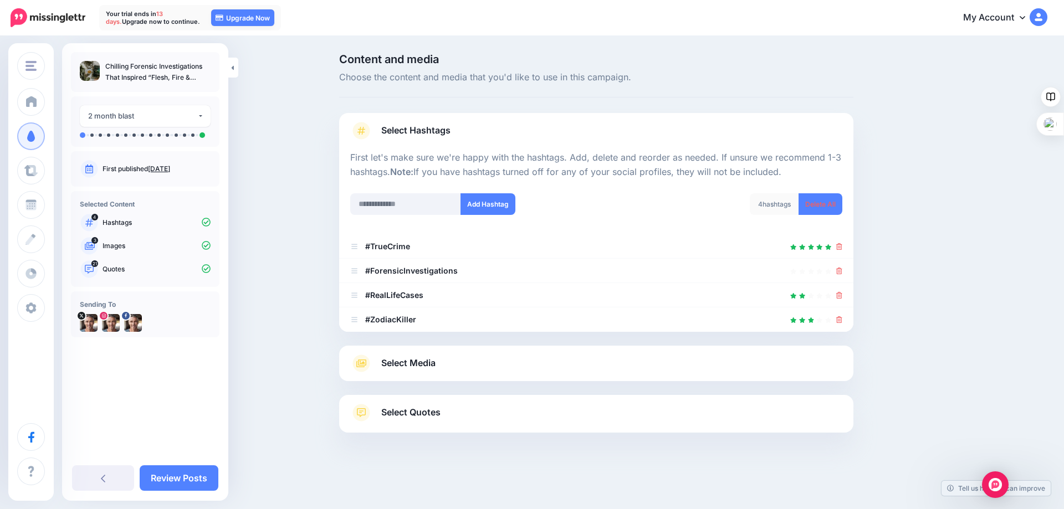
click at [391, 363] on span "Select Media" at bounding box center [408, 363] width 54 height 15
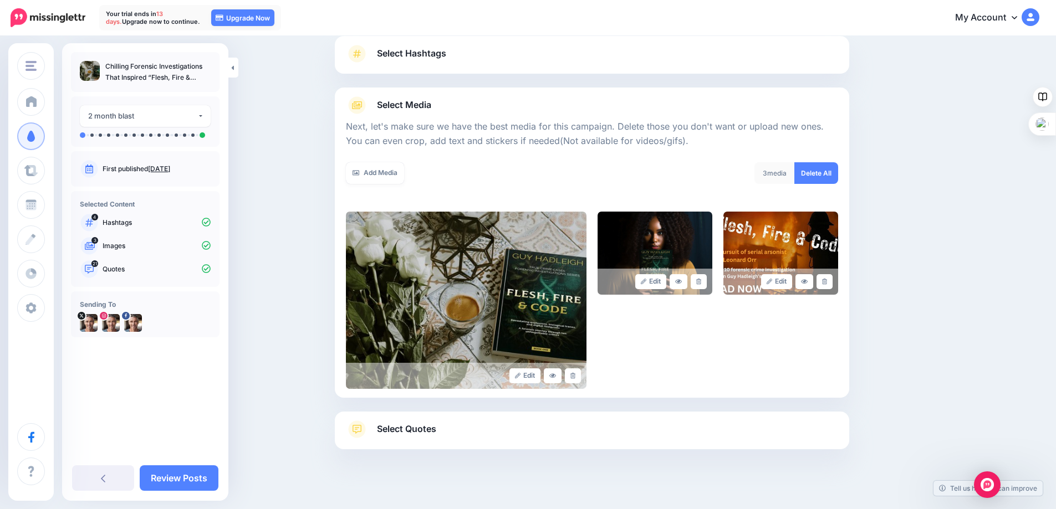
scroll to position [89, 0]
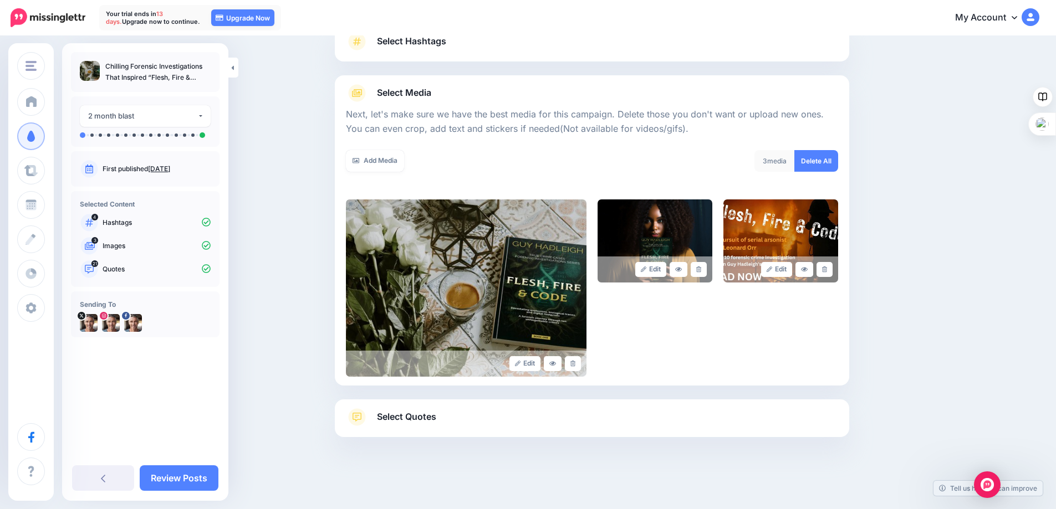
click at [412, 414] on span "Select Quotes" at bounding box center [406, 417] width 59 height 15
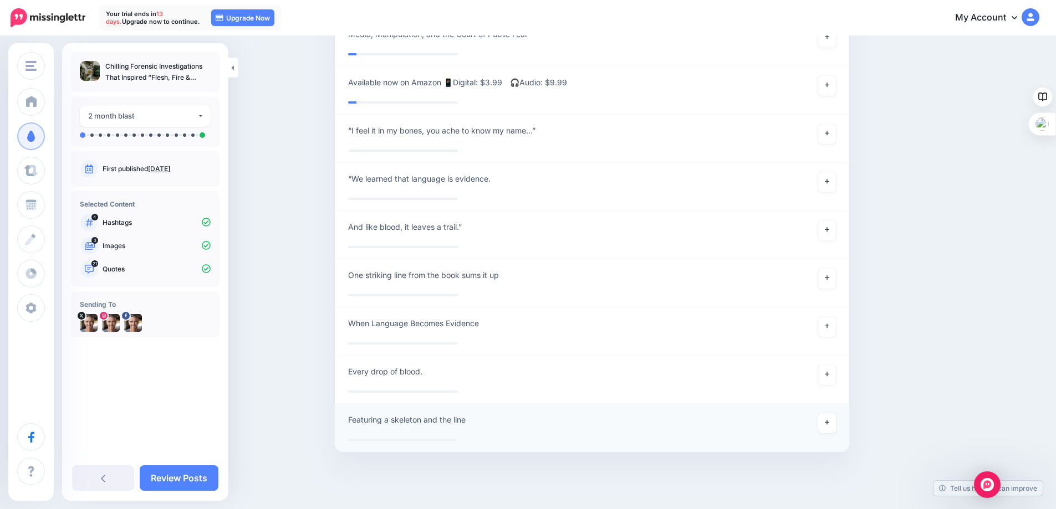
scroll to position [3132, 0]
click at [185, 476] on link "Review Posts" at bounding box center [179, 479] width 79 height 26
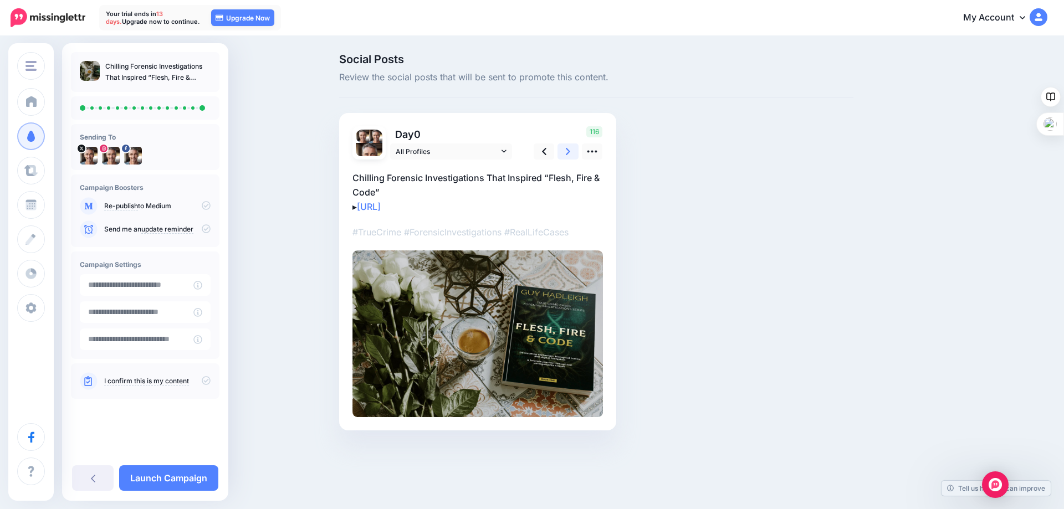
click at [567, 151] on icon at bounding box center [568, 152] width 4 height 12
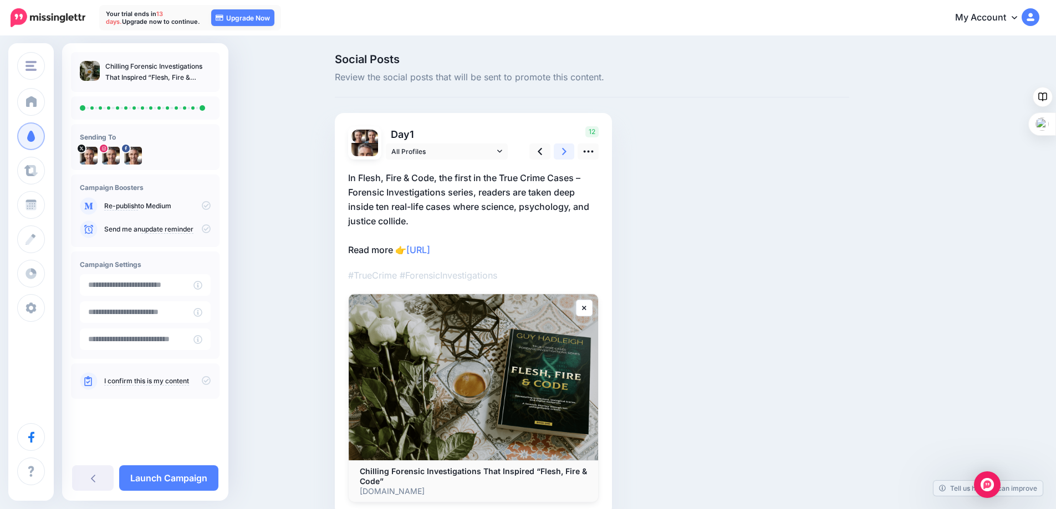
click at [567, 151] on icon at bounding box center [564, 152] width 4 height 12
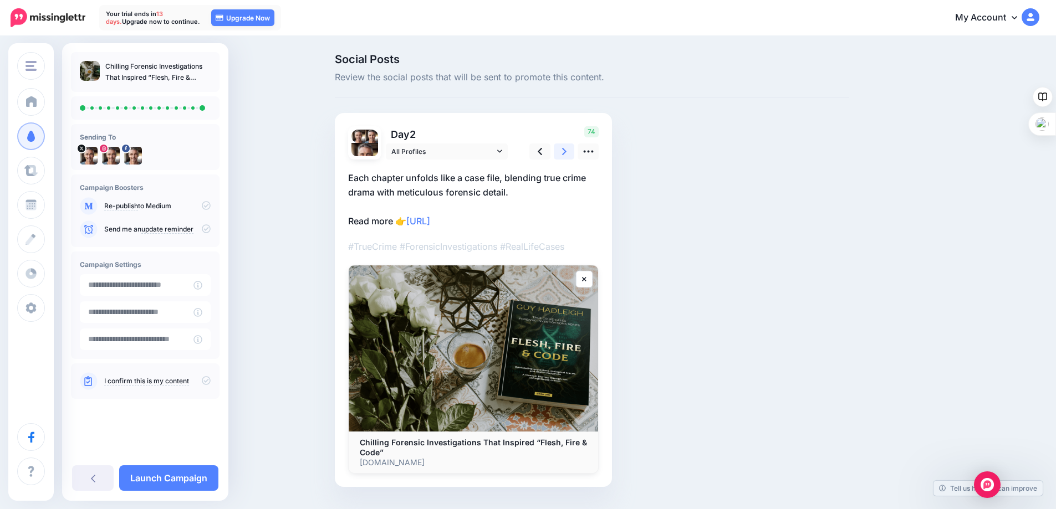
click at [567, 151] on icon at bounding box center [564, 152] width 4 height 12
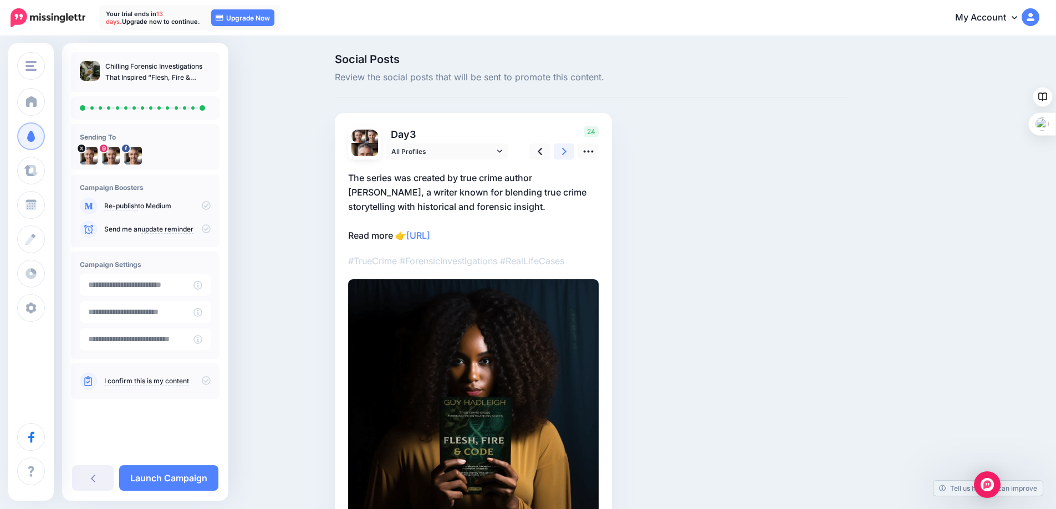
click at [567, 155] on icon at bounding box center [564, 152] width 4 height 12
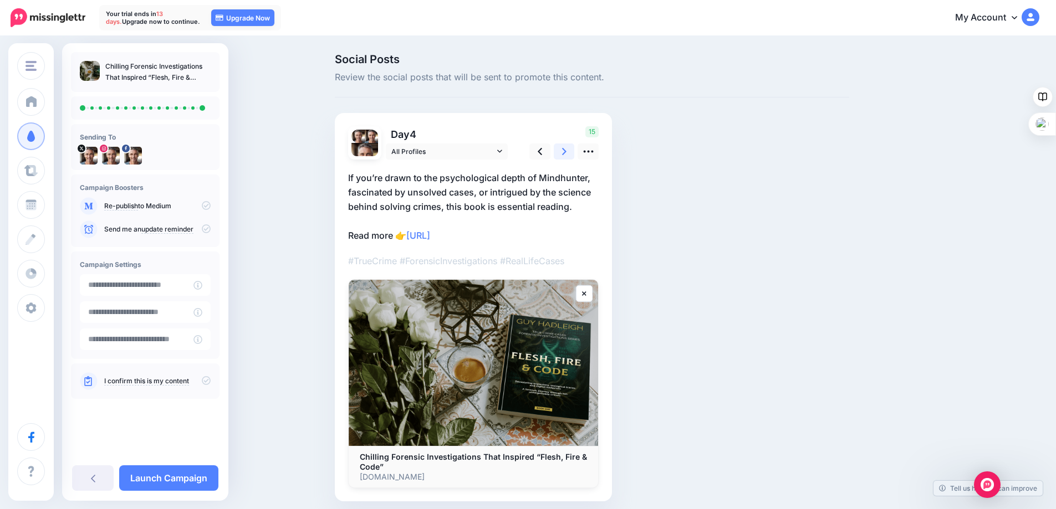
click at [567, 154] on icon at bounding box center [564, 151] width 4 height 7
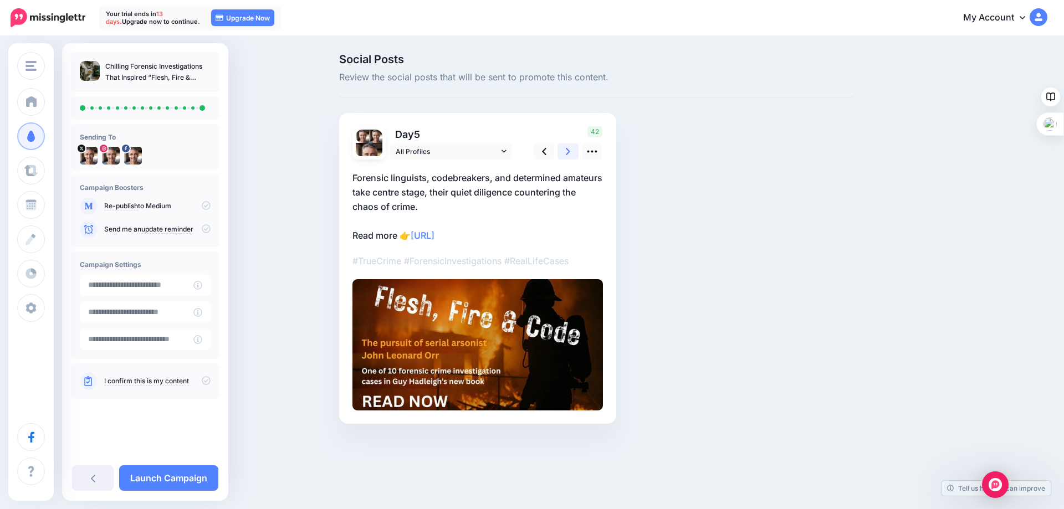
click at [568, 154] on icon at bounding box center [568, 151] width 4 height 7
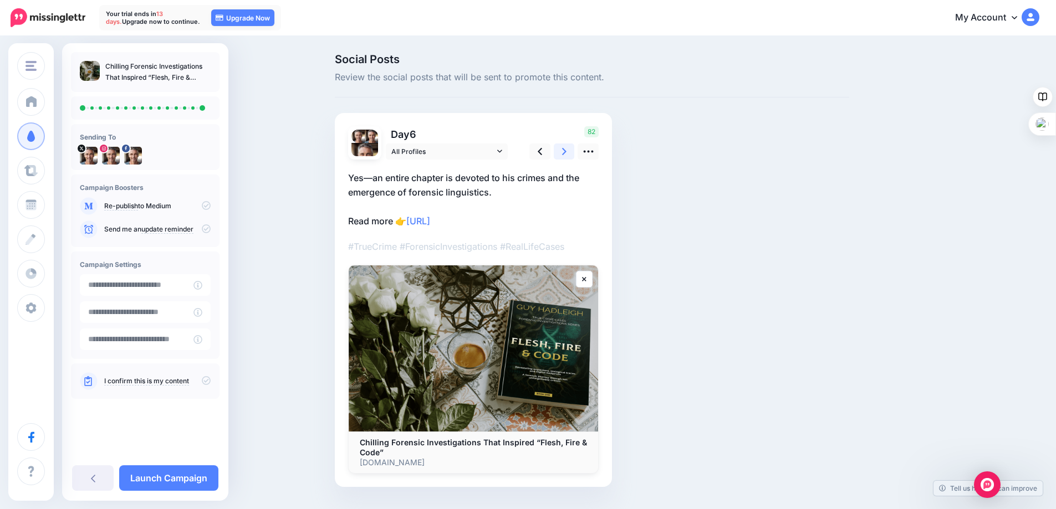
click at [567, 154] on icon at bounding box center [564, 151] width 4 height 7
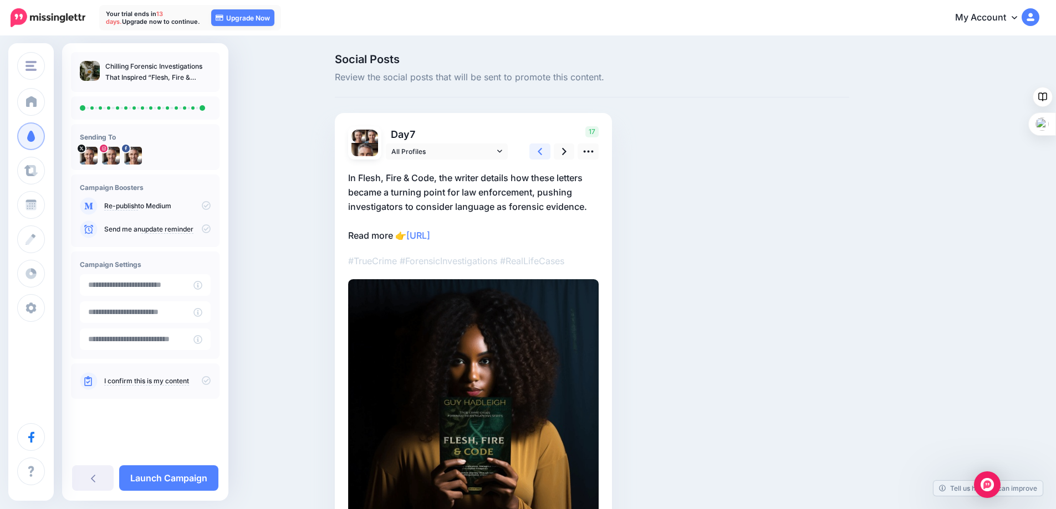
click at [542, 151] on icon at bounding box center [540, 151] width 4 height 7
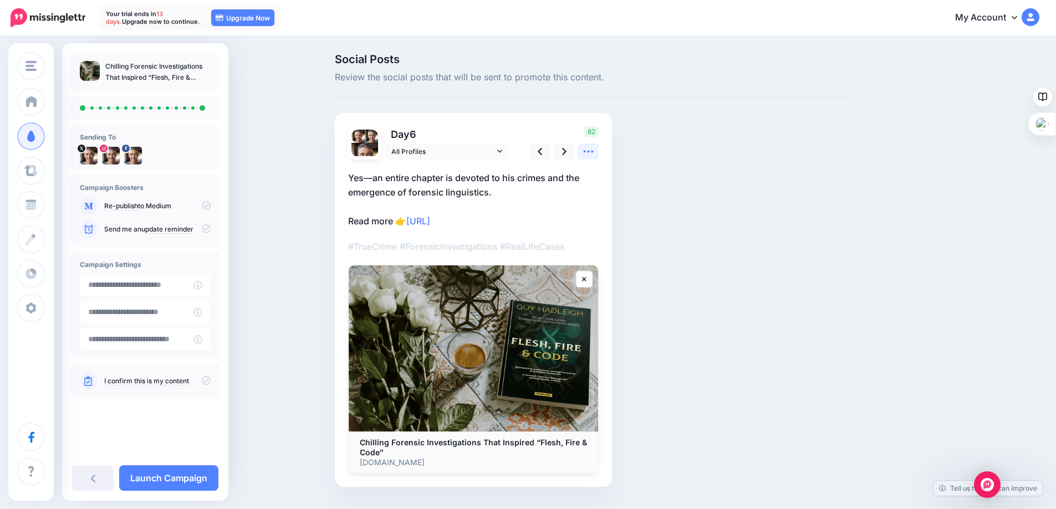
click at [589, 151] on icon at bounding box center [589, 152] width 12 height 12
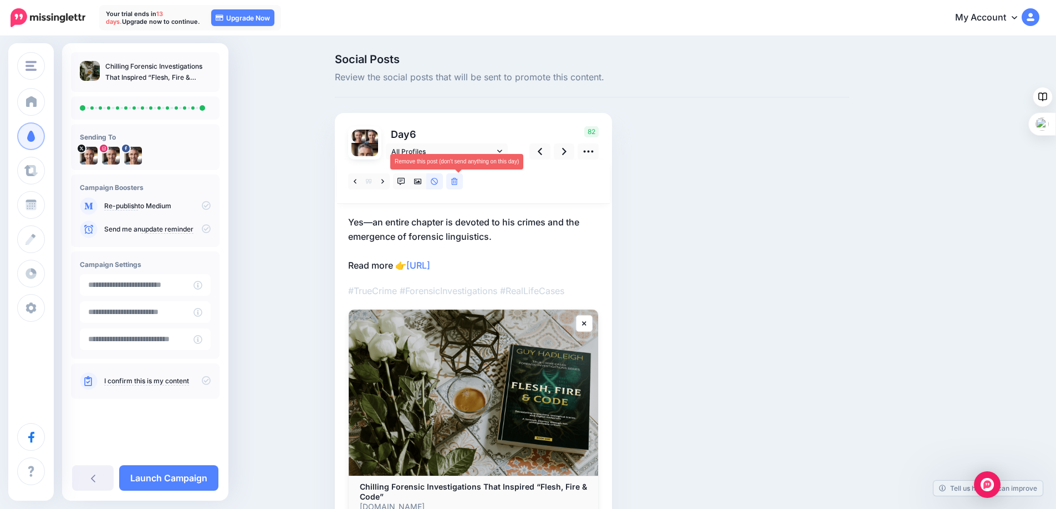
click at [457, 181] on icon at bounding box center [454, 182] width 7 height 8
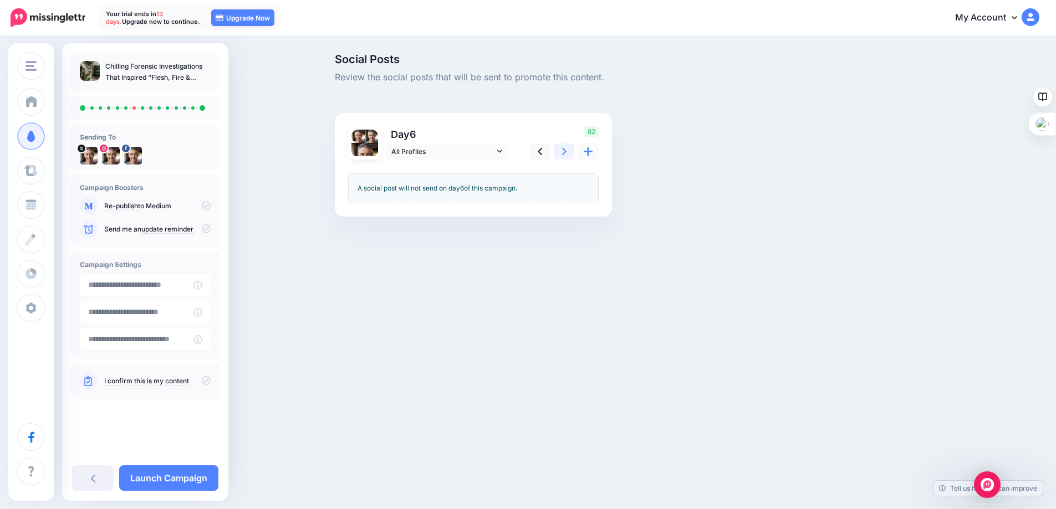
click at [567, 154] on icon at bounding box center [564, 152] width 4 height 12
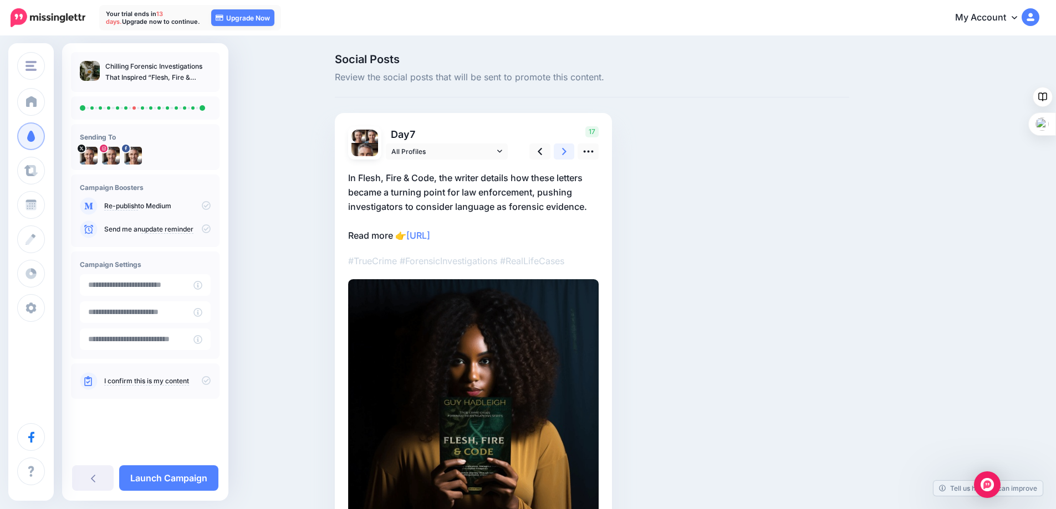
click at [567, 154] on icon at bounding box center [564, 152] width 4 height 12
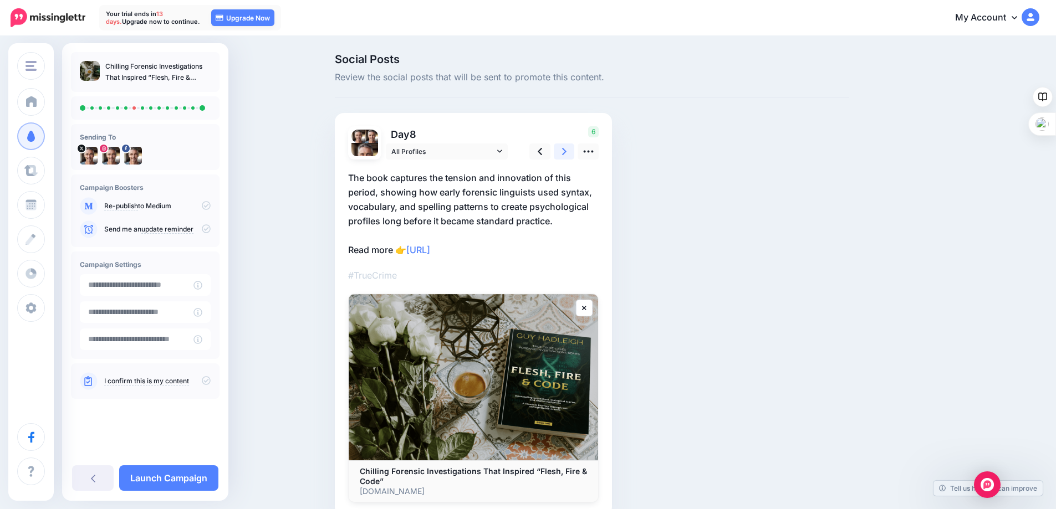
click at [567, 154] on icon at bounding box center [564, 152] width 4 height 12
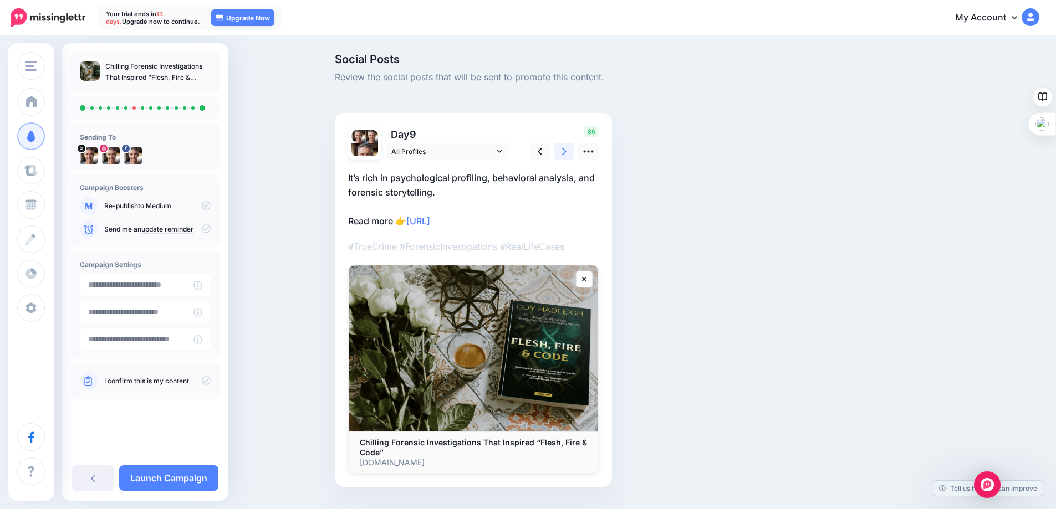
click at [567, 154] on icon at bounding box center [564, 152] width 4 height 12
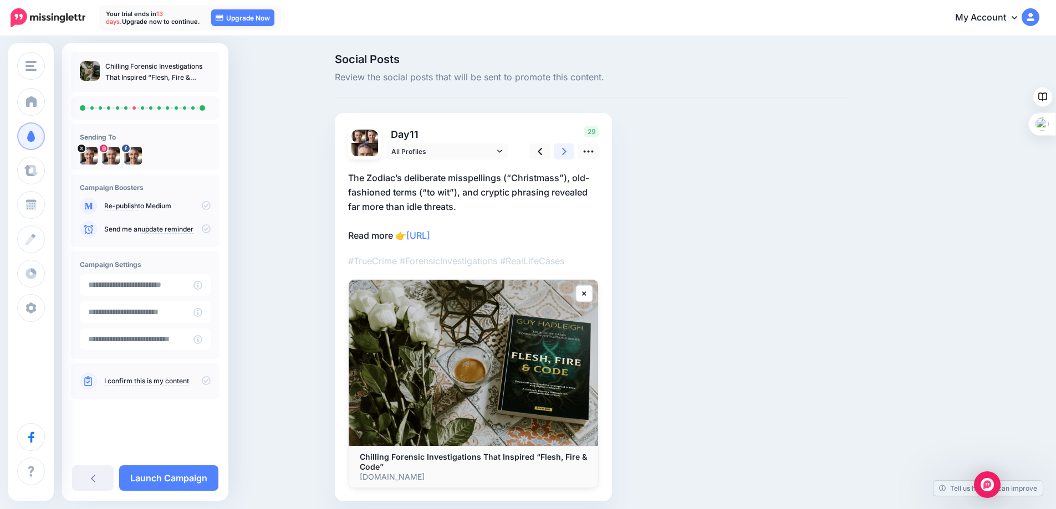
click at [567, 154] on icon at bounding box center [564, 152] width 4 height 12
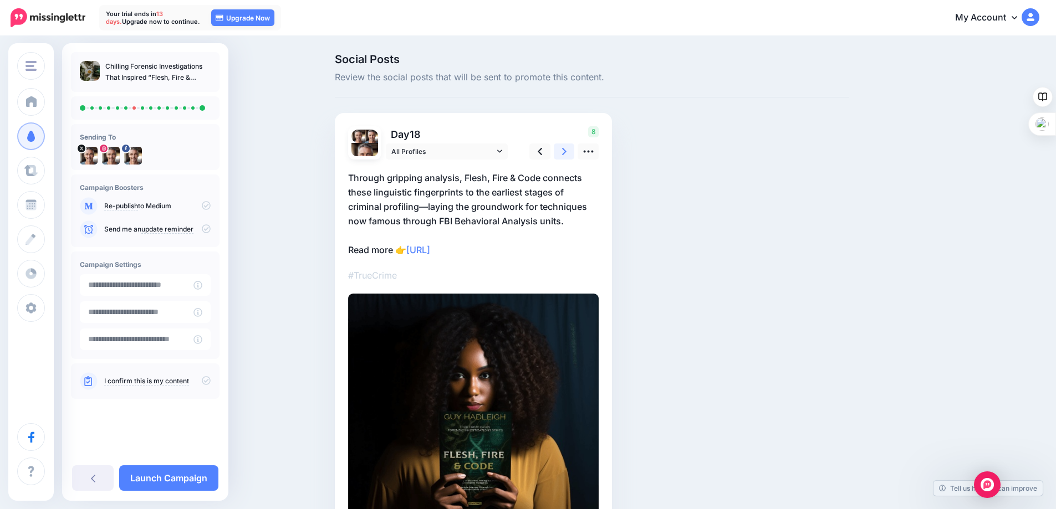
click at [567, 154] on icon at bounding box center [564, 152] width 4 height 12
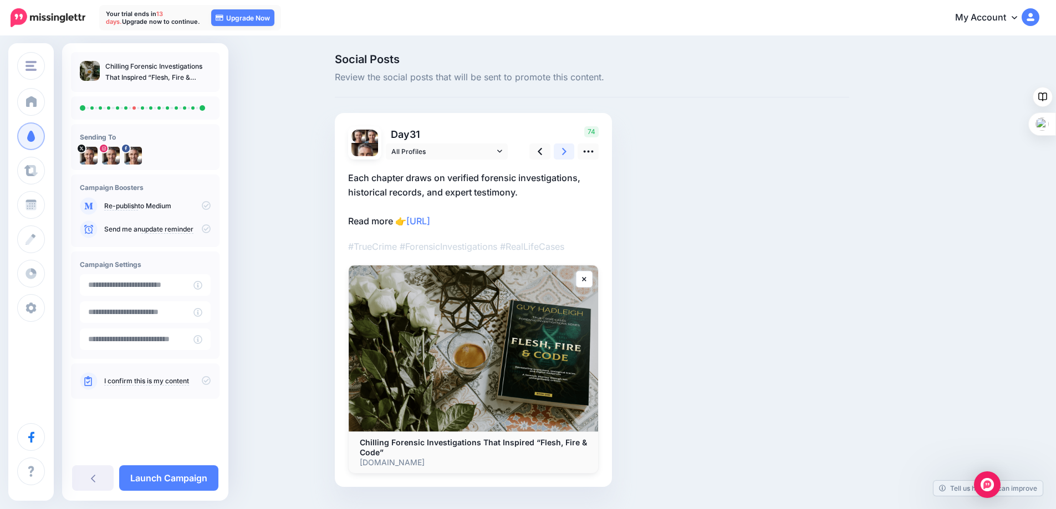
click at [567, 154] on icon at bounding box center [564, 152] width 4 height 12
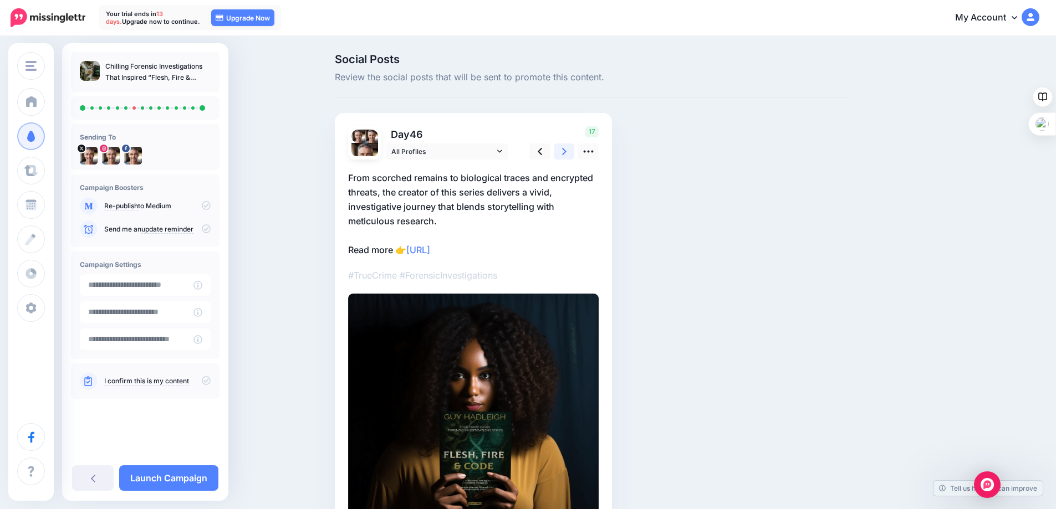
click at [567, 154] on icon at bounding box center [564, 152] width 4 height 12
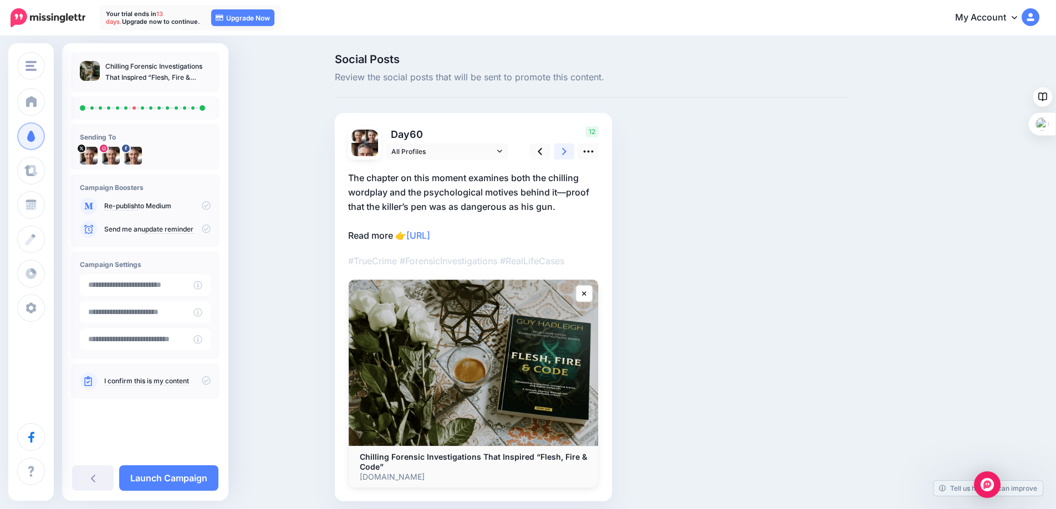
click at [567, 154] on icon at bounding box center [564, 152] width 4 height 12
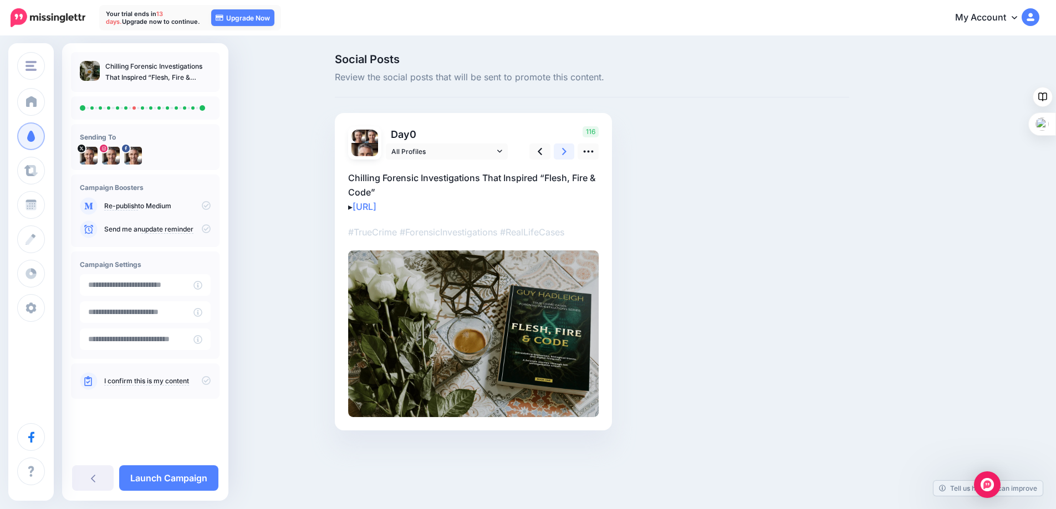
click at [567, 154] on icon at bounding box center [564, 152] width 4 height 12
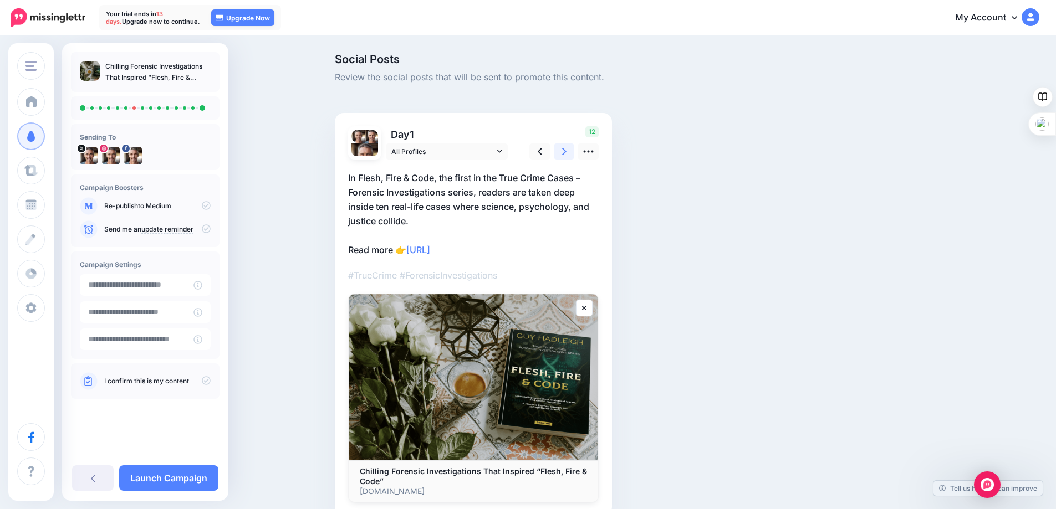
click at [567, 154] on icon at bounding box center [564, 152] width 4 height 12
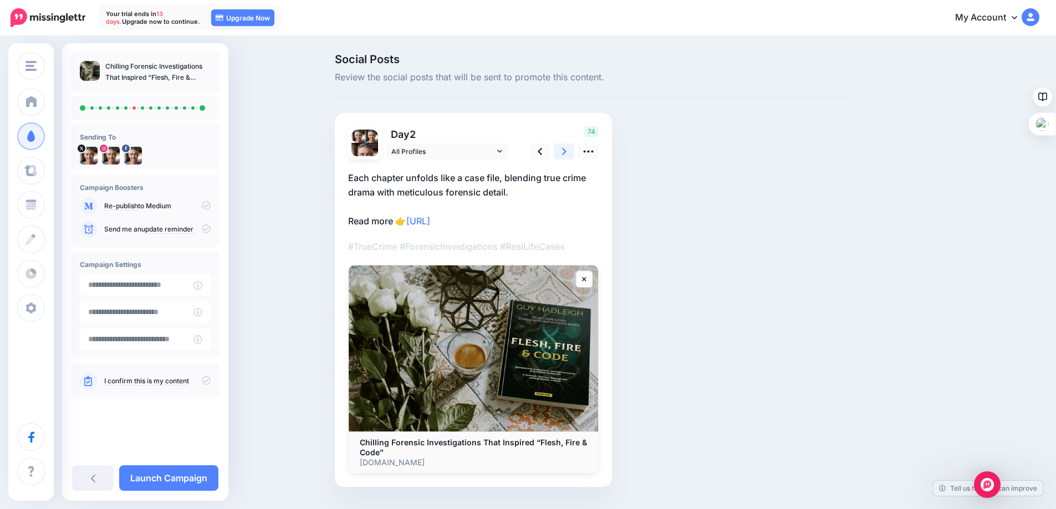
click at [567, 154] on icon at bounding box center [564, 152] width 4 height 12
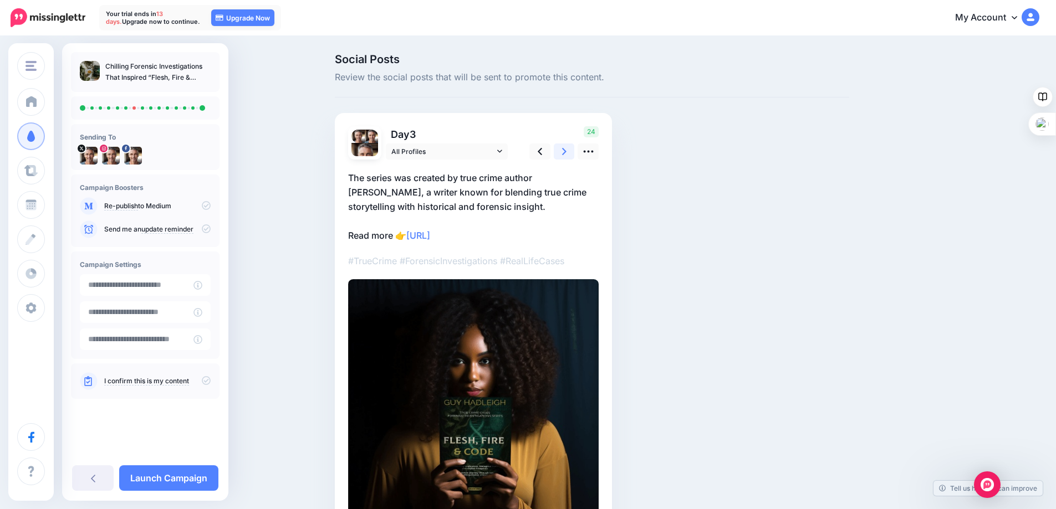
click at [567, 154] on icon at bounding box center [564, 152] width 4 height 12
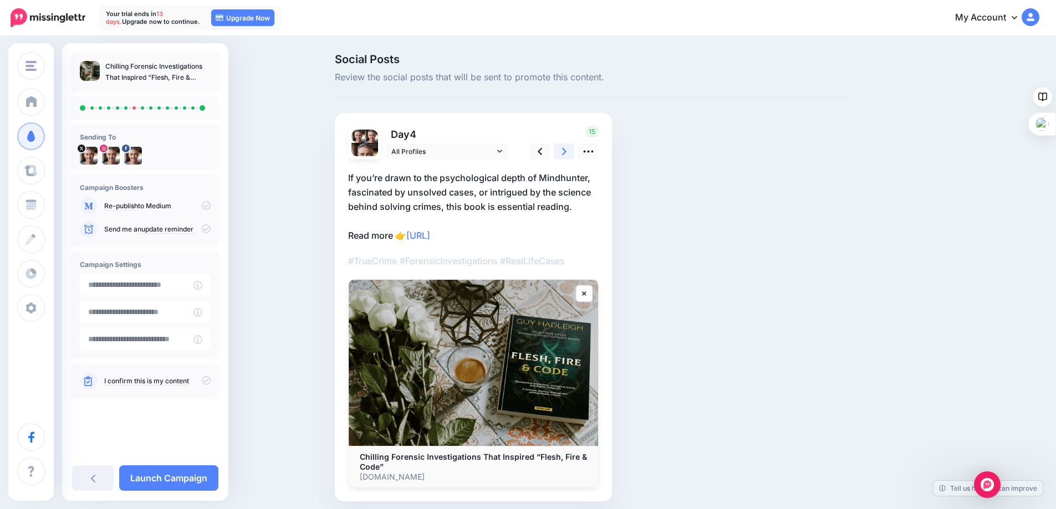
click at [567, 154] on icon at bounding box center [564, 152] width 4 height 12
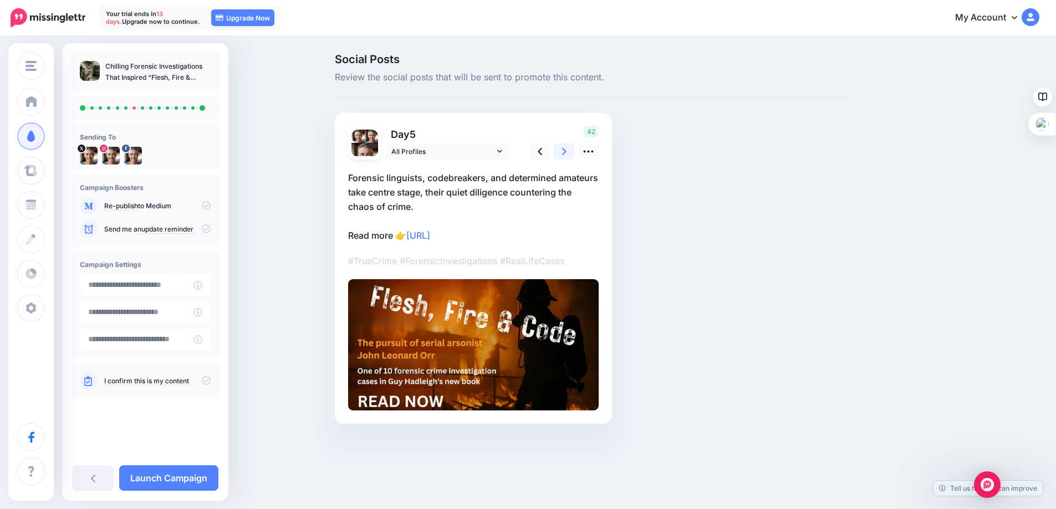
click at [567, 154] on icon at bounding box center [564, 152] width 4 height 12
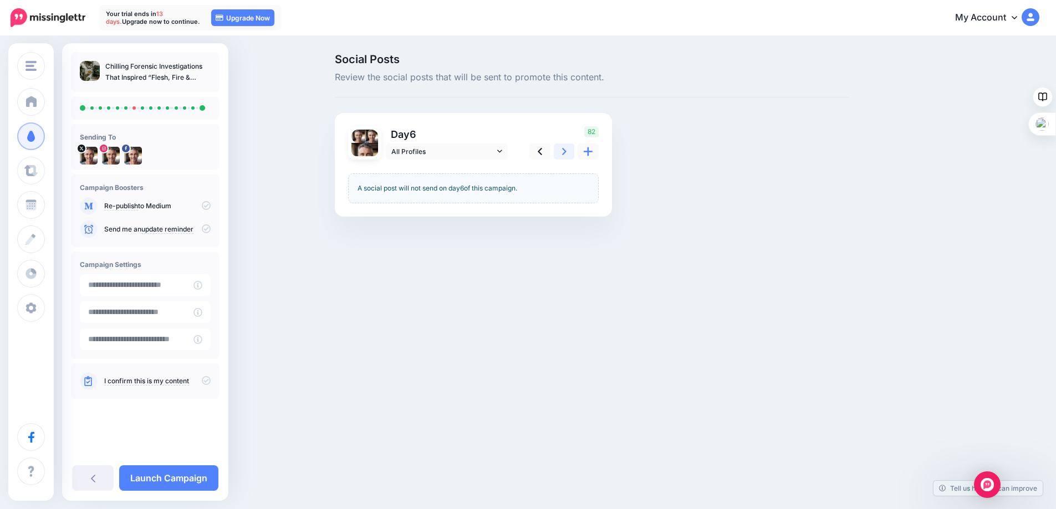
click at [567, 154] on icon at bounding box center [564, 152] width 4 height 12
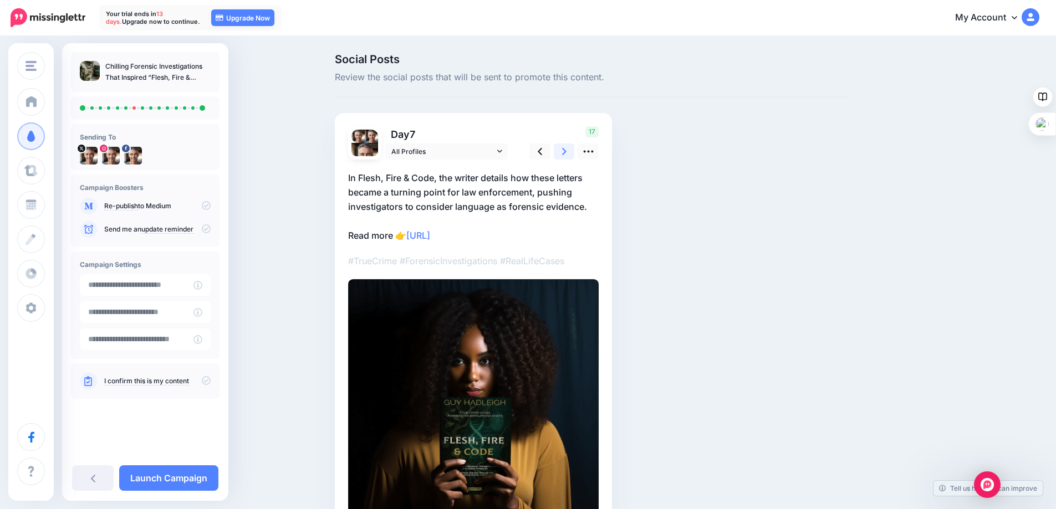
click at [567, 154] on icon at bounding box center [564, 152] width 4 height 12
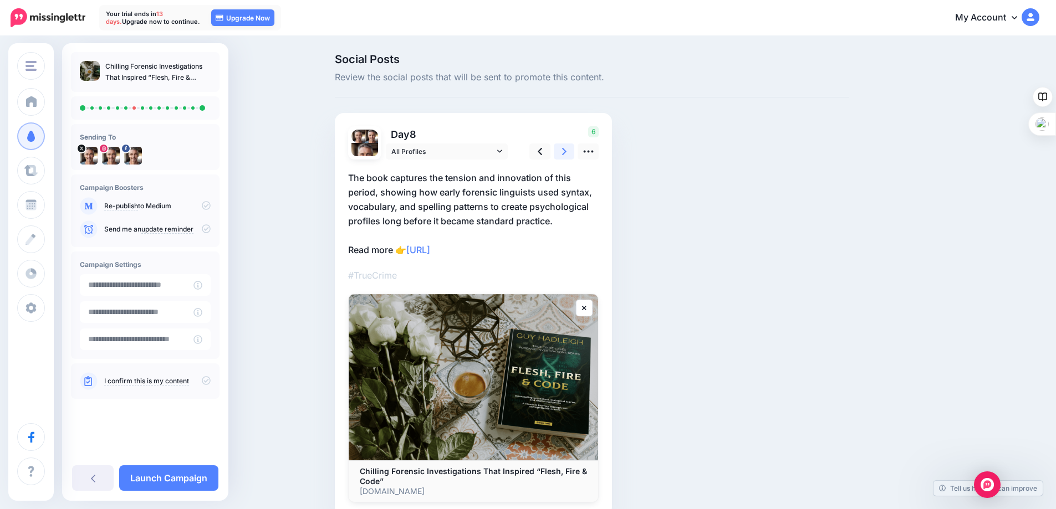
click at [567, 154] on icon at bounding box center [564, 152] width 4 height 12
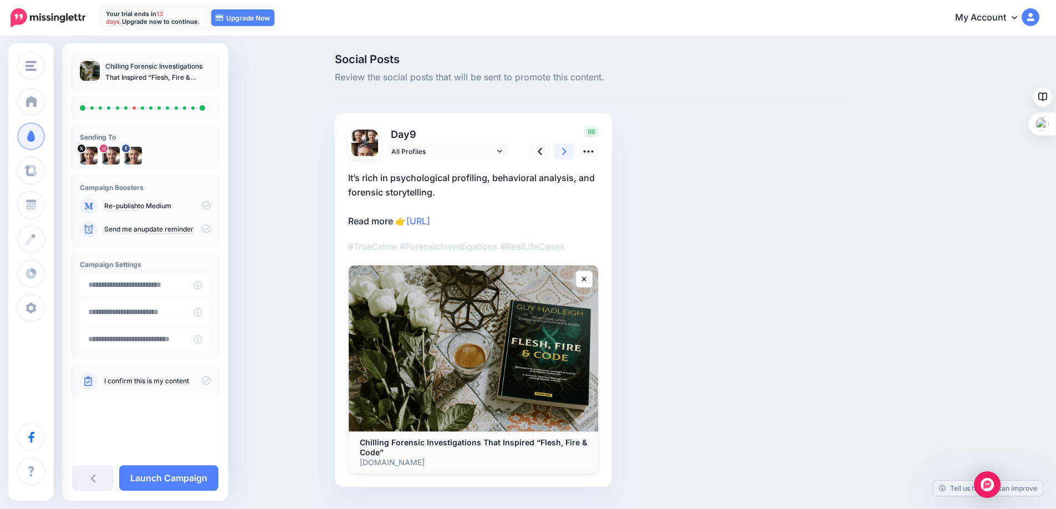
click at [567, 154] on icon at bounding box center [564, 152] width 4 height 12
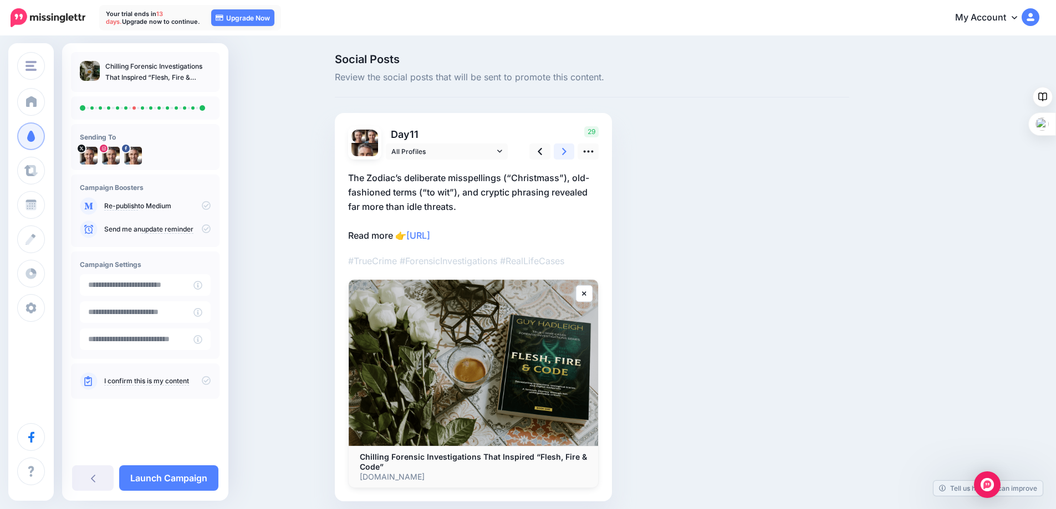
click at [567, 154] on icon at bounding box center [564, 152] width 4 height 12
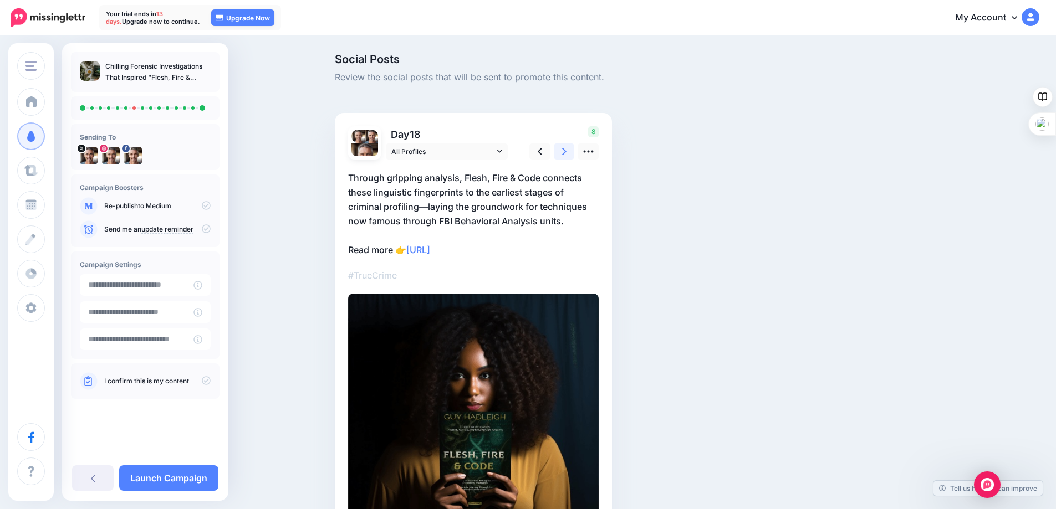
click at [567, 154] on icon at bounding box center [564, 152] width 4 height 12
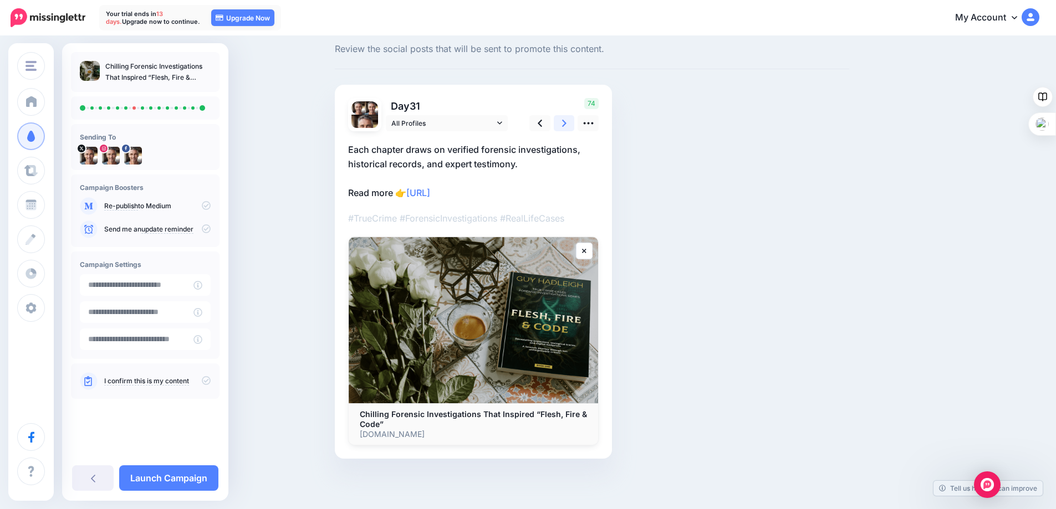
scroll to position [43, 0]
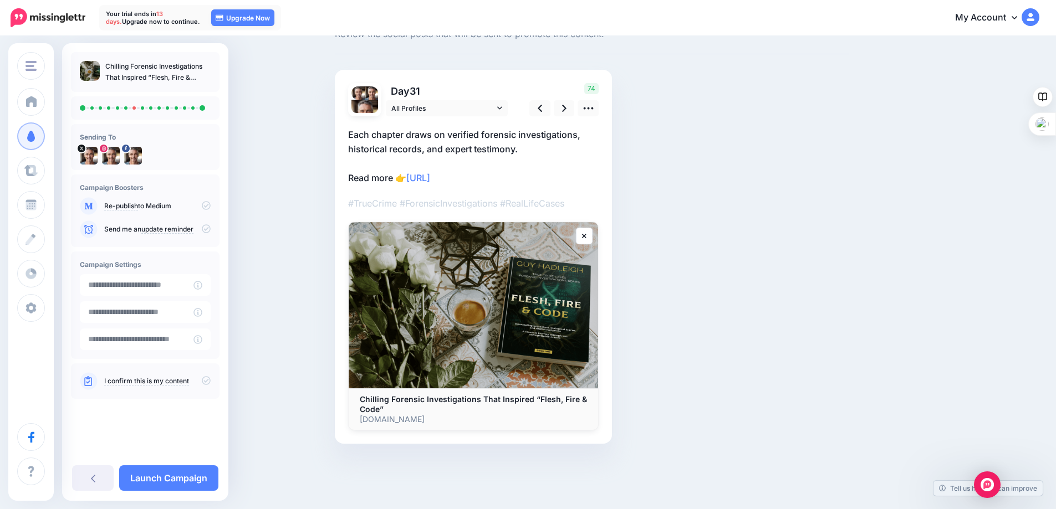
click at [139, 381] on link "I confirm this is my content" at bounding box center [146, 381] width 85 height 9
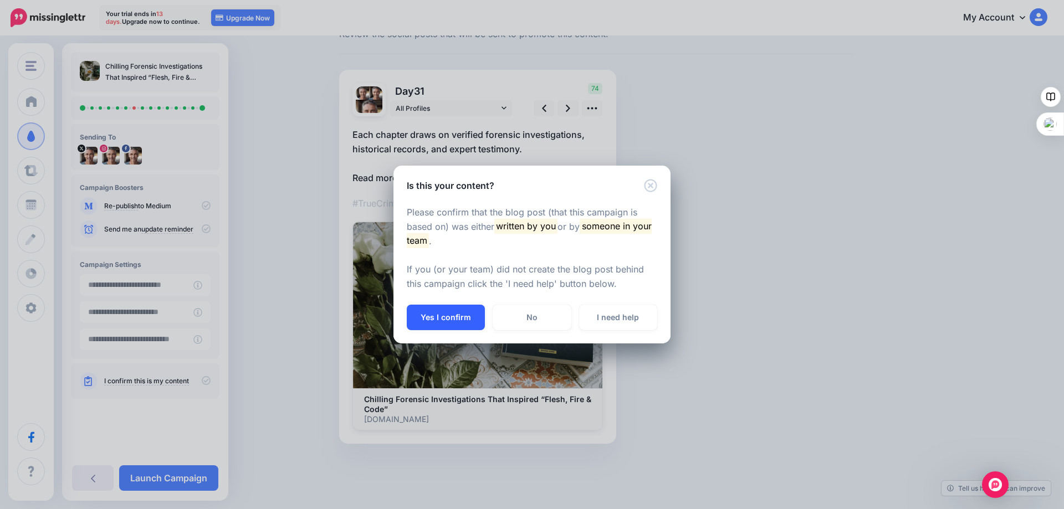
click at [456, 318] on button "Yes I confirm" at bounding box center [446, 318] width 78 height 26
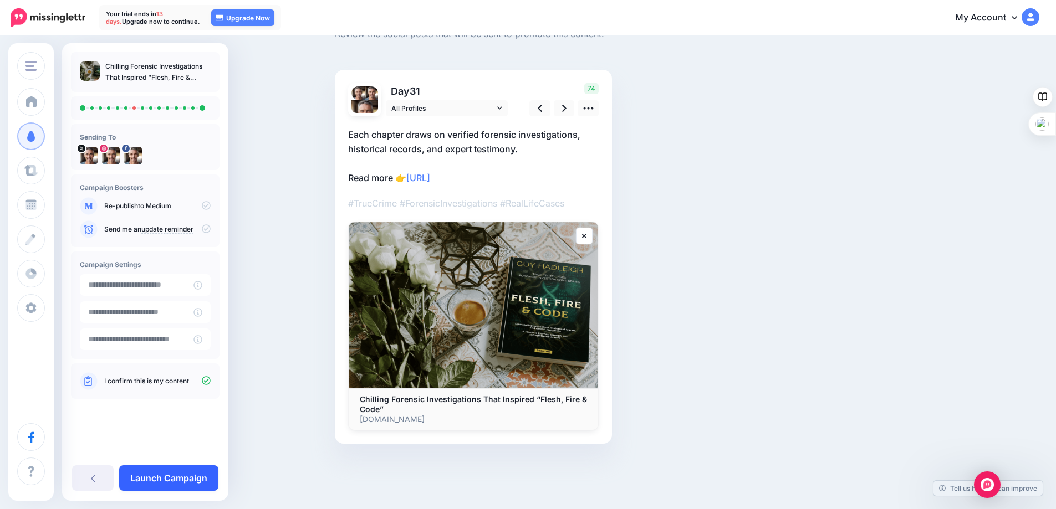
click at [169, 478] on link "Launch Campaign" at bounding box center [168, 479] width 99 height 26
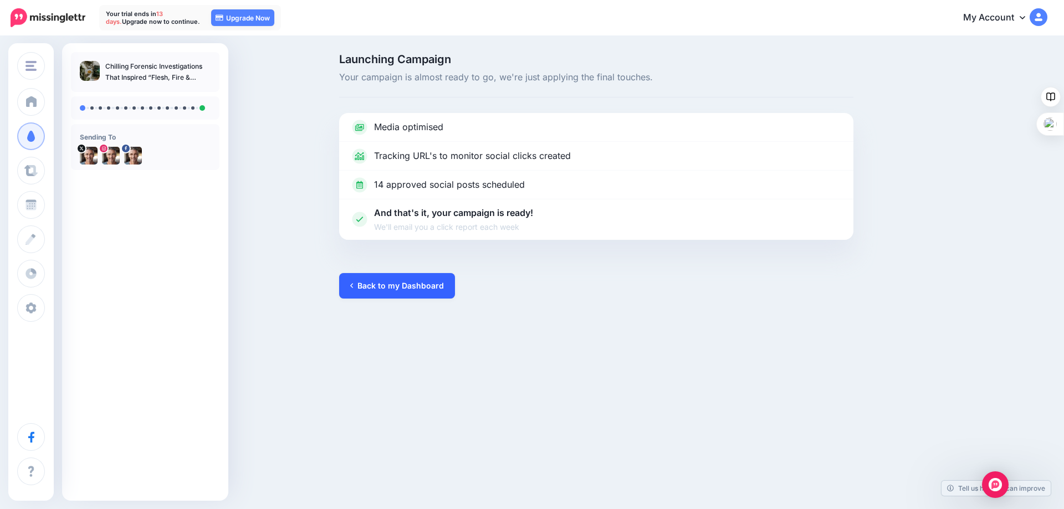
click at [411, 282] on link "Back to my Dashboard" at bounding box center [397, 286] width 116 height 26
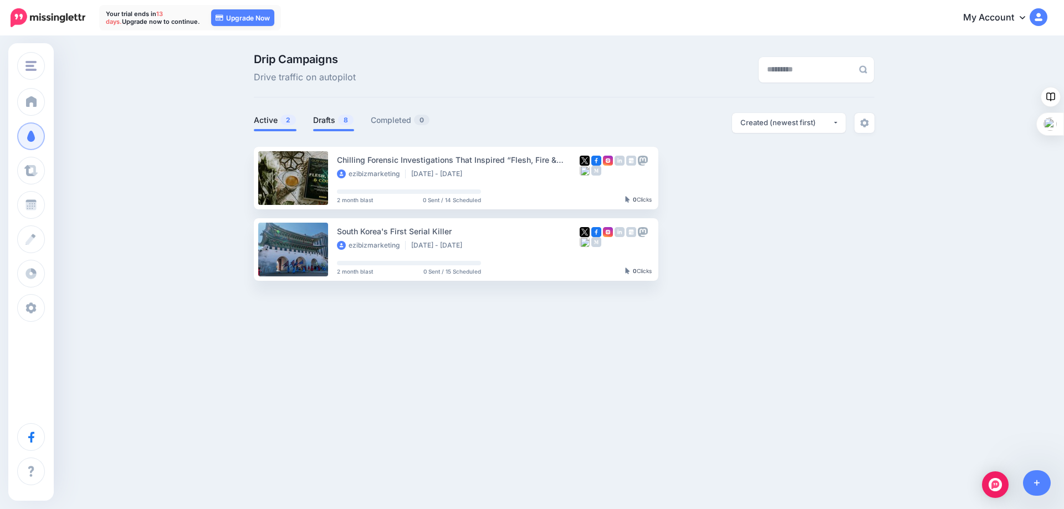
click at [329, 121] on link "Drafts 8" at bounding box center [333, 120] width 41 height 13
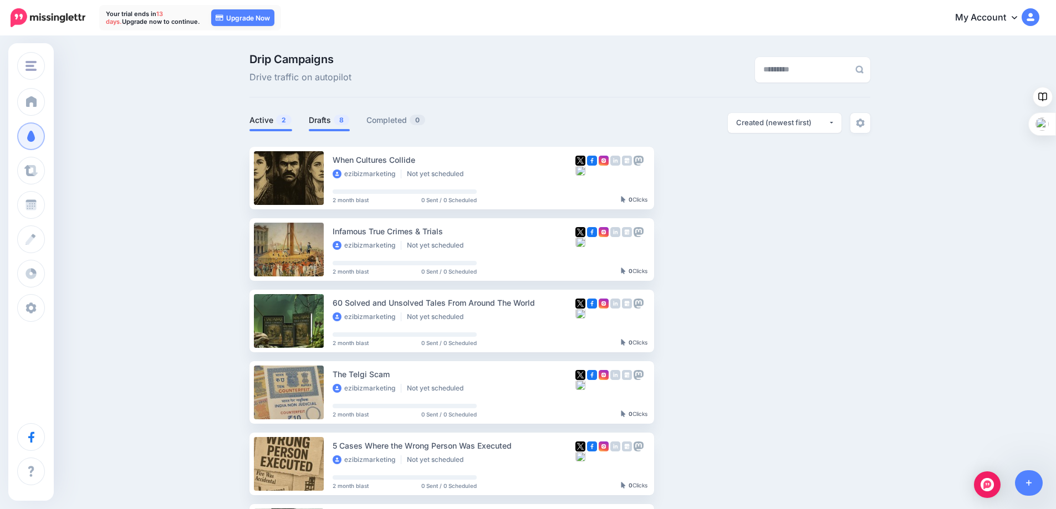
click at [265, 123] on link "Active 2" at bounding box center [270, 120] width 43 height 13
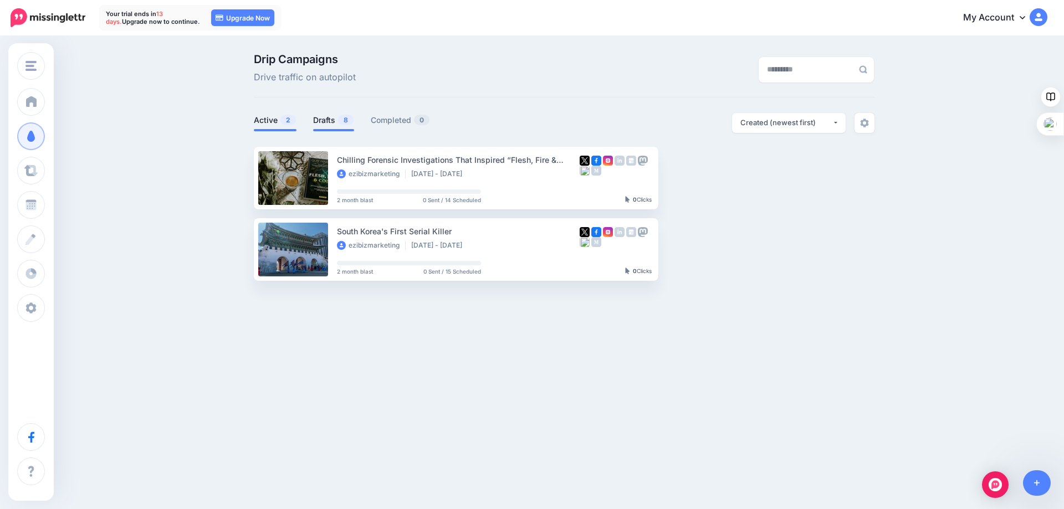
click at [339, 119] on span "8" at bounding box center [346, 120] width 16 height 11
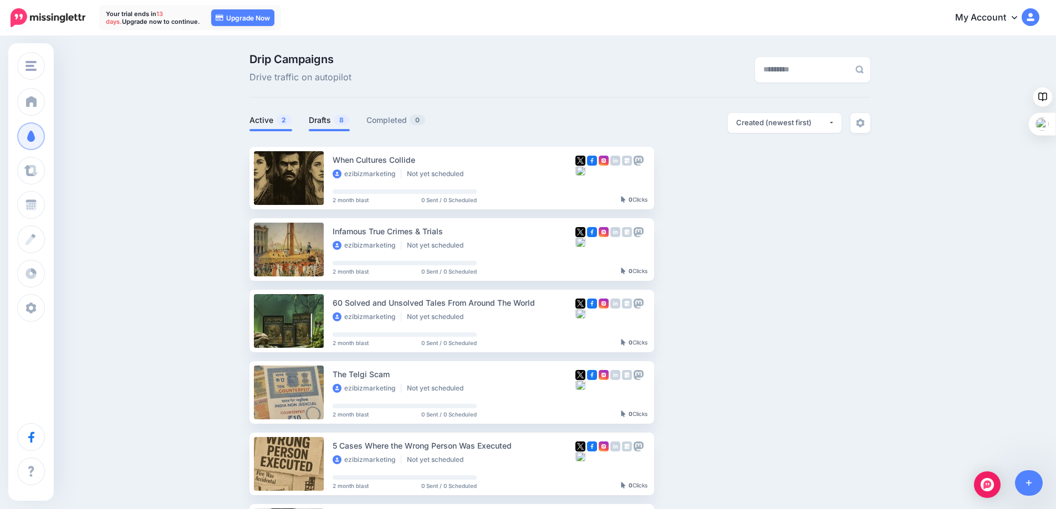
click at [268, 122] on link "Active 2" at bounding box center [270, 120] width 43 height 13
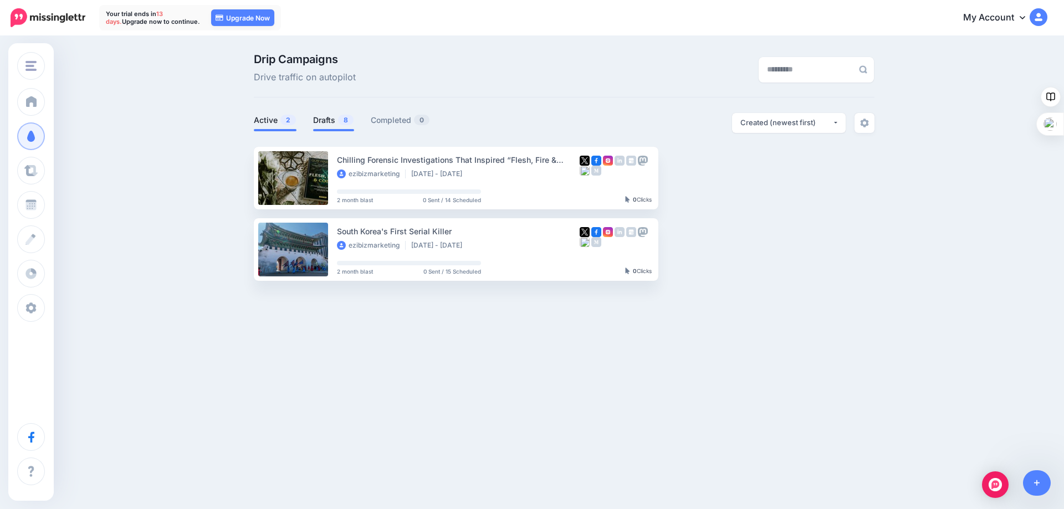
click at [327, 125] on link "Drafts 8" at bounding box center [333, 120] width 41 height 13
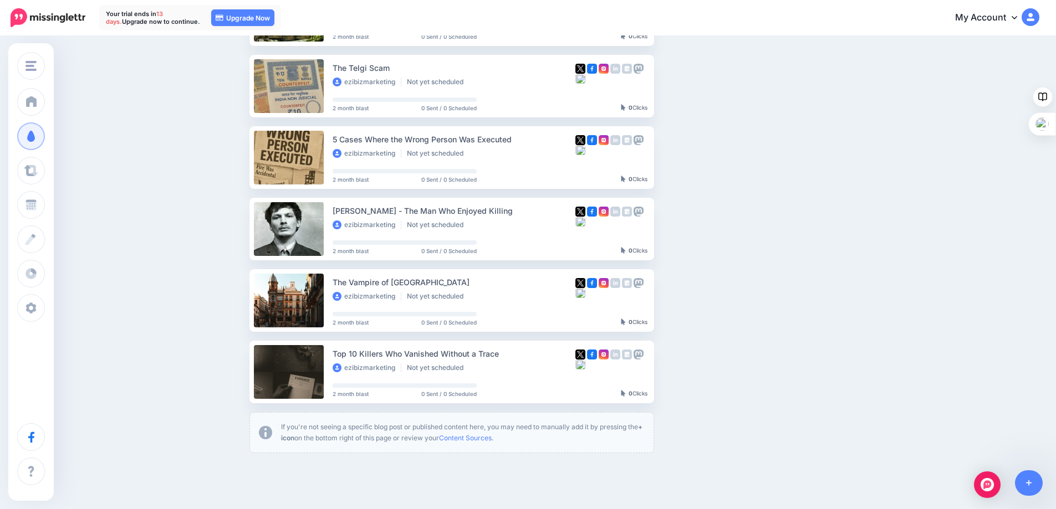
scroll to position [251, 0]
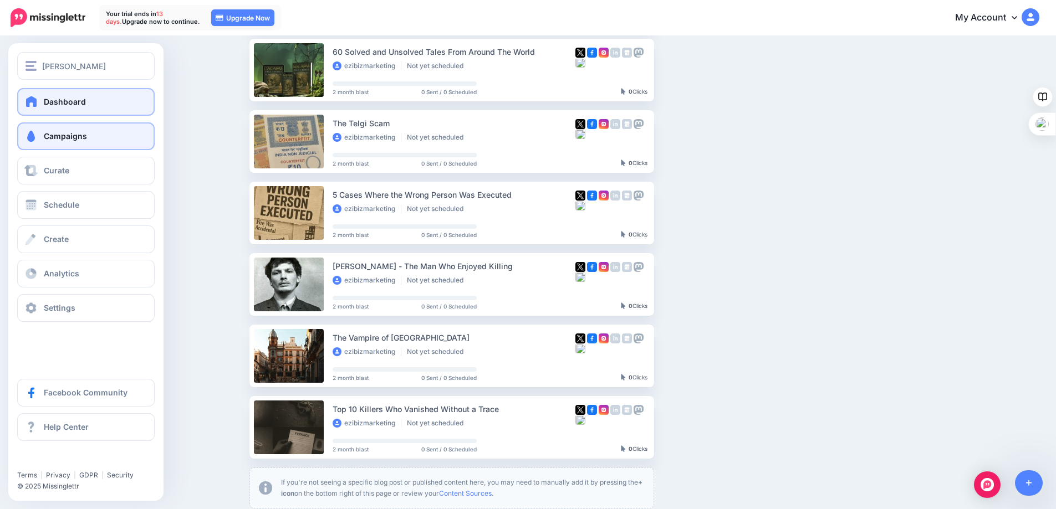
click at [42, 102] on link "Dashboard" at bounding box center [85, 102] width 137 height 28
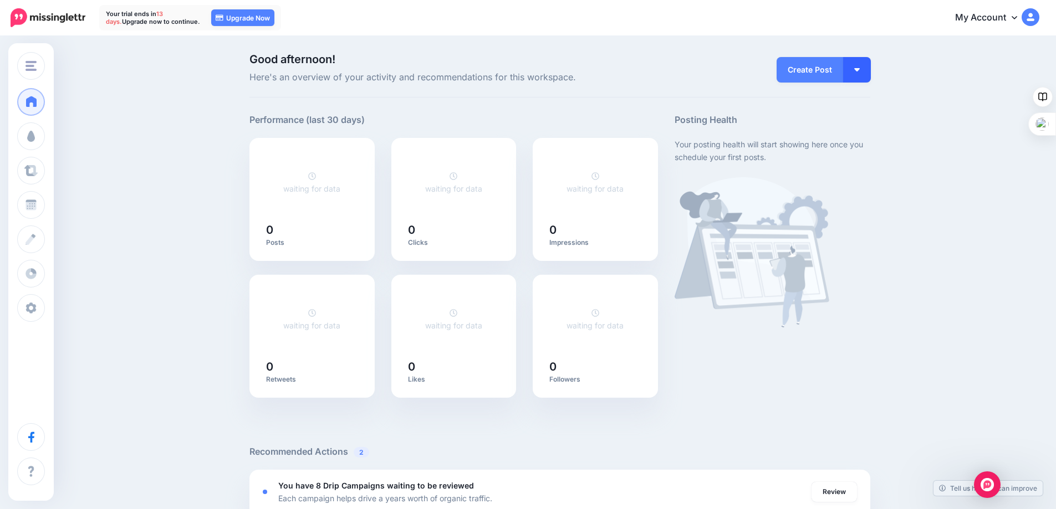
click at [860, 69] on img "button" at bounding box center [857, 69] width 6 height 3
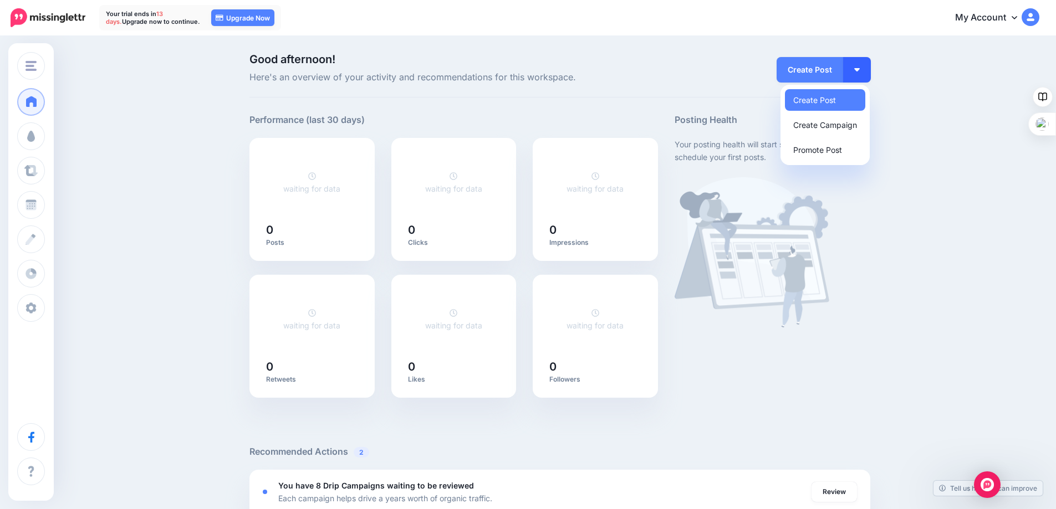
click at [860, 69] on img "button" at bounding box center [857, 69] width 6 height 3
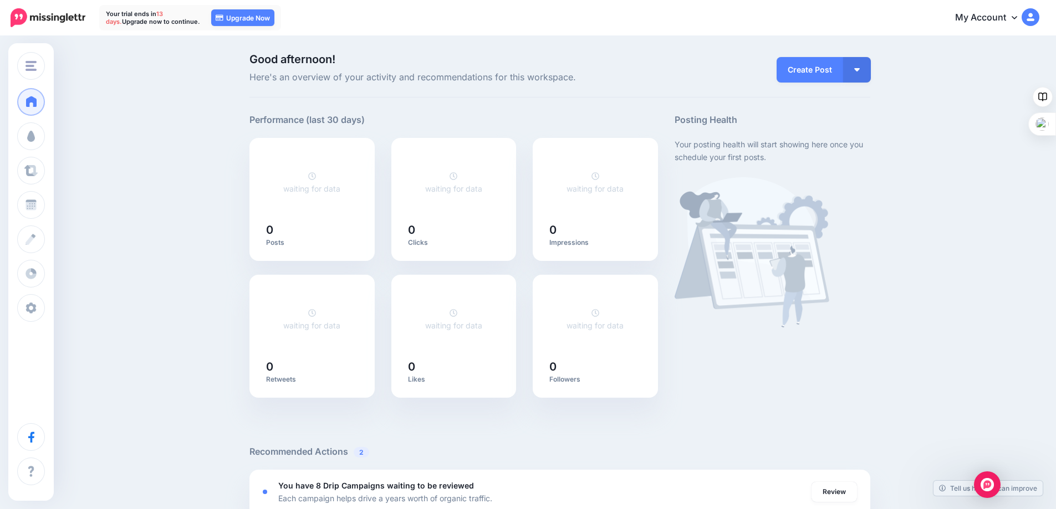
click at [1003, 20] on link "My Account" at bounding box center [991, 17] width 95 height 27
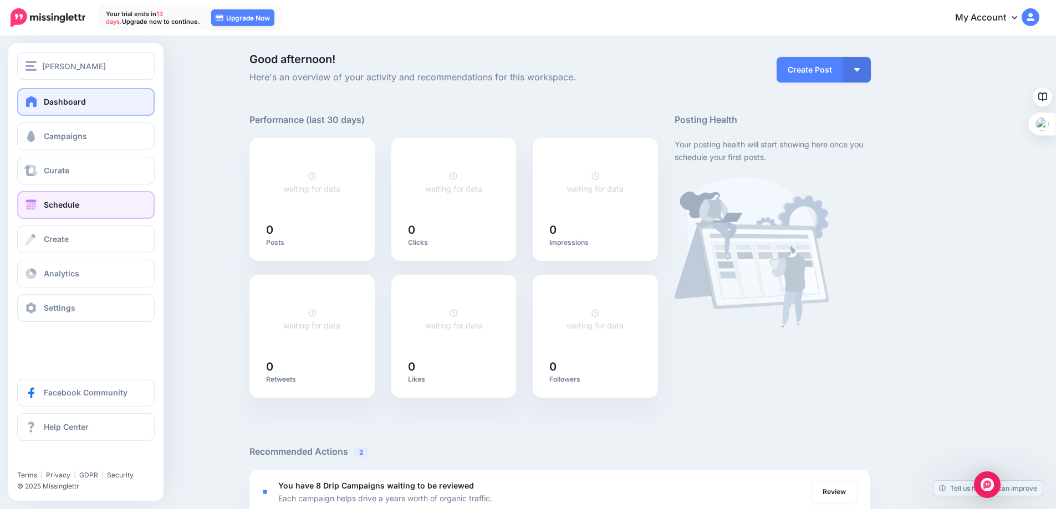
click at [47, 206] on span "Schedule" at bounding box center [61, 204] width 35 height 9
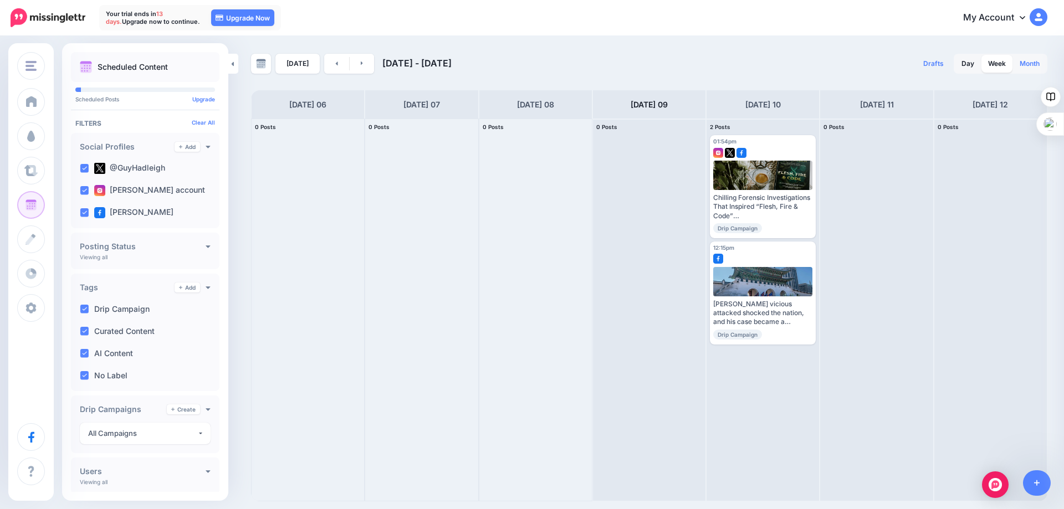
click at [1030, 64] on link "Month" at bounding box center [1029, 64] width 33 height 18
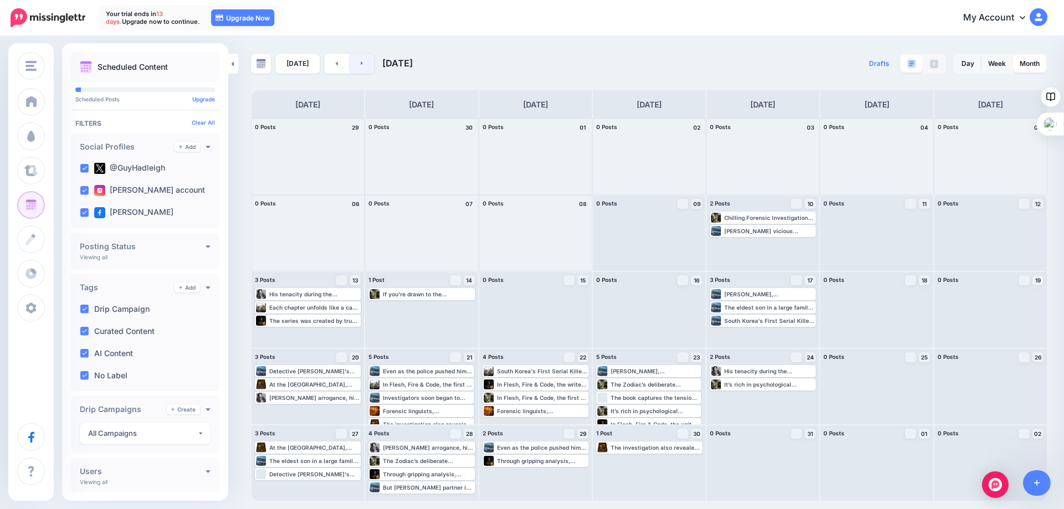
click at [361, 65] on icon at bounding box center [362, 64] width 2 height 4
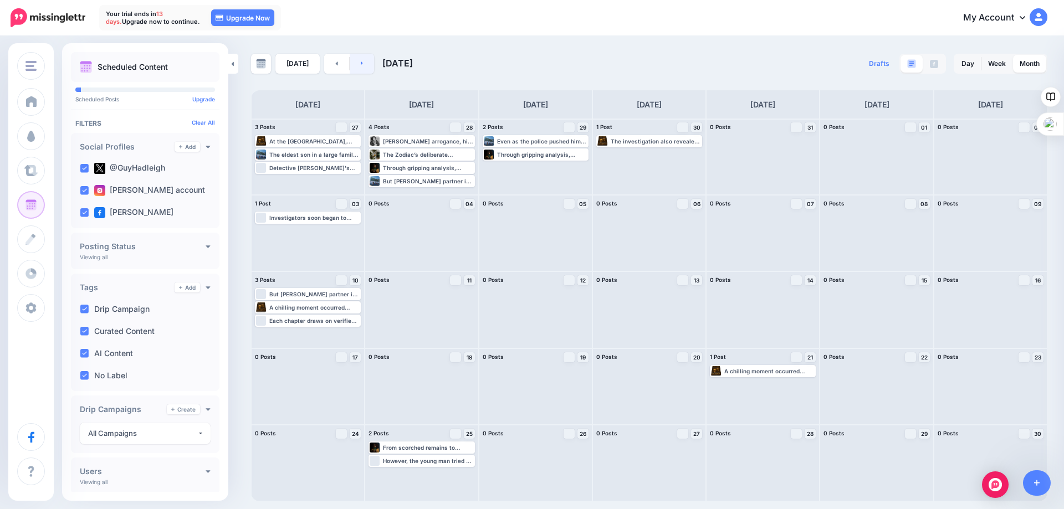
click at [358, 68] on link at bounding box center [362, 64] width 25 height 20
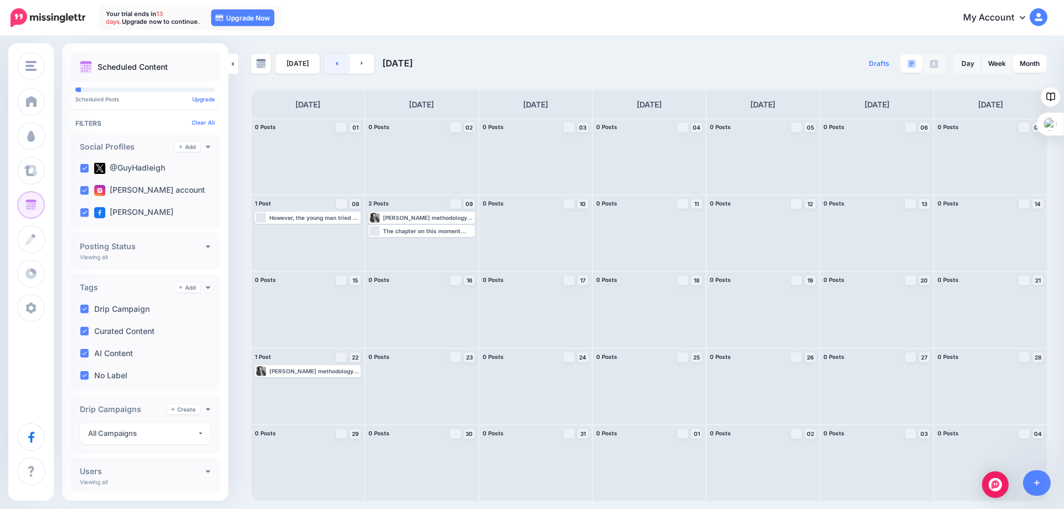
click at [335, 63] on icon at bounding box center [336, 63] width 3 height 7
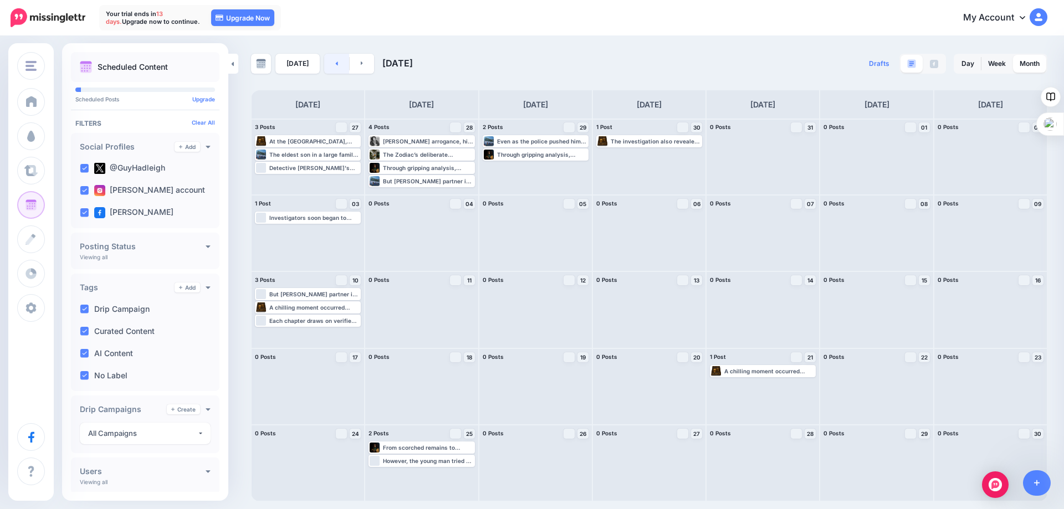
click at [335, 63] on icon at bounding box center [336, 63] width 3 height 7
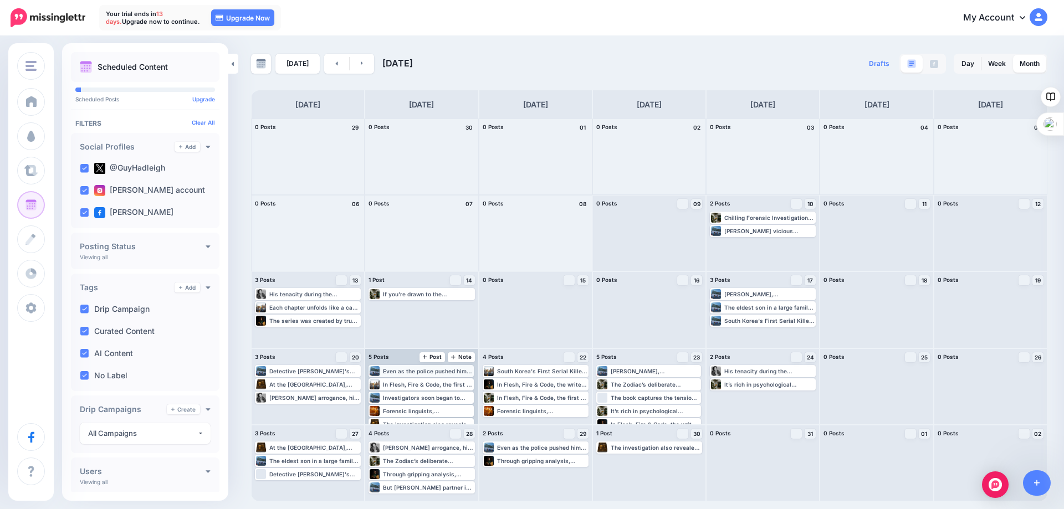
click at [414, 372] on div "Even as the police pushed him harder, Kim's attitude seemed dismissive, as thou…" at bounding box center [427, 371] width 89 height 7
click at [463, 385] on icon "button" at bounding box center [465, 384] width 7 height 7
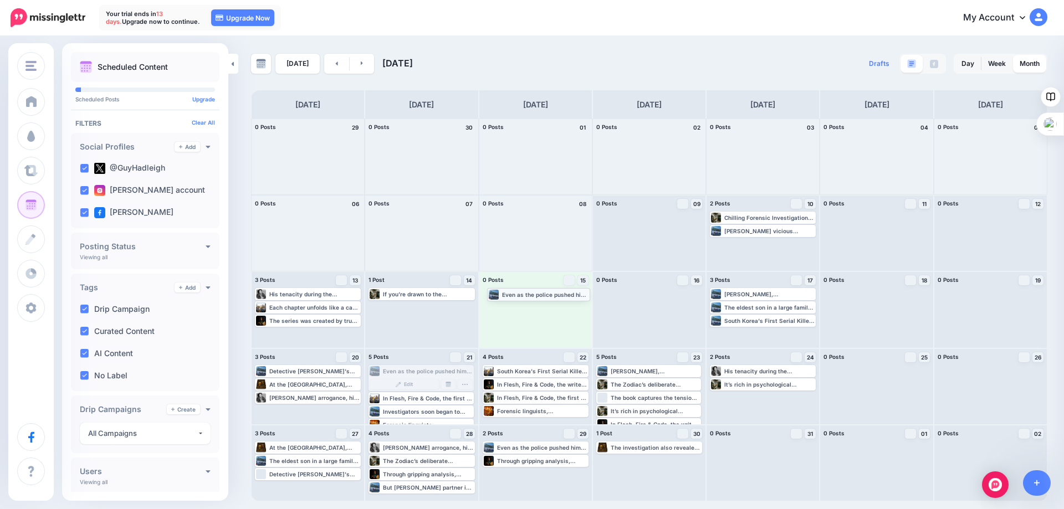
drag, startPoint x: 417, startPoint y: 371, endPoint x: 536, endPoint y: 294, distance: 141.5
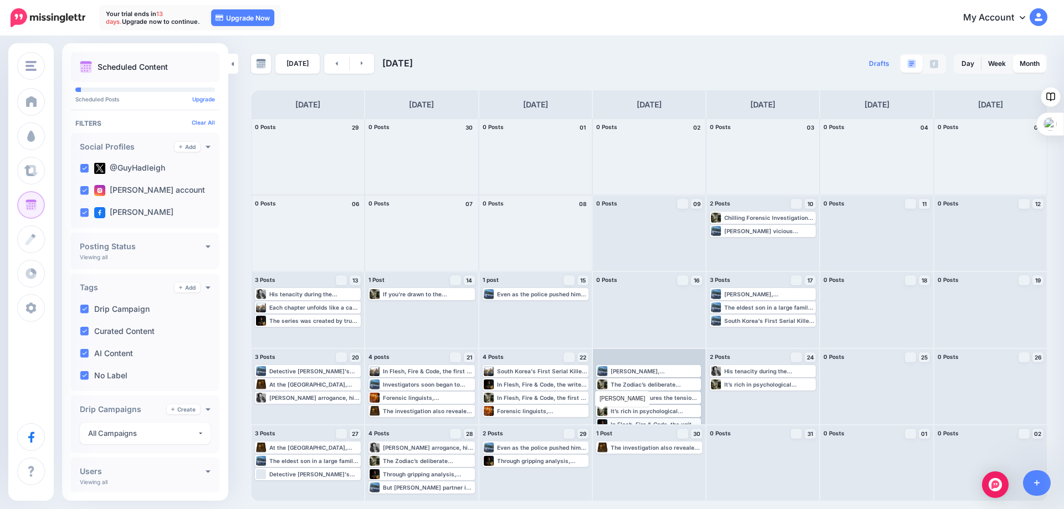
scroll to position [11, 0]
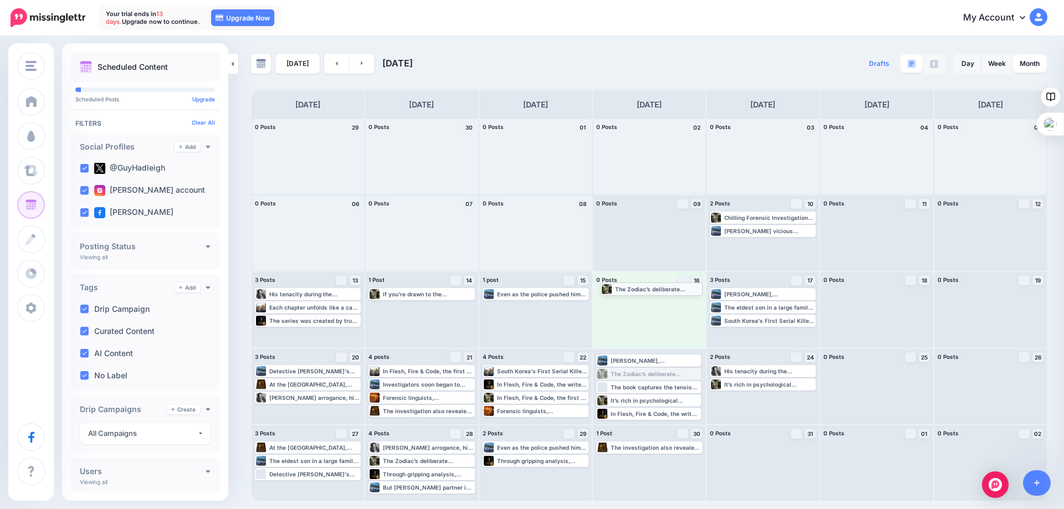
drag, startPoint x: 630, startPoint y: 375, endPoint x: 634, endPoint y: 290, distance: 85.5
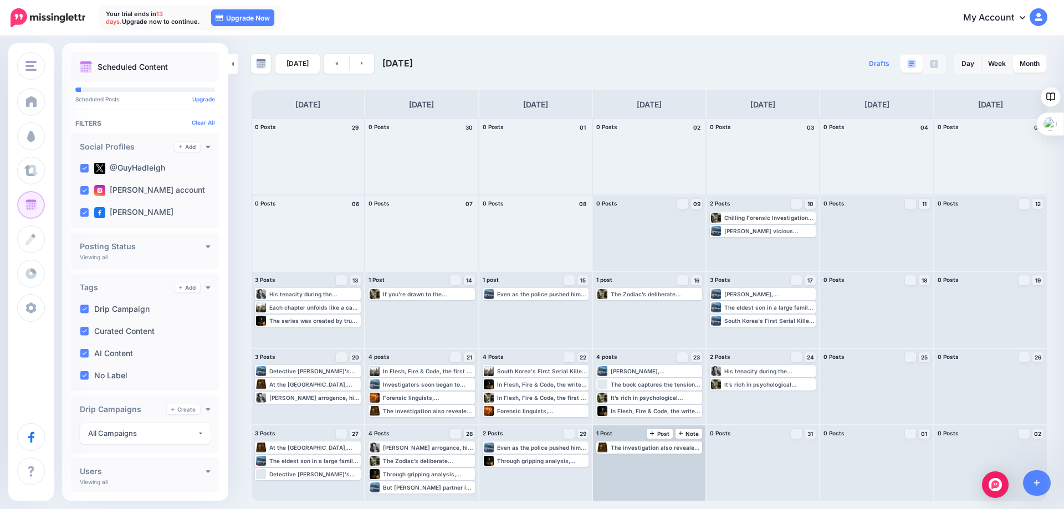
click at [650, 477] on div "The investigation also revealed disturbing details about Kim's interactions wit…" at bounding box center [649, 463] width 113 height 75
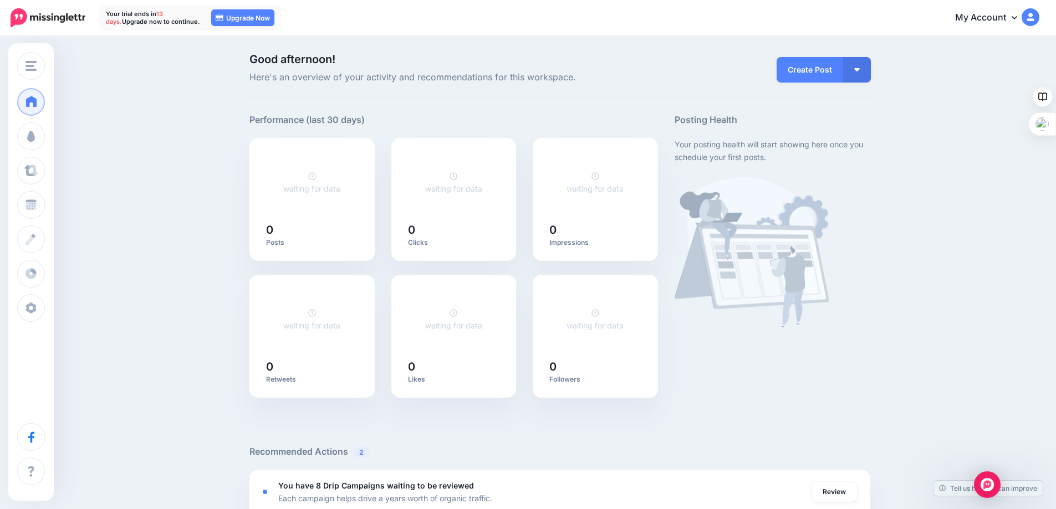
click at [60, 19] on img at bounding box center [48, 17] width 75 height 19
drag, startPoint x: 840, startPoint y: 1, endPoint x: 1014, endPoint y: 167, distance: 240.0
drag, startPoint x: 1015, startPoint y: 1, endPoint x: 891, endPoint y: 343, distance: 363.7
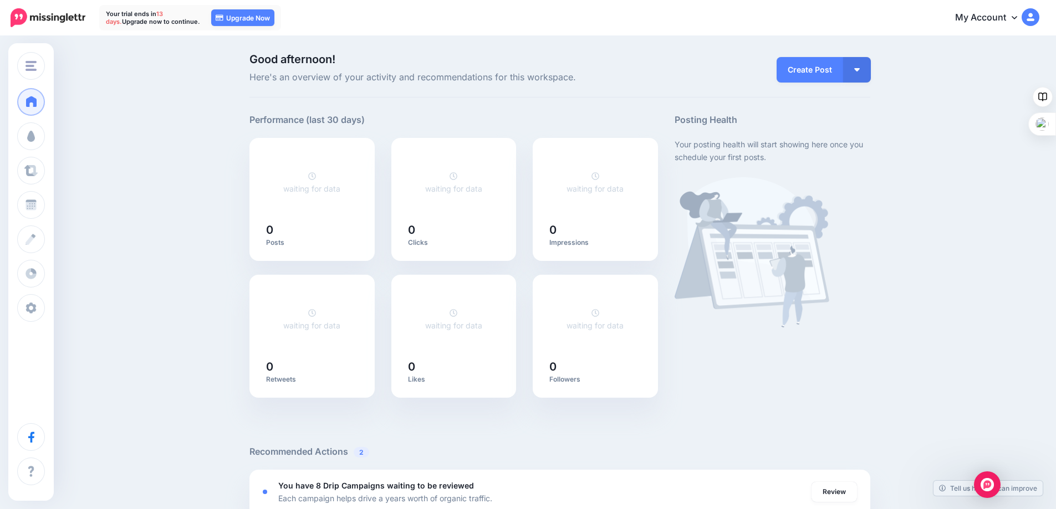
drag, startPoint x: 205, startPoint y: 0, endPoint x: 147, endPoint y: 373, distance: 377.5
drag, startPoint x: 437, startPoint y: 2, endPoint x: 792, endPoint y: 311, distance: 470.7
click at [787, 309] on img at bounding box center [752, 252] width 155 height 150
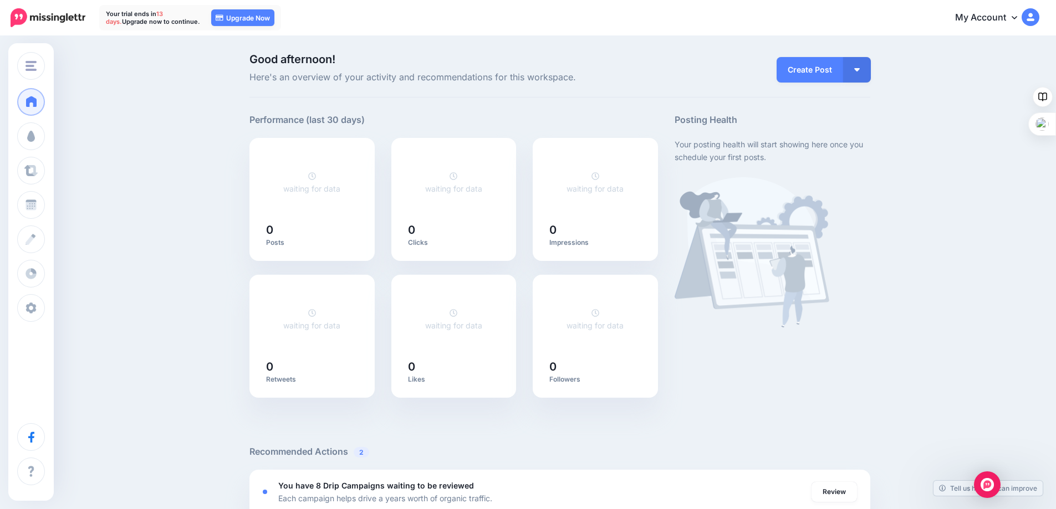
drag, startPoint x: 410, startPoint y: 2, endPoint x: 186, endPoint y: 167, distance: 278.3
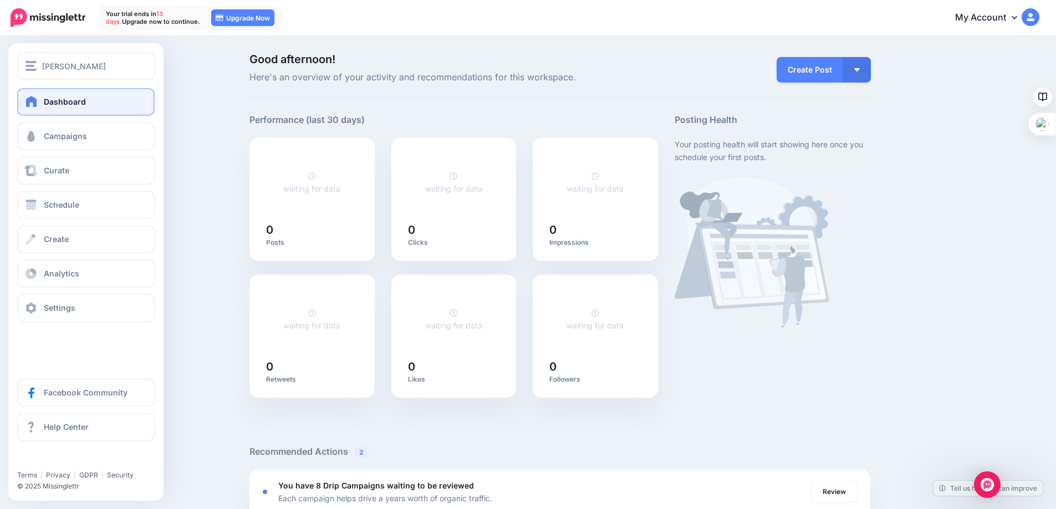
click at [72, 104] on span "Dashboard" at bounding box center [65, 101] width 42 height 9
click at [53, 136] on span "Campaigns" at bounding box center [65, 135] width 43 height 9
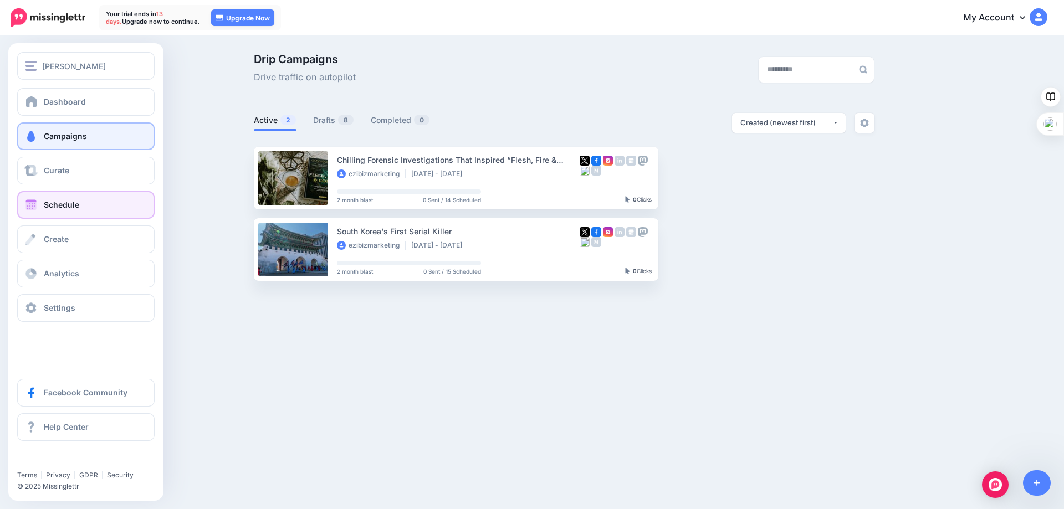
click at [59, 199] on link "Schedule" at bounding box center [85, 205] width 137 height 28
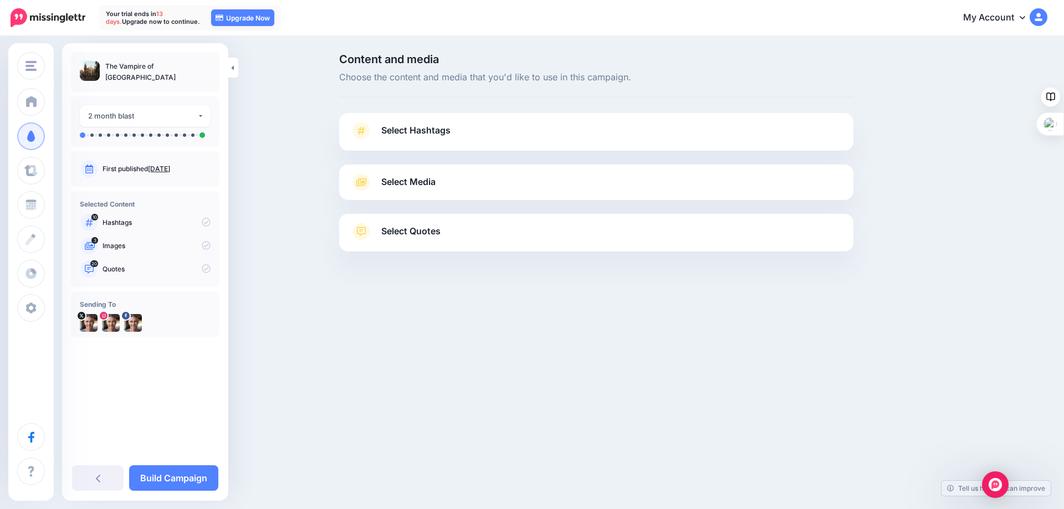
click at [397, 136] on span "Select Hashtags" at bounding box center [415, 130] width 69 height 15
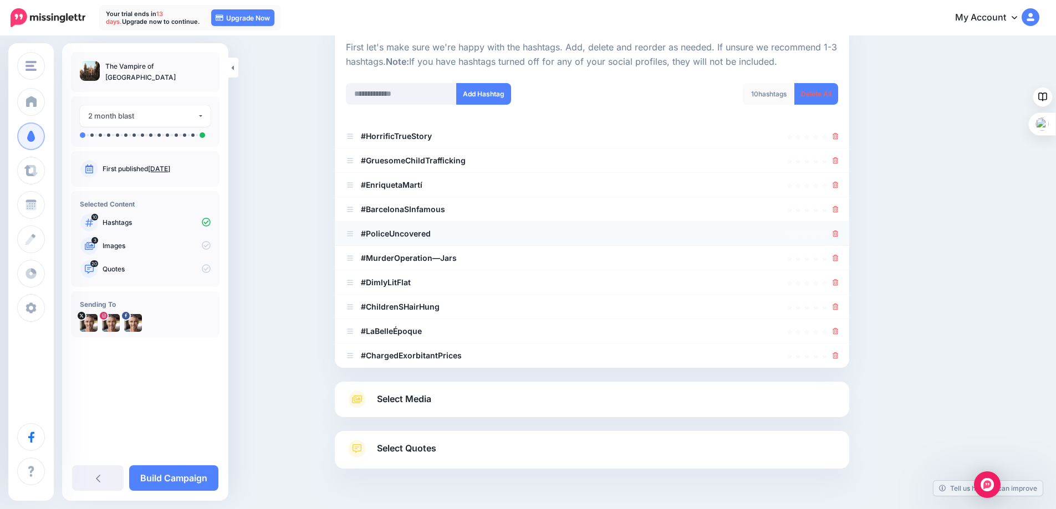
scroll to position [111, 0]
click at [266, 227] on div "Content and media Choose the content and media that you'd like to use in this c…" at bounding box center [528, 233] width 1056 height 614
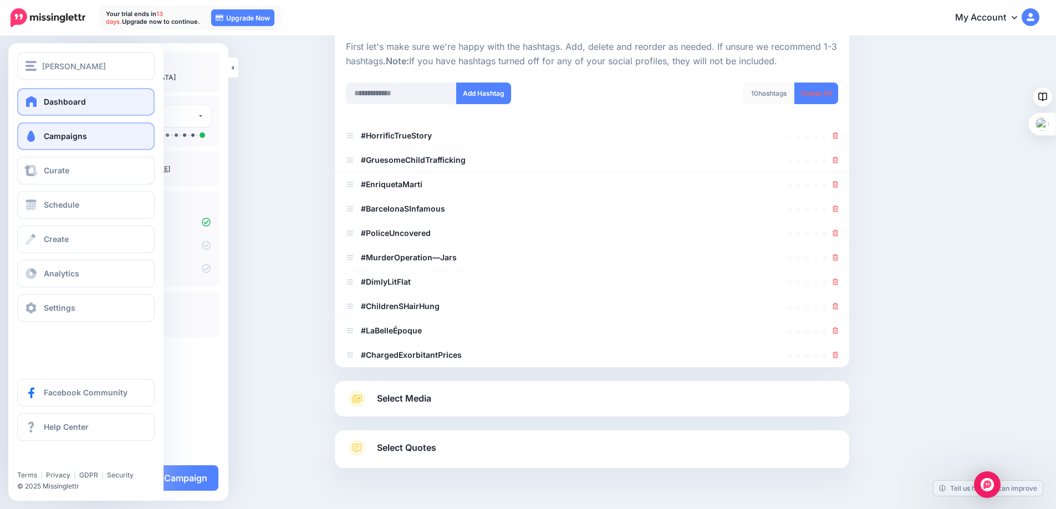
click at [33, 100] on span at bounding box center [31, 101] width 14 height 11
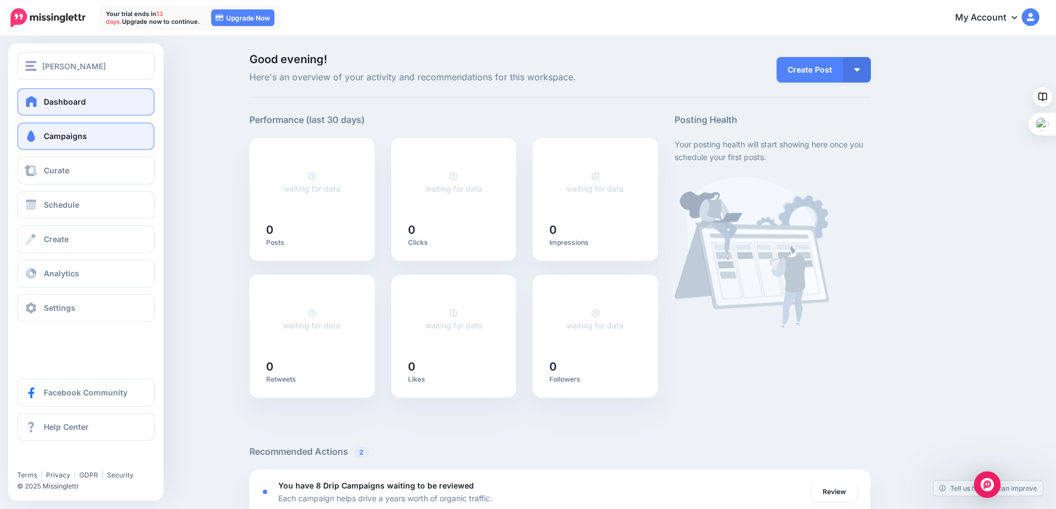
click at [46, 139] on span "Campaigns" at bounding box center [65, 135] width 43 height 9
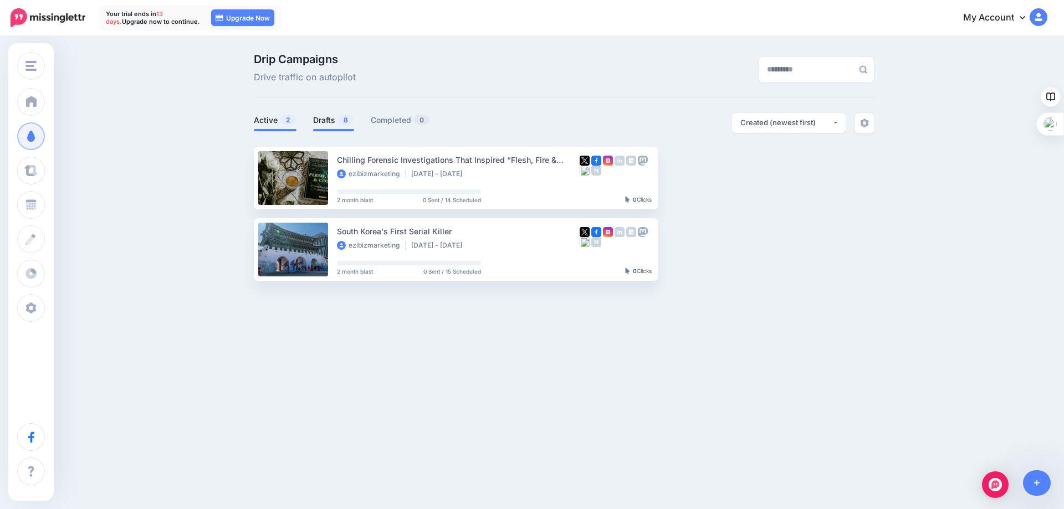
click at [335, 123] on link "Drafts 8" at bounding box center [333, 120] width 41 height 13
